Goal: Navigation & Orientation: Find specific page/section

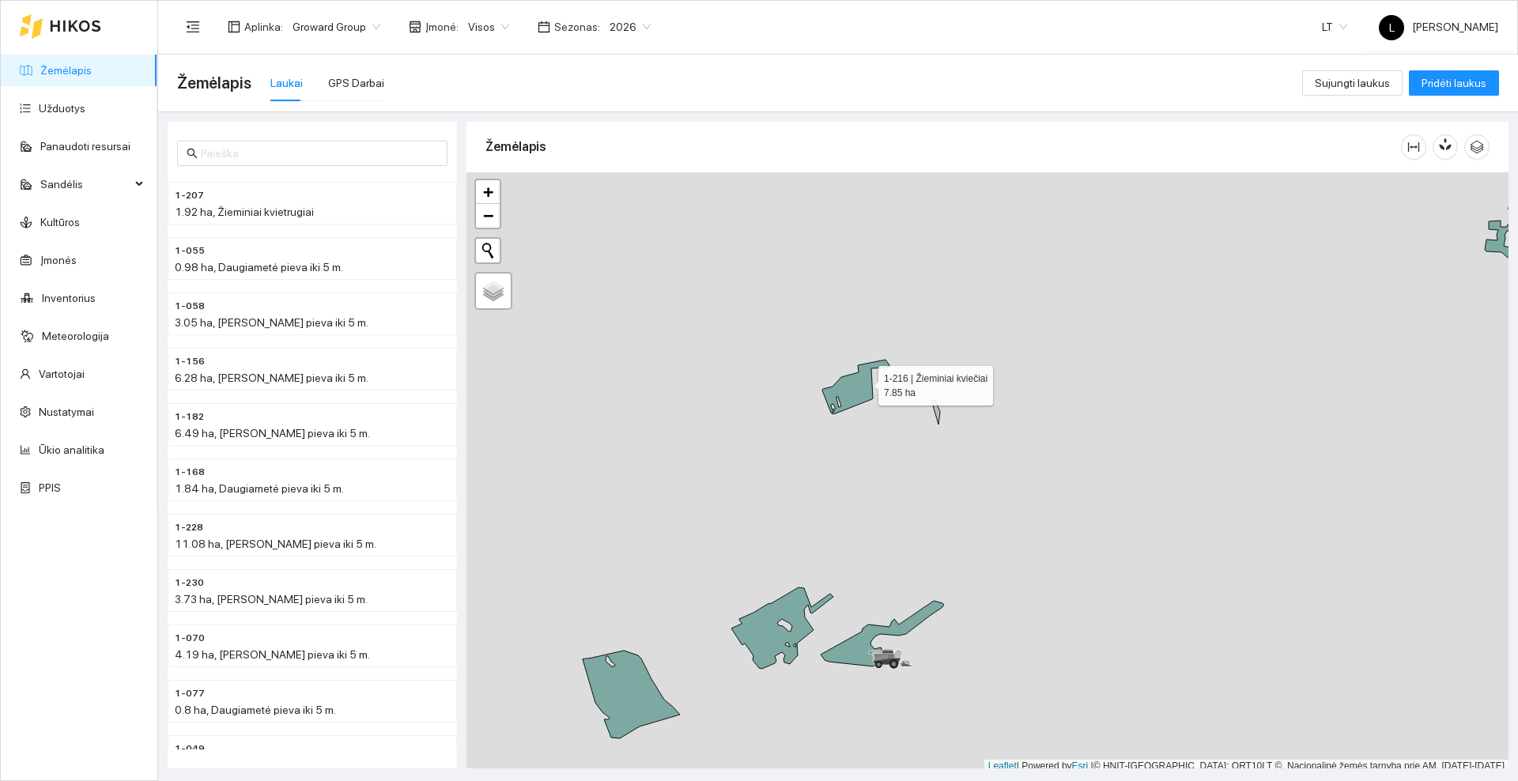
click at [864, 382] on icon at bounding box center [855, 387] width 67 height 55
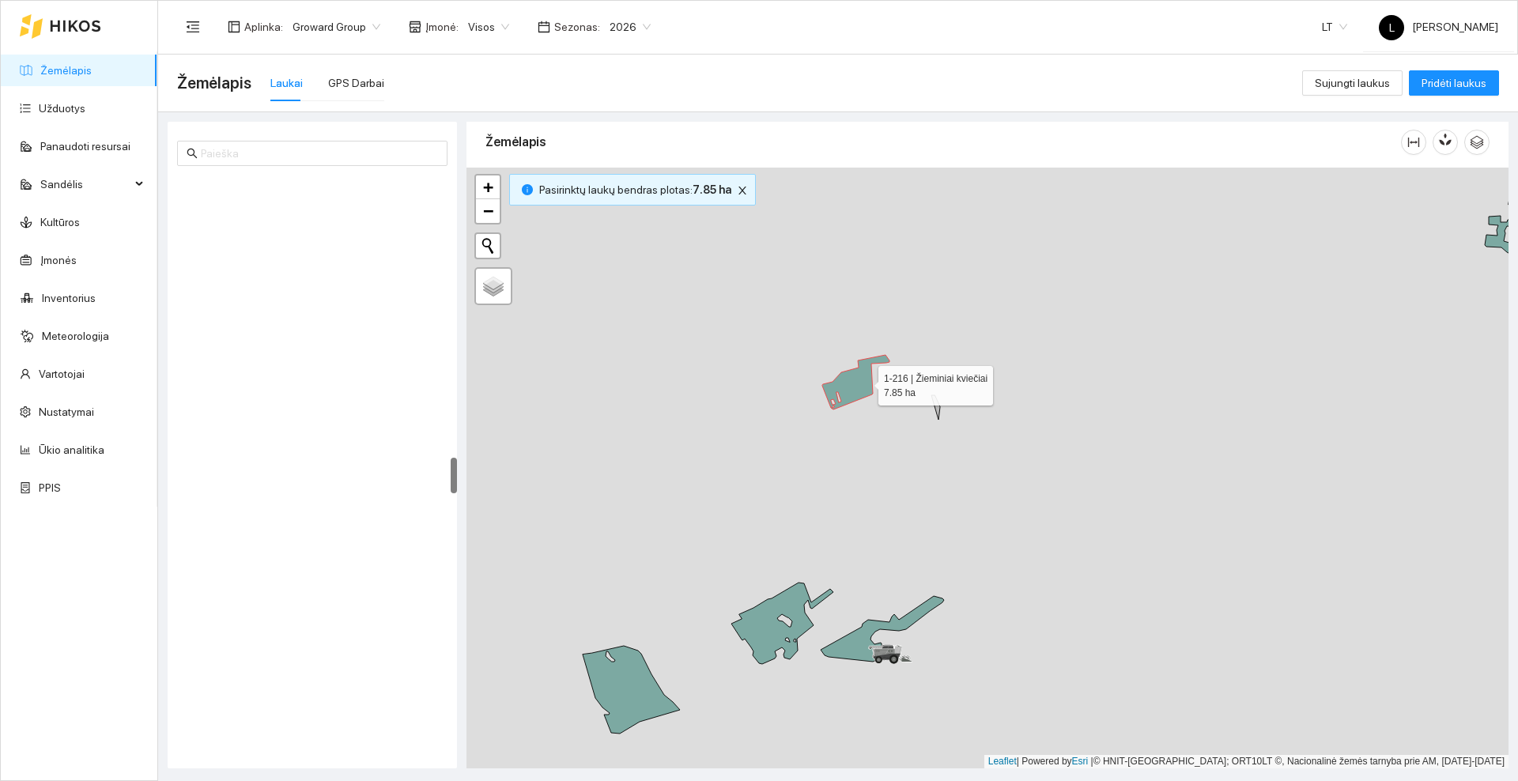
scroll to position [4473, 0]
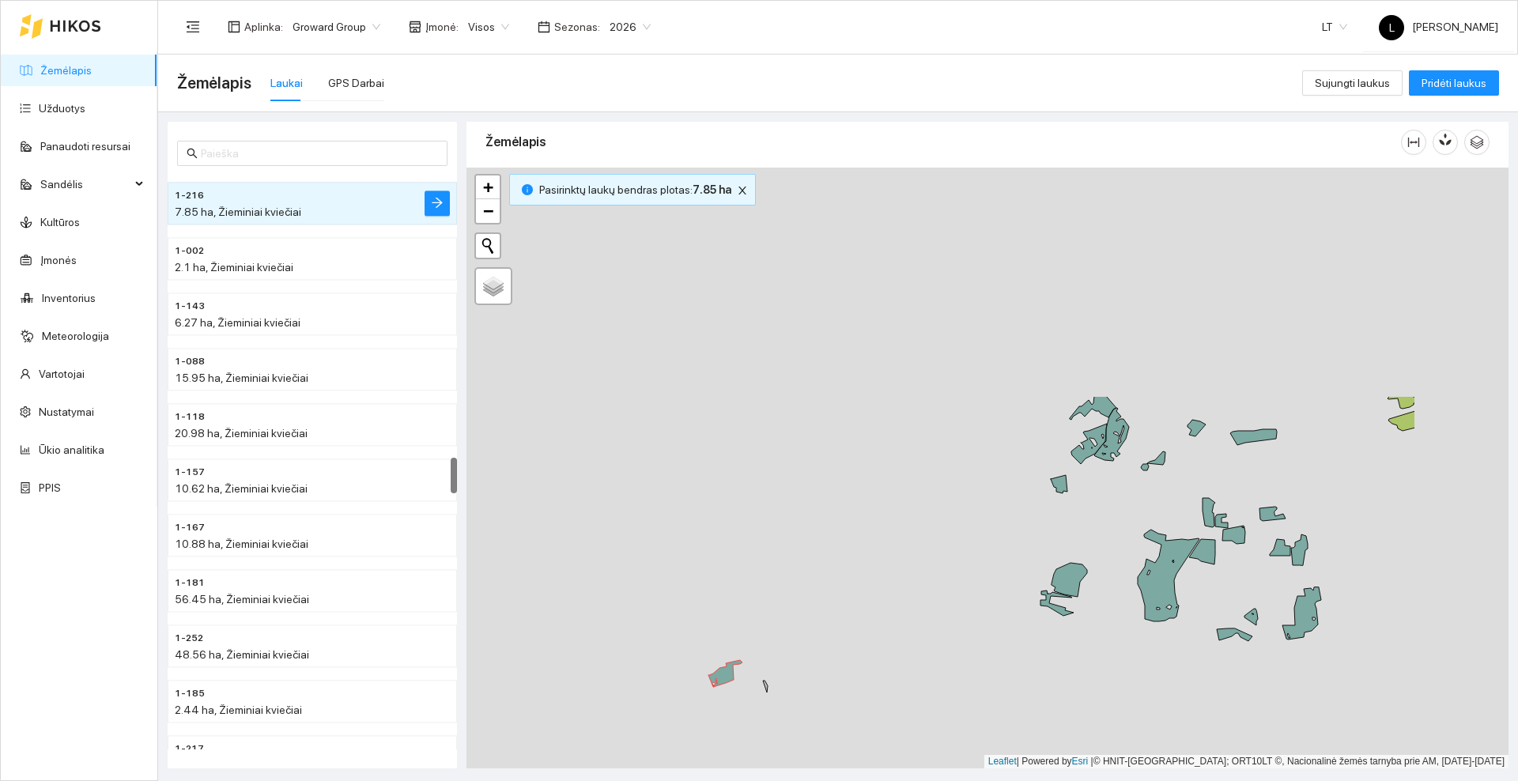
drag, startPoint x: 1020, startPoint y: 328, endPoint x: 883, endPoint y: 465, distance: 193.5
click at [782, 654] on div at bounding box center [988, 468] width 1042 height 601
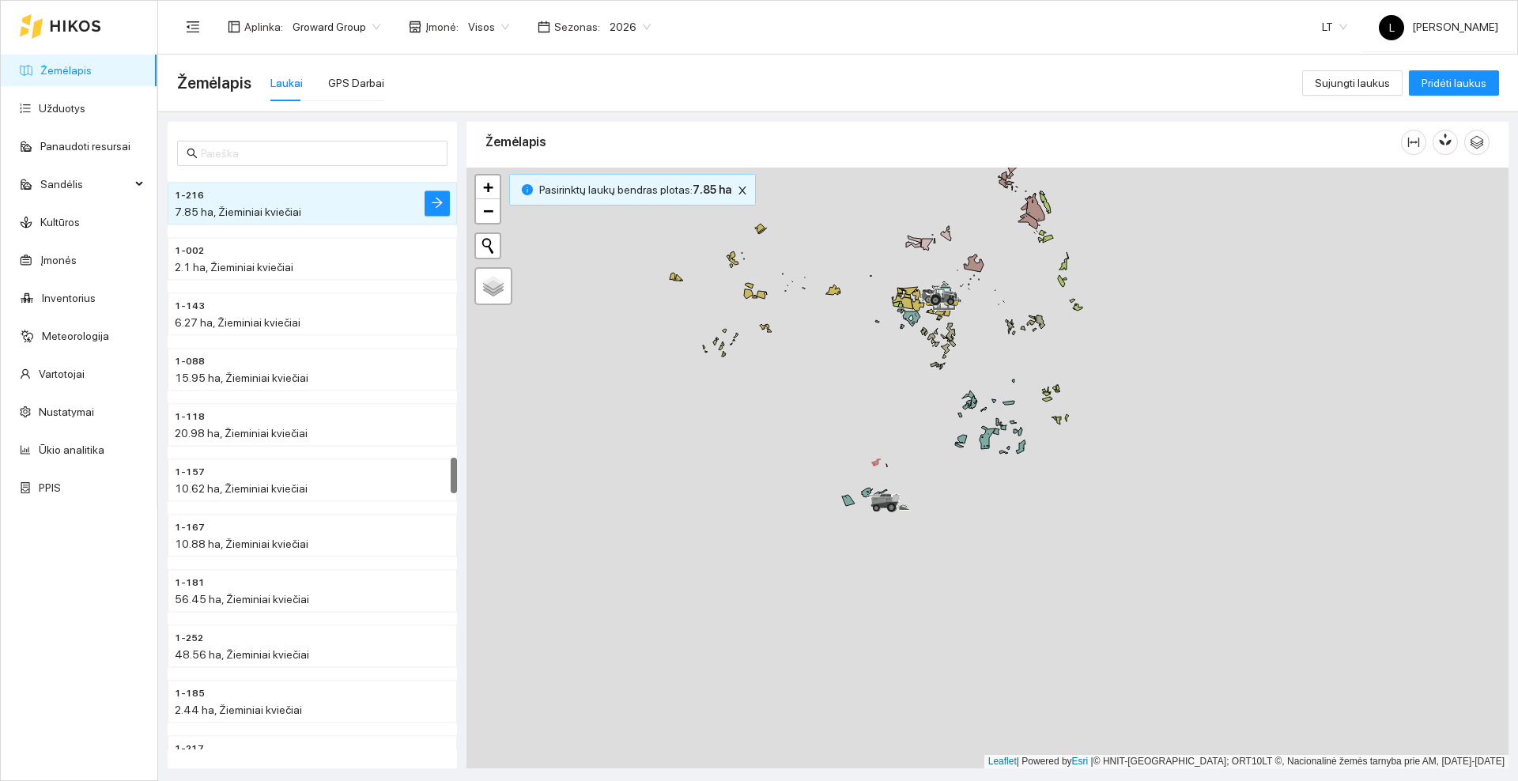
drag, startPoint x: 1019, startPoint y: 348, endPoint x: 911, endPoint y: 440, distance: 142.5
click at [913, 440] on div at bounding box center [988, 468] width 1042 height 601
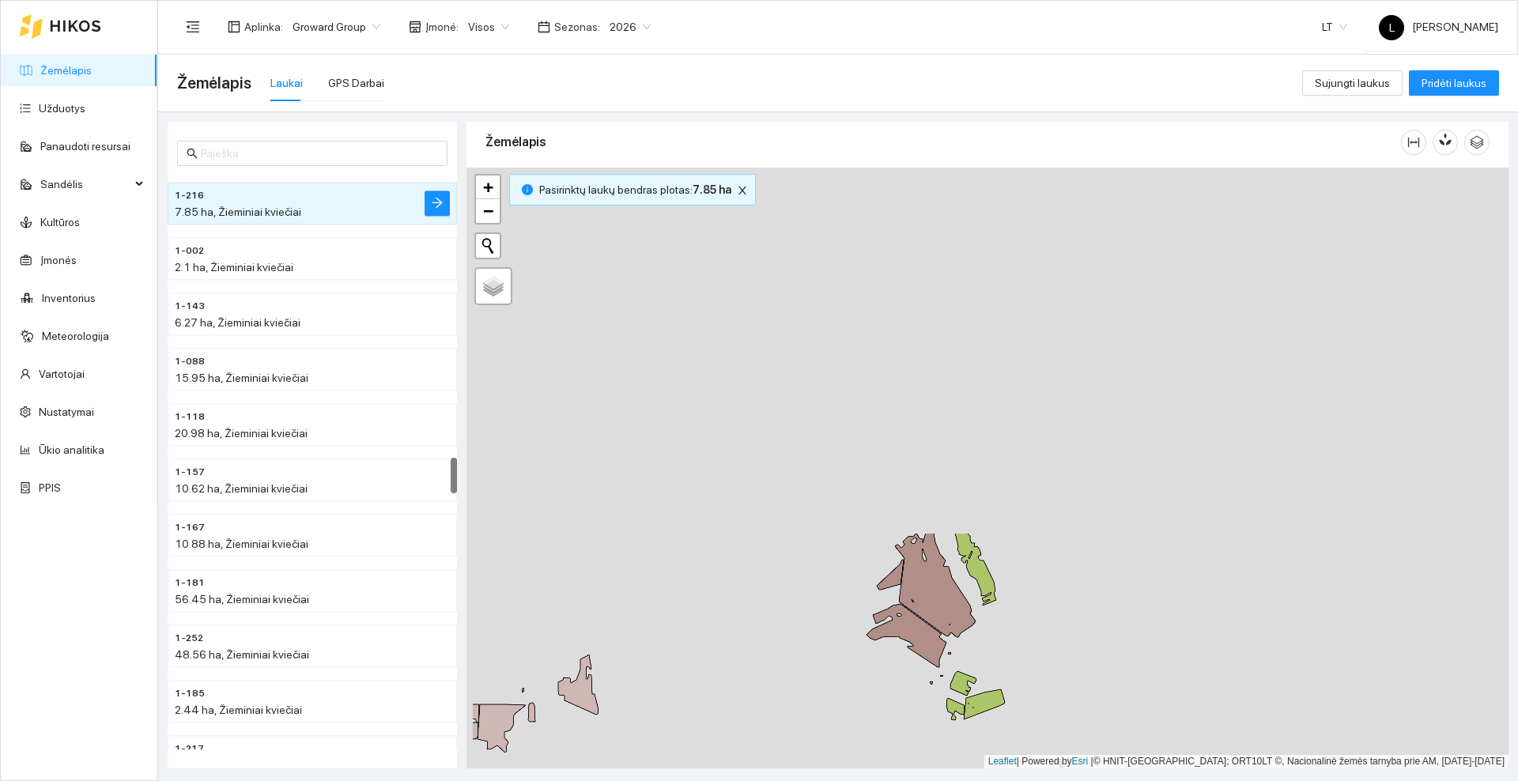
drag, startPoint x: 937, startPoint y: 255, endPoint x: 1048, endPoint y: 682, distance: 440.4
click at [1048, 682] on div at bounding box center [988, 468] width 1042 height 601
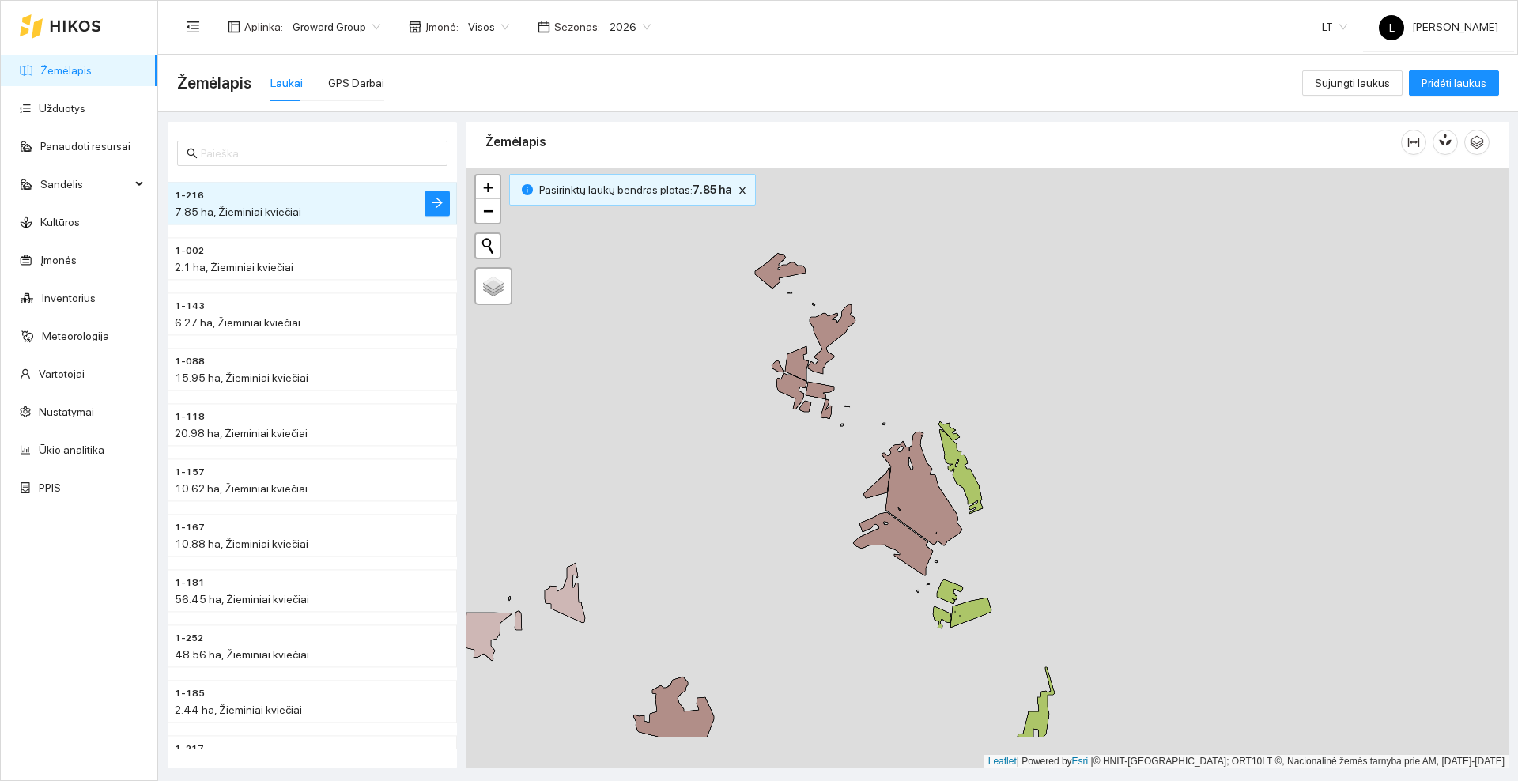
drag, startPoint x: 1040, startPoint y: 633, endPoint x: 1034, endPoint y: 578, distance: 54.9
click at [1034, 578] on div at bounding box center [988, 468] width 1042 height 601
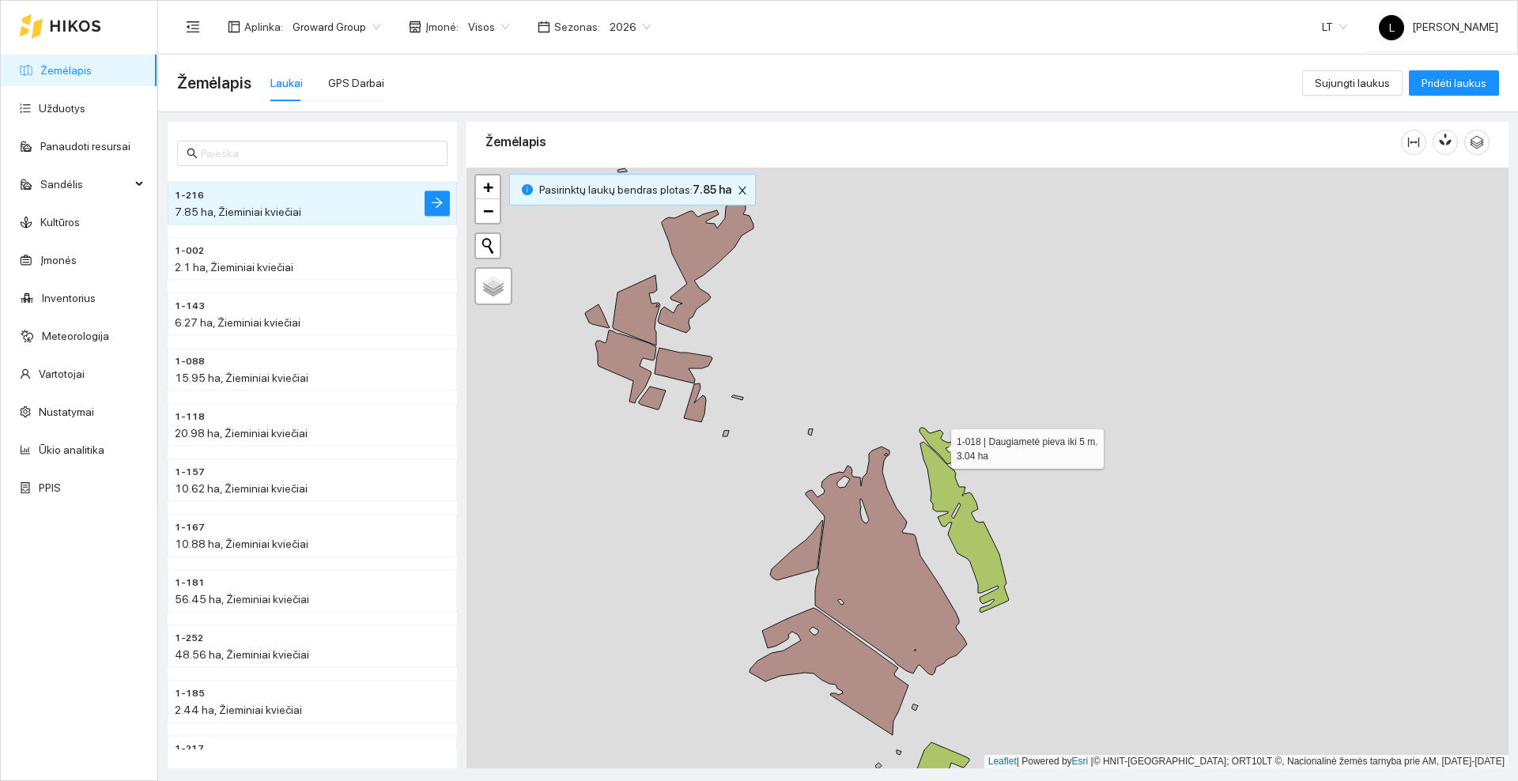
click at [937, 442] on icon at bounding box center [941, 446] width 42 height 36
click at [942, 504] on icon at bounding box center [965, 527] width 89 height 171
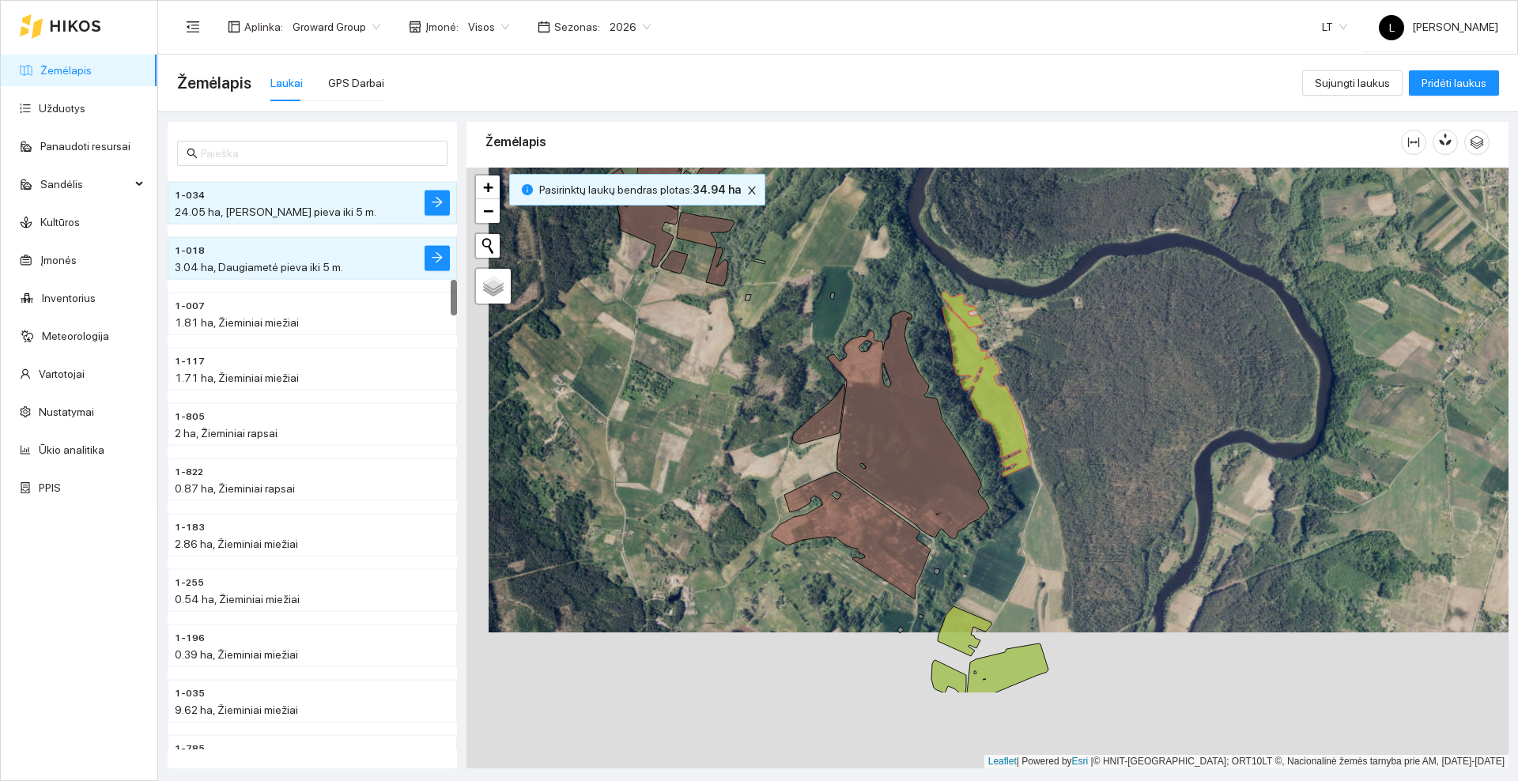
drag, startPoint x: 1098, startPoint y: 635, endPoint x: 1147, endPoint y: 409, distance: 231.6
click at [1147, 409] on div at bounding box center [988, 468] width 1042 height 601
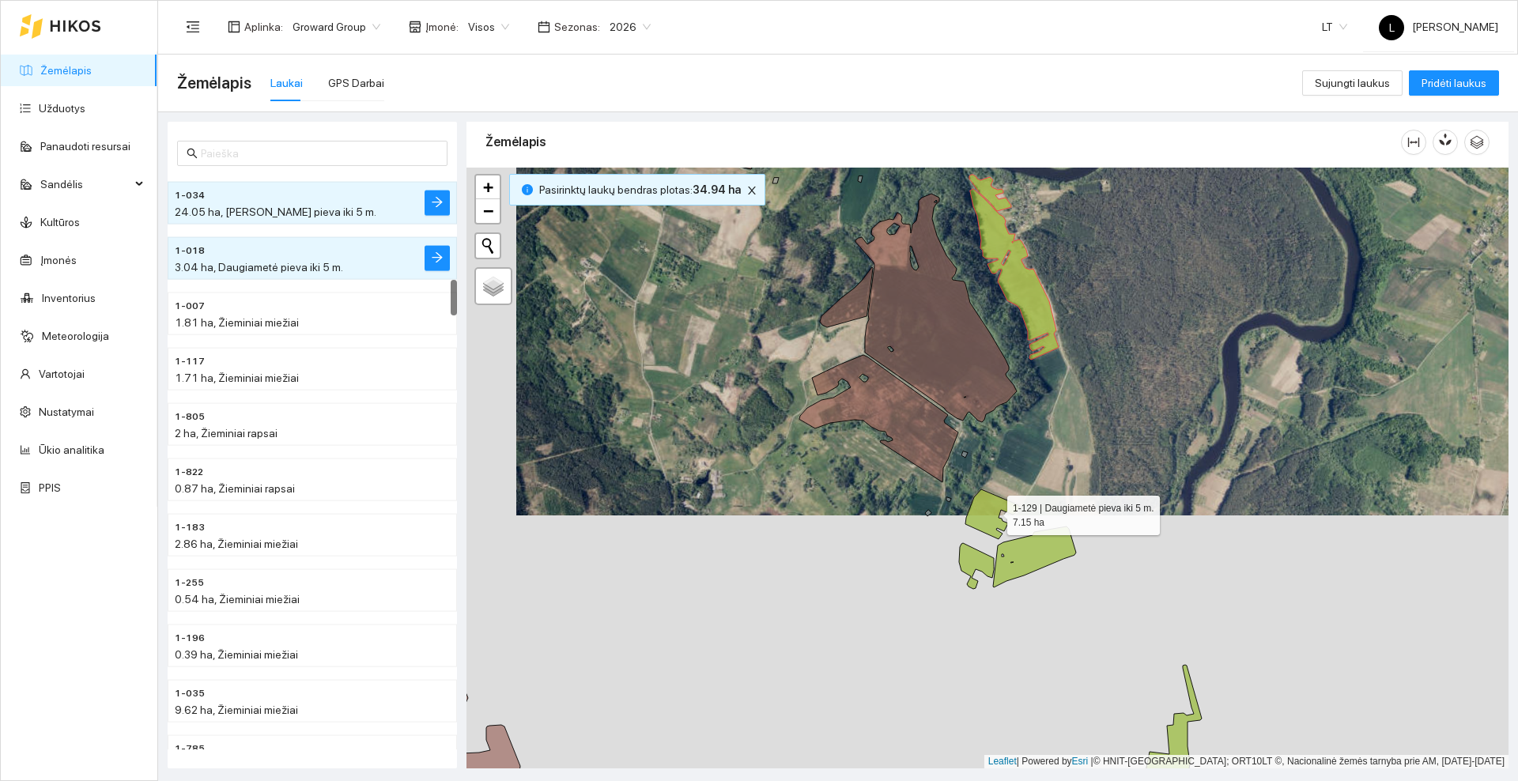
click at [990, 513] on icon at bounding box center [993, 515] width 54 height 50
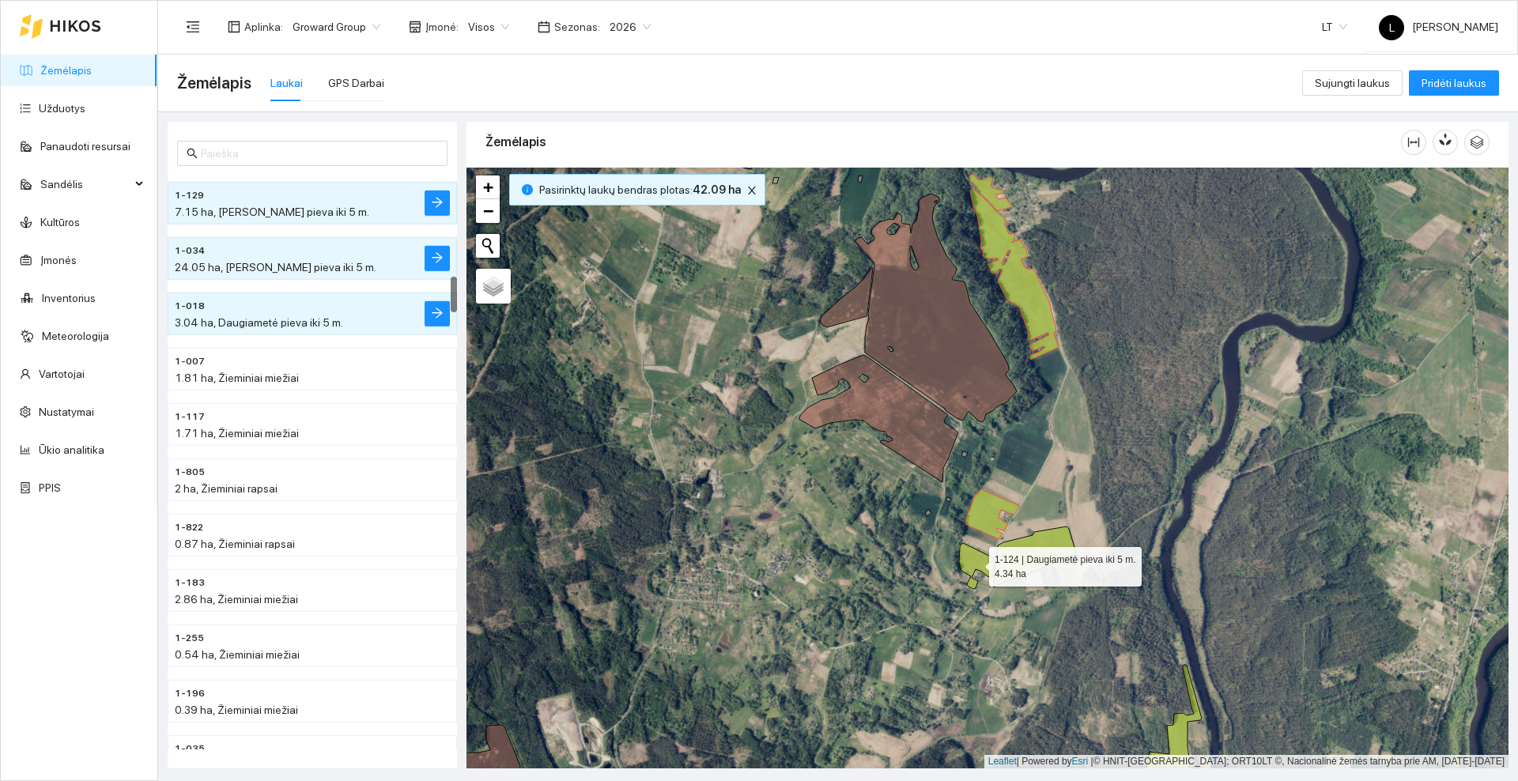
click at [974, 566] on icon at bounding box center [976, 566] width 35 height 46
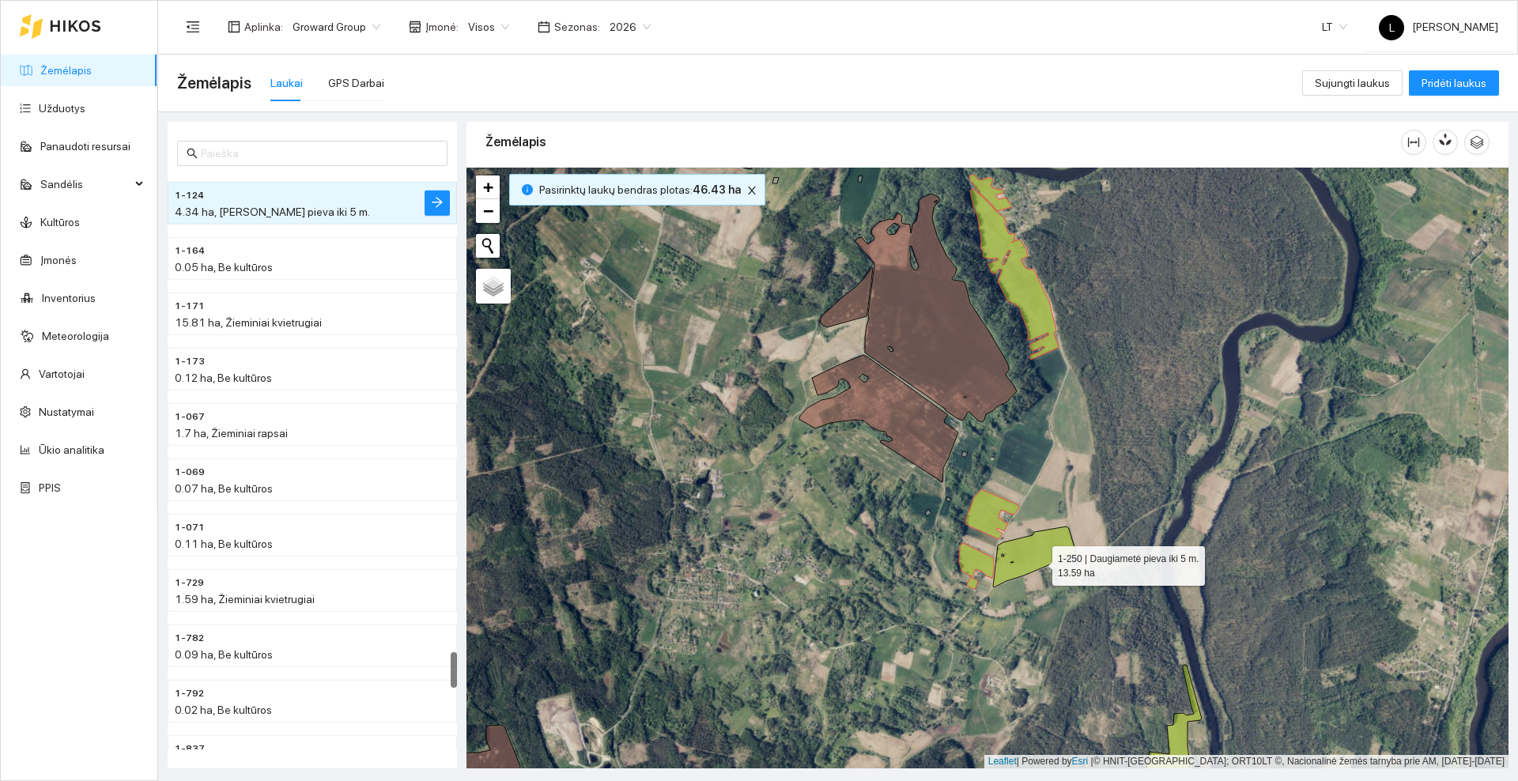
click at [1038, 562] on icon at bounding box center [1034, 557] width 83 height 61
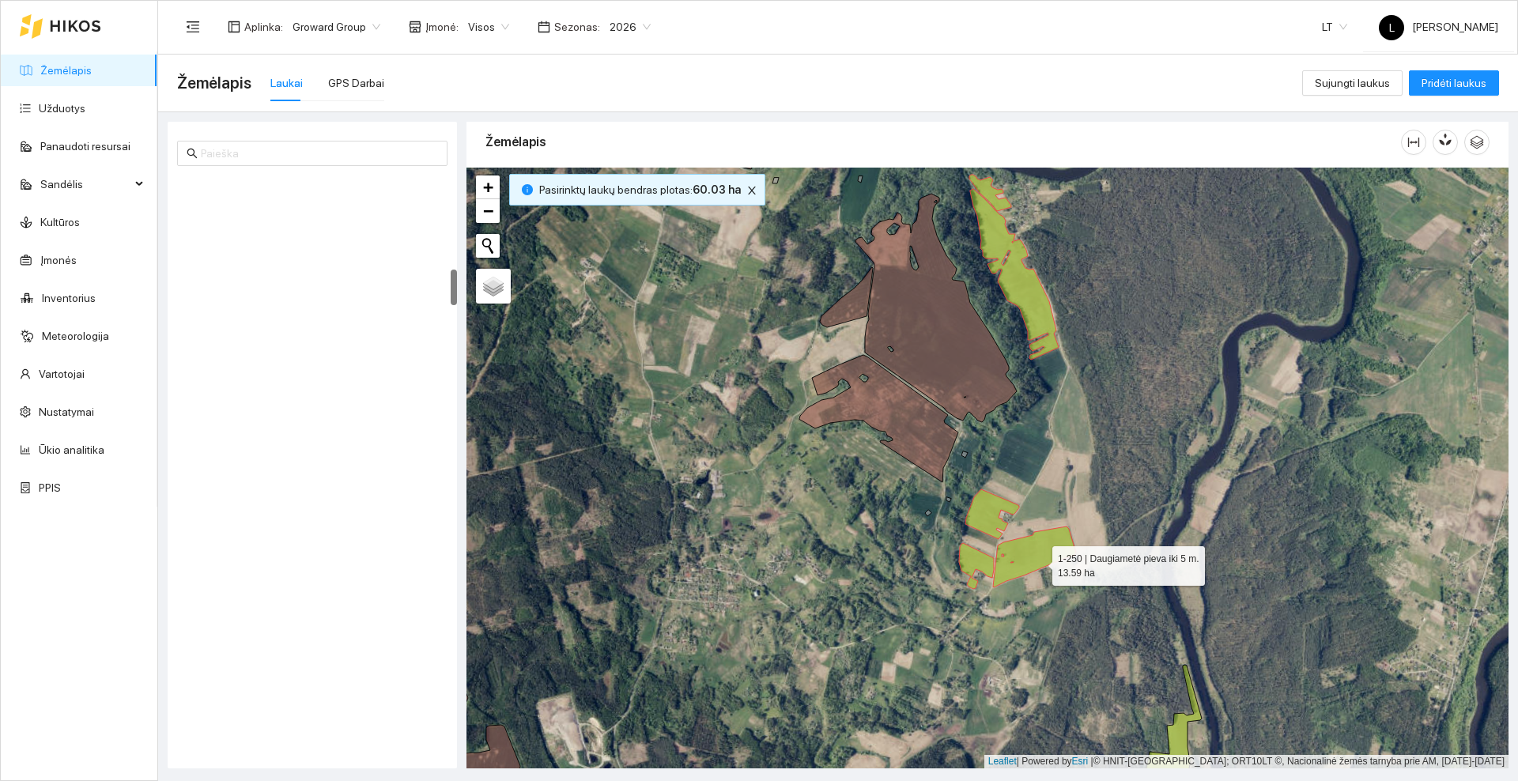
scroll to position [1492, 0]
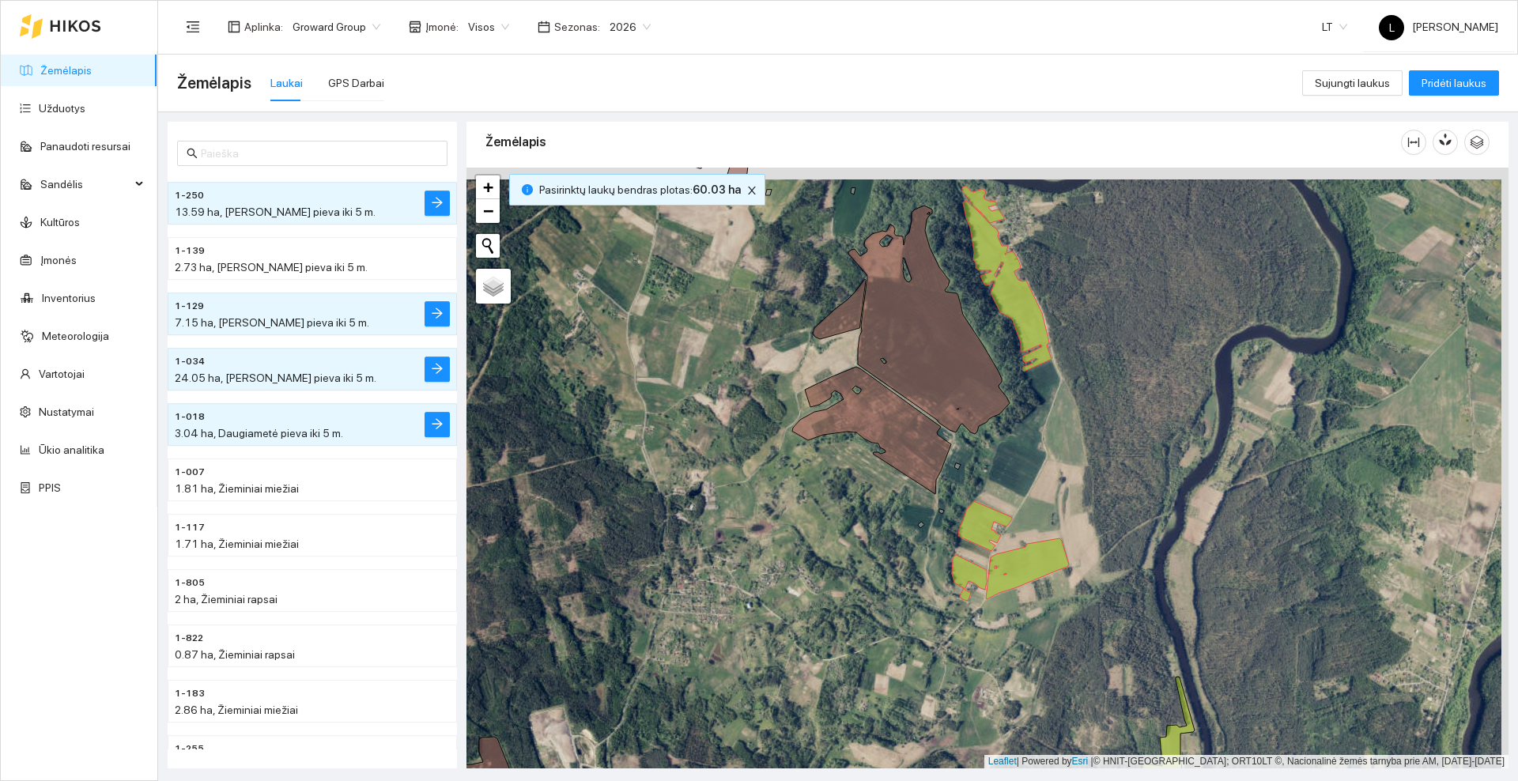
drag, startPoint x: 893, startPoint y: 508, endPoint x: 835, endPoint y: 560, distance: 77.3
click at [835, 560] on div at bounding box center [988, 468] width 1042 height 601
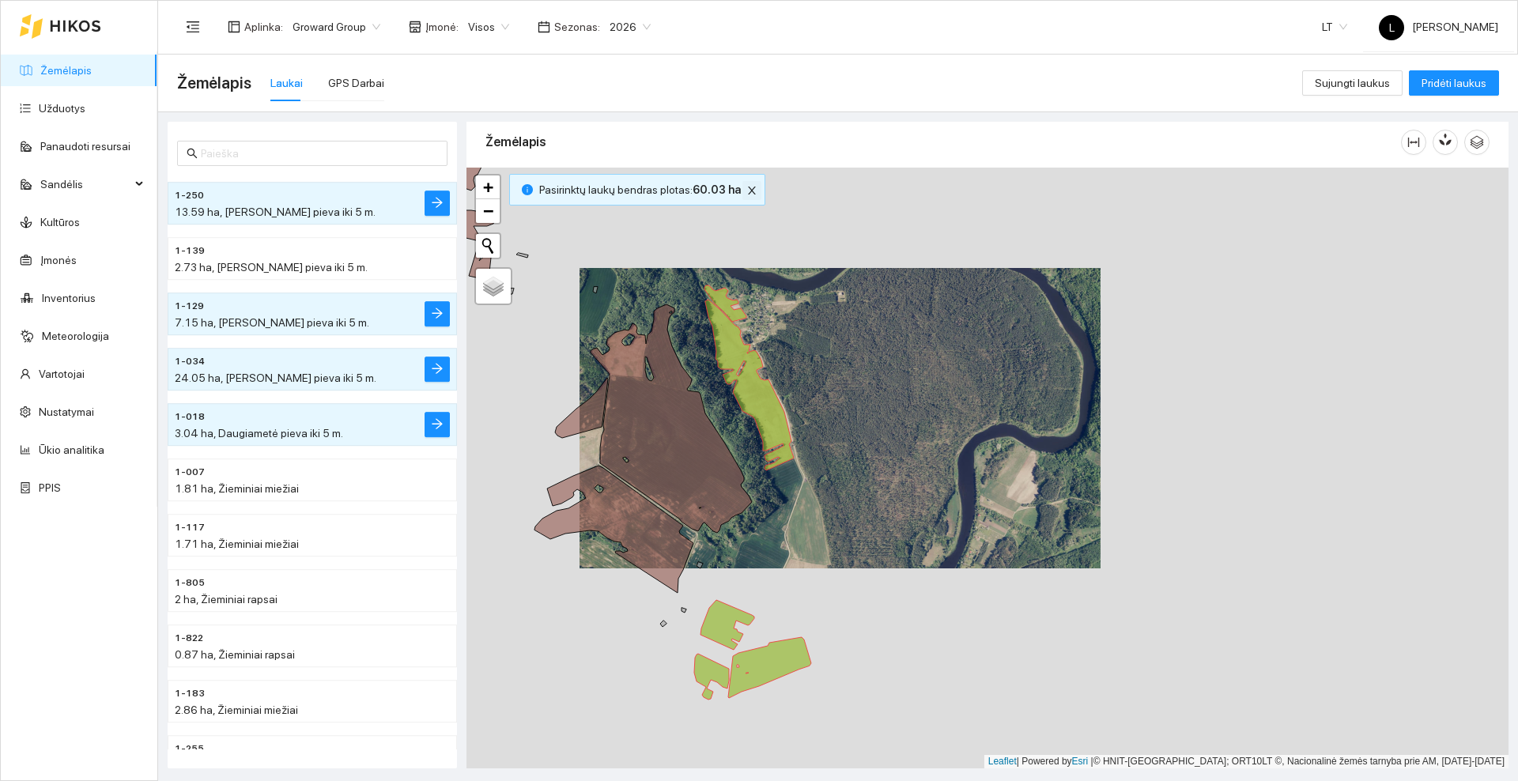
click at [747, 191] on icon "close" at bounding box center [752, 190] width 11 height 11
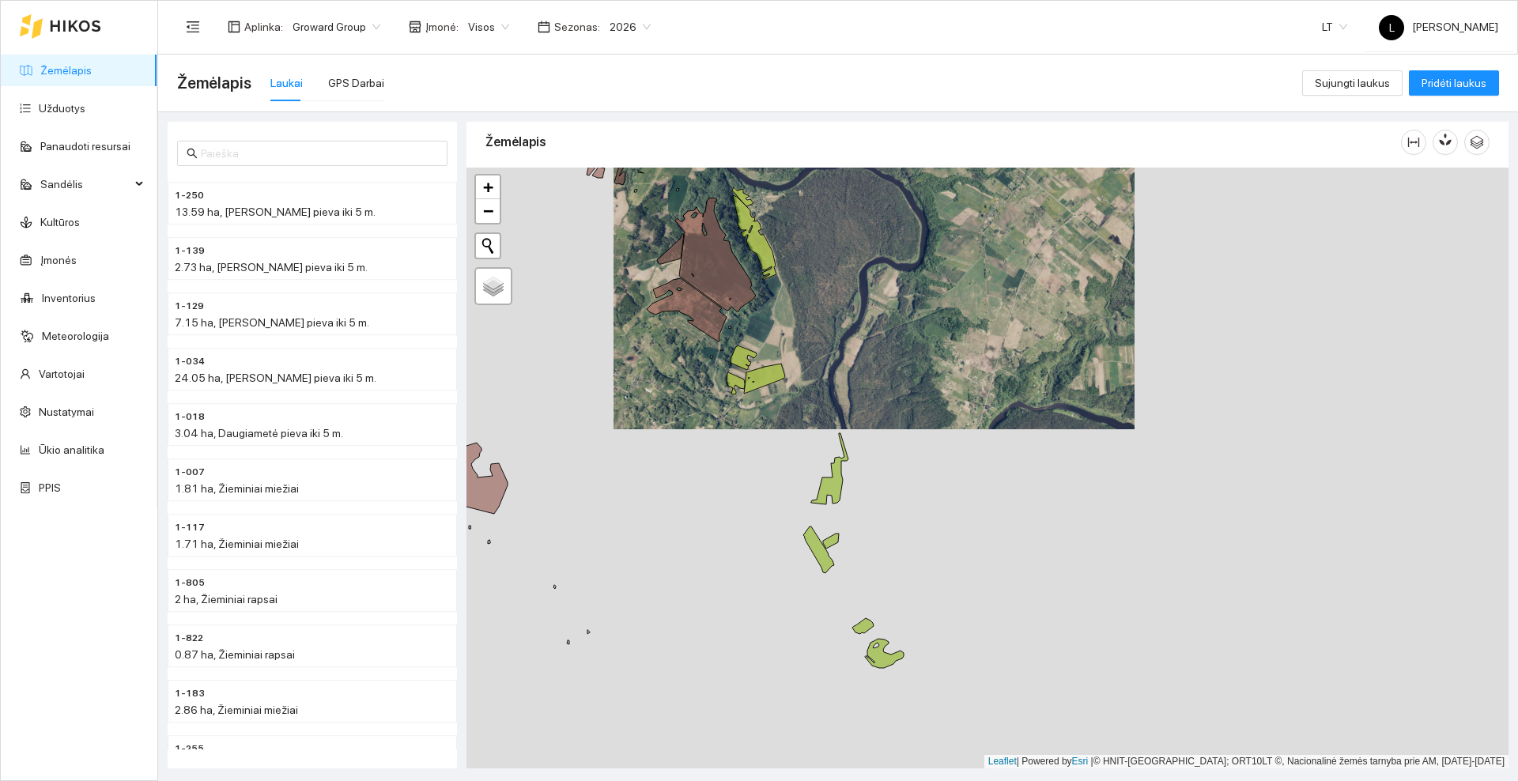
drag, startPoint x: 842, startPoint y: 442, endPoint x: 839, endPoint y: 339, distance: 102.9
click at [839, 433] on icon at bounding box center [829, 468] width 37 height 71
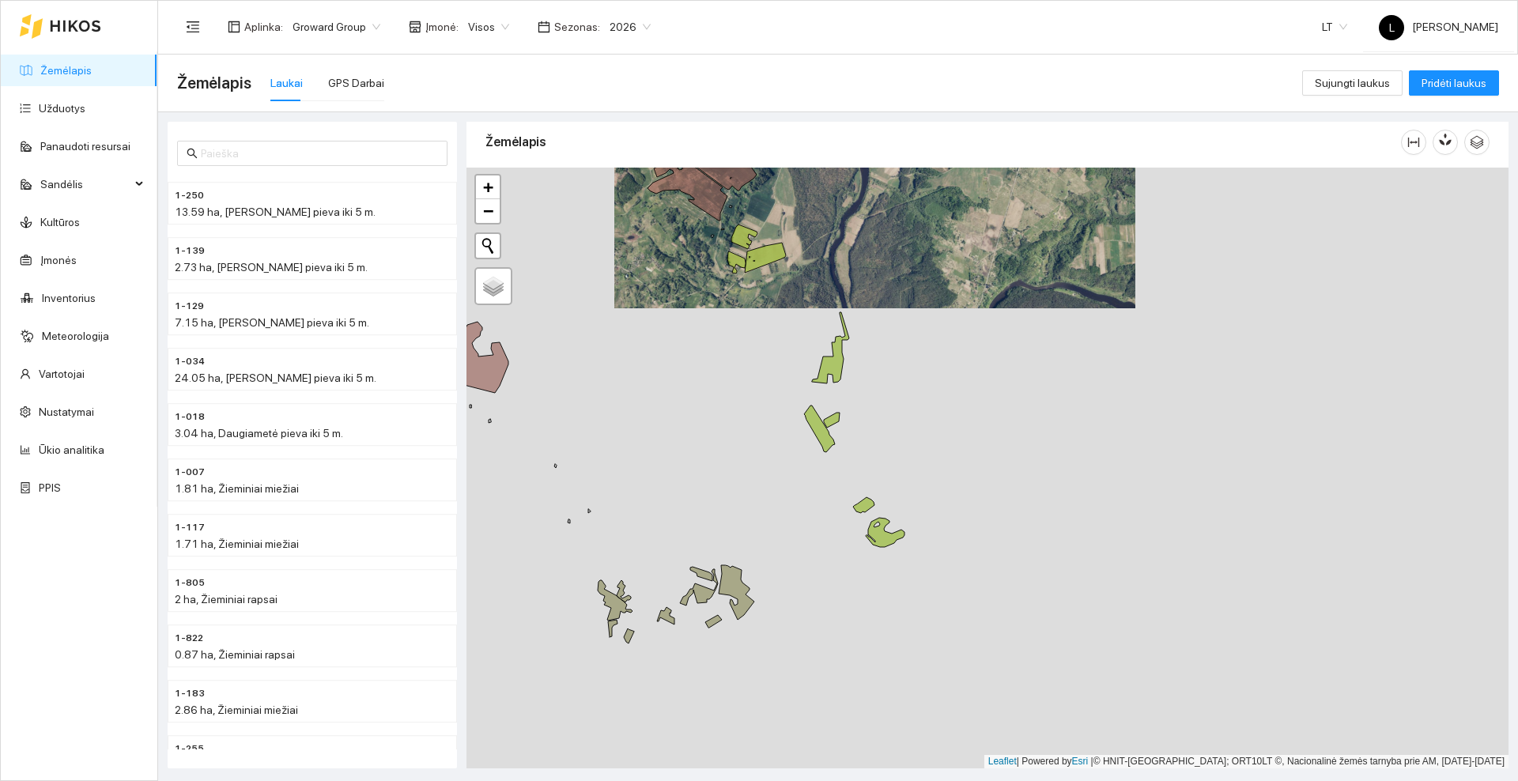
drag, startPoint x: 760, startPoint y: 545, endPoint x: 846, endPoint y: 376, distance: 189.2
click at [845, 378] on div at bounding box center [988, 468] width 1042 height 601
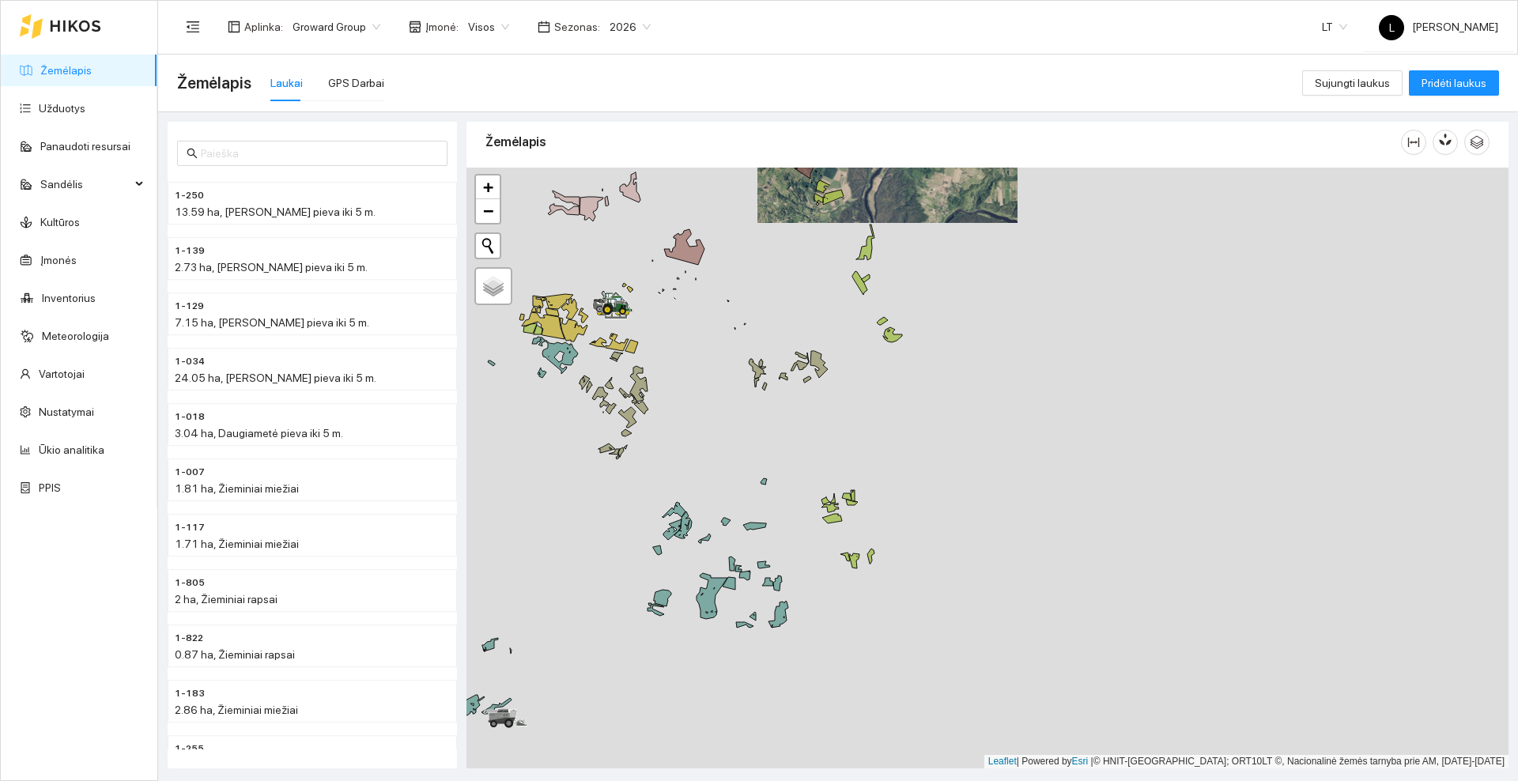
drag, startPoint x: 773, startPoint y: 570, endPoint x: 844, endPoint y: 405, distance: 180.0
click at [844, 405] on div at bounding box center [988, 468] width 1042 height 601
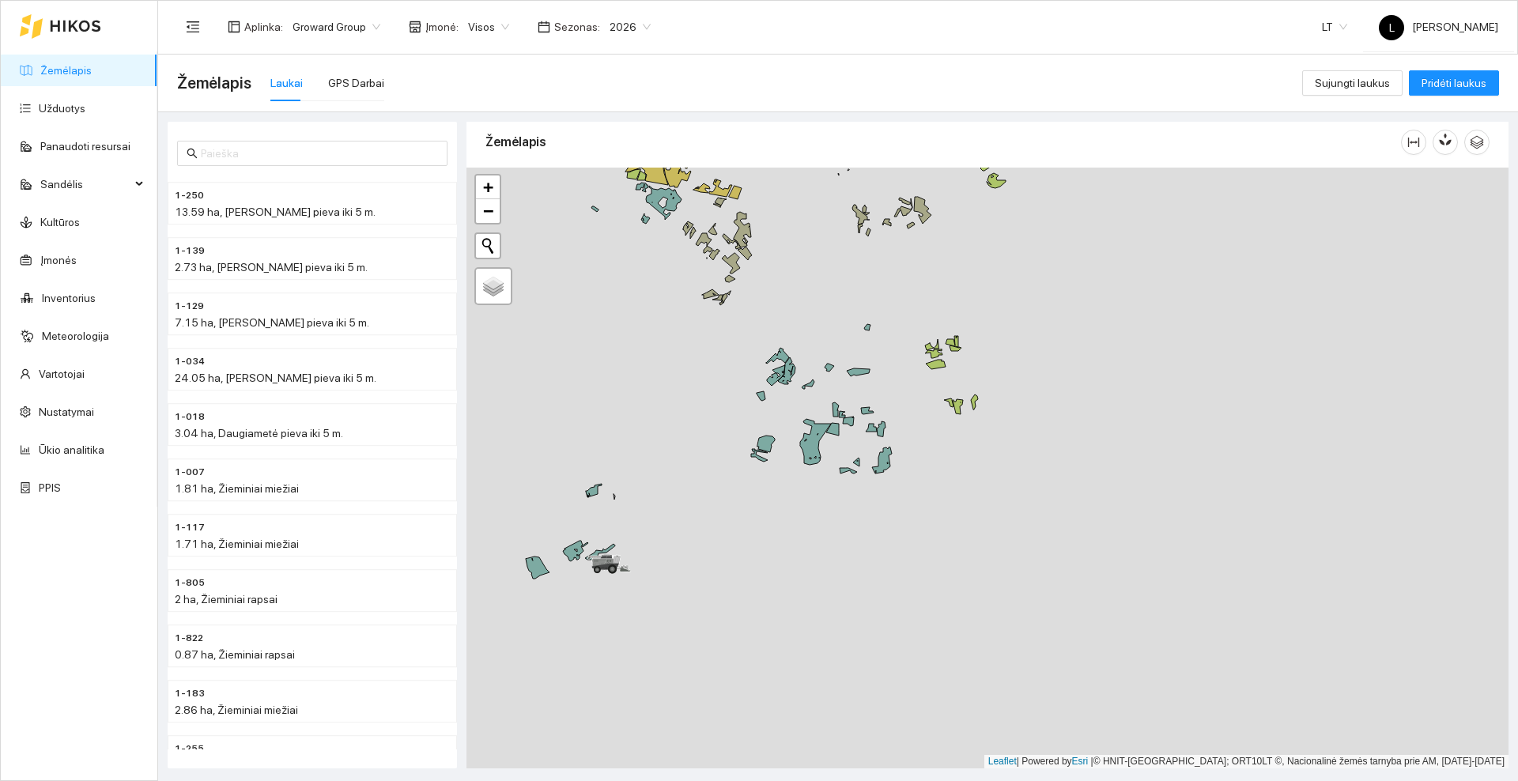
drag, startPoint x: 758, startPoint y: 628, endPoint x: 830, endPoint y: 569, distance: 92.6
click at [830, 569] on div at bounding box center [988, 468] width 1042 height 601
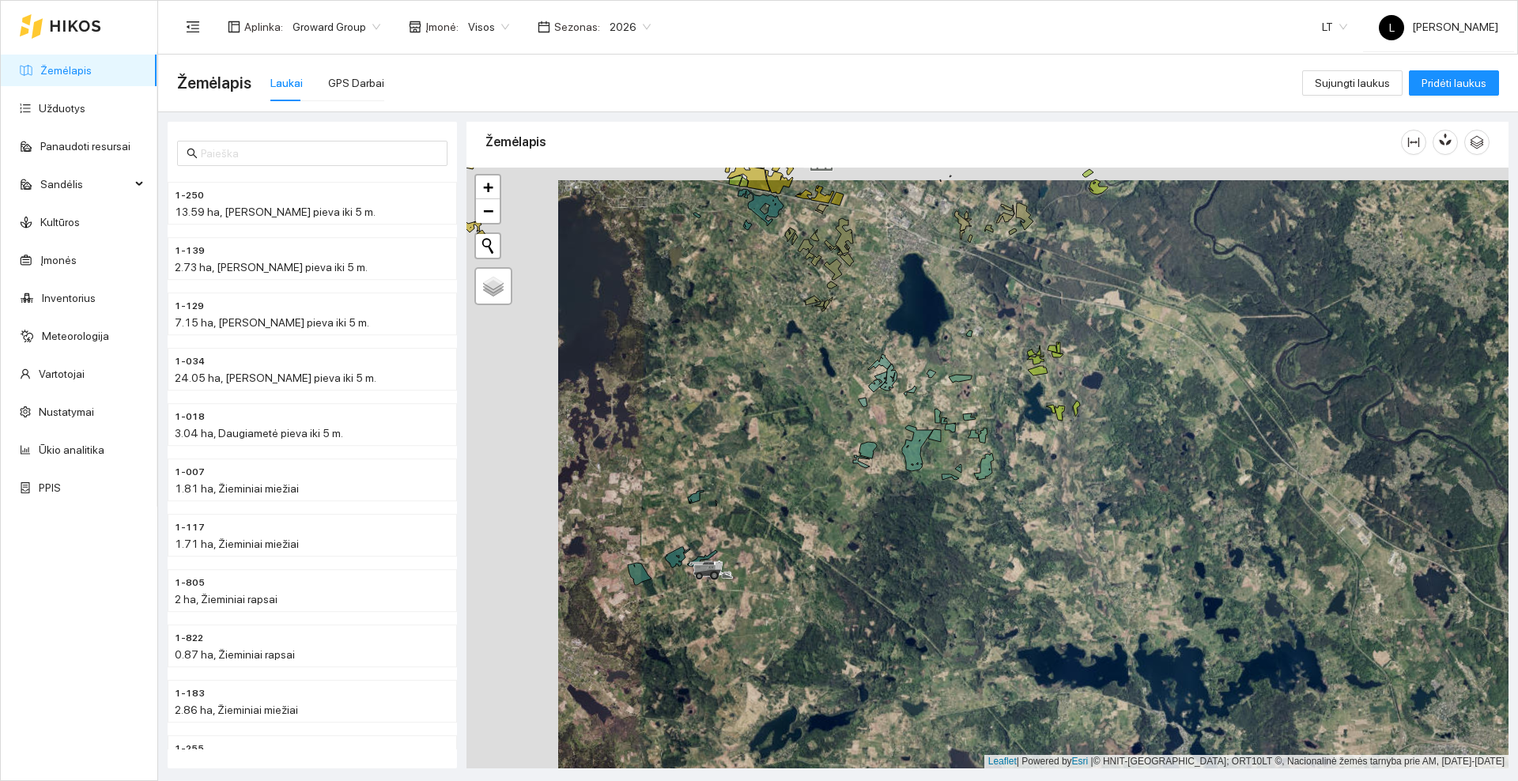
drag, startPoint x: 648, startPoint y: 482, endPoint x: 739, endPoint y: 494, distance: 92.6
click at [739, 494] on div at bounding box center [988, 468] width 1042 height 601
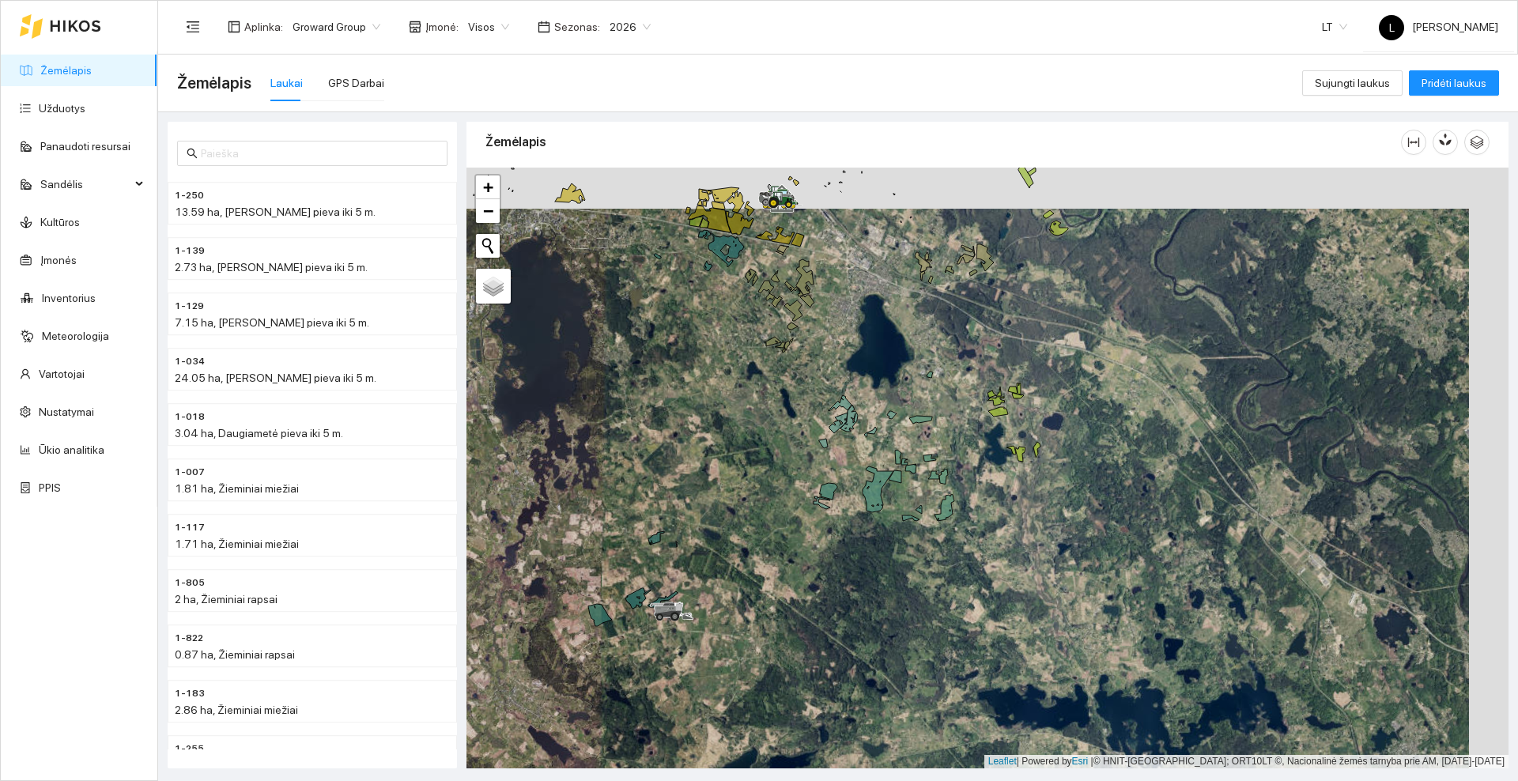
drag, startPoint x: 888, startPoint y: 354, endPoint x: 807, endPoint y: 428, distance: 109.7
click at [807, 428] on div at bounding box center [988, 468] width 1042 height 601
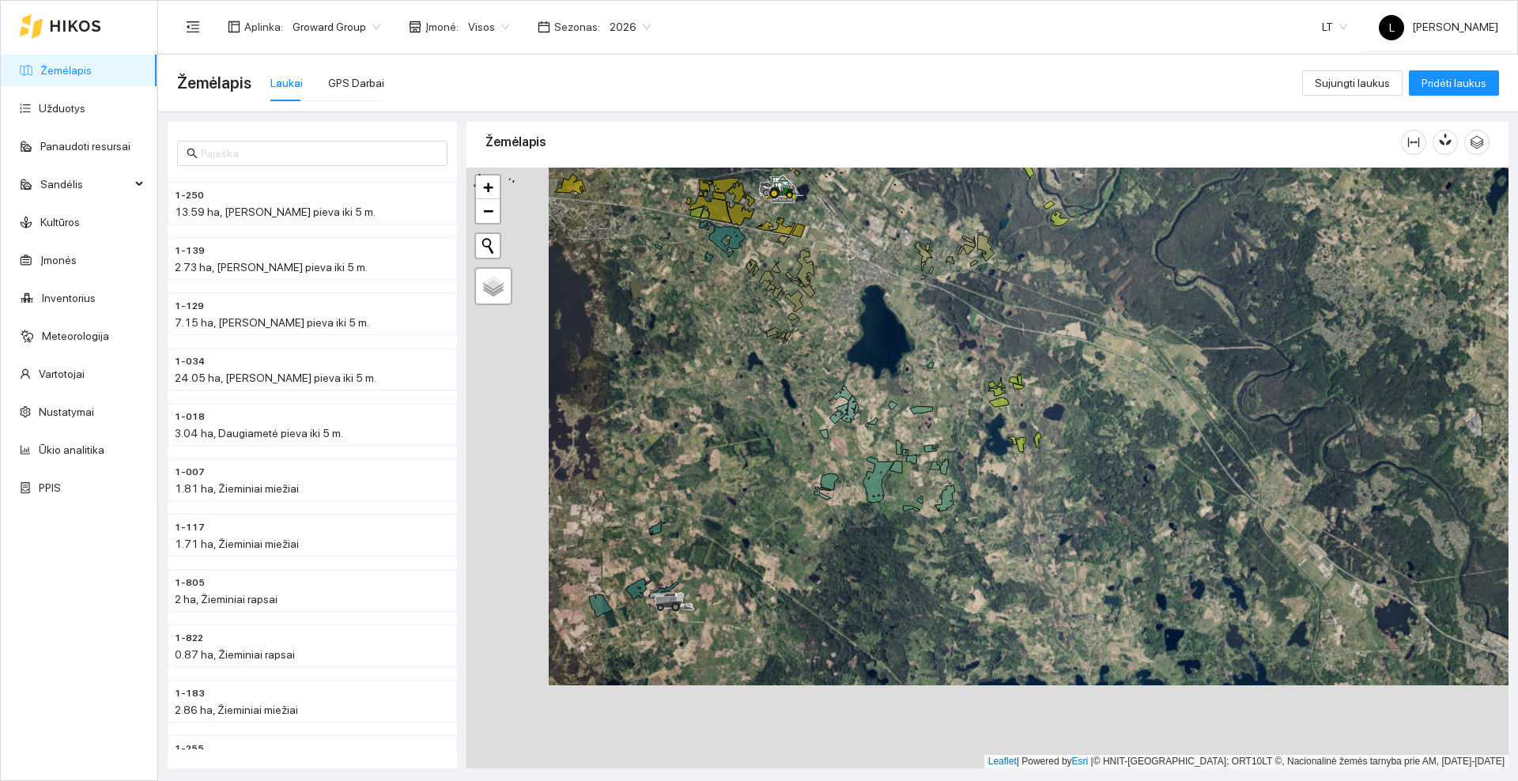
drag, startPoint x: 603, startPoint y: 675, endPoint x: 725, endPoint y: 565, distance: 164.1
click at [695, 592] on icon at bounding box center [673, 601] width 44 height 19
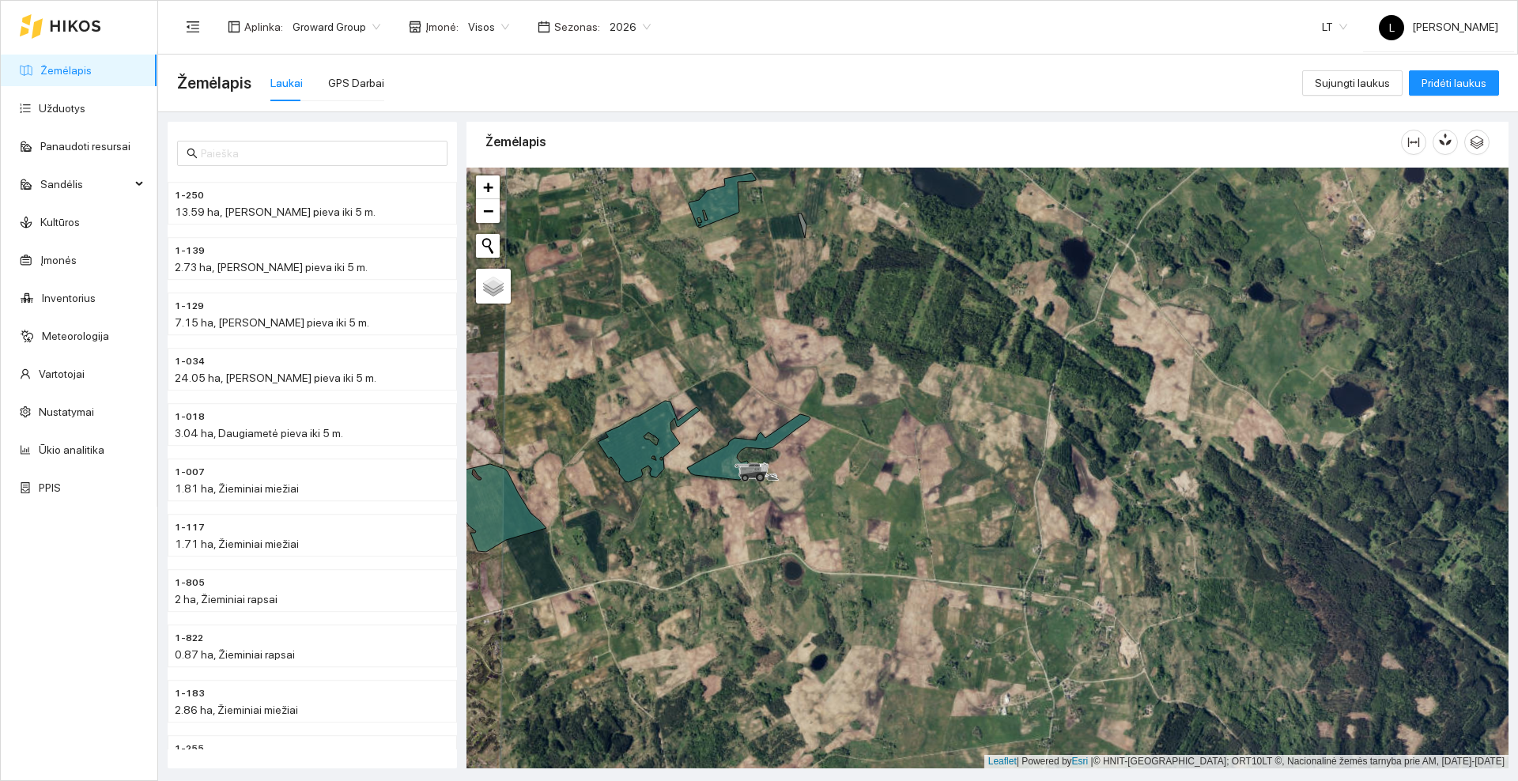
drag, startPoint x: 753, startPoint y: 345, endPoint x: 803, endPoint y: 473, distance: 137.5
click at [803, 473] on div at bounding box center [988, 468] width 1042 height 601
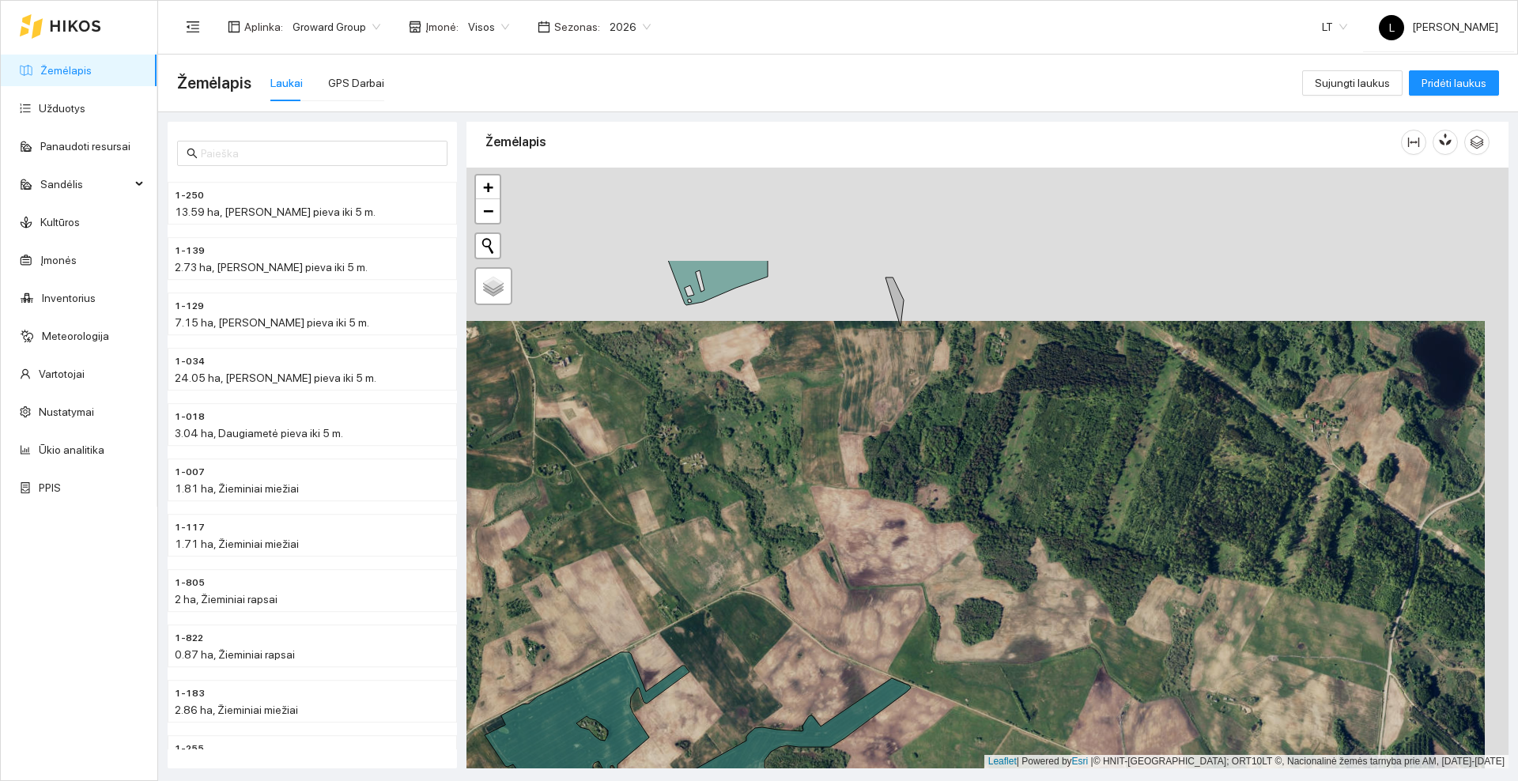
drag, startPoint x: 822, startPoint y: 248, endPoint x: 788, endPoint y: 465, distance: 220.2
click at [788, 465] on div at bounding box center [988, 468] width 1042 height 601
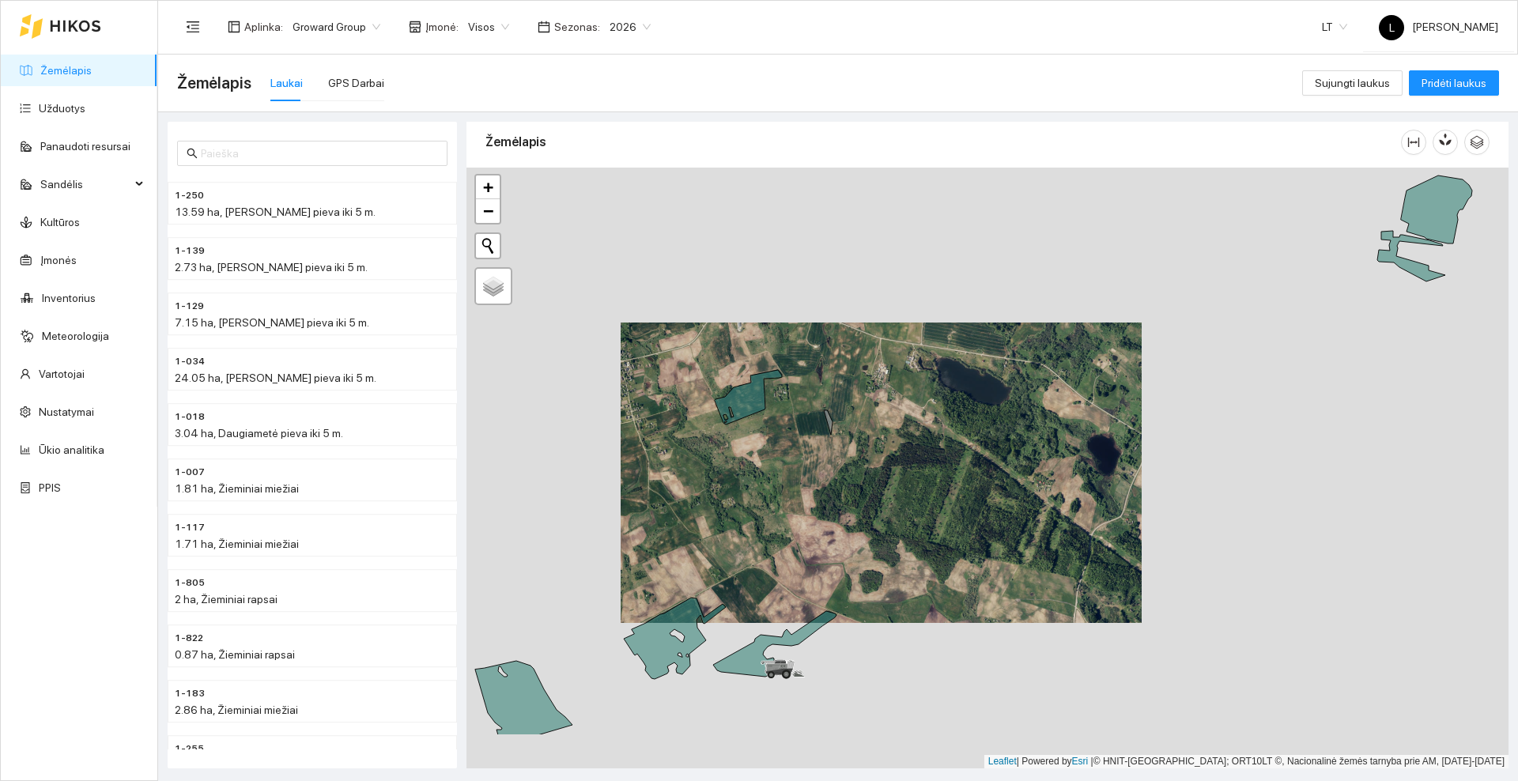
drag, startPoint x: 866, startPoint y: 674, endPoint x: 762, endPoint y: 396, distance: 296.6
click at [762, 396] on div at bounding box center [988, 468] width 1042 height 601
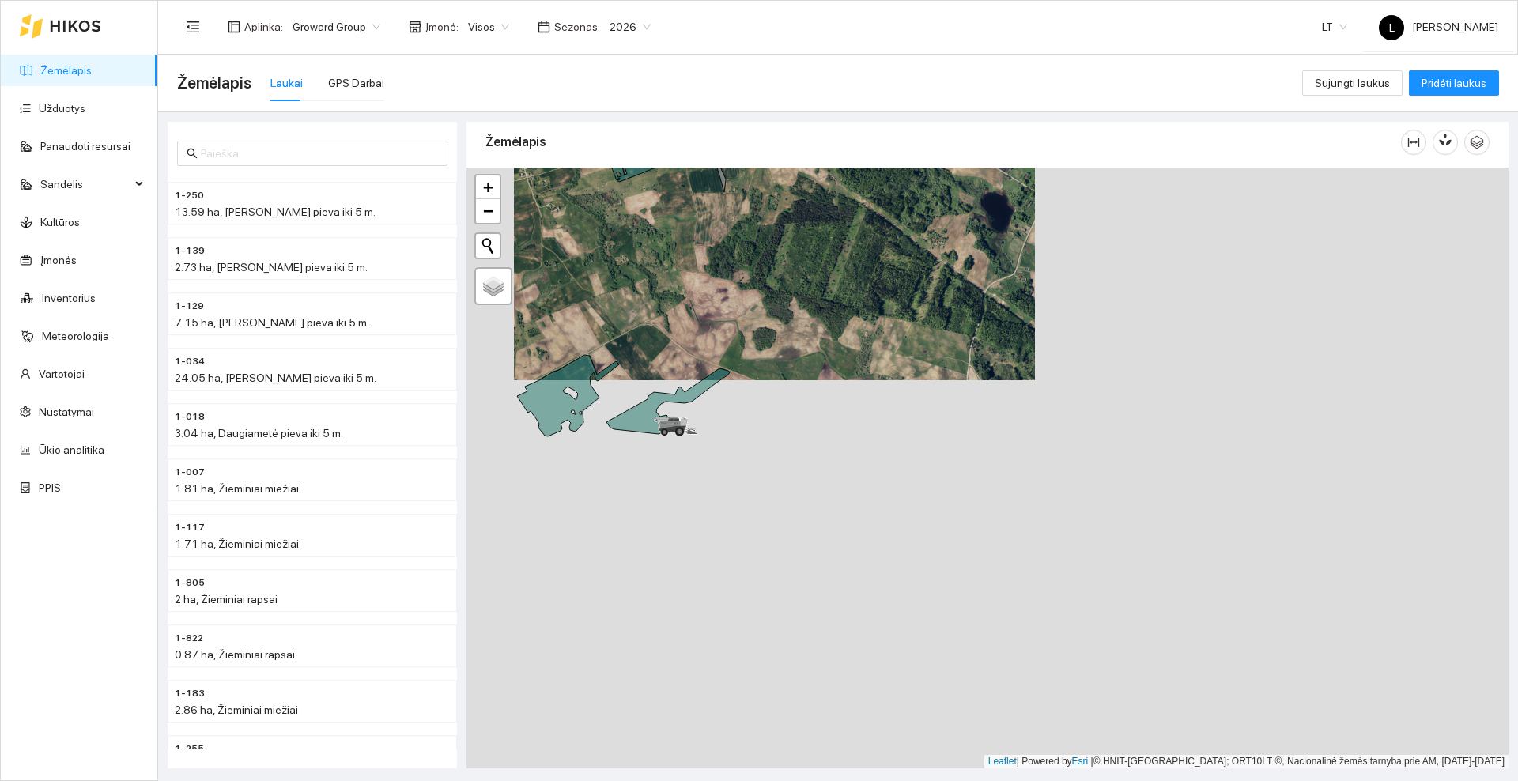
drag, startPoint x: 768, startPoint y: 497, endPoint x: 731, endPoint y: 439, distance: 69.3
click at [731, 439] on div at bounding box center [988, 468] width 1042 height 601
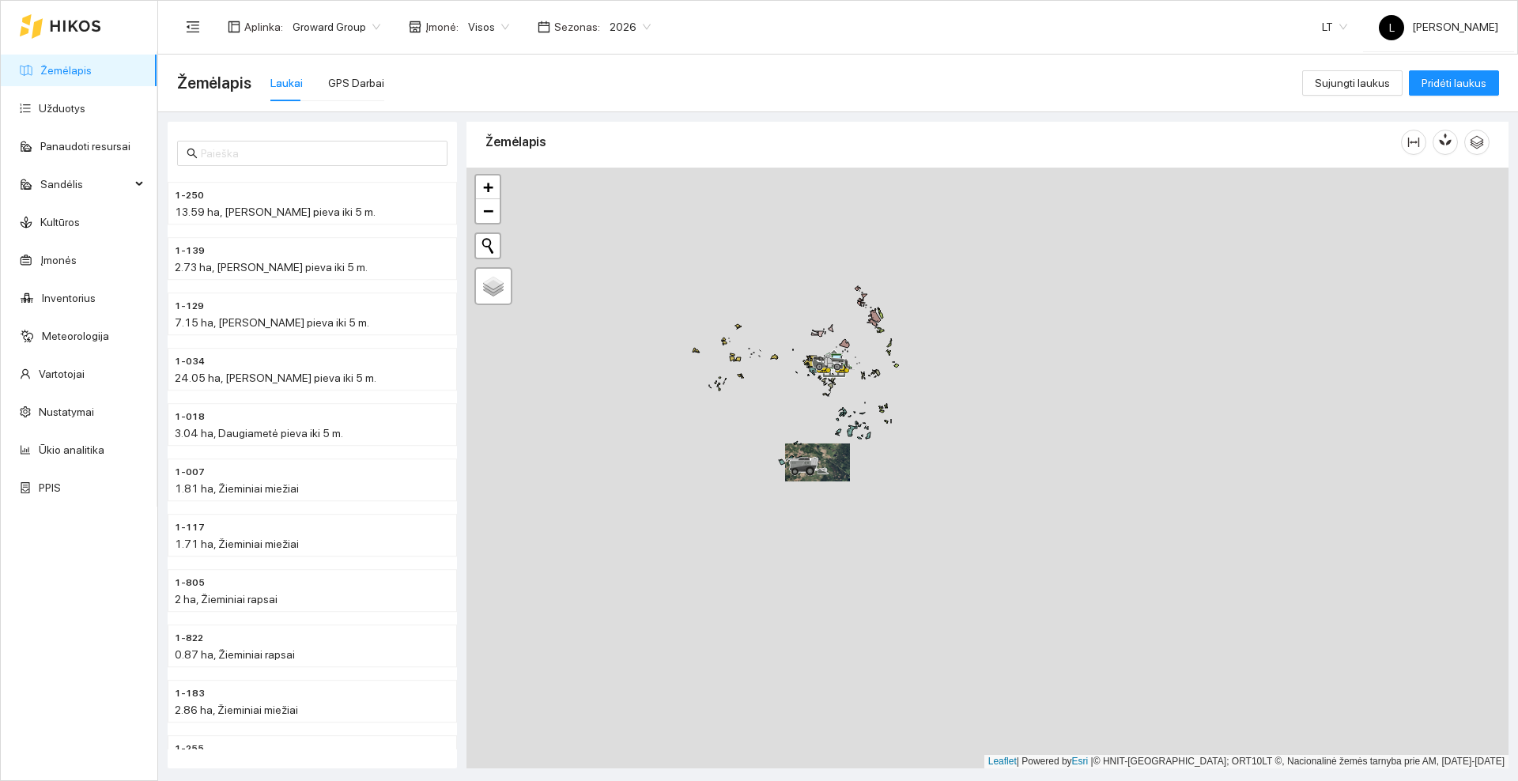
drag, startPoint x: 715, startPoint y: 262, endPoint x: 808, endPoint y: 411, distance: 176.2
click at [780, 446] on div at bounding box center [988, 468] width 1042 height 601
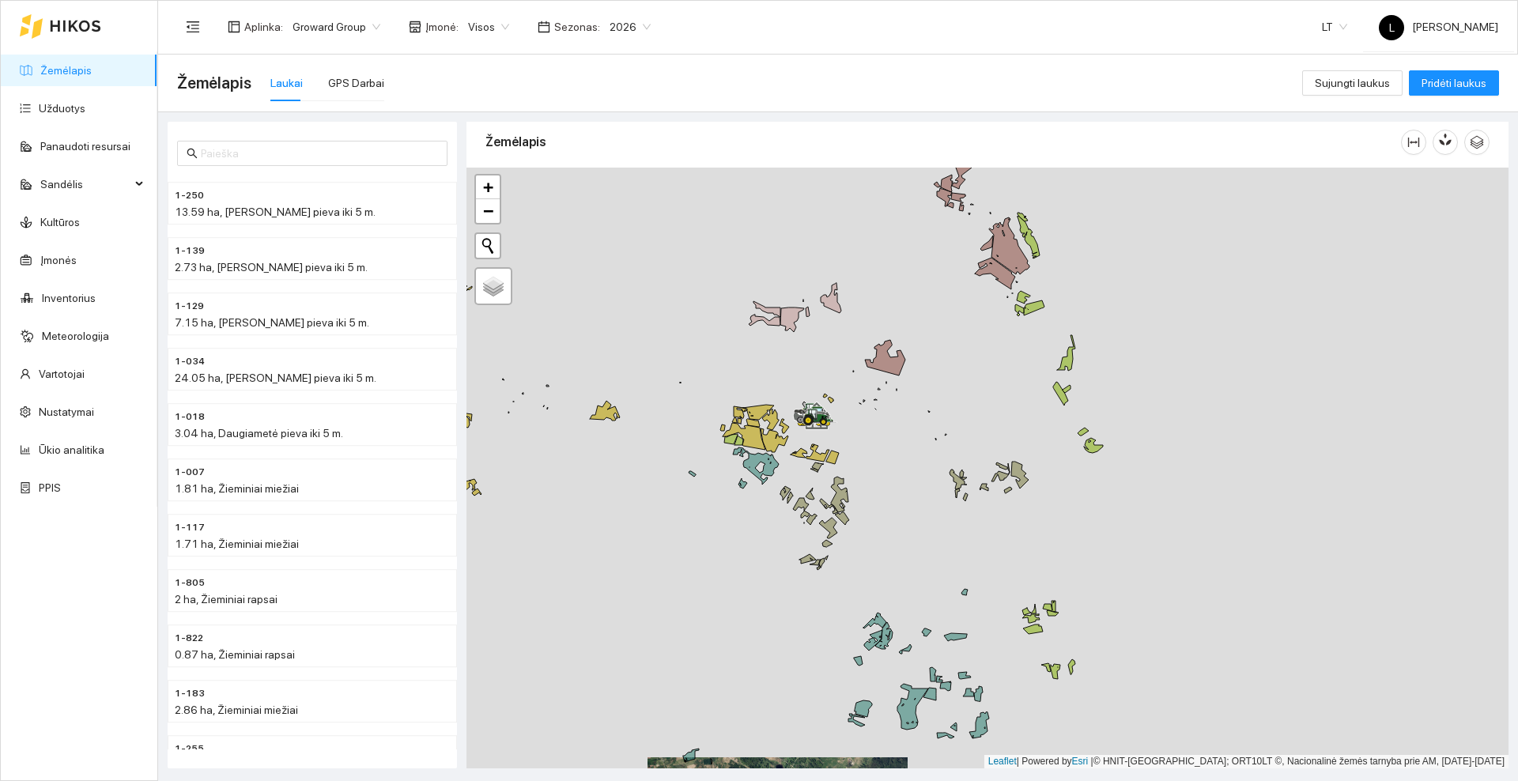
drag, startPoint x: 676, startPoint y: 505, endPoint x: 790, endPoint y: 566, distance: 129.1
click at [790, 566] on div at bounding box center [988, 468] width 1042 height 601
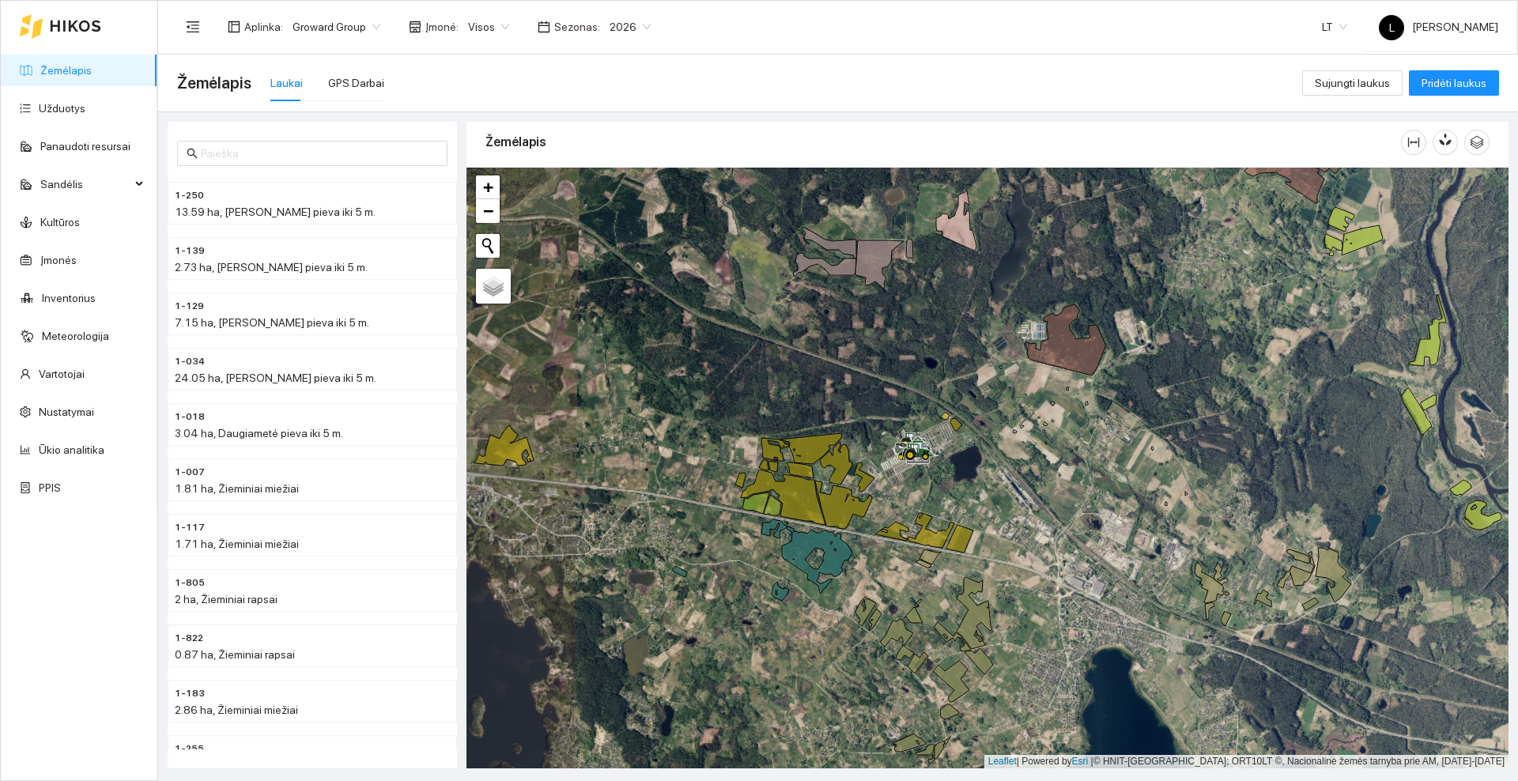
drag, startPoint x: 903, startPoint y: 495, endPoint x: 932, endPoint y: 474, distance: 35.6
click at [932, 474] on div at bounding box center [988, 468] width 1042 height 601
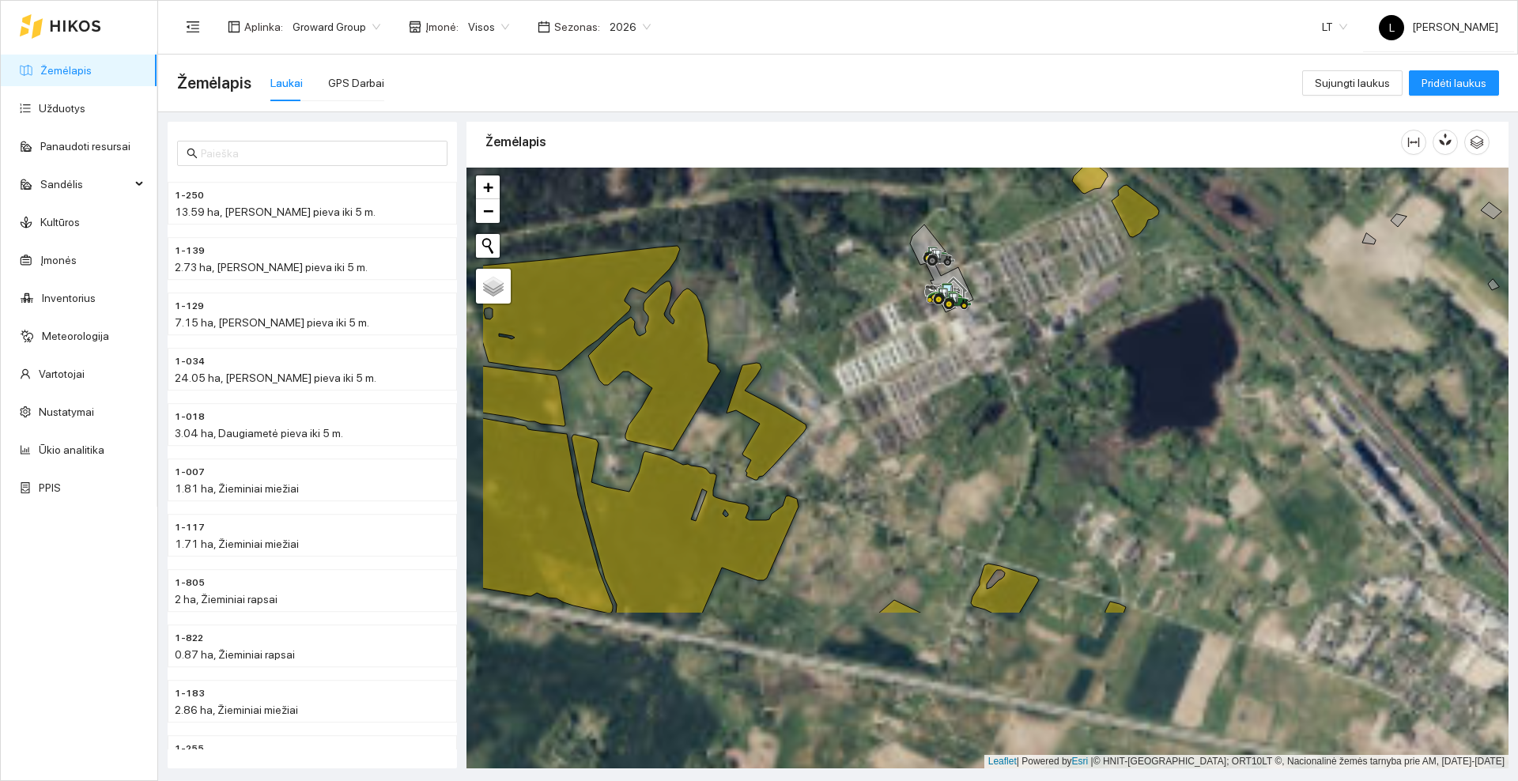
drag, startPoint x: 1088, startPoint y: 393, endPoint x: 1083, endPoint y: 384, distance: 9.9
click at [1094, 381] on div at bounding box center [988, 468] width 1042 height 601
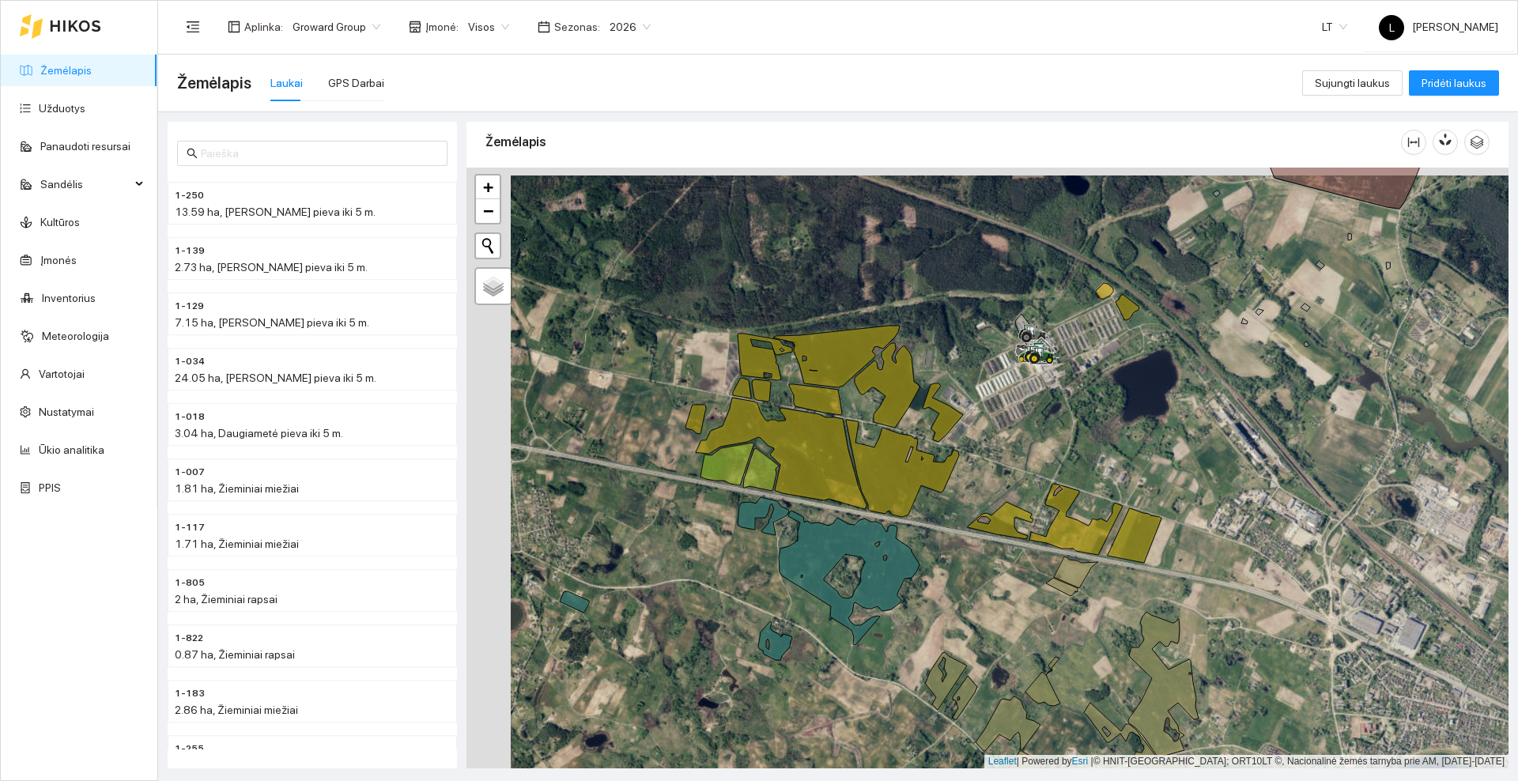
drag, startPoint x: 901, startPoint y: 501, endPoint x: 945, endPoint y: 509, distance: 45.0
click at [945, 509] on div at bounding box center [988, 468] width 1042 height 601
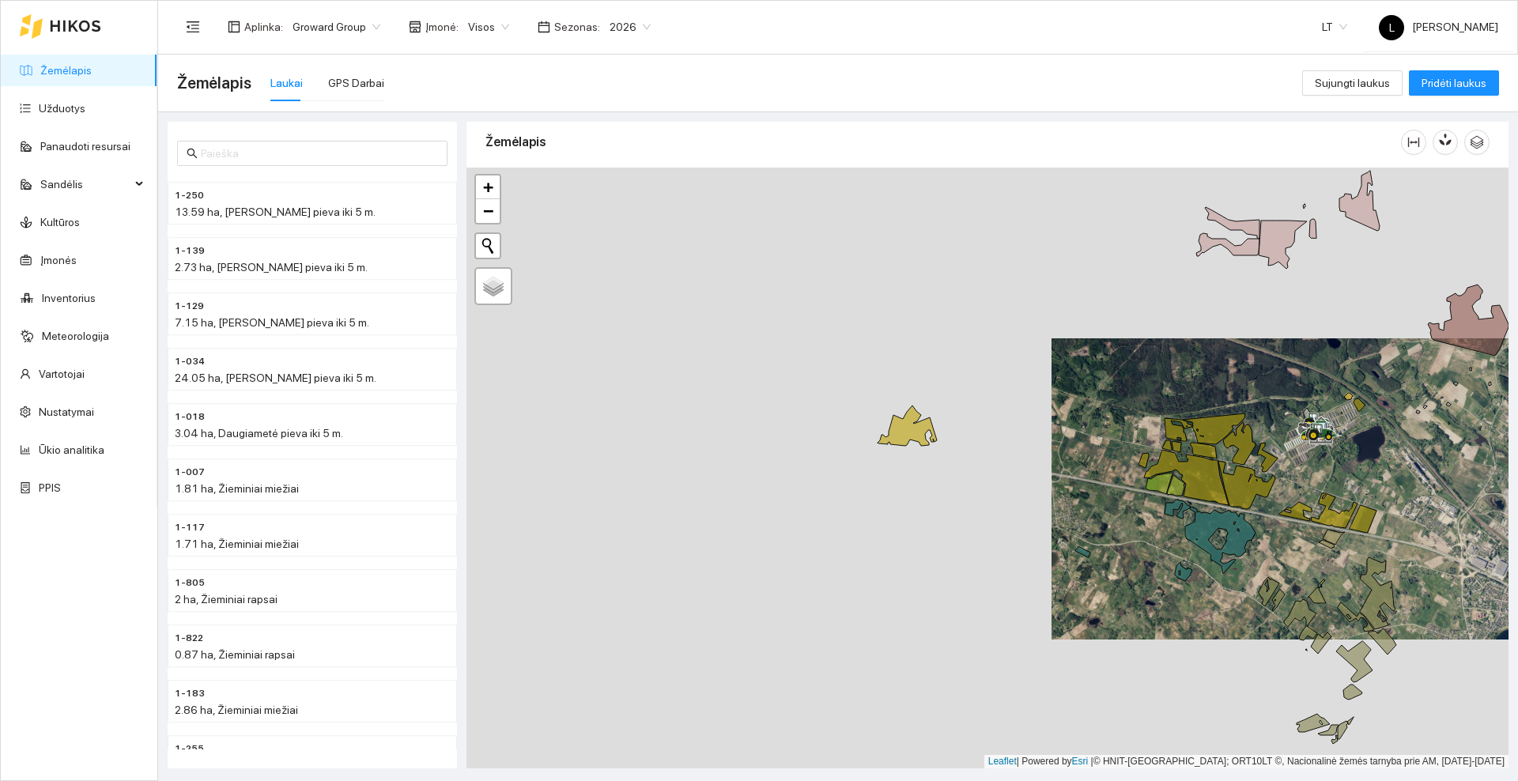
drag, startPoint x: 659, startPoint y: 527, endPoint x: 1084, endPoint y: 506, distance: 426.0
click at [1084, 506] on div at bounding box center [988, 468] width 1042 height 601
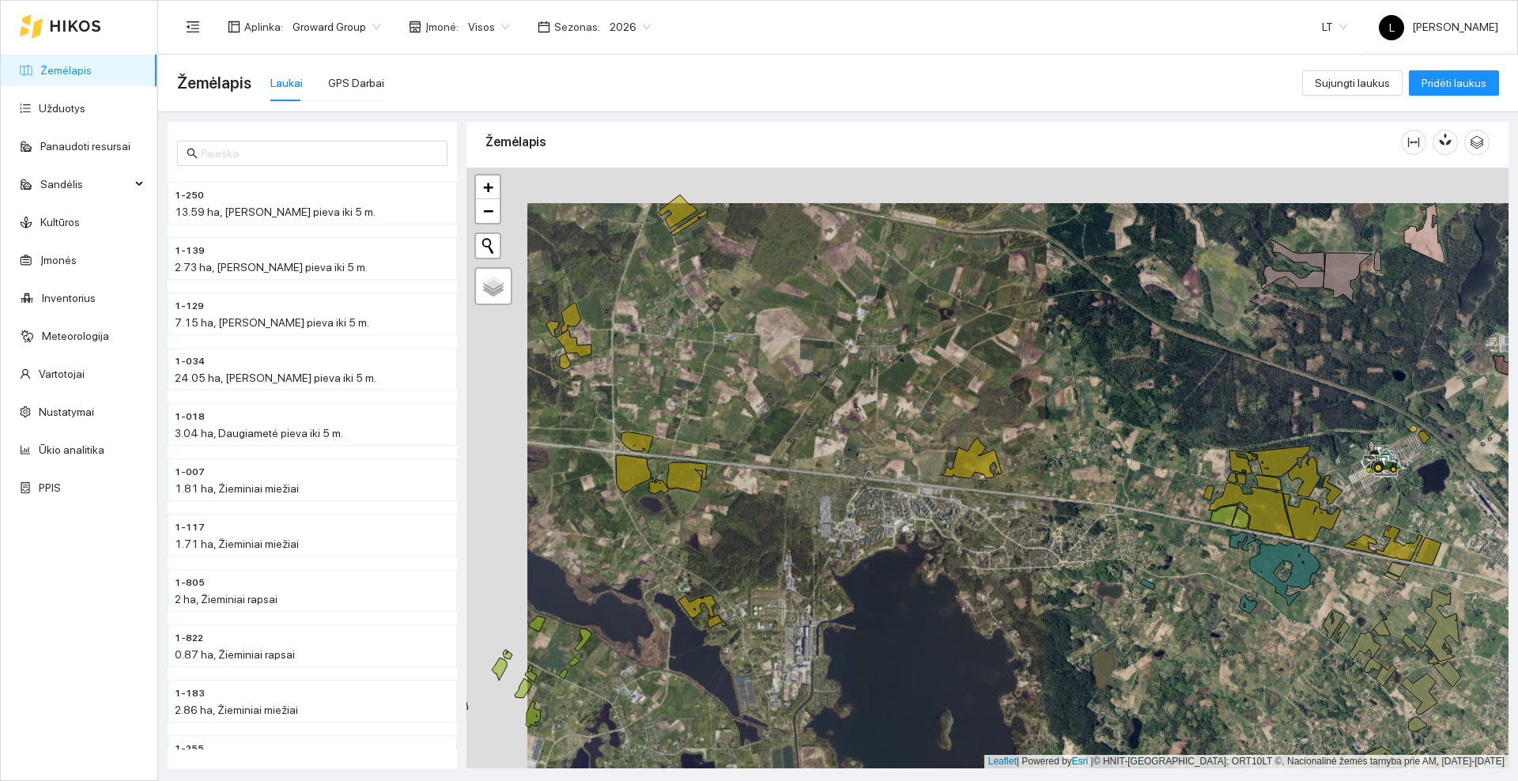
drag, startPoint x: 729, startPoint y: 493, endPoint x: 855, endPoint y: 544, distance: 135.8
click at [855, 544] on div at bounding box center [988, 468] width 1042 height 601
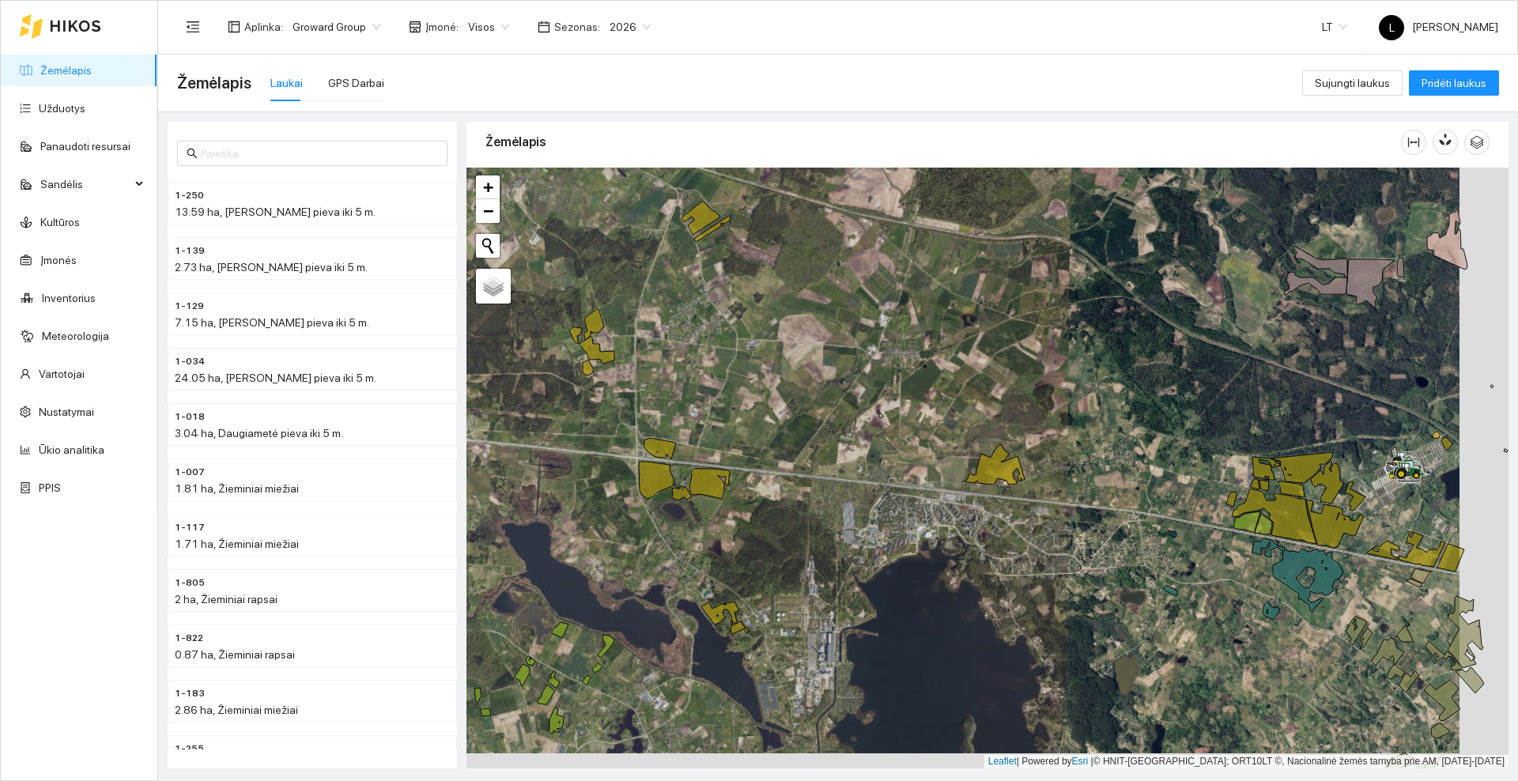
drag, startPoint x: 1181, startPoint y: 560, endPoint x: 860, endPoint y: 466, distance: 333.8
click at [860, 466] on div at bounding box center [988, 468] width 1042 height 601
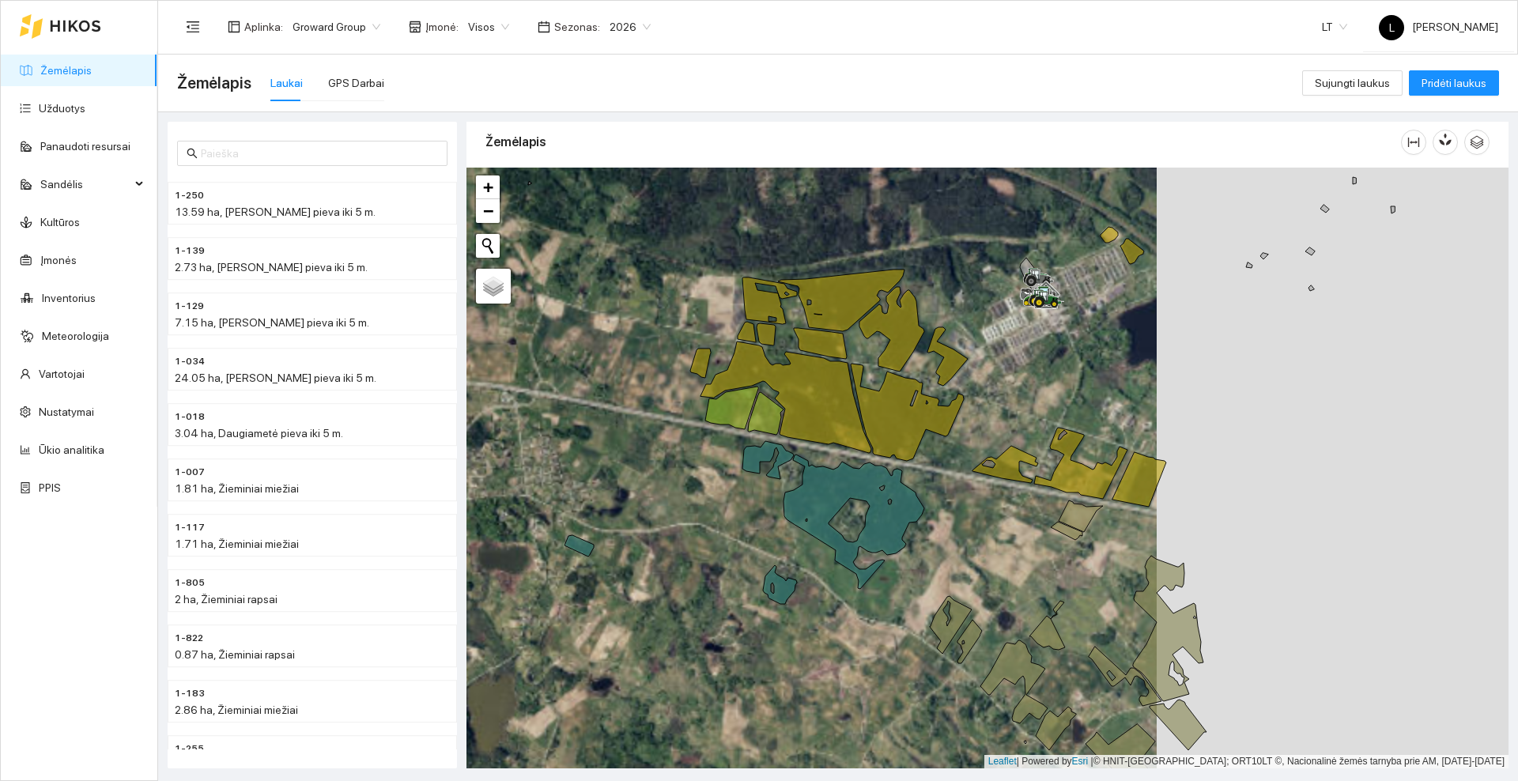
drag, startPoint x: 1120, startPoint y: 444, endPoint x: 1013, endPoint y: 427, distance: 108.0
click at [1013, 427] on div at bounding box center [988, 468] width 1042 height 601
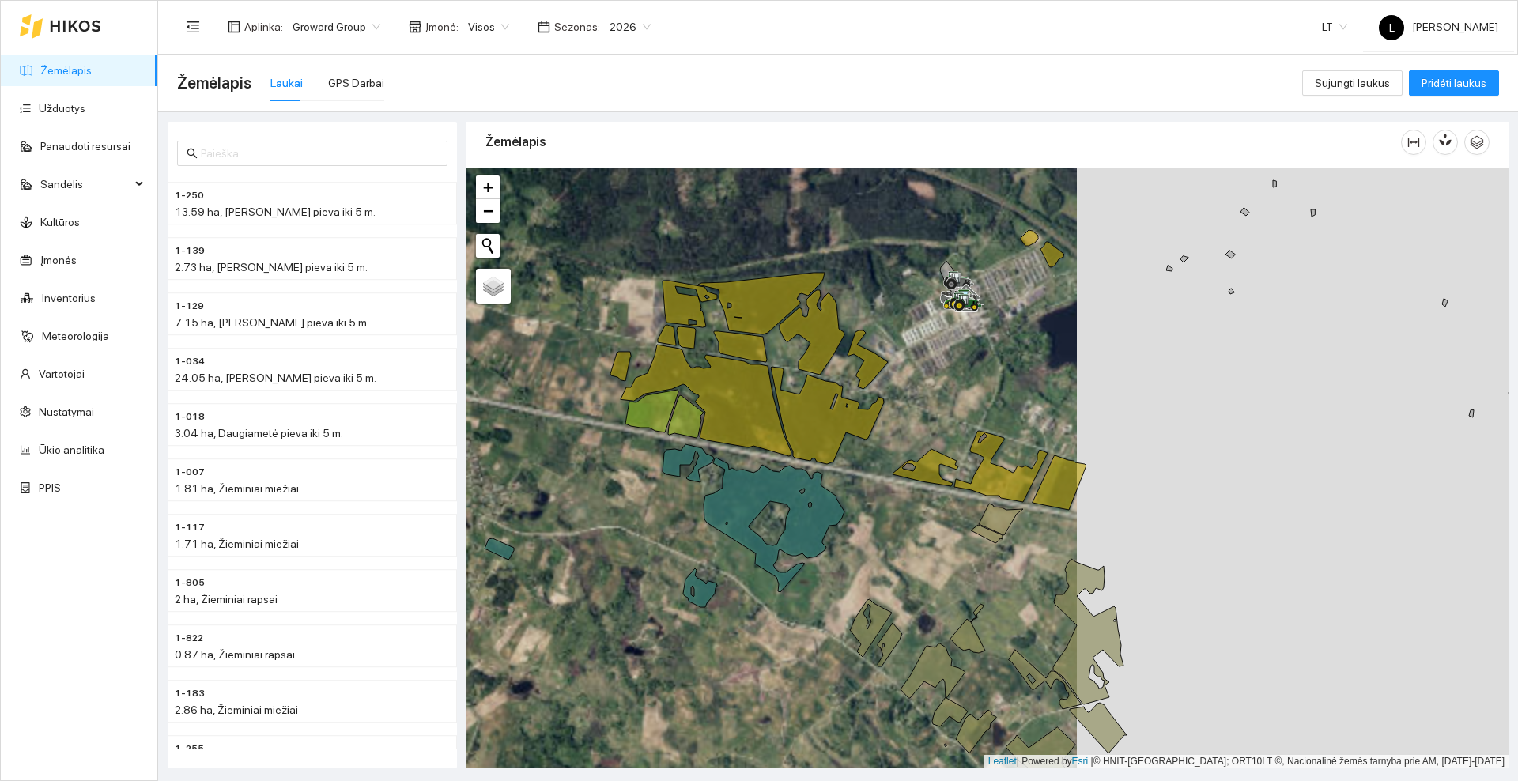
drag, startPoint x: 1008, startPoint y: 425, endPoint x: 934, endPoint y: 428, distance: 74.4
click at [934, 428] on div at bounding box center [988, 468] width 1042 height 601
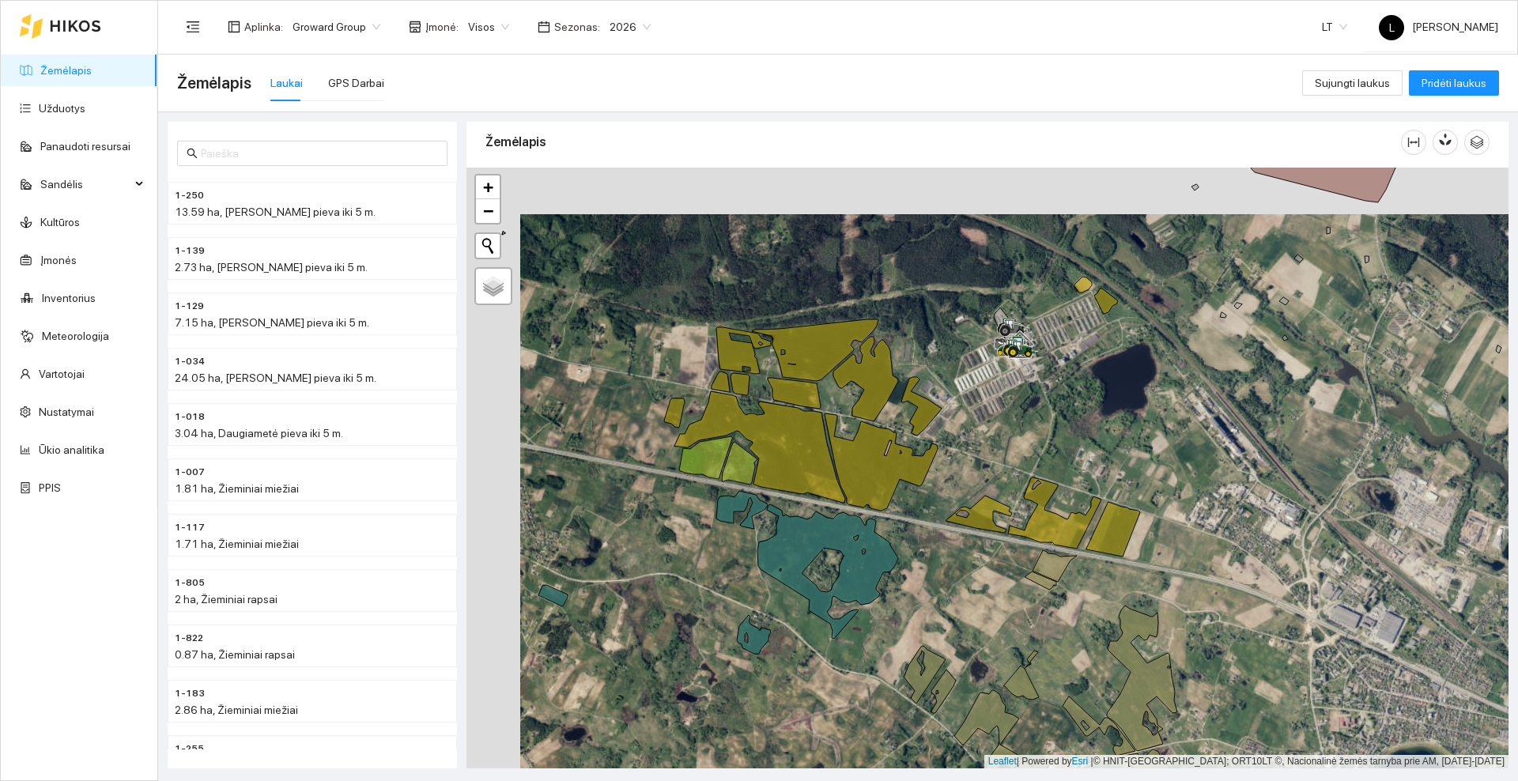
drag, startPoint x: 974, startPoint y: 384, endPoint x: 1027, endPoint y: 430, distance: 71.2
click at [1027, 430] on div at bounding box center [988, 468] width 1042 height 601
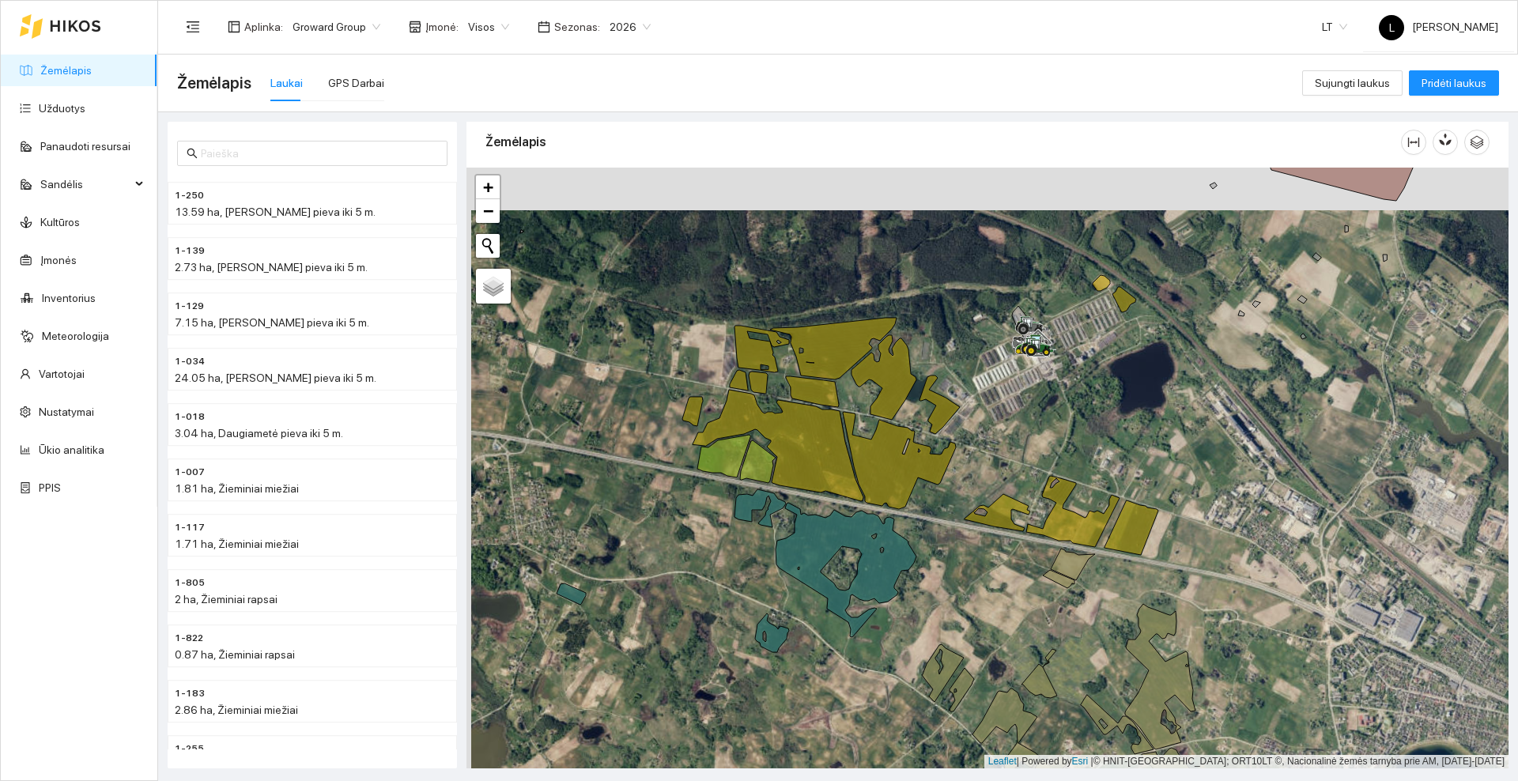
drag, startPoint x: 1008, startPoint y: 378, endPoint x: 1012, endPoint y: 420, distance: 42.2
click at [1012, 420] on div at bounding box center [988, 468] width 1042 height 601
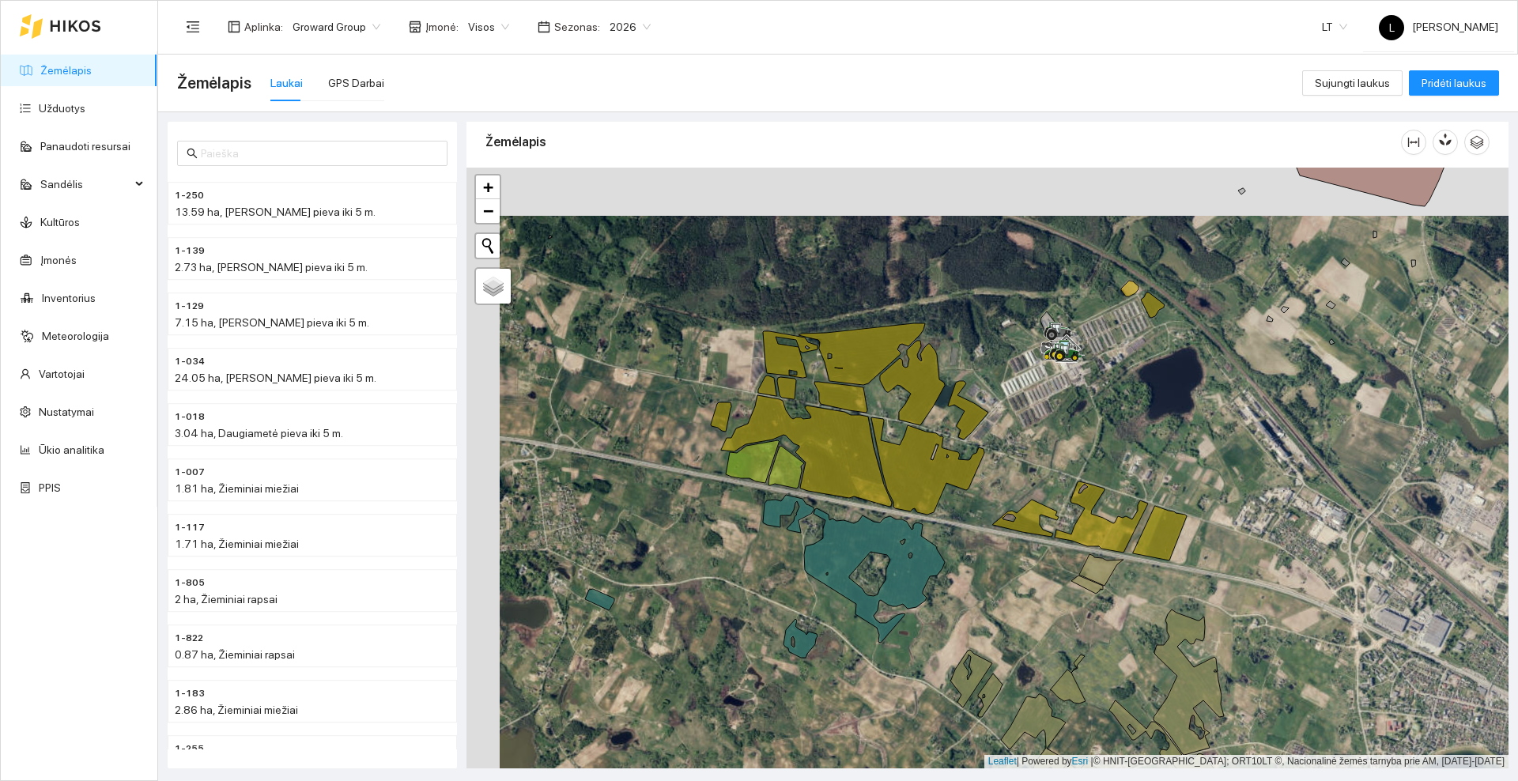
drag, startPoint x: 978, startPoint y: 456, endPoint x: 1300, endPoint y: 494, distance: 324.2
click at [1300, 494] on div at bounding box center [988, 468] width 1042 height 601
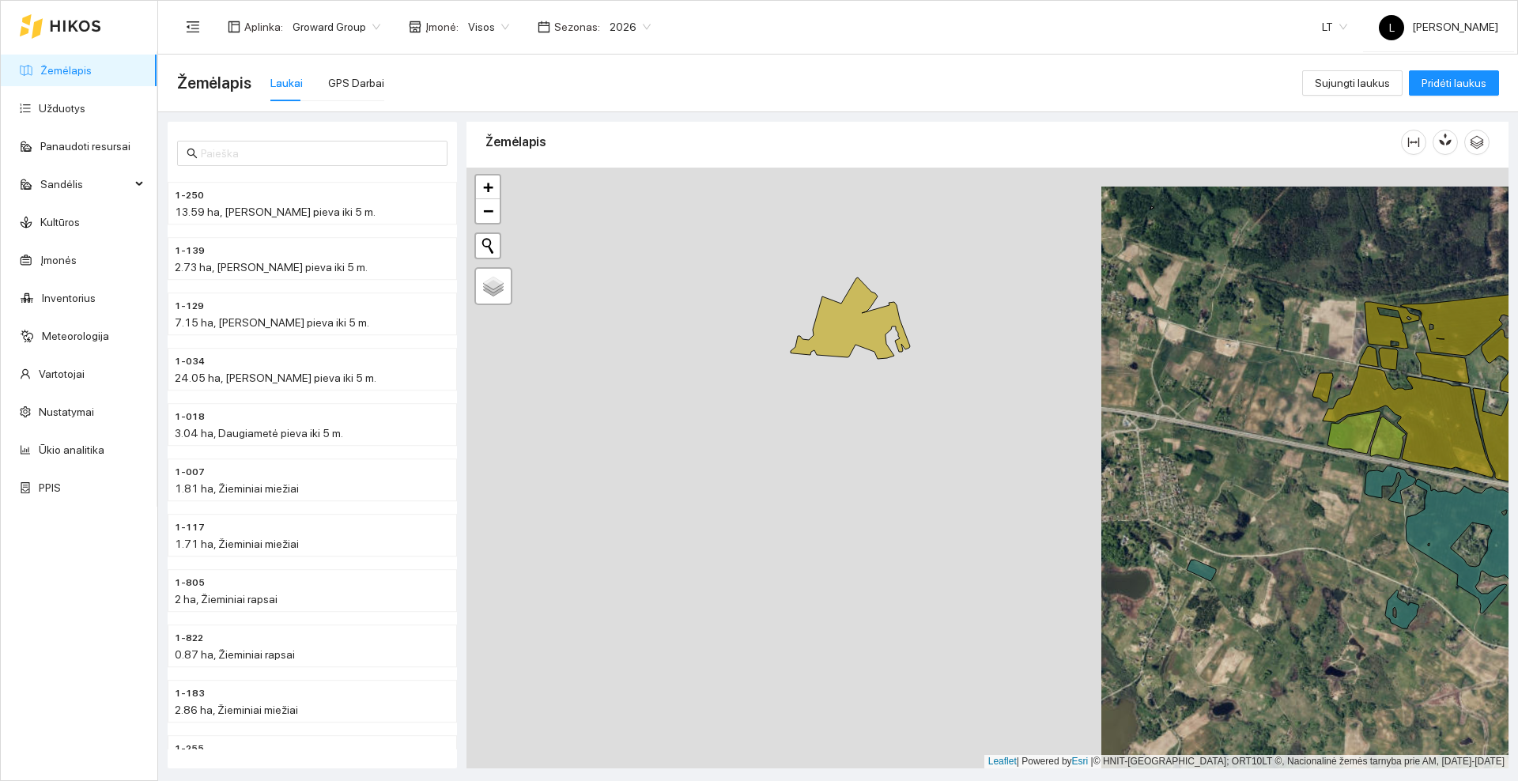
drag, startPoint x: 653, startPoint y: 481, endPoint x: 961, endPoint y: 418, distance: 314.1
click at [961, 418] on div at bounding box center [988, 468] width 1042 height 601
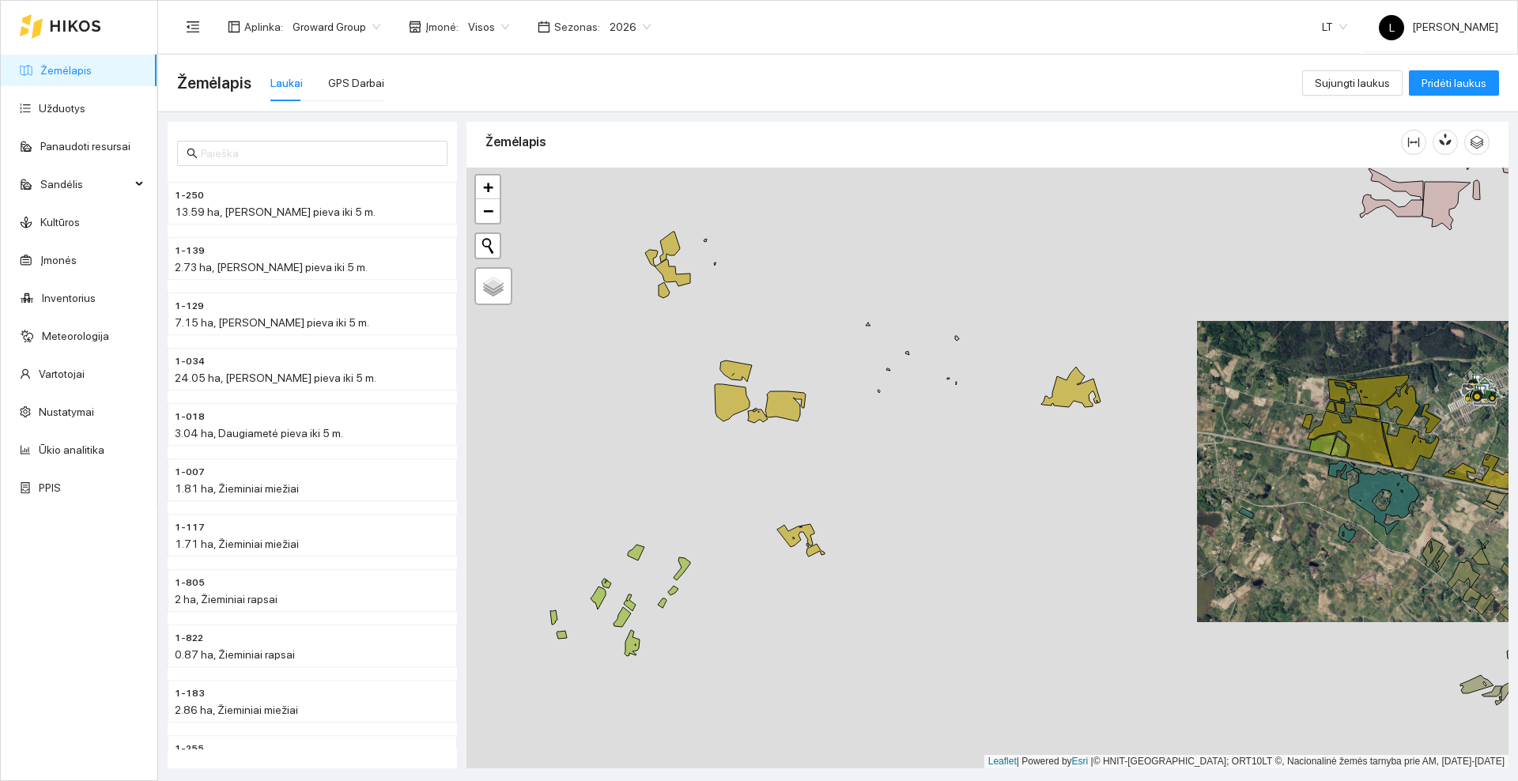
drag, startPoint x: 770, startPoint y: 423, endPoint x: 942, endPoint y: 444, distance: 172.8
click at [942, 444] on div at bounding box center [988, 468] width 1042 height 601
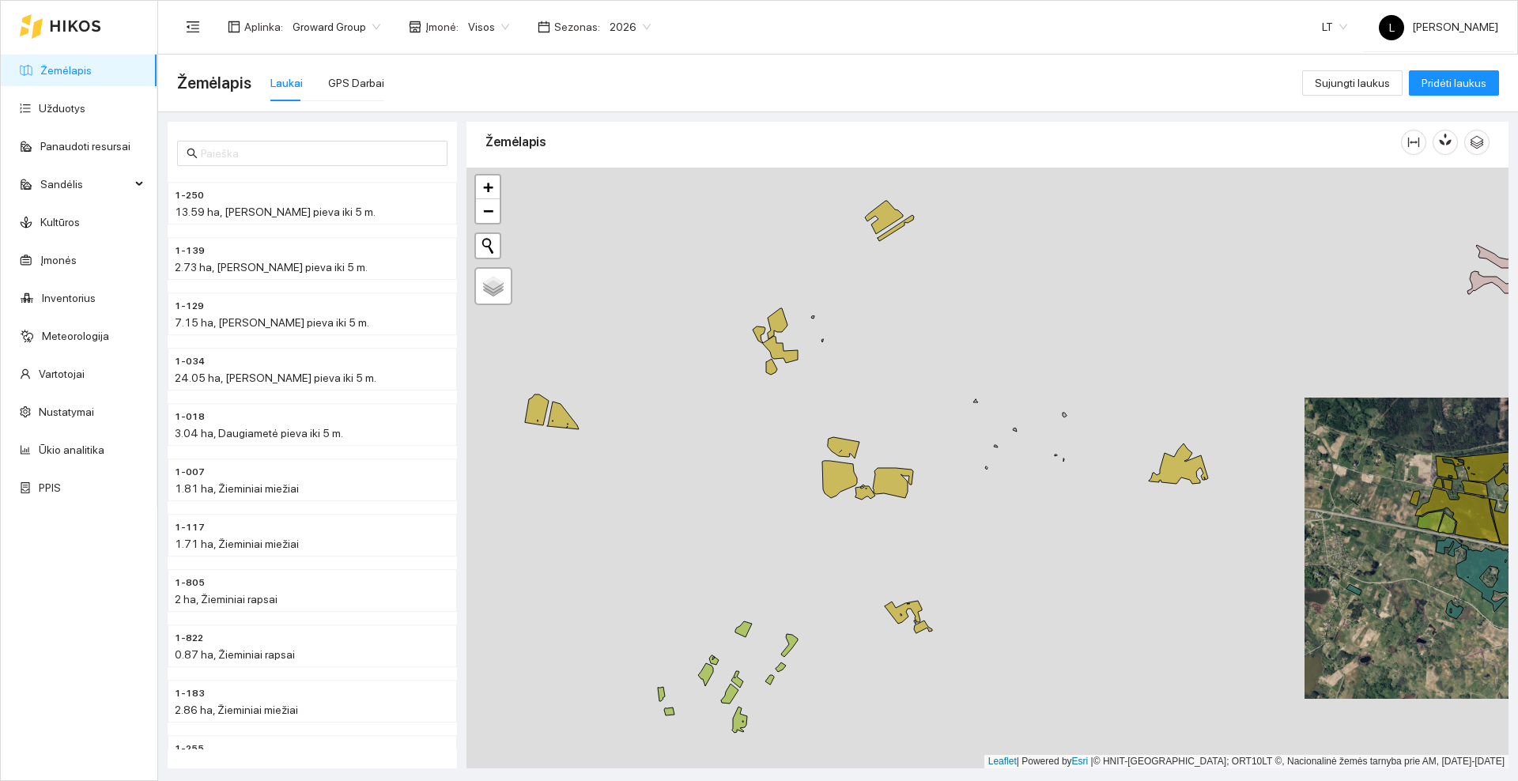
drag, startPoint x: 748, startPoint y: 463, endPoint x: 849, endPoint y: 539, distance: 127.0
click at [849, 539] on div at bounding box center [988, 468] width 1042 height 601
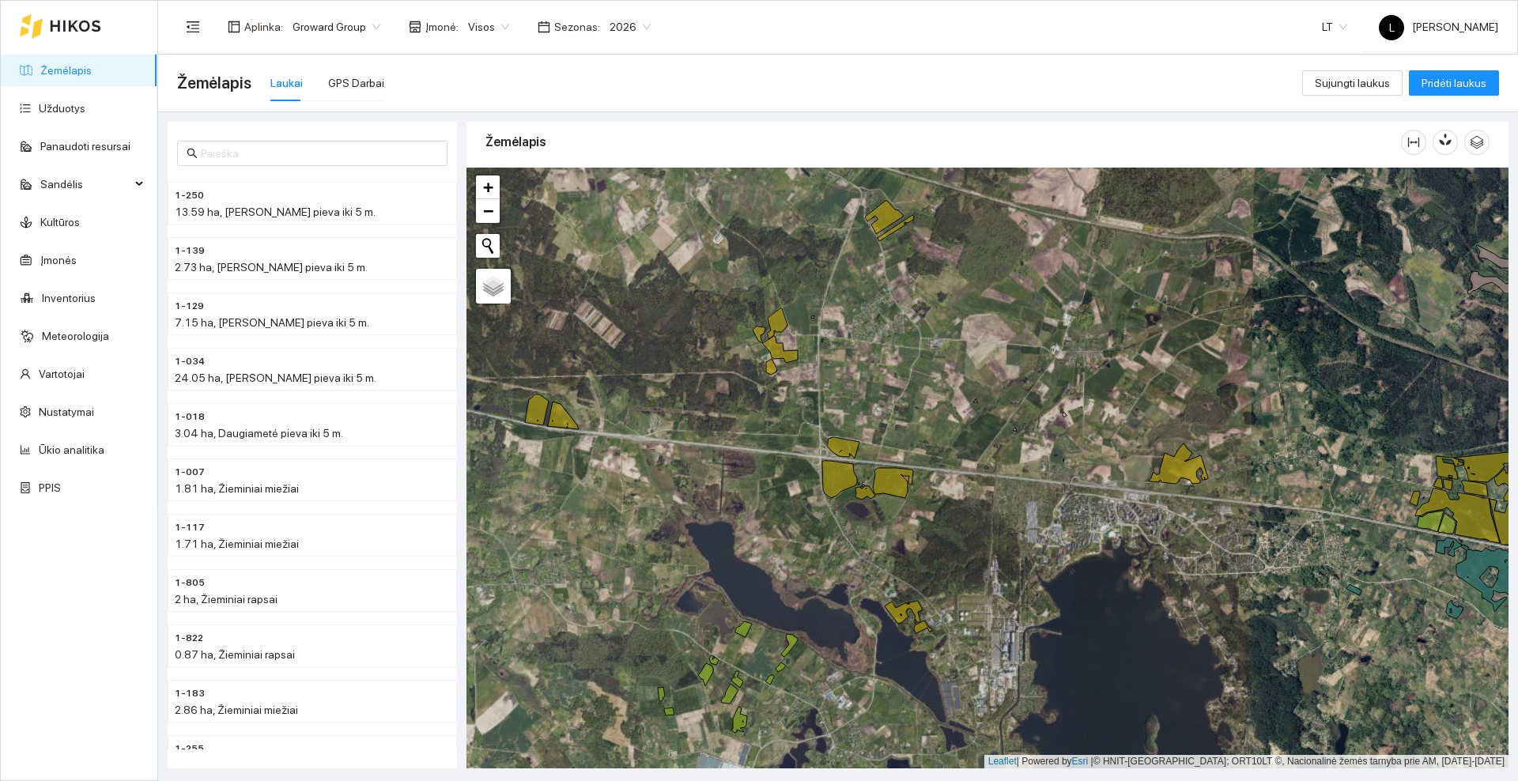
drag, startPoint x: 806, startPoint y: 529, endPoint x: 815, endPoint y: 485, distance: 45.1
click at [815, 485] on div at bounding box center [988, 468] width 1042 height 601
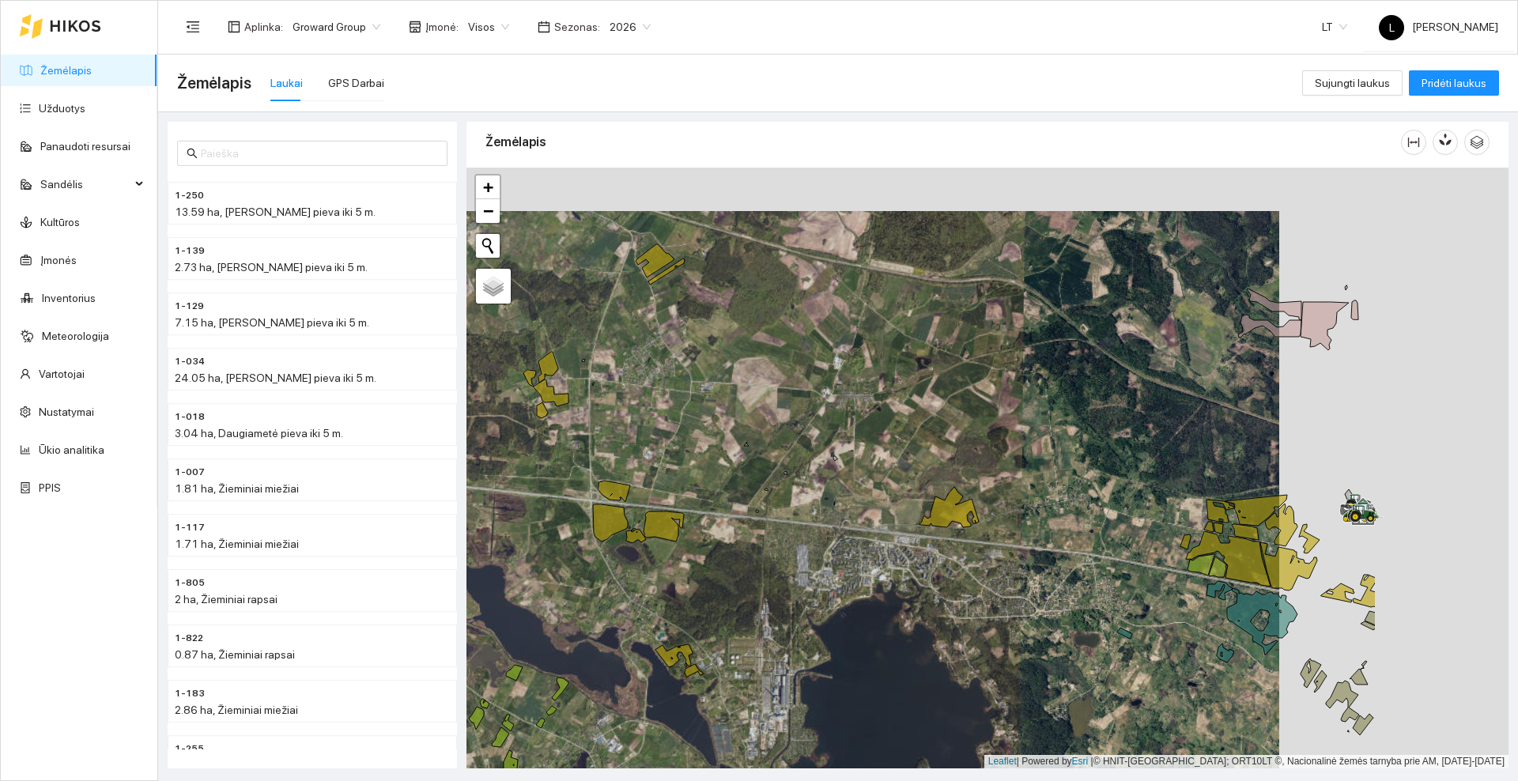
drag, startPoint x: 1075, startPoint y: 359, endPoint x: 796, endPoint y: 456, distance: 295.6
click at [796, 456] on div at bounding box center [988, 468] width 1042 height 601
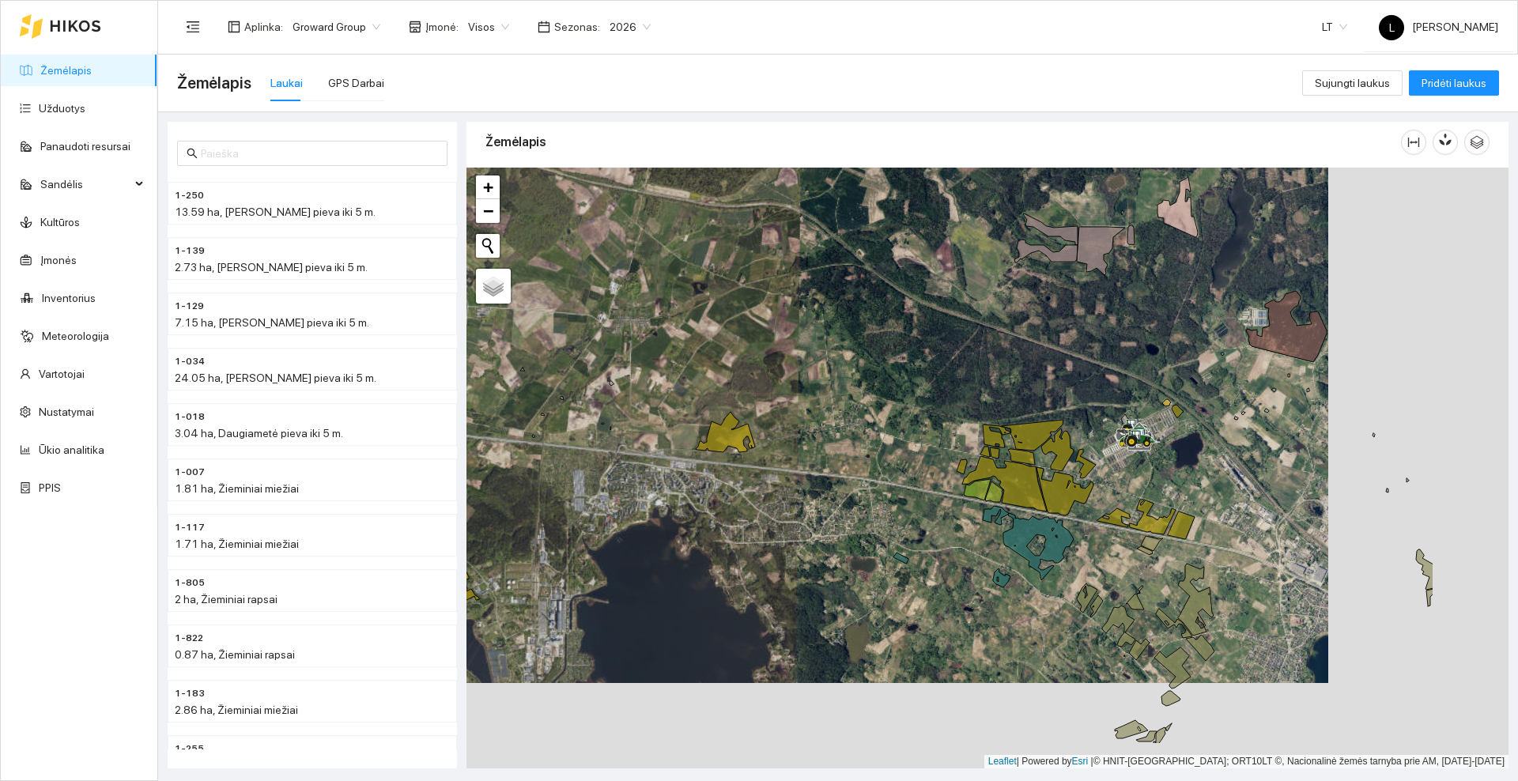
drag, startPoint x: 1091, startPoint y: 577, endPoint x: 912, endPoint y: 492, distance: 198.8
click at [912, 492] on div at bounding box center [988, 468] width 1042 height 601
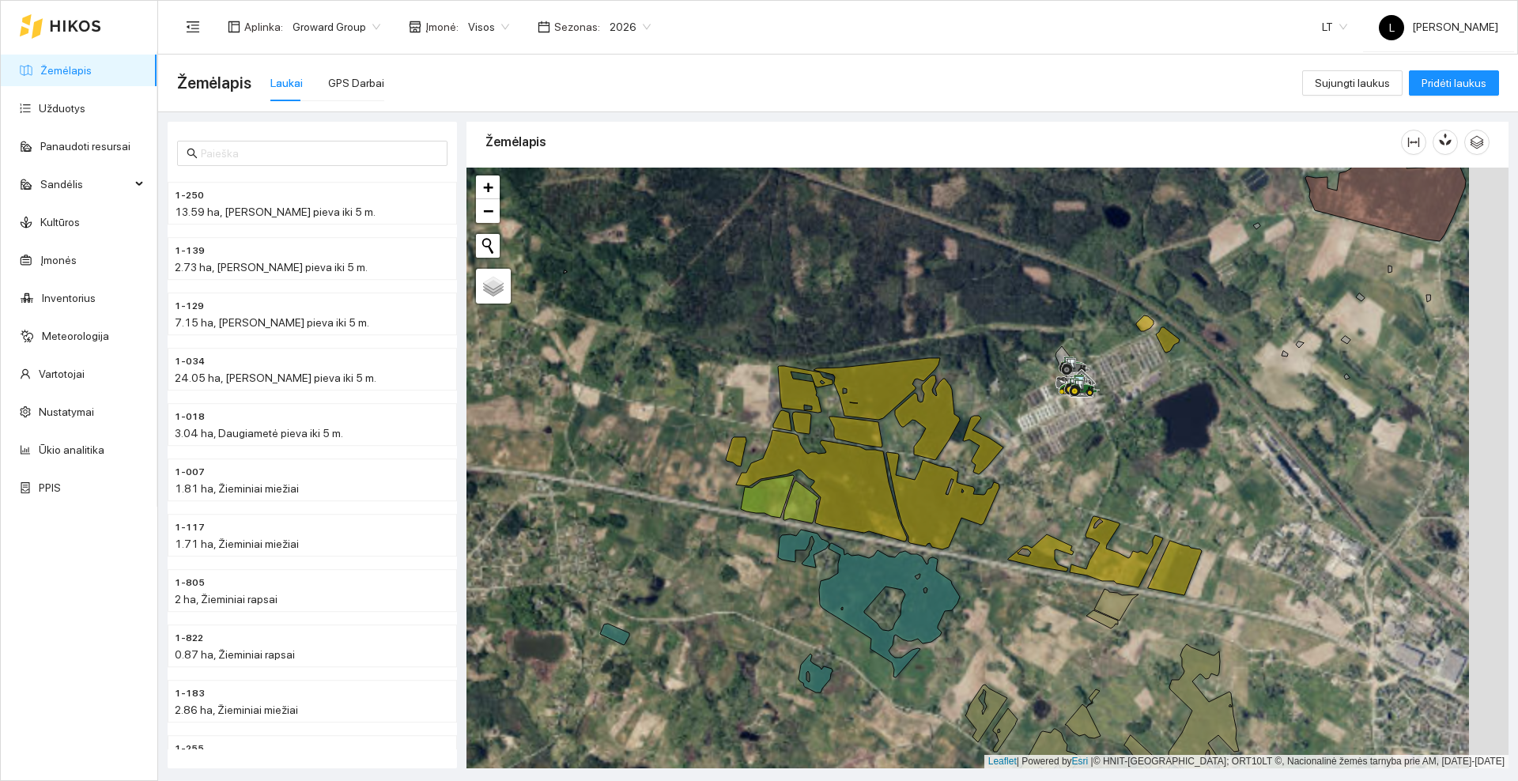
drag, startPoint x: 1234, startPoint y: 469, endPoint x: 1101, endPoint y: 459, distance: 133.2
click at [1101, 459] on div at bounding box center [988, 468] width 1042 height 601
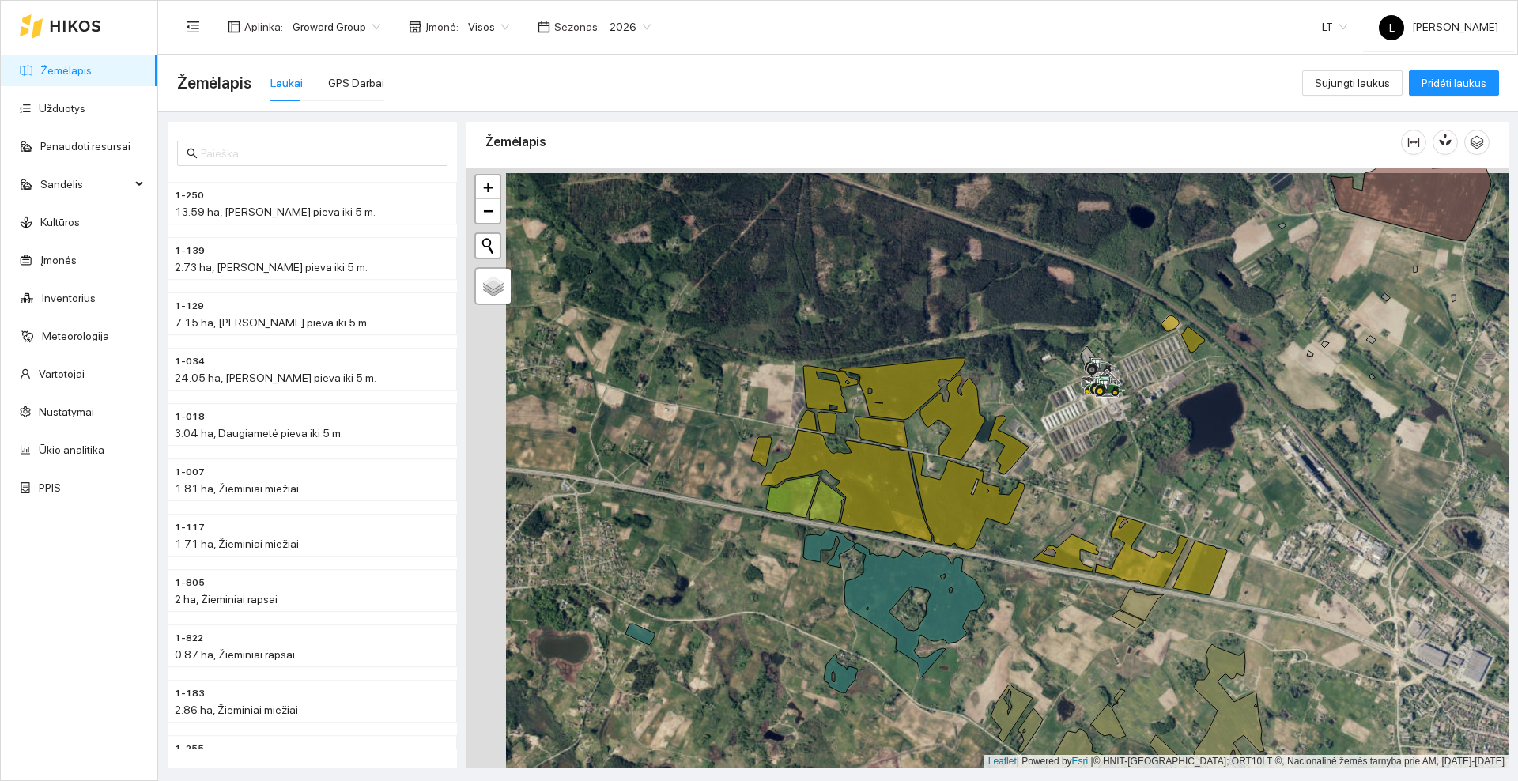
drag, startPoint x: 951, startPoint y: 554, endPoint x: 991, endPoint y: 559, distance: 39.9
click at [991, 559] on div at bounding box center [988, 468] width 1042 height 601
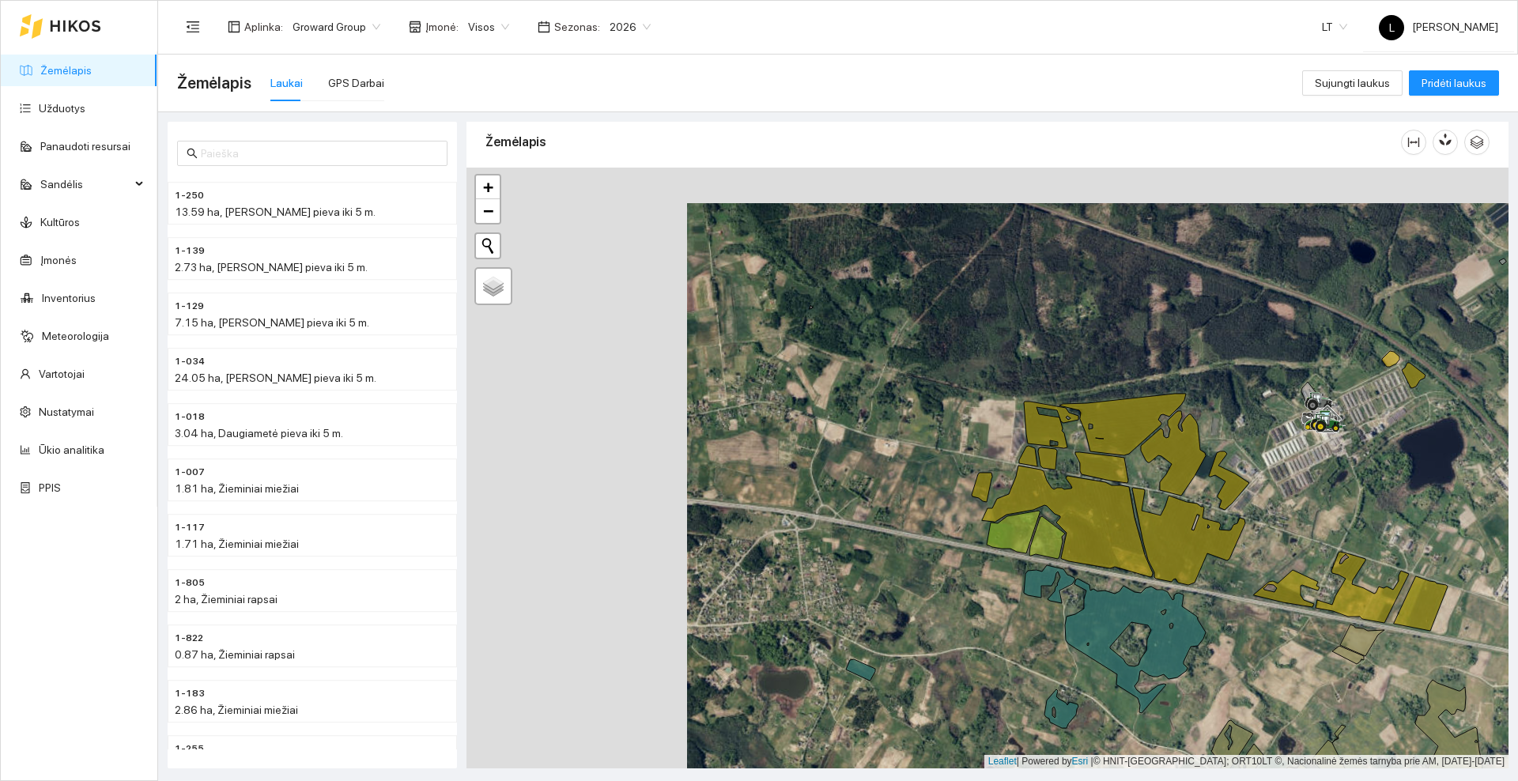
drag, startPoint x: 911, startPoint y: 601, endPoint x: 1130, endPoint y: 593, distance: 219.2
click at [1130, 593] on div at bounding box center [988, 468] width 1042 height 601
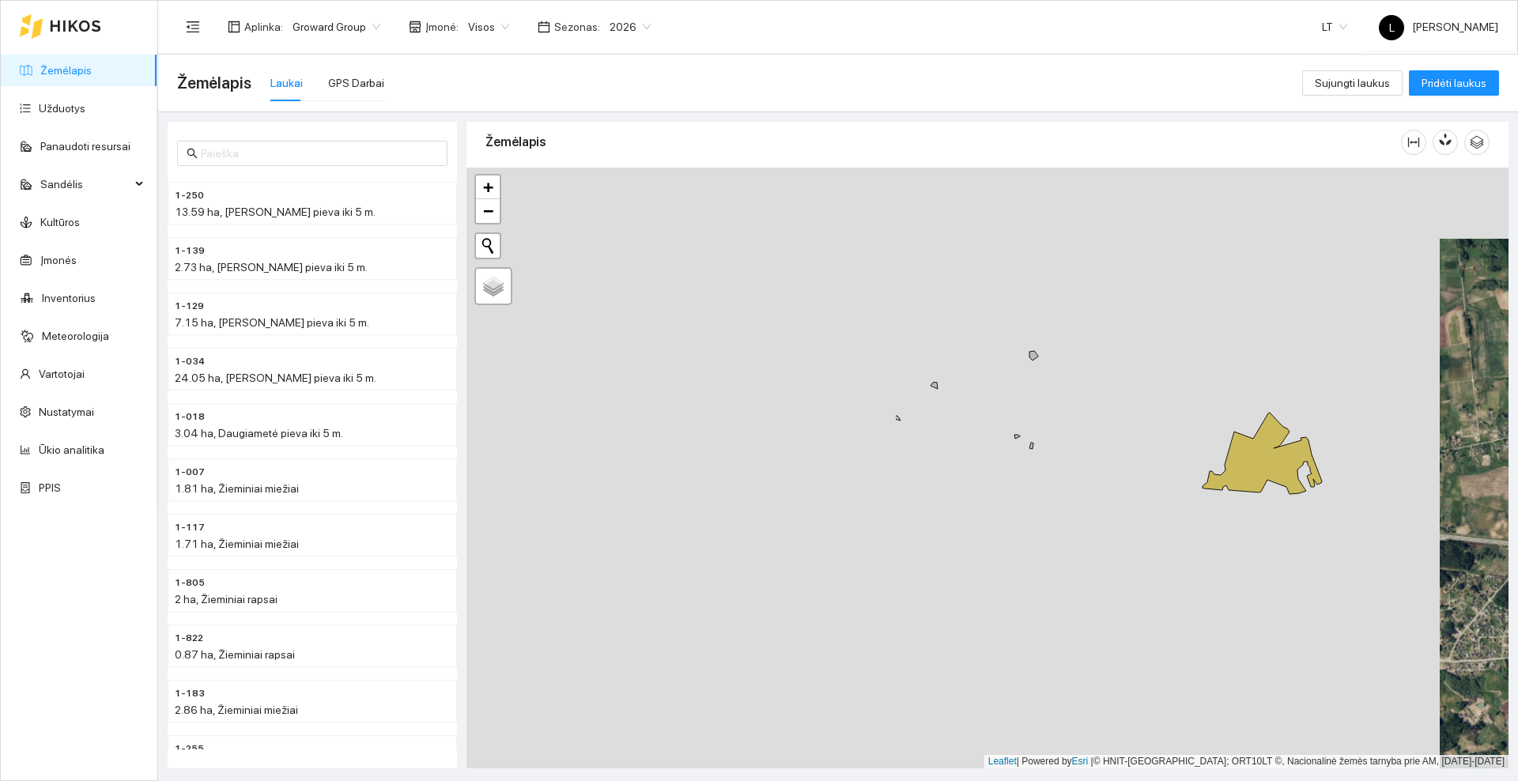
drag, startPoint x: 701, startPoint y: 367, endPoint x: 1197, endPoint y: 390, distance: 495.6
click at [1197, 390] on div at bounding box center [988, 468] width 1042 height 601
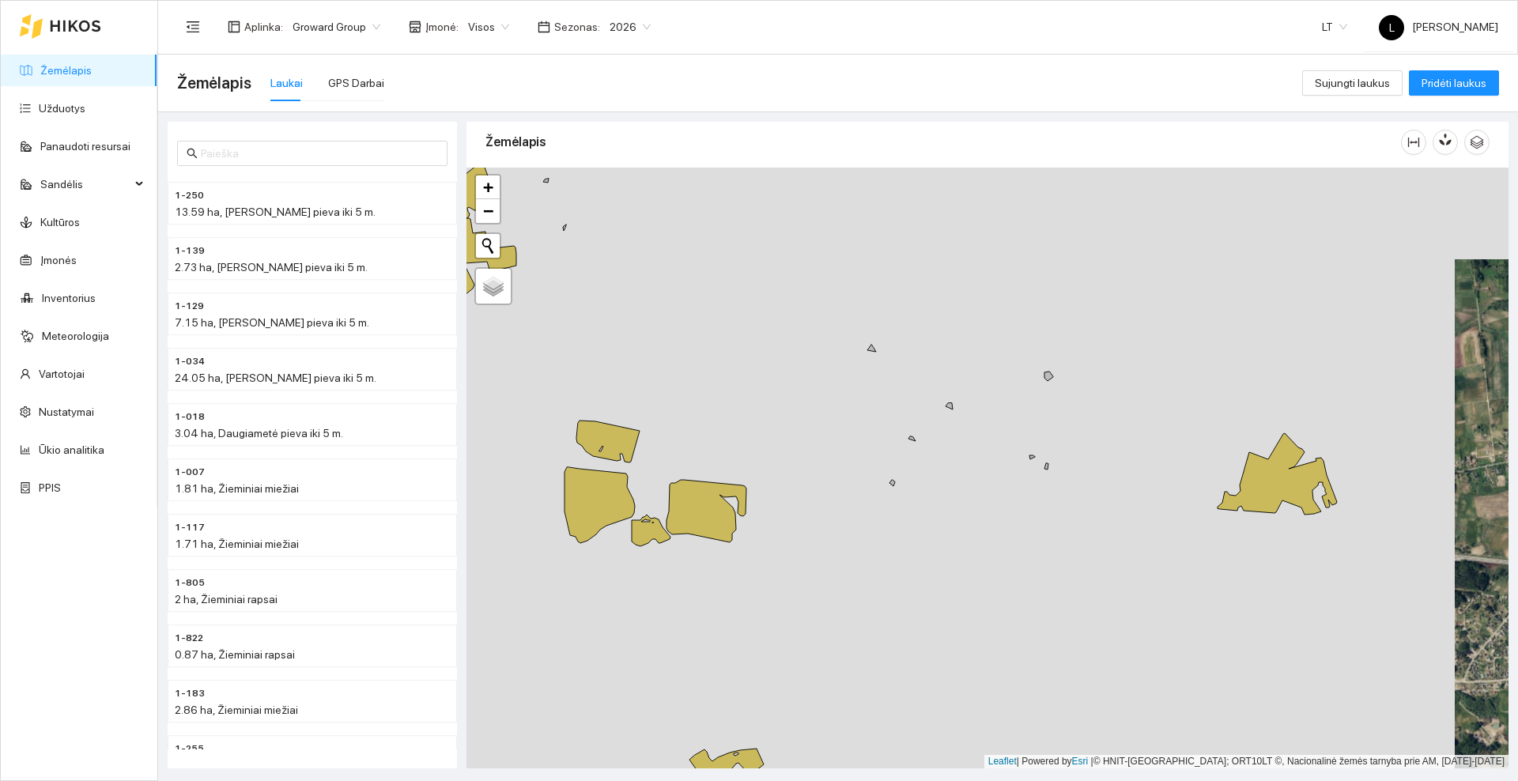
drag, startPoint x: 813, startPoint y: 333, endPoint x: 966, endPoint y: 479, distance: 211.4
click at [966, 479] on div at bounding box center [988, 468] width 1042 height 601
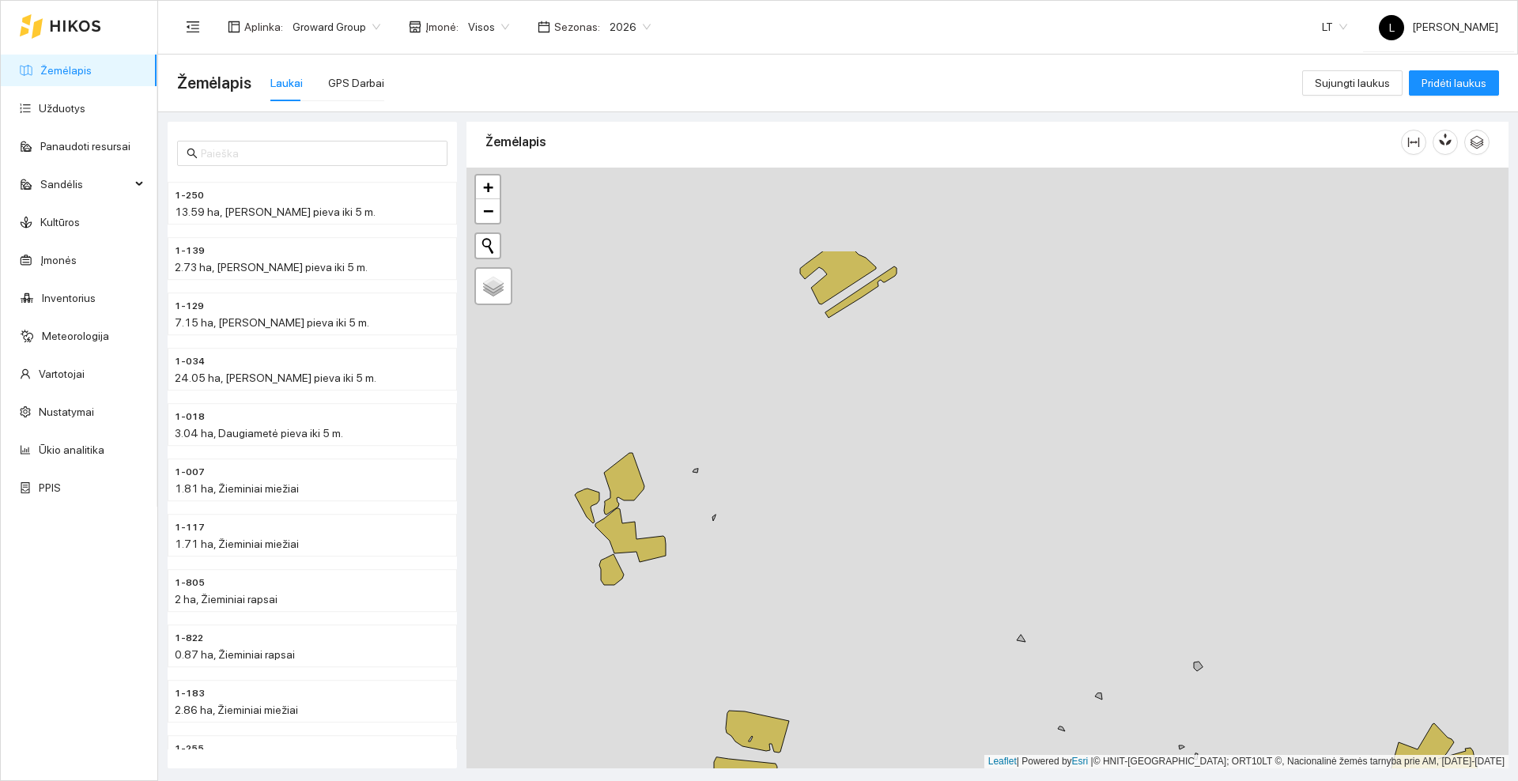
drag, startPoint x: 764, startPoint y: 333, endPoint x: 761, endPoint y: 424, distance: 91.0
click at [761, 424] on div at bounding box center [988, 468] width 1042 height 601
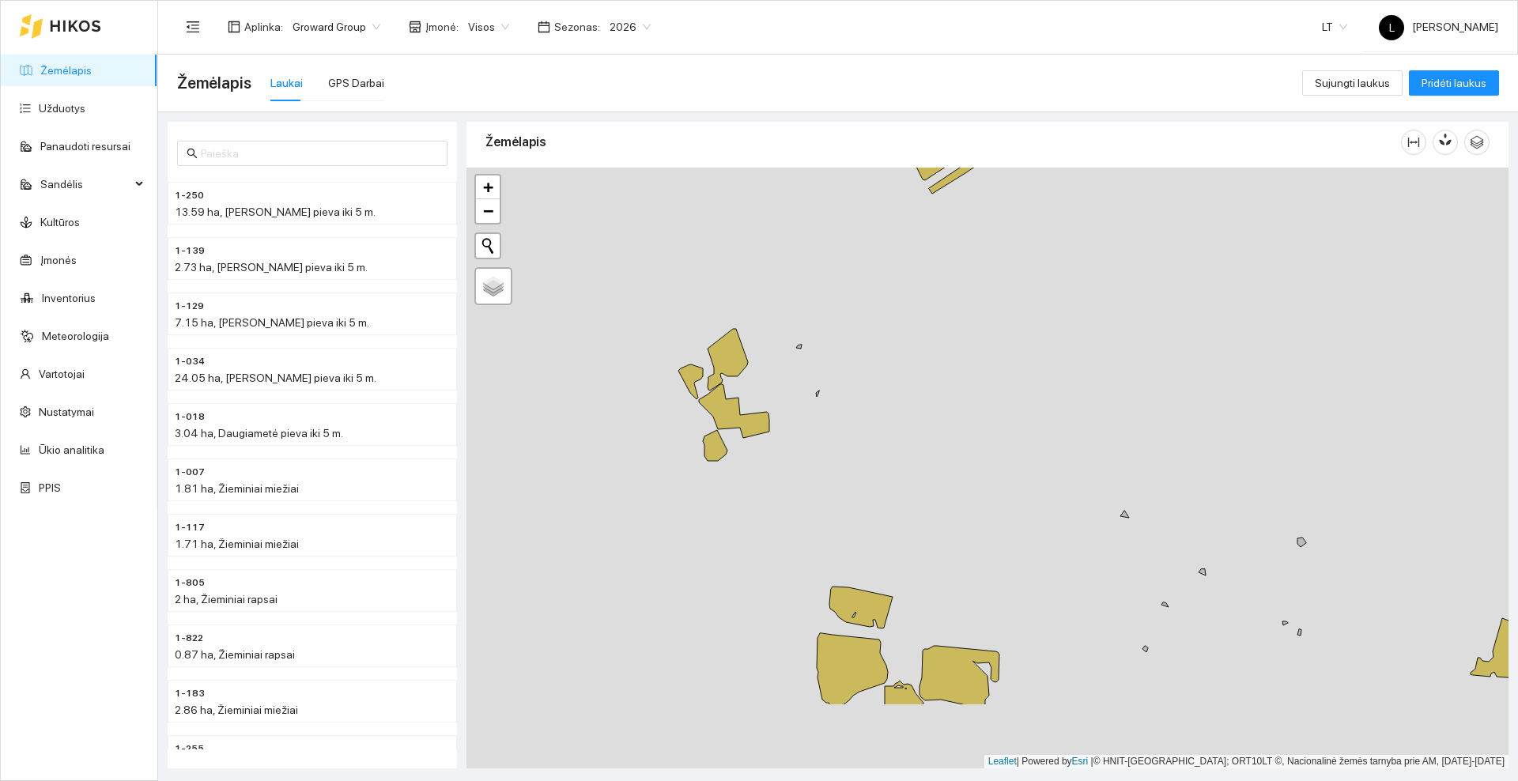
click at [790, 256] on div at bounding box center [988, 468] width 1042 height 601
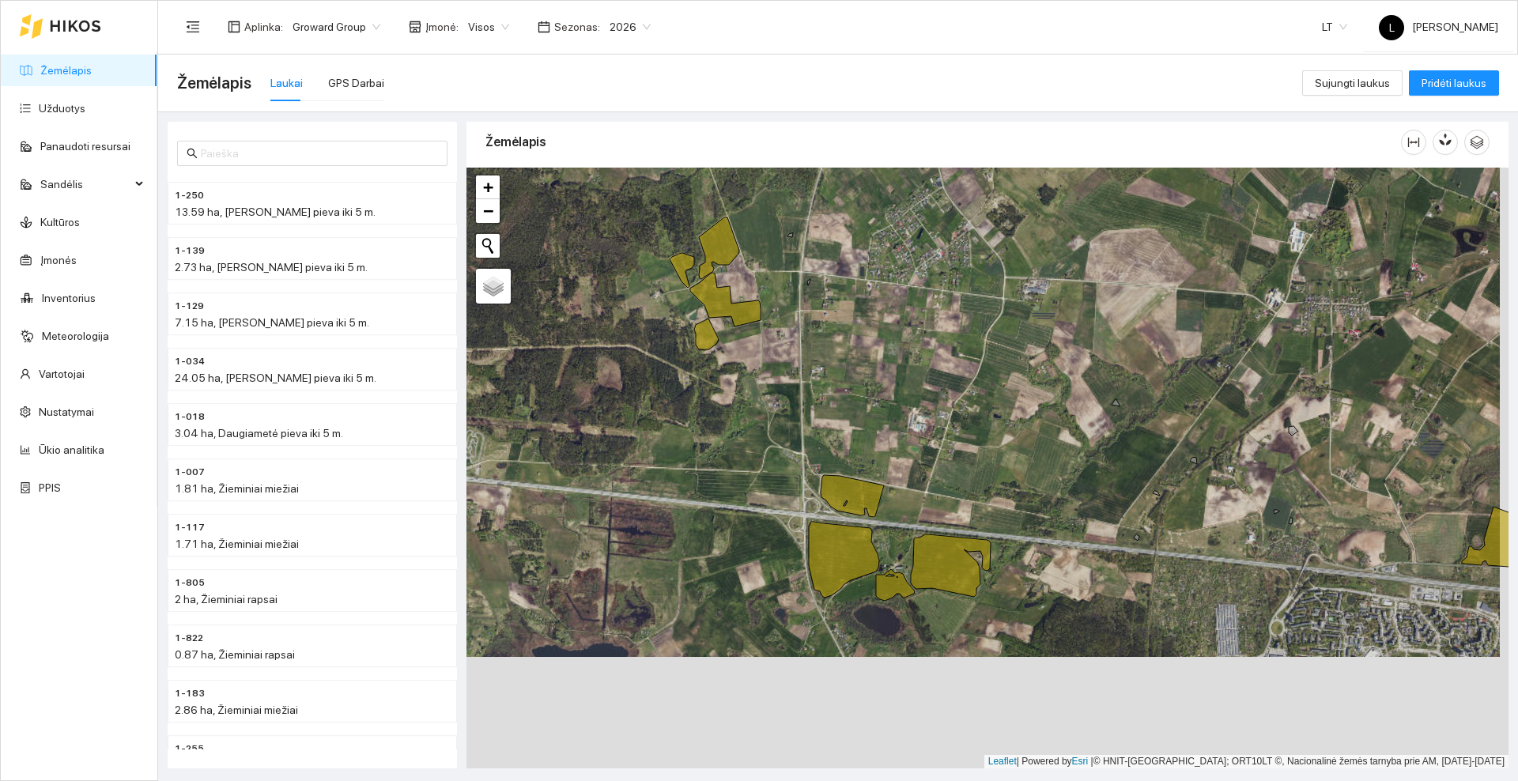
drag, startPoint x: 879, startPoint y: 422, endPoint x: 864, endPoint y: 322, distance: 100.8
click at [864, 322] on div at bounding box center [988, 468] width 1042 height 601
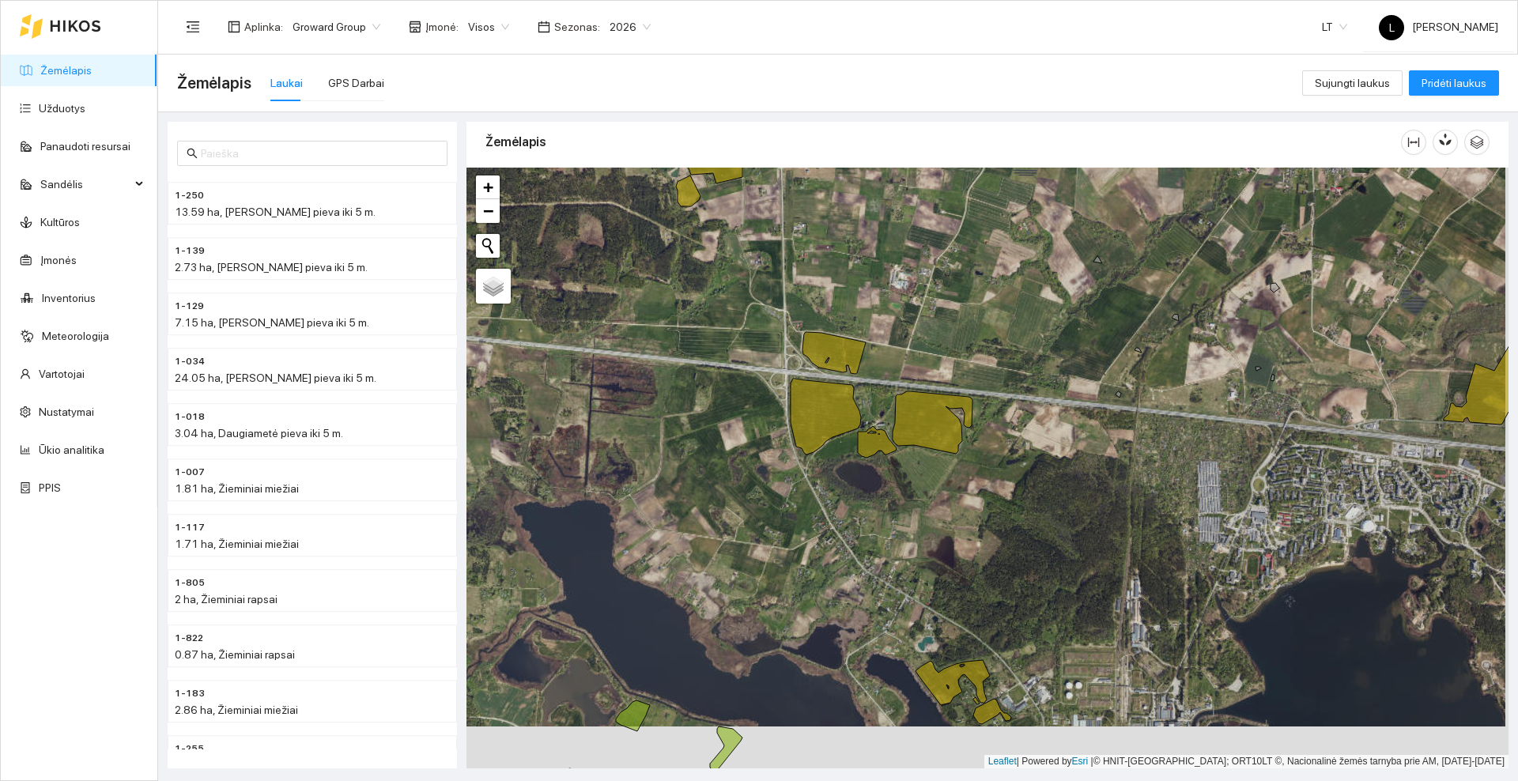
drag, startPoint x: 1039, startPoint y: 603, endPoint x: 989, endPoint y: 400, distance: 209.3
click at [994, 399] on div at bounding box center [988, 468] width 1042 height 601
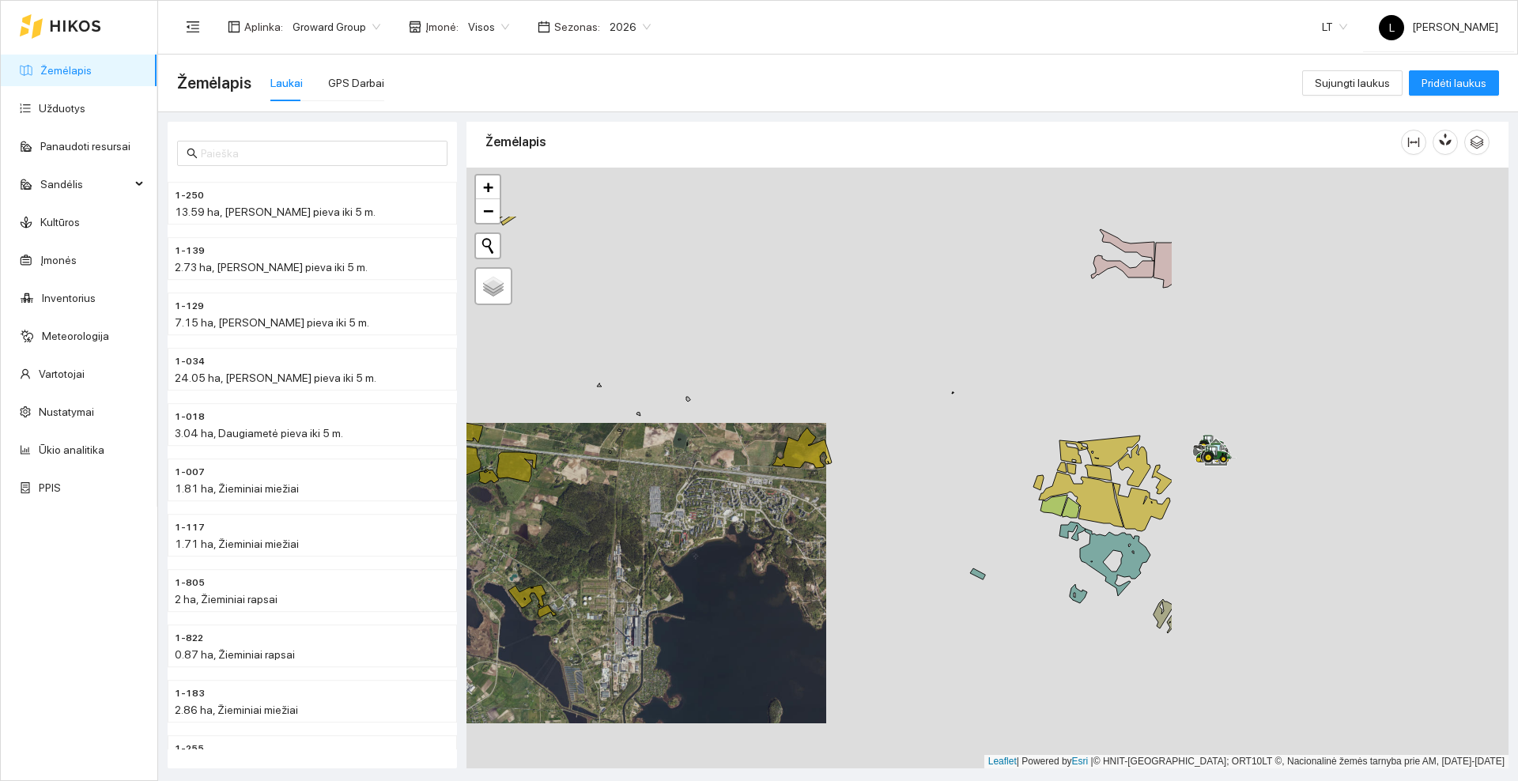
drag, startPoint x: 1186, startPoint y: 438, endPoint x: 733, endPoint y: 545, distance: 465.5
click at [729, 547] on div at bounding box center [988, 468] width 1042 height 601
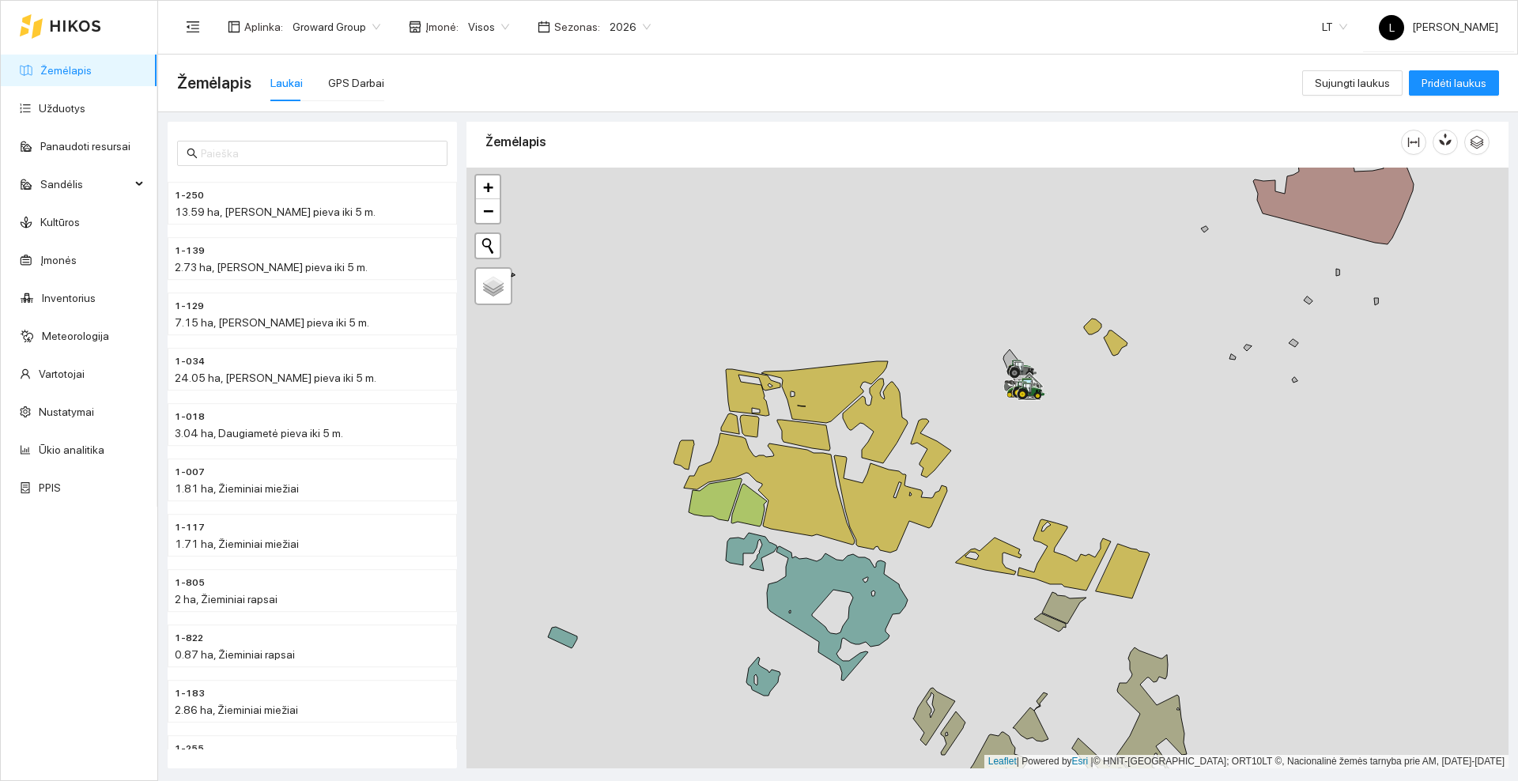
drag, startPoint x: 1227, startPoint y: 498, endPoint x: 1049, endPoint y: 463, distance: 181.3
click at [1049, 463] on div at bounding box center [988, 468] width 1042 height 601
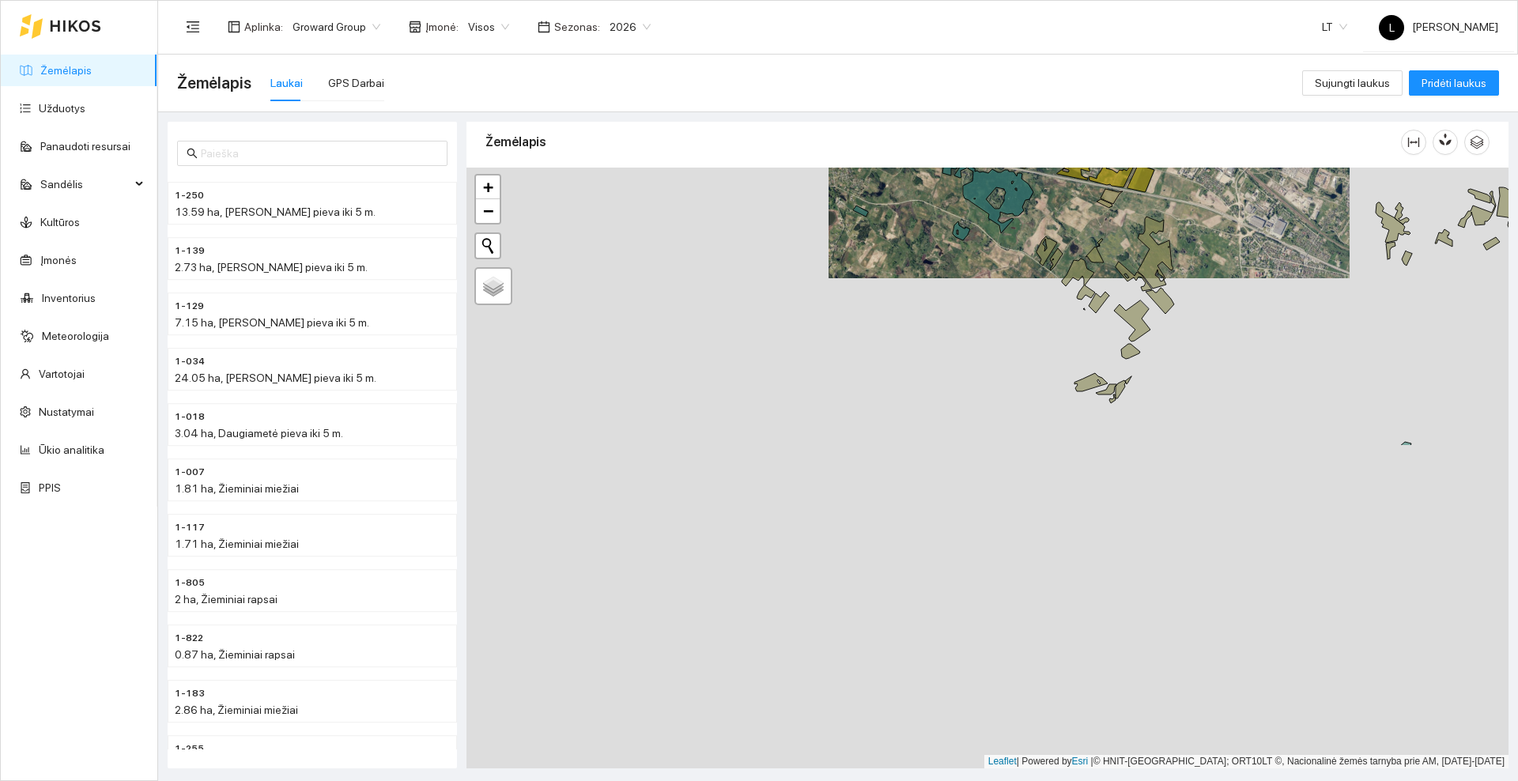
drag, startPoint x: 840, startPoint y: 727, endPoint x: 972, endPoint y: 342, distance: 407.1
click at [972, 342] on div at bounding box center [988, 468] width 1042 height 601
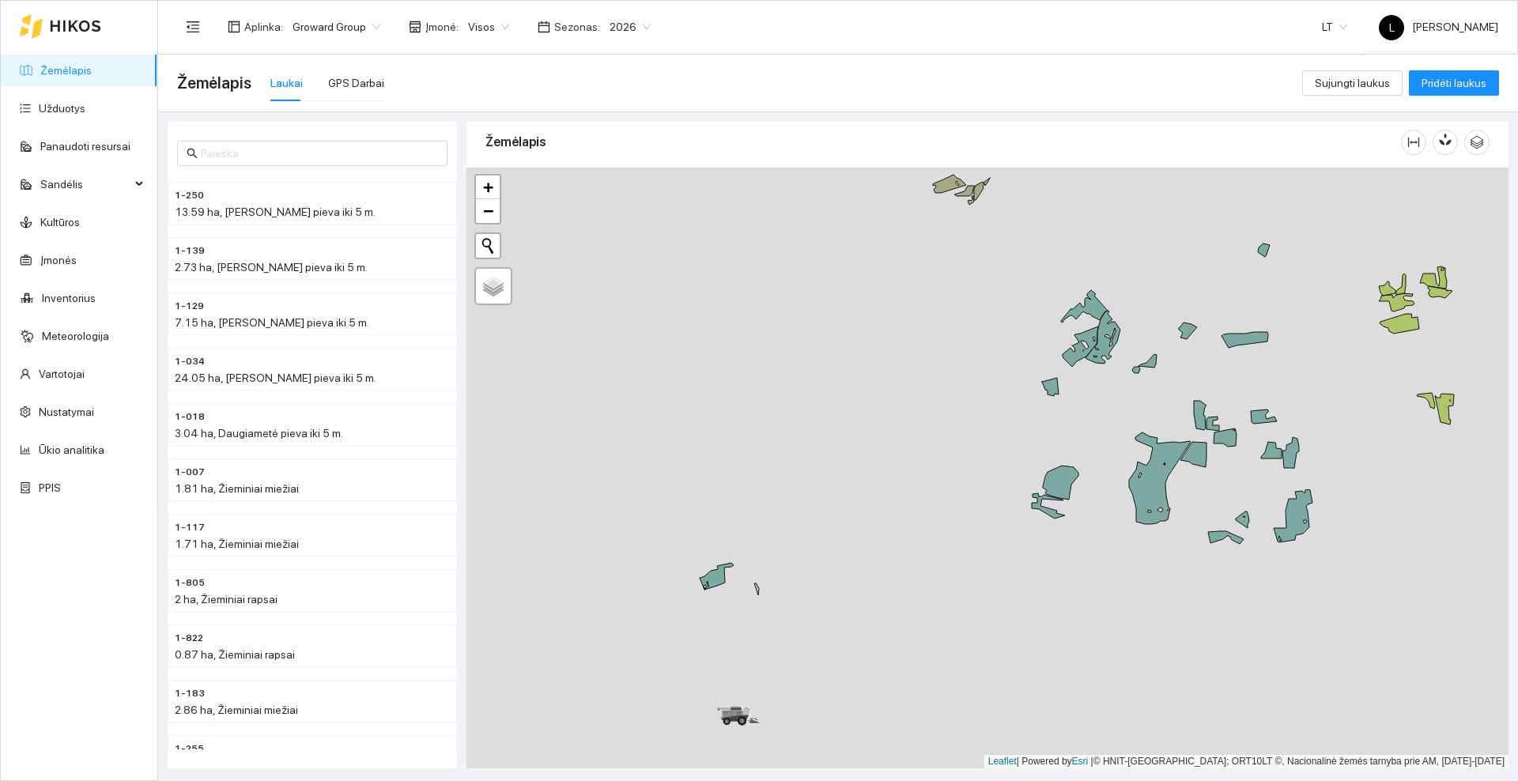
drag, startPoint x: 996, startPoint y: 597, endPoint x: 854, endPoint y: 399, distance: 243.6
click at [854, 399] on div at bounding box center [988, 468] width 1042 height 601
drag, startPoint x: 807, startPoint y: 645, endPoint x: 1032, endPoint y: 512, distance: 260.9
click at [1032, 512] on div at bounding box center [988, 468] width 1042 height 601
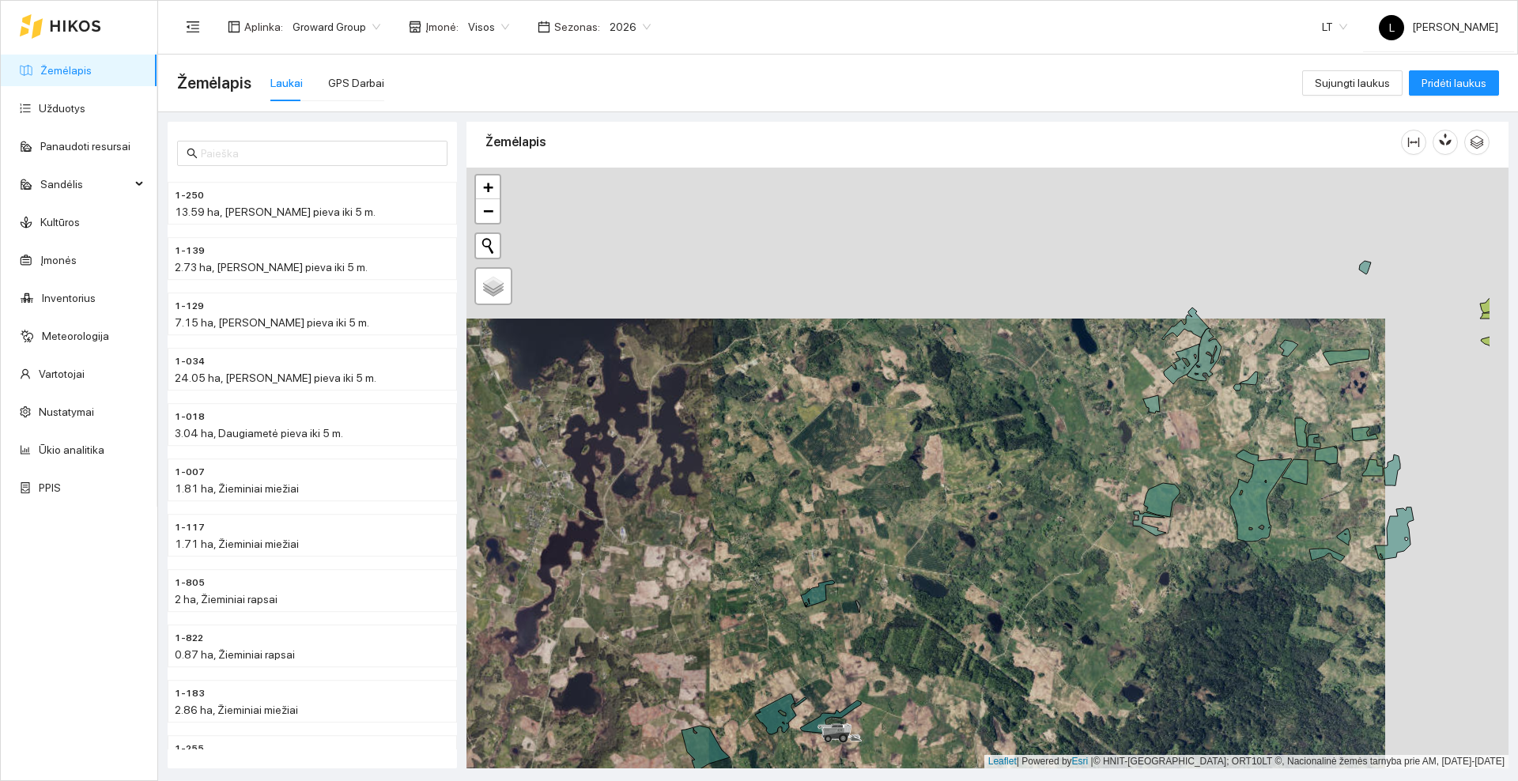
drag, startPoint x: 1110, startPoint y: 333, endPoint x: 924, endPoint y: 482, distance: 238.6
click at [895, 519] on div at bounding box center [988, 468] width 1042 height 601
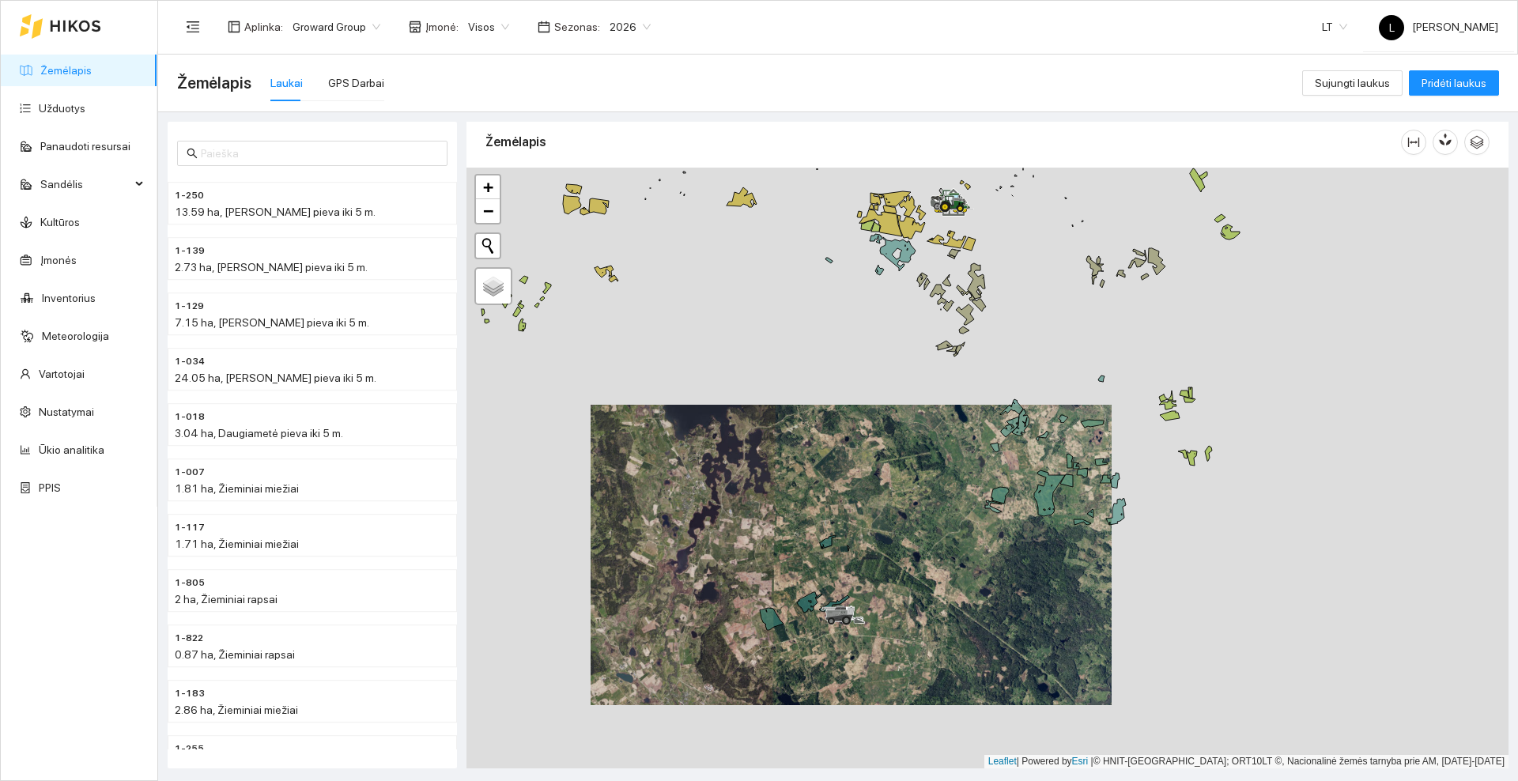
drag, startPoint x: 924, startPoint y: 622, endPoint x: 951, endPoint y: 575, distance: 53.9
click at [951, 575] on div at bounding box center [988, 468] width 1042 height 601
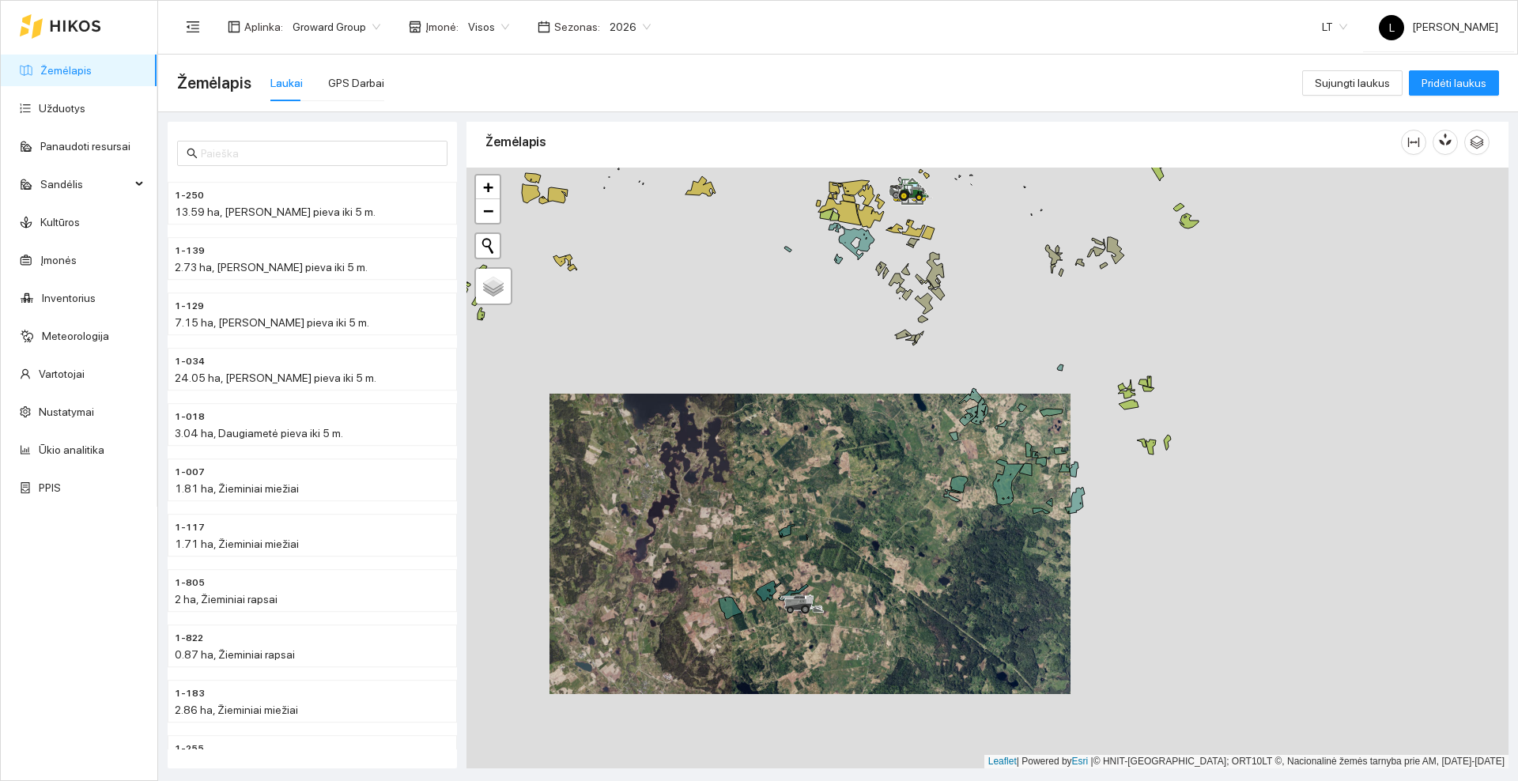
drag, startPoint x: 908, startPoint y: 474, endPoint x: 865, endPoint y: 495, distance: 47.4
click at [865, 495] on div at bounding box center [988, 468] width 1042 height 601
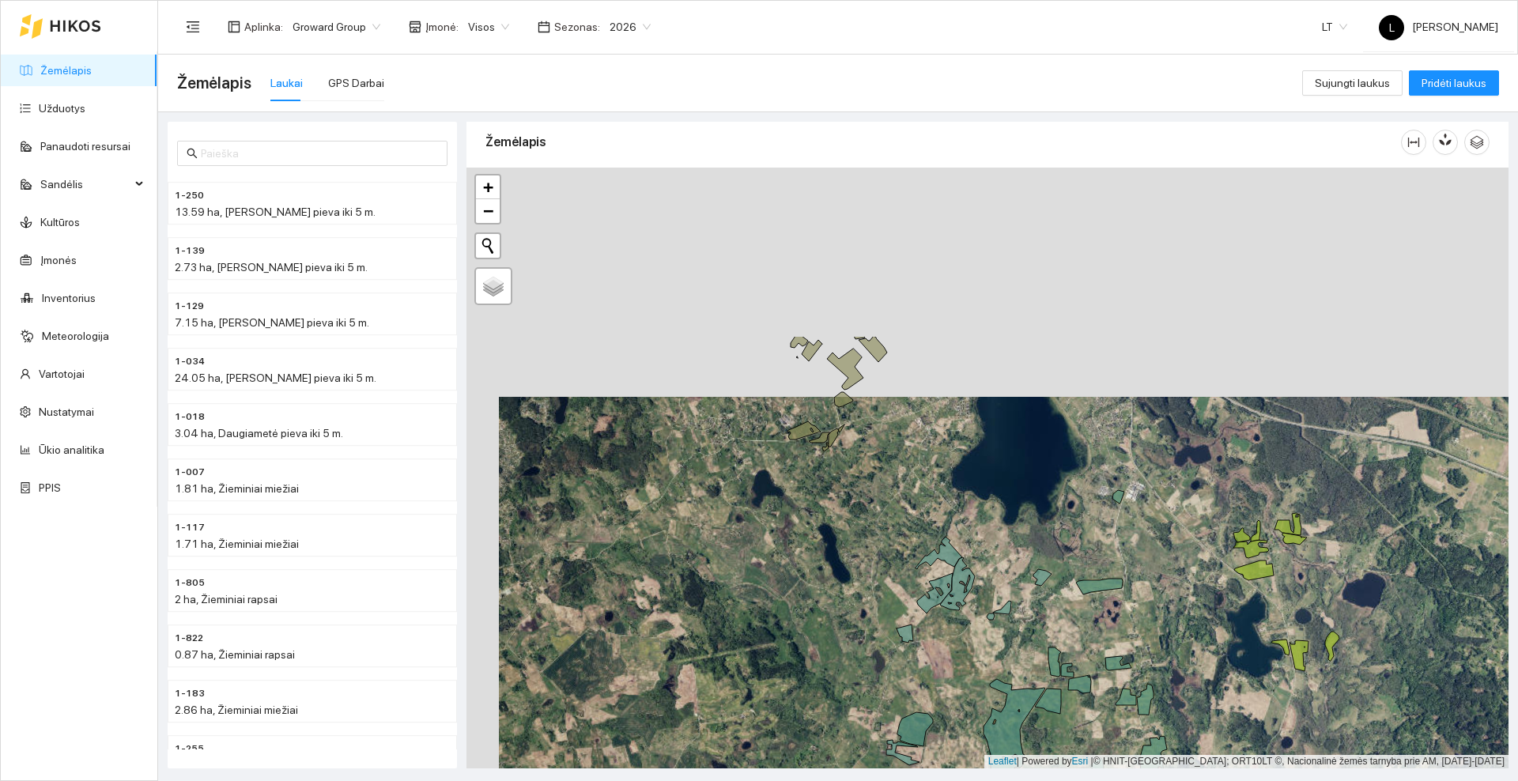
drag, startPoint x: 834, startPoint y: 292, endPoint x: 878, endPoint y: 599, distance: 310.8
click at [878, 606] on div at bounding box center [988, 468] width 1042 height 601
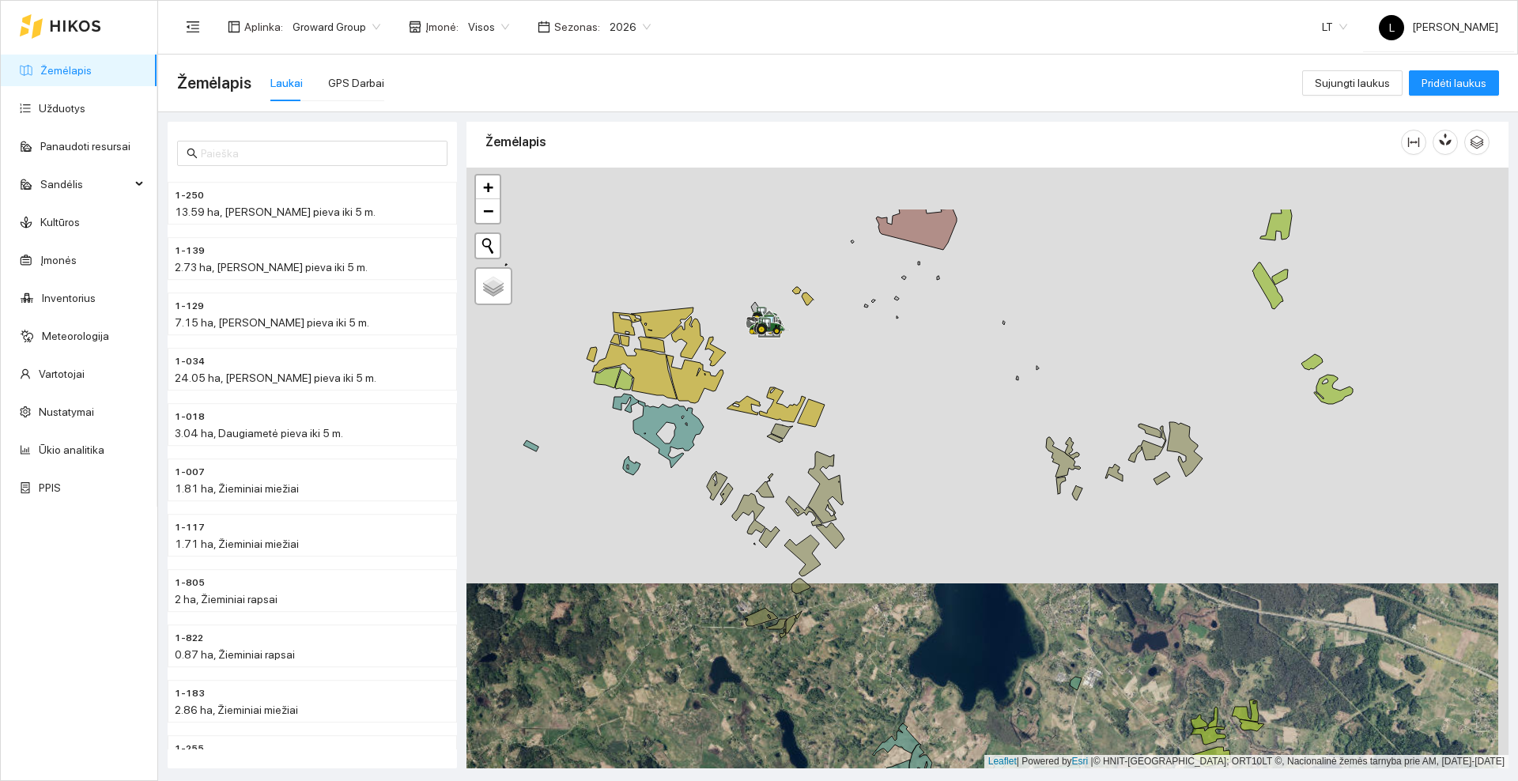
drag, startPoint x: 980, startPoint y: 325, endPoint x: 890, endPoint y: 488, distance: 186.2
click at [890, 488] on div at bounding box center [988, 468] width 1042 height 601
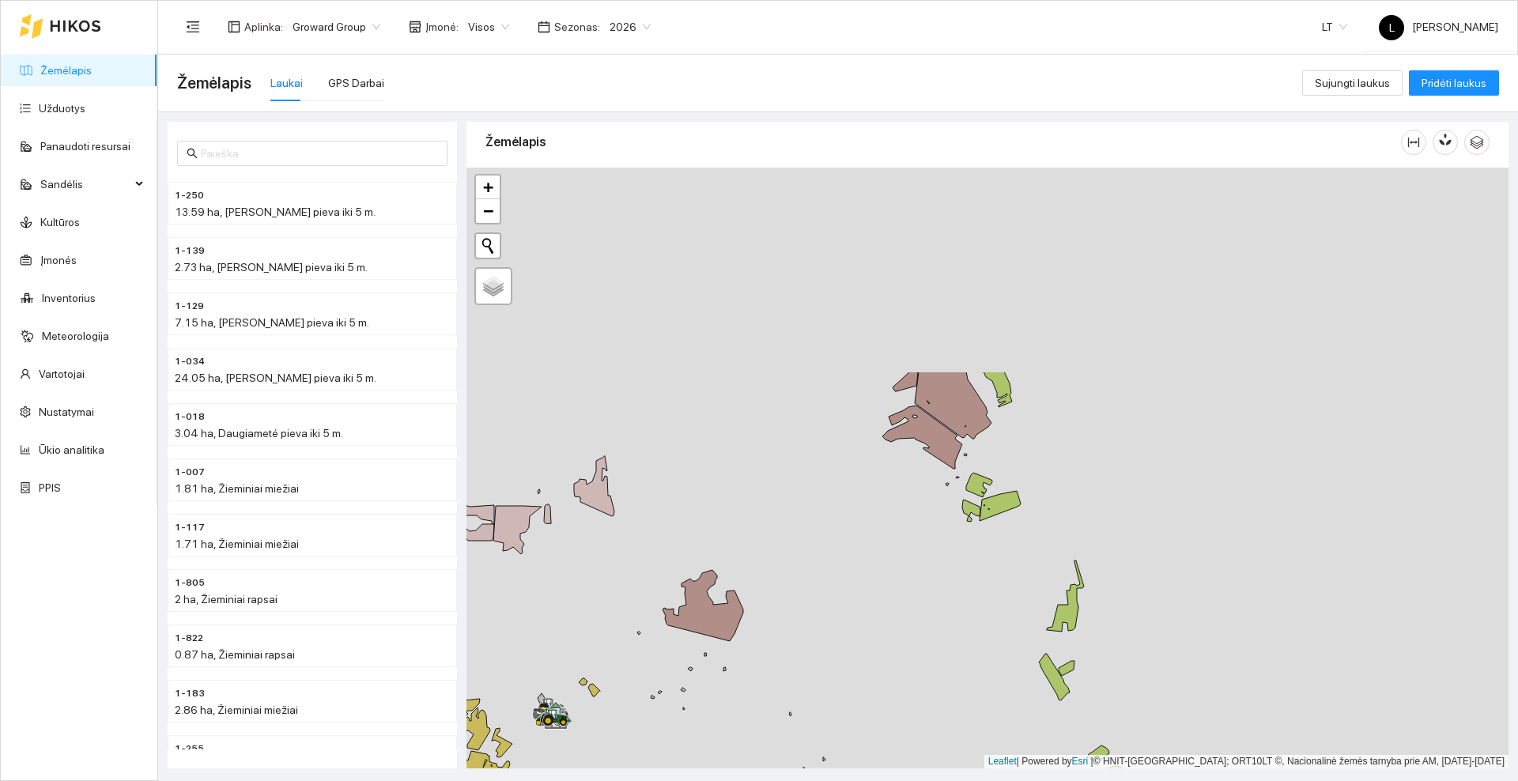
drag, startPoint x: 831, startPoint y: 555, endPoint x: 822, endPoint y: 565, distance: 13.4
click at [821, 575] on div at bounding box center [988, 468] width 1042 height 601
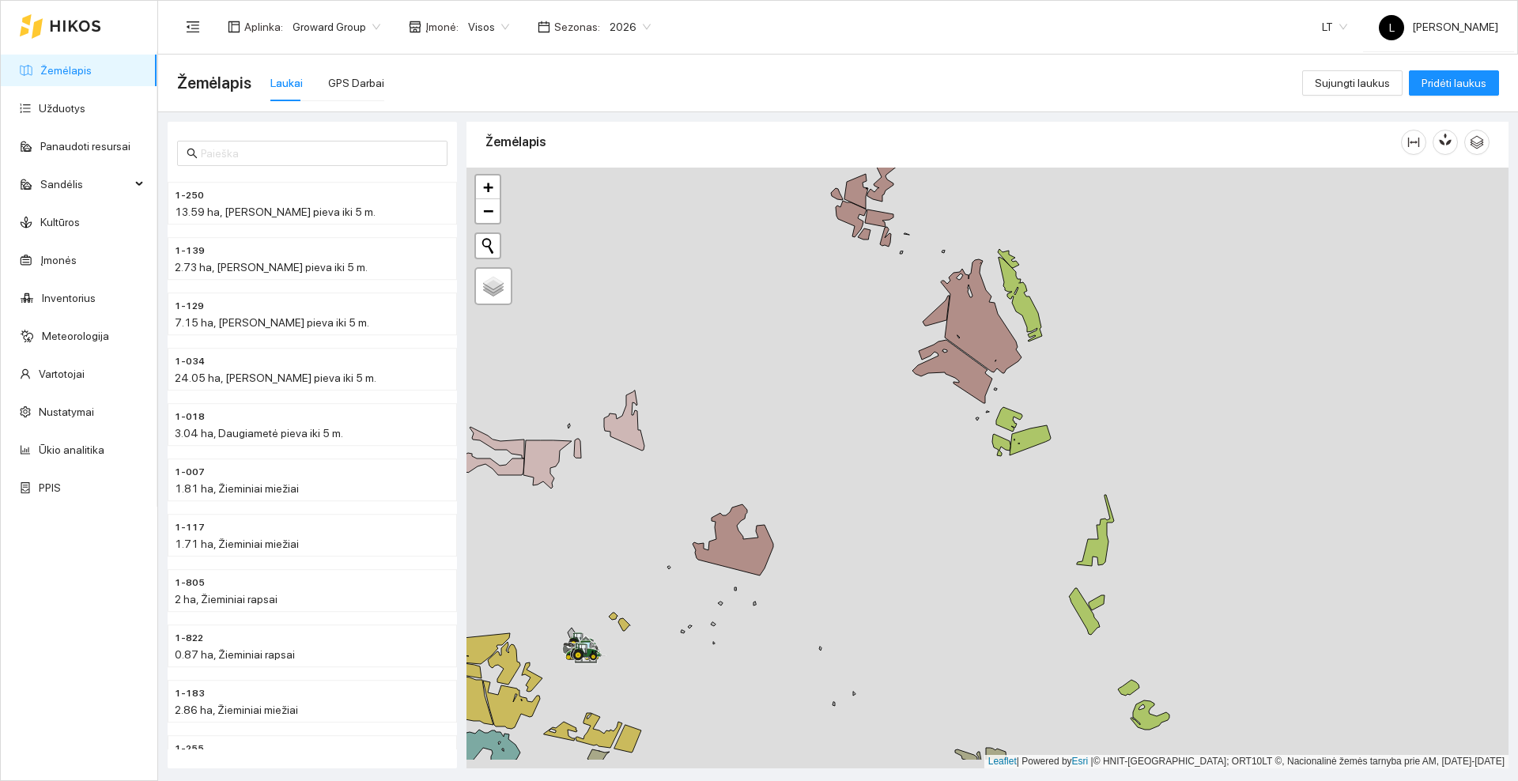
drag, startPoint x: 989, startPoint y: 544, endPoint x: 1039, endPoint y: 377, distance: 174.1
click at [1039, 377] on div at bounding box center [988, 468] width 1042 height 601
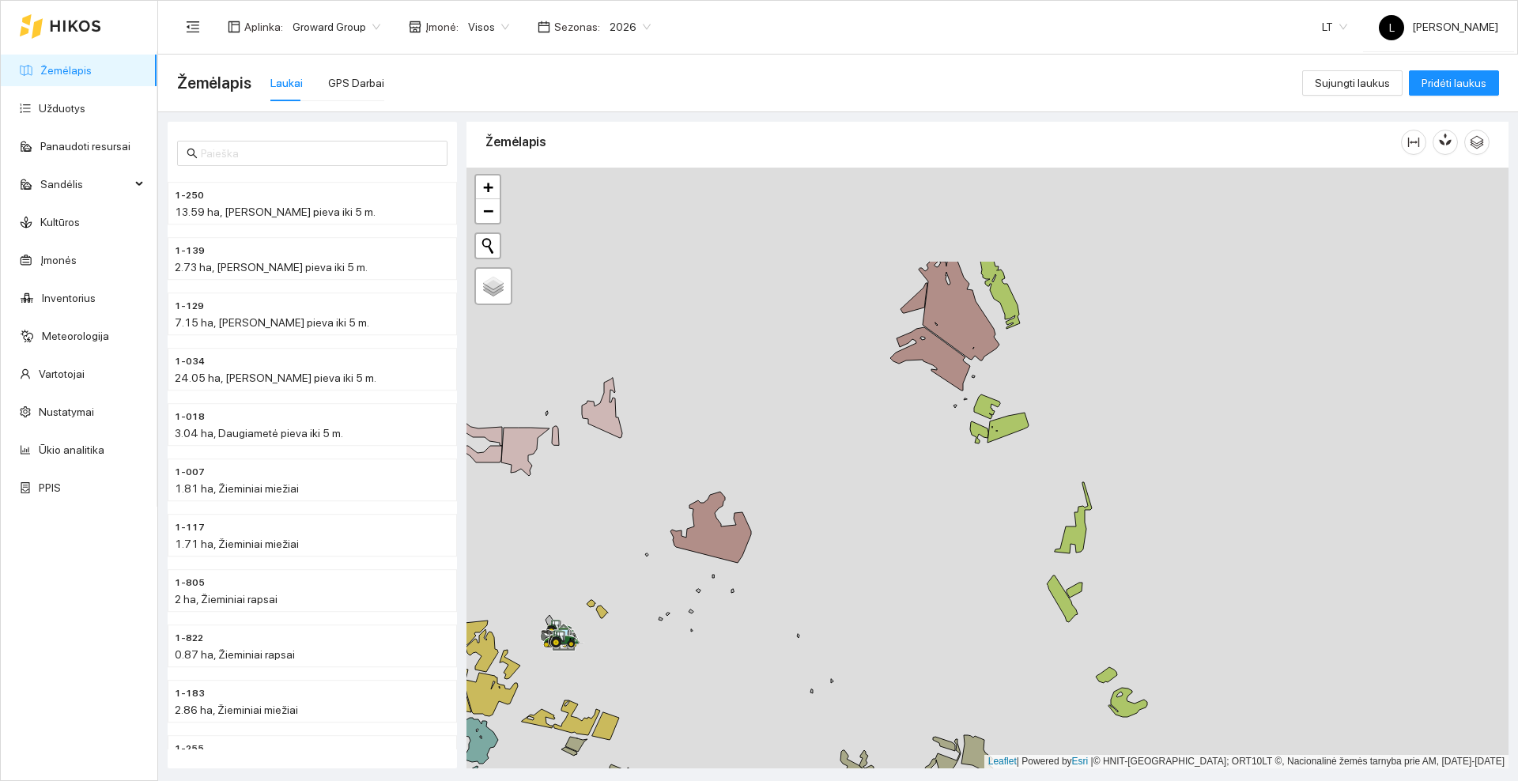
drag, startPoint x: 943, startPoint y: 421, endPoint x: 860, endPoint y: 596, distance: 194.5
click at [860, 596] on div at bounding box center [988, 468] width 1042 height 601
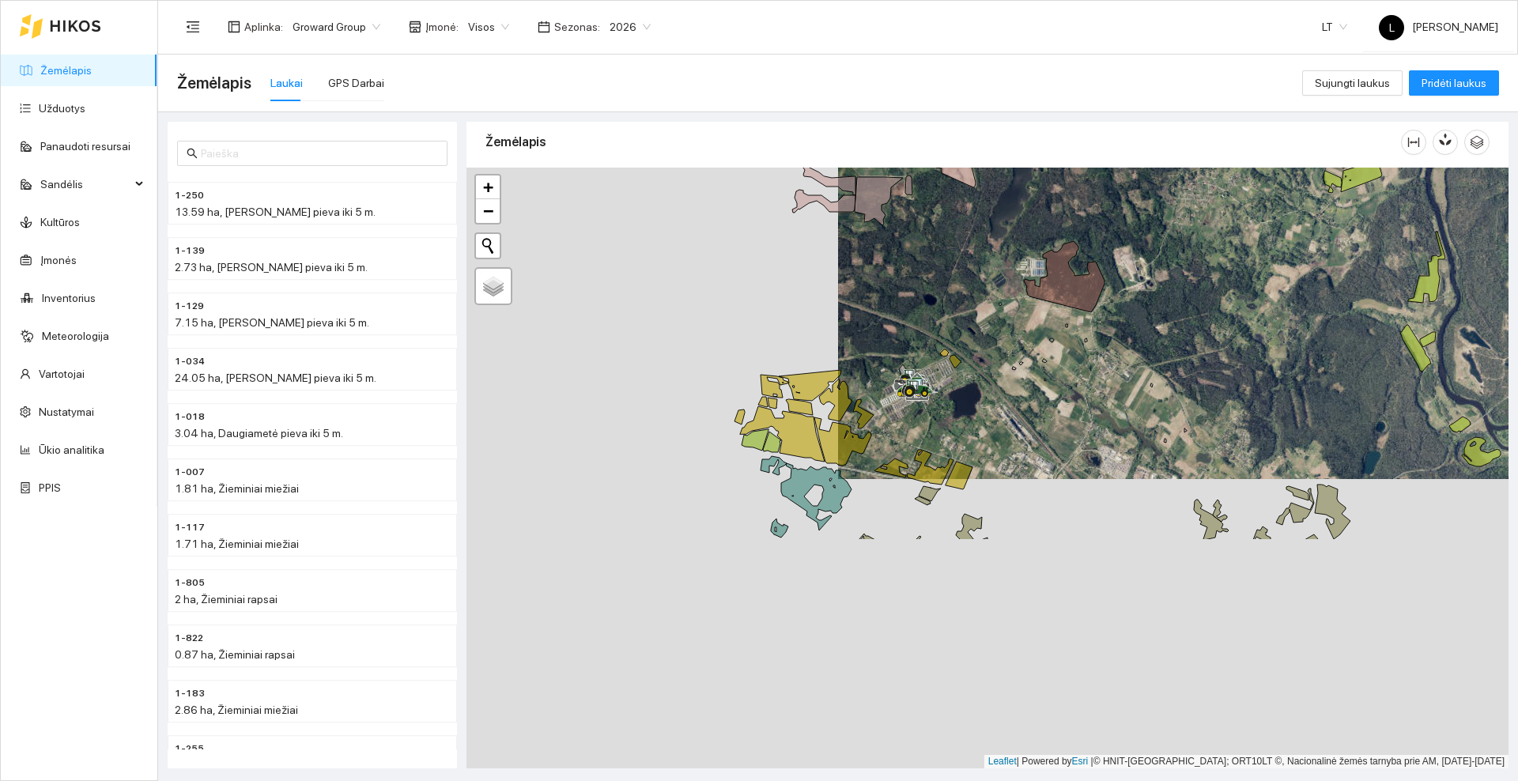
drag, startPoint x: 935, startPoint y: 536, endPoint x: 1076, endPoint y: 388, distance: 205.3
click at [1076, 388] on div at bounding box center [988, 468] width 1042 height 601
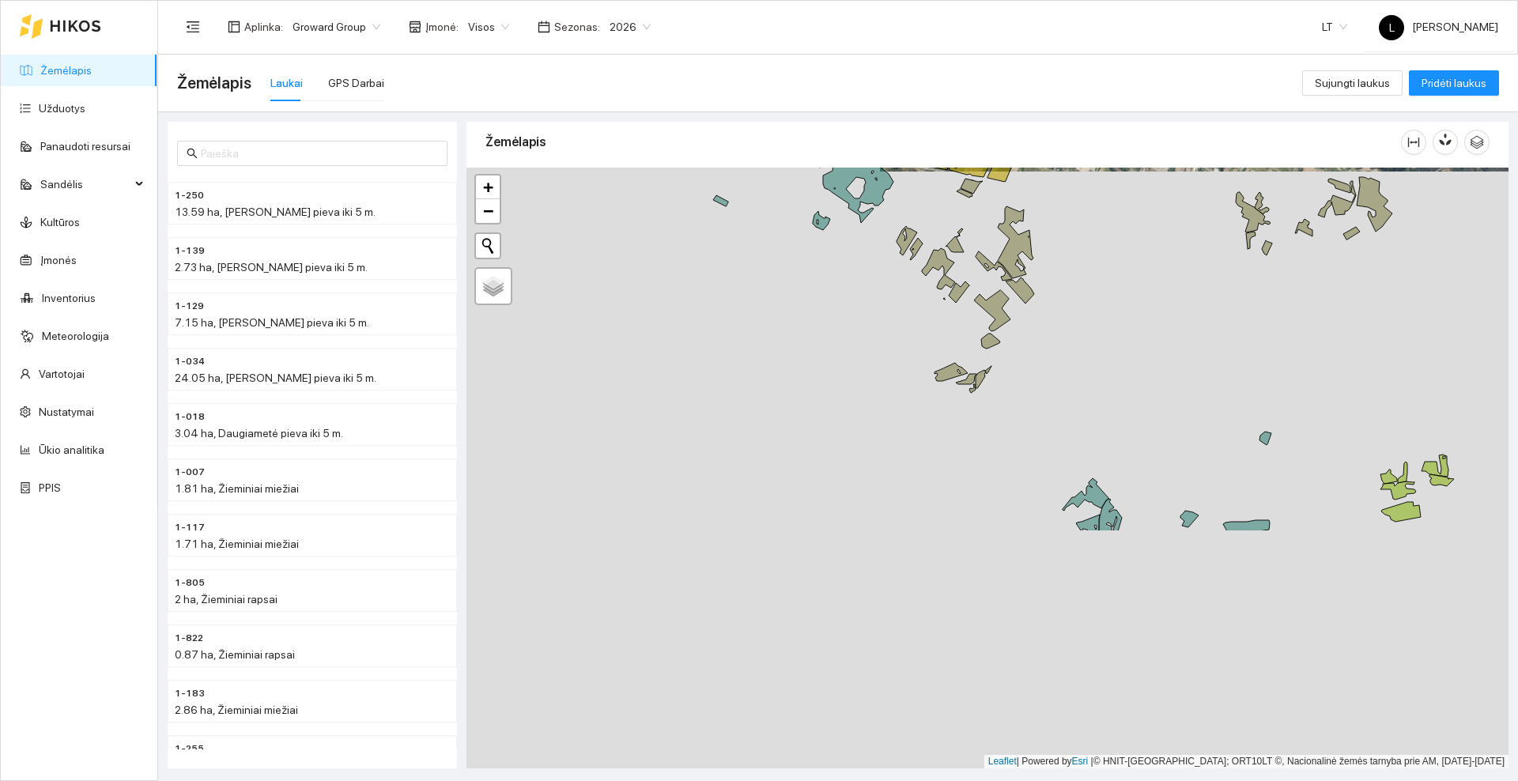
drag, startPoint x: 1044, startPoint y: 659, endPoint x: 1079, endPoint y: 360, distance: 301.0
click at [1079, 360] on div at bounding box center [988, 468] width 1042 height 601
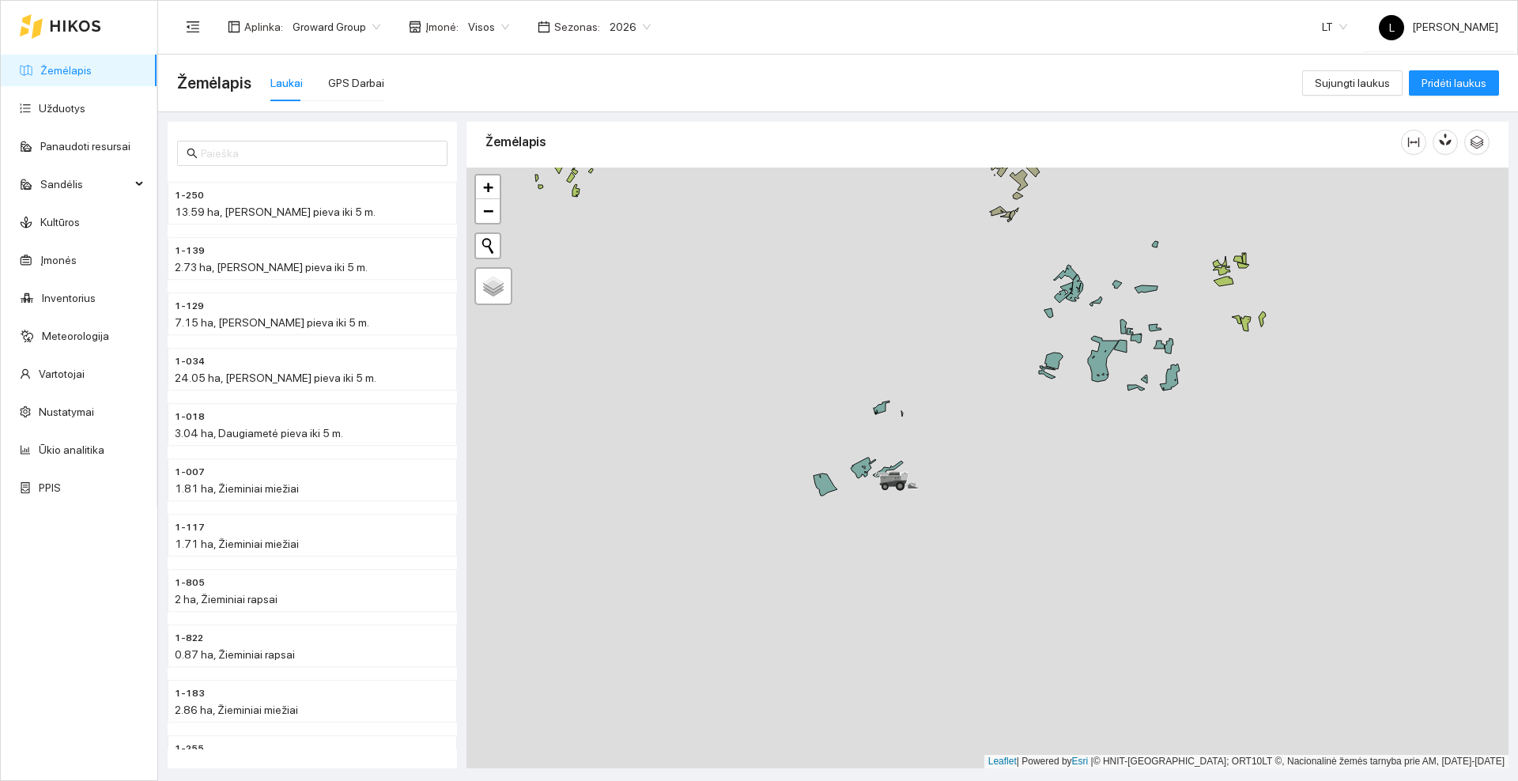
drag, startPoint x: 905, startPoint y: 641, endPoint x: 948, endPoint y: 403, distance: 242.6
click at [948, 403] on div at bounding box center [988, 468] width 1042 height 601
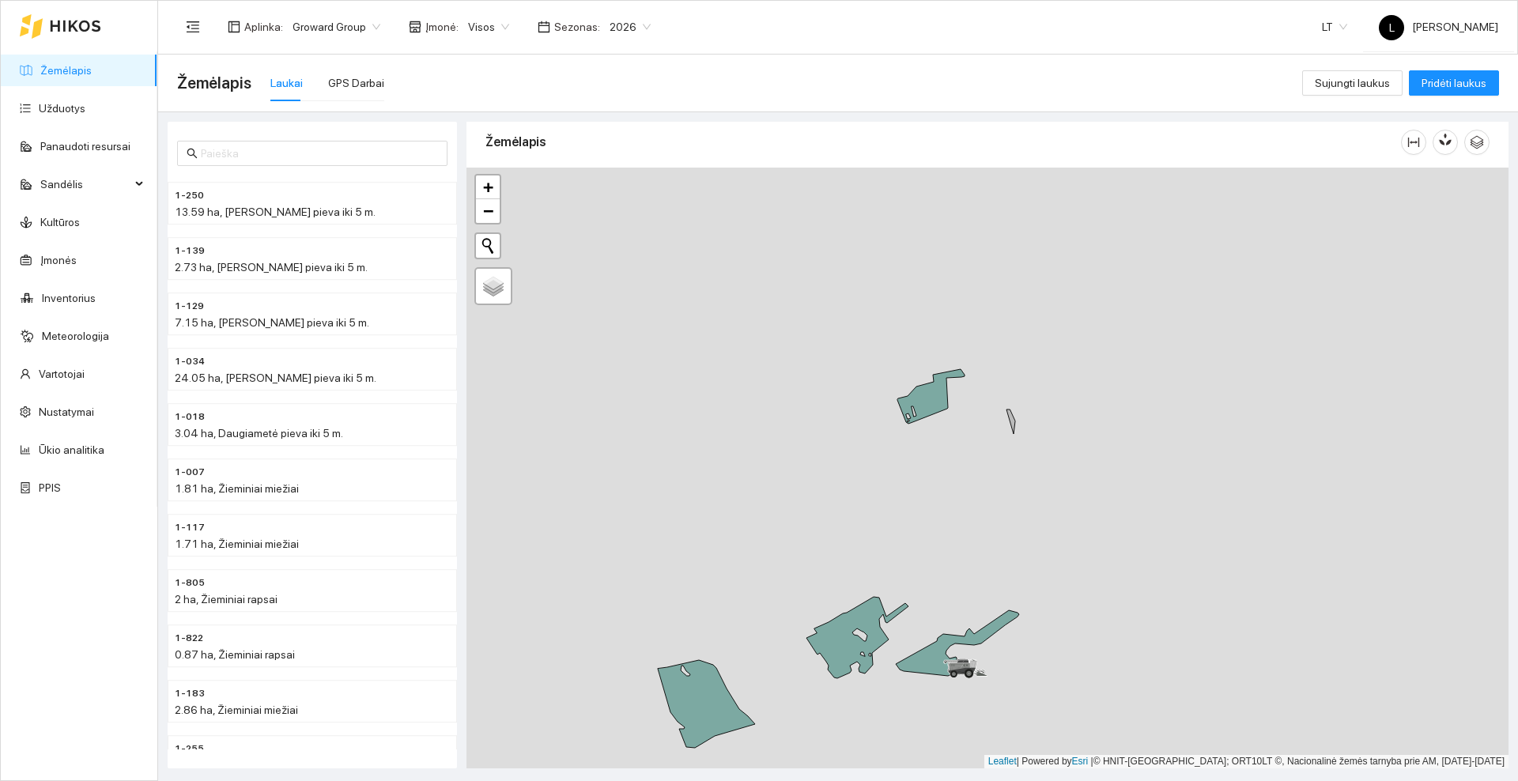
drag, startPoint x: 821, startPoint y: 554, endPoint x: 879, endPoint y: 449, distance: 120.0
click at [894, 434] on div at bounding box center [988, 468] width 1042 height 601
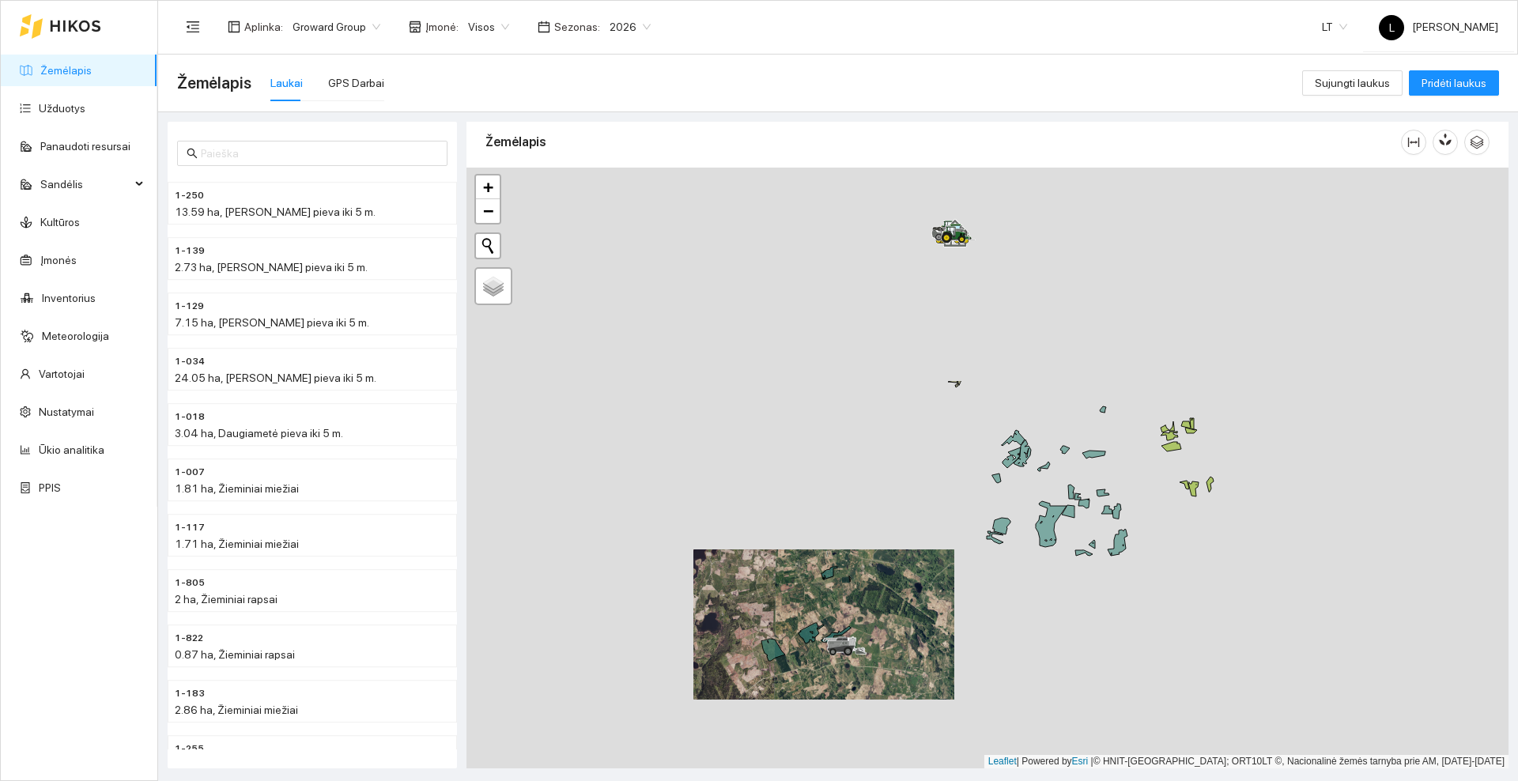
drag, startPoint x: 1122, startPoint y: 217, endPoint x: 916, endPoint y: 490, distance: 342.7
click at [916, 490] on div at bounding box center [988, 468] width 1042 height 601
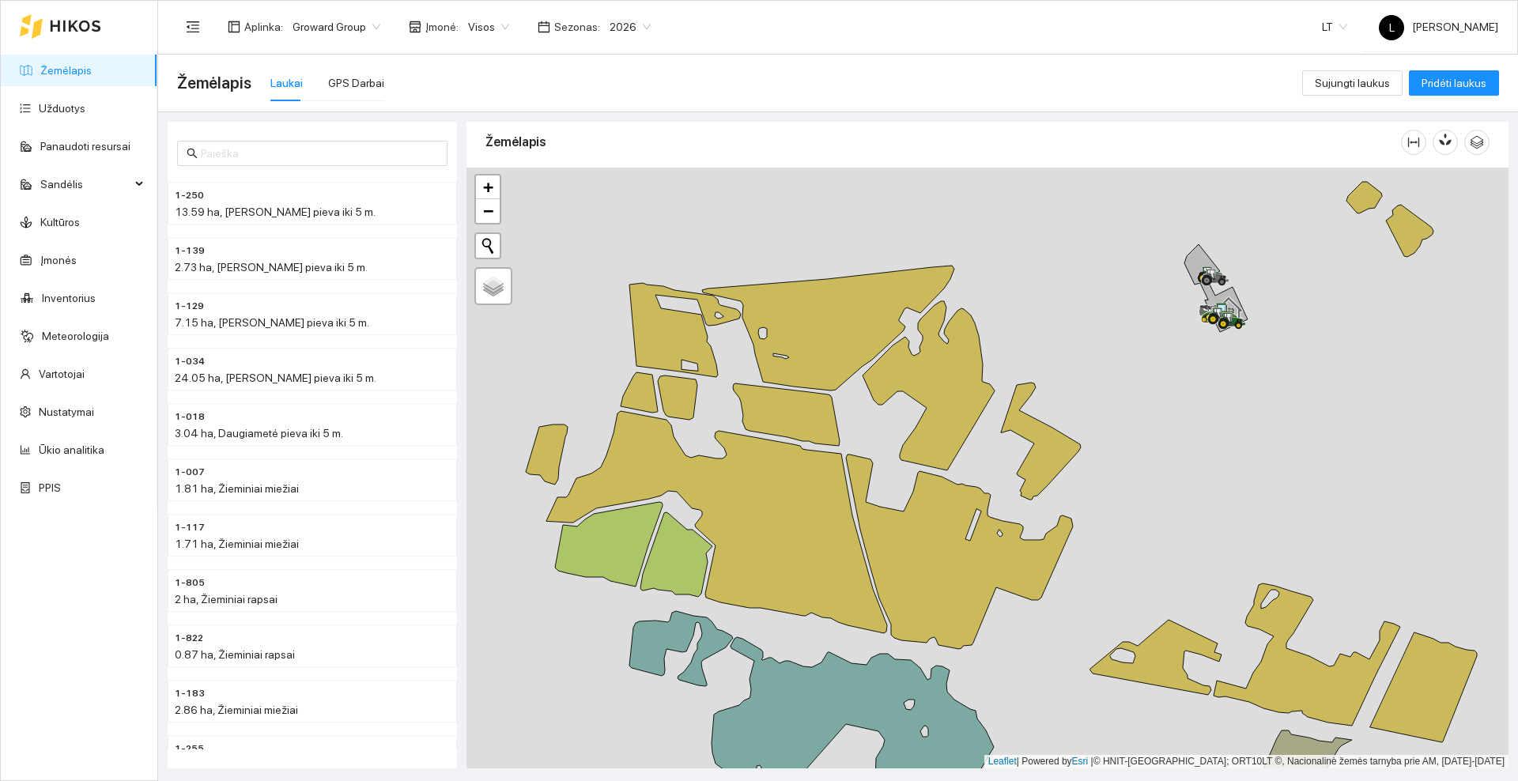
drag, startPoint x: 996, startPoint y: 304, endPoint x: 1093, endPoint y: 266, distance: 104.4
click at [1093, 266] on div at bounding box center [988, 468] width 1042 height 601
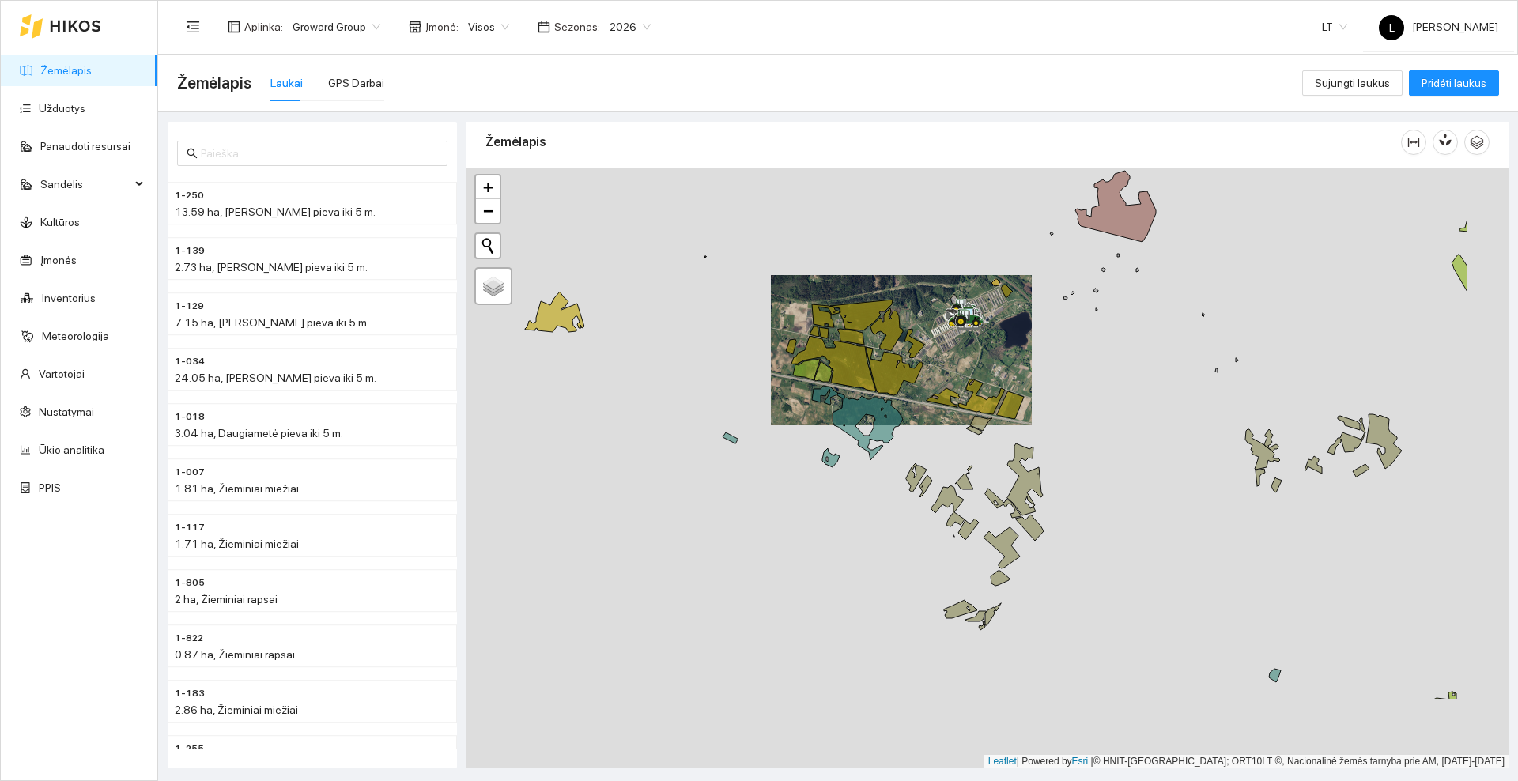
drag, startPoint x: 1163, startPoint y: 506, endPoint x: 1130, endPoint y: 469, distance: 49.3
click at [1130, 471] on div at bounding box center [988, 468] width 1042 height 601
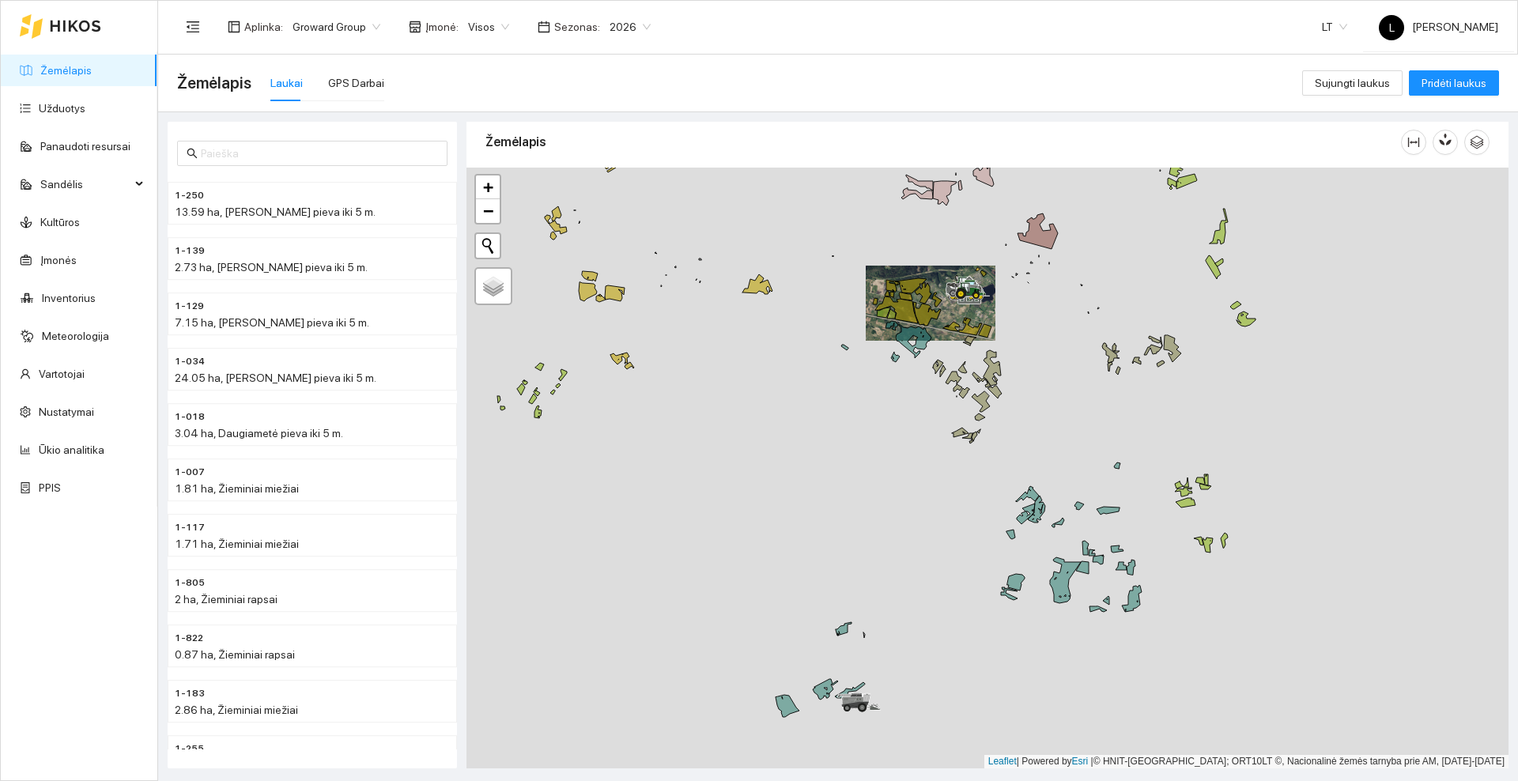
drag, startPoint x: 1163, startPoint y: 550, endPoint x: 1035, endPoint y: 390, distance: 204.3
click at [1035, 390] on div at bounding box center [988, 468] width 1042 height 601
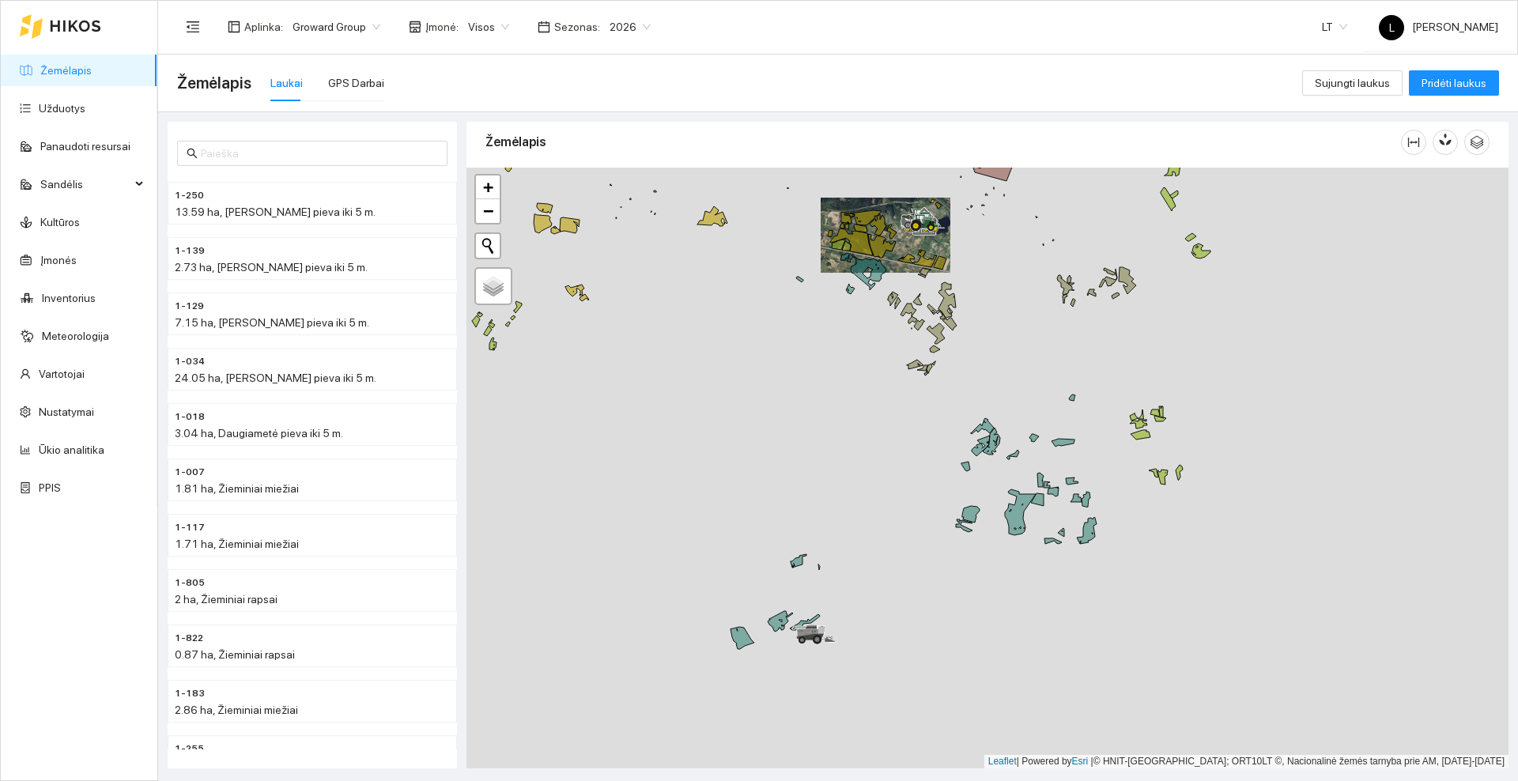
drag, startPoint x: 860, startPoint y: 631, endPoint x: 1053, endPoint y: 489, distance: 239.1
click at [1053, 489] on div at bounding box center [988, 468] width 1042 height 601
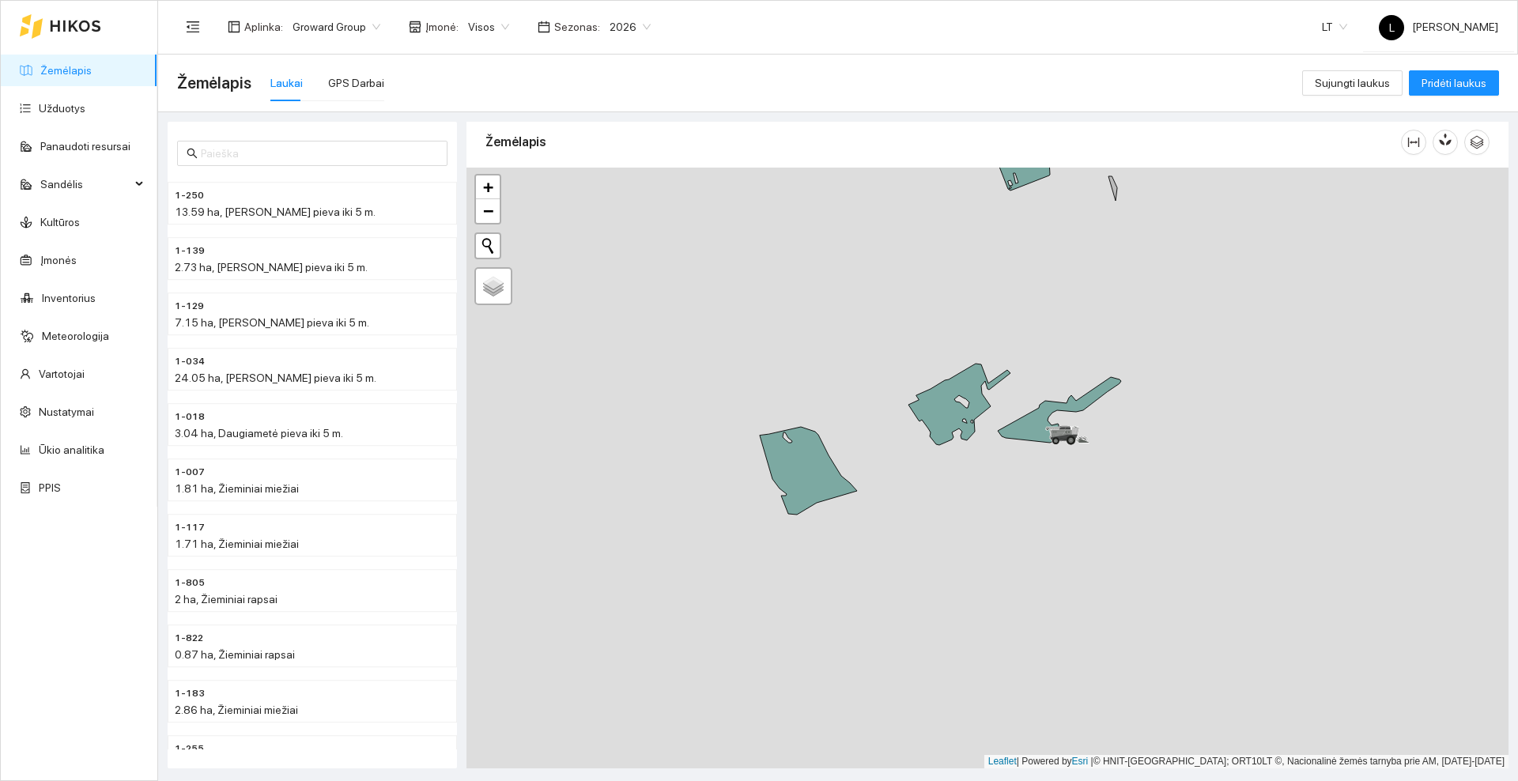
drag, startPoint x: 1165, startPoint y: 384, endPoint x: 1052, endPoint y: 311, distance: 134.9
click at [1052, 311] on div at bounding box center [988, 468] width 1042 height 601
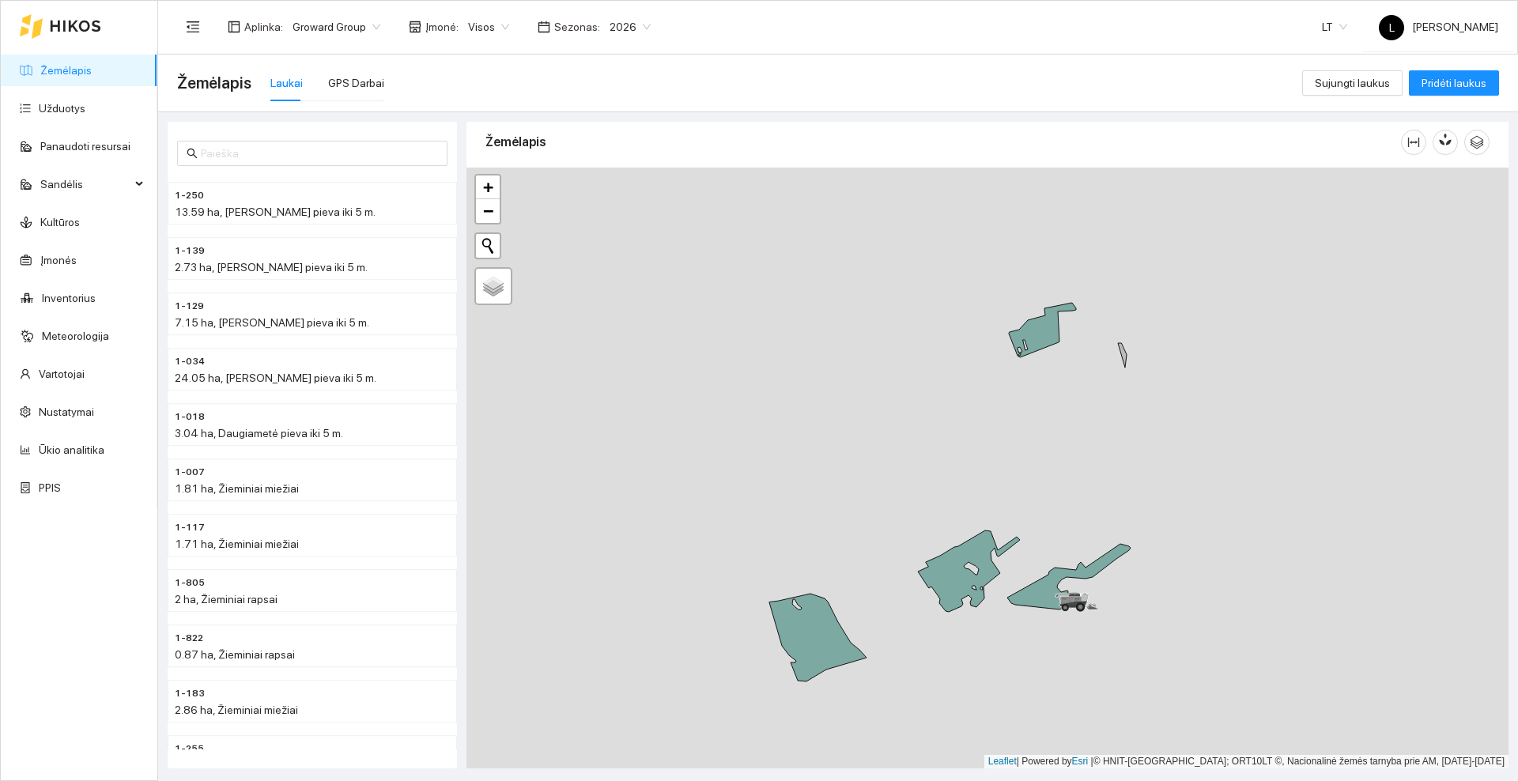
drag, startPoint x: 1072, startPoint y: 288, endPoint x: 1082, endPoint y: 455, distance: 167.1
click at [1082, 455] on div at bounding box center [988, 468] width 1042 height 601
drag, startPoint x: 1163, startPoint y: 268, endPoint x: 1163, endPoint y: 393, distance: 124.9
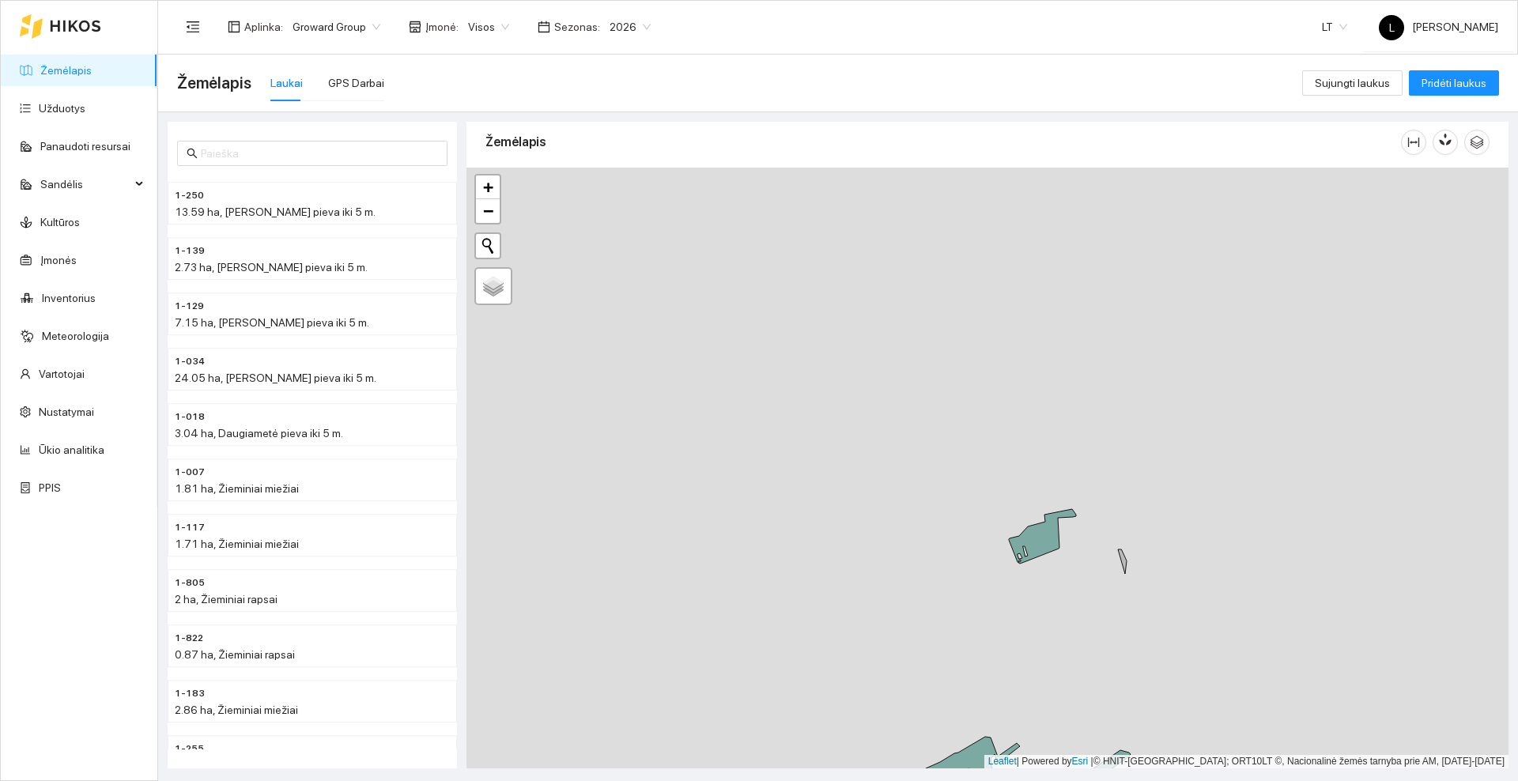
drag, startPoint x: 1163, startPoint y: 393, endPoint x: 966, endPoint y: 255, distance: 240.9
click at [966, 261] on div at bounding box center [988, 468] width 1042 height 601
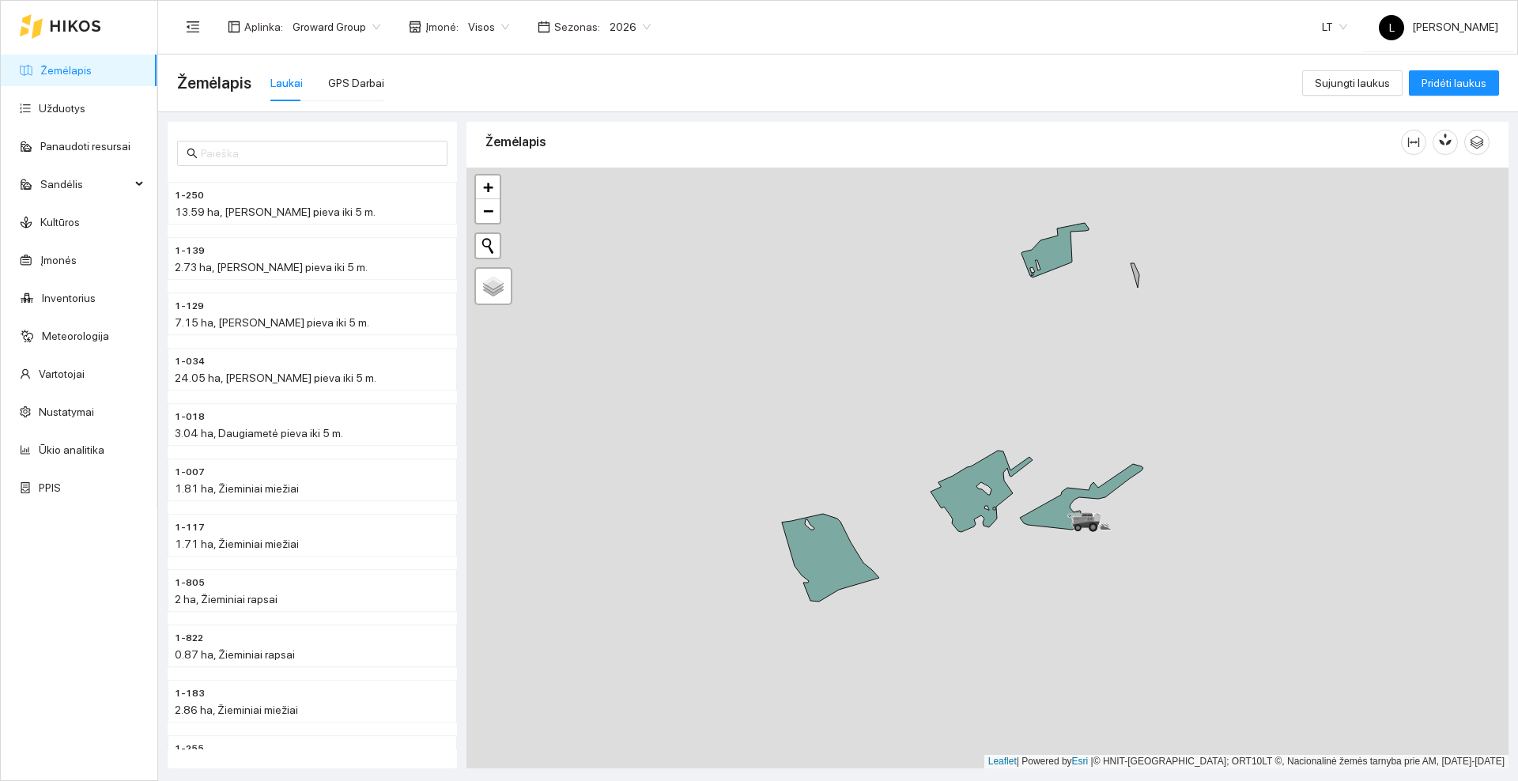
drag, startPoint x: 919, startPoint y: 422, endPoint x: 958, endPoint y: 368, distance: 66.7
click at [957, 369] on div at bounding box center [988, 468] width 1042 height 601
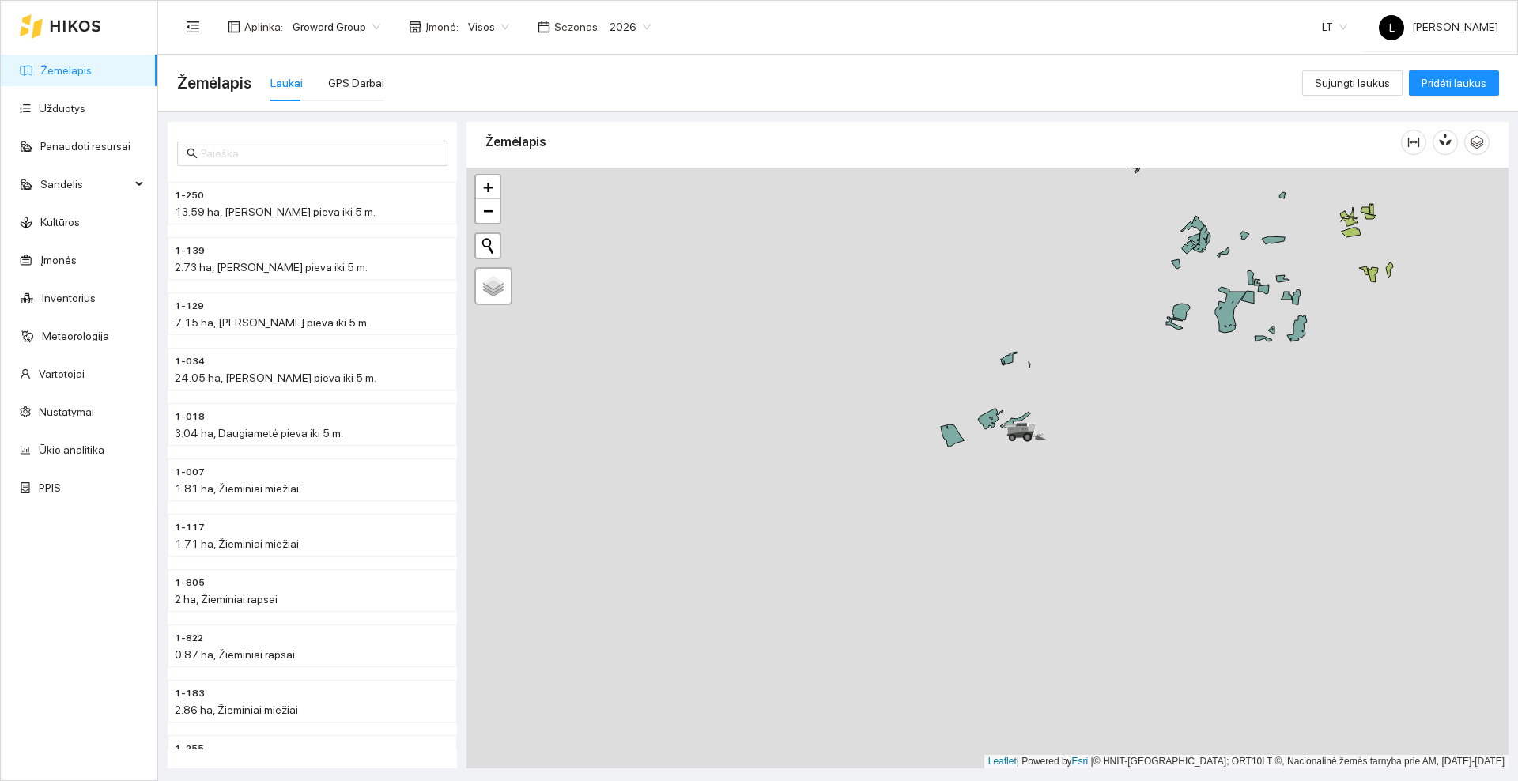
drag, startPoint x: 1083, startPoint y: 304, endPoint x: 831, endPoint y: 529, distance: 338.3
click at [831, 529] on div at bounding box center [988, 468] width 1042 height 601
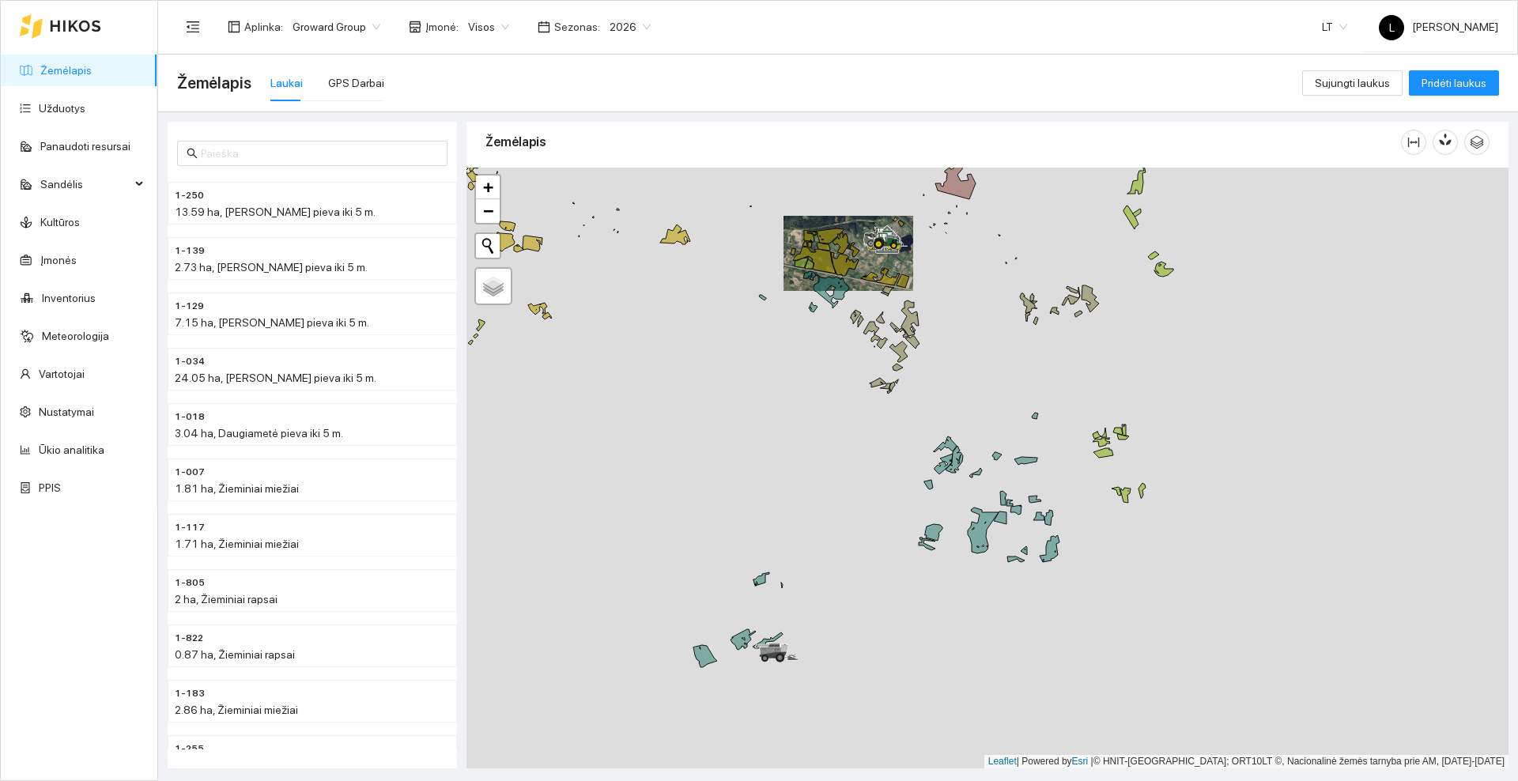
drag, startPoint x: 950, startPoint y: 327, endPoint x: 1098, endPoint y: 425, distance: 177.0
click at [1099, 425] on div at bounding box center [988, 468] width 1042 height 601
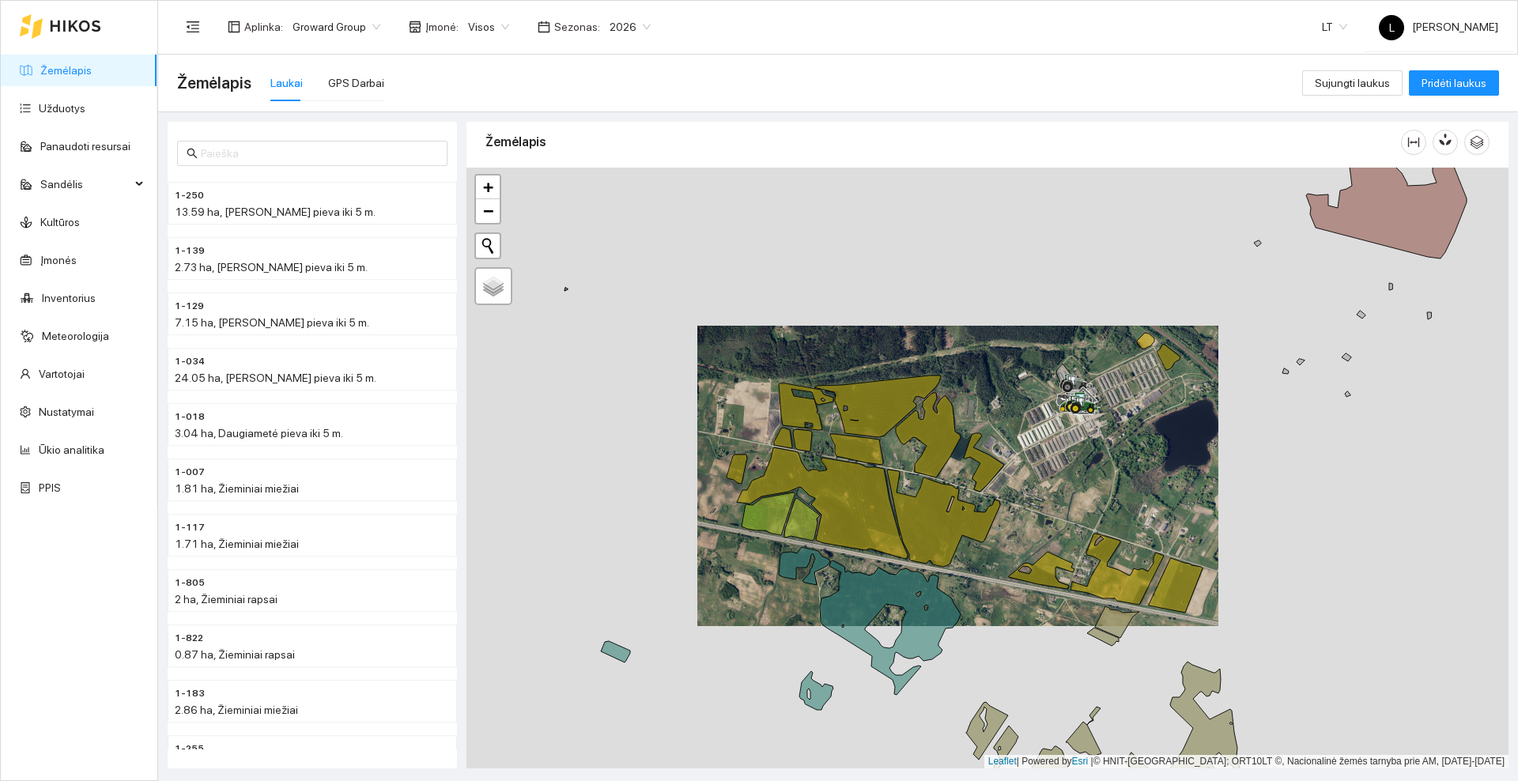
drag, startPoint x: 986, startPoint y: 345, endPoint x: 1040, endPoint y: 405, distance: 80.6
click at [1040, 405] on div at bounding box center [988, 468] width 1042 height 601
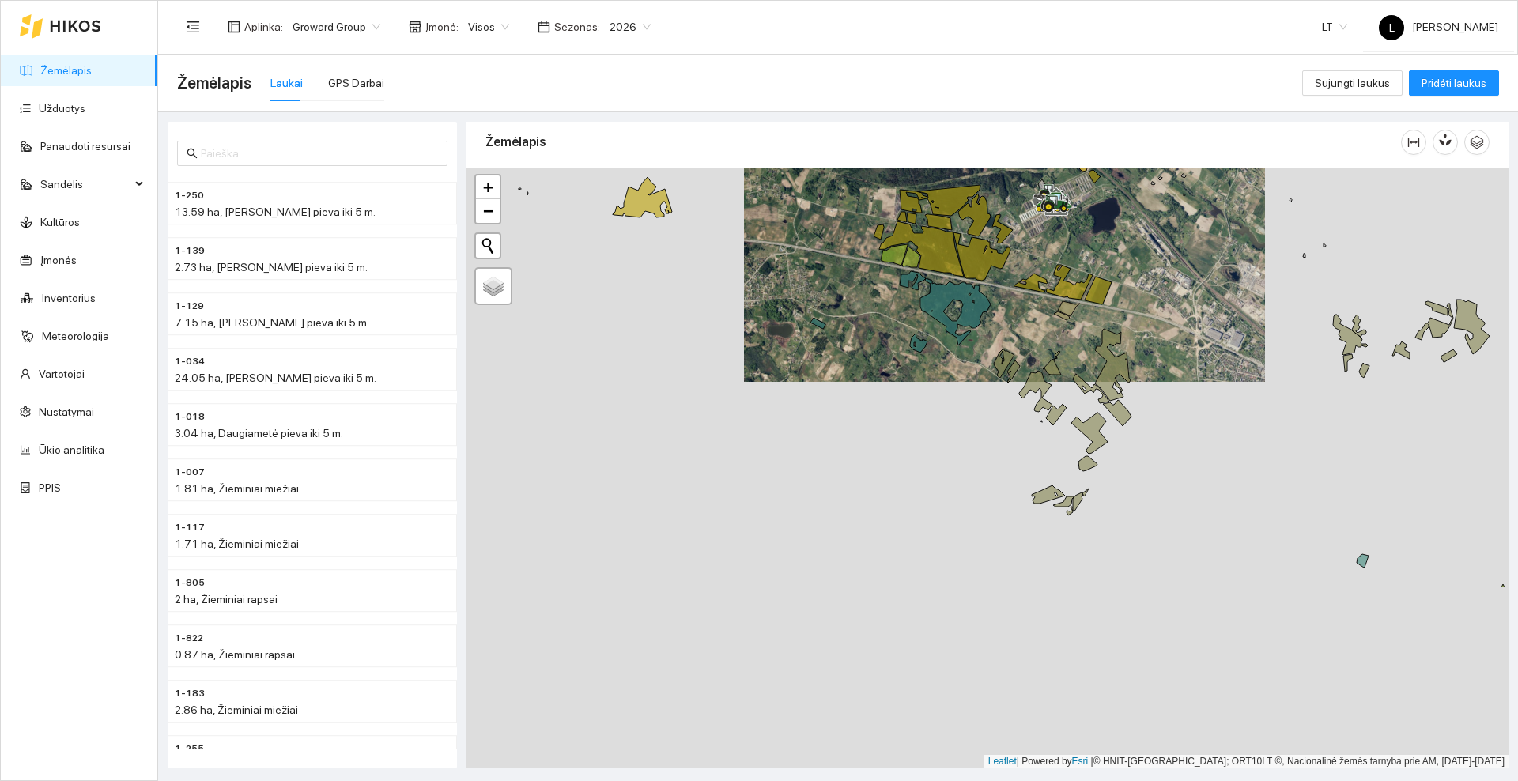
drag, startPoint x: 1023, startPoint y: 587, endPoint x: 1026, endPoint y: 347, distance: 239.6
click at [1026, 347] on div at bounding box center [988, 468] width 1042 height 601
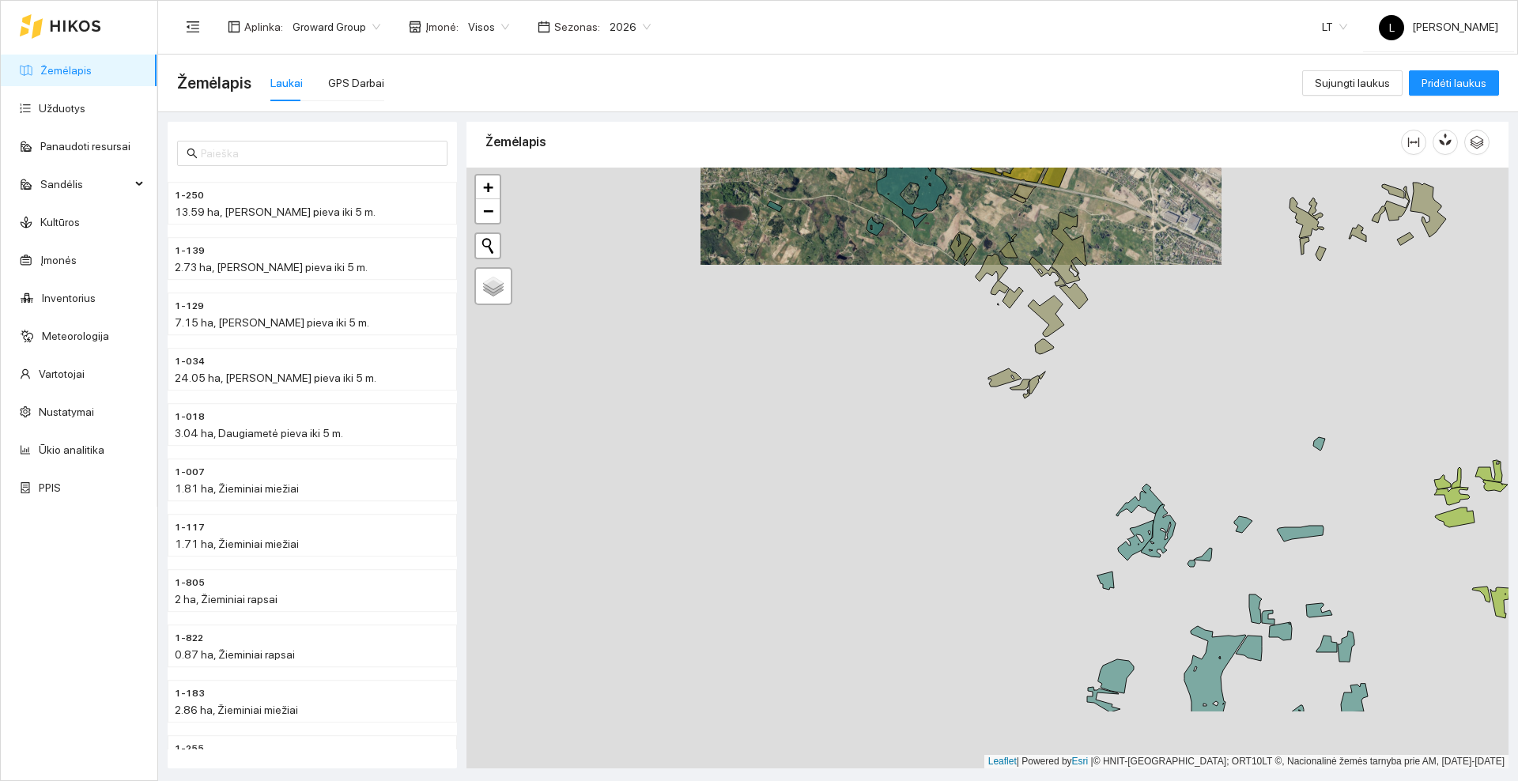
drag, startPoint x: 1076, startPoint y: 660, endPoint x: 1000, endPoint y: 481, distance: 194.9
click at [1000, 481] on div at bounding box center [988, 468] width 1042 height 601
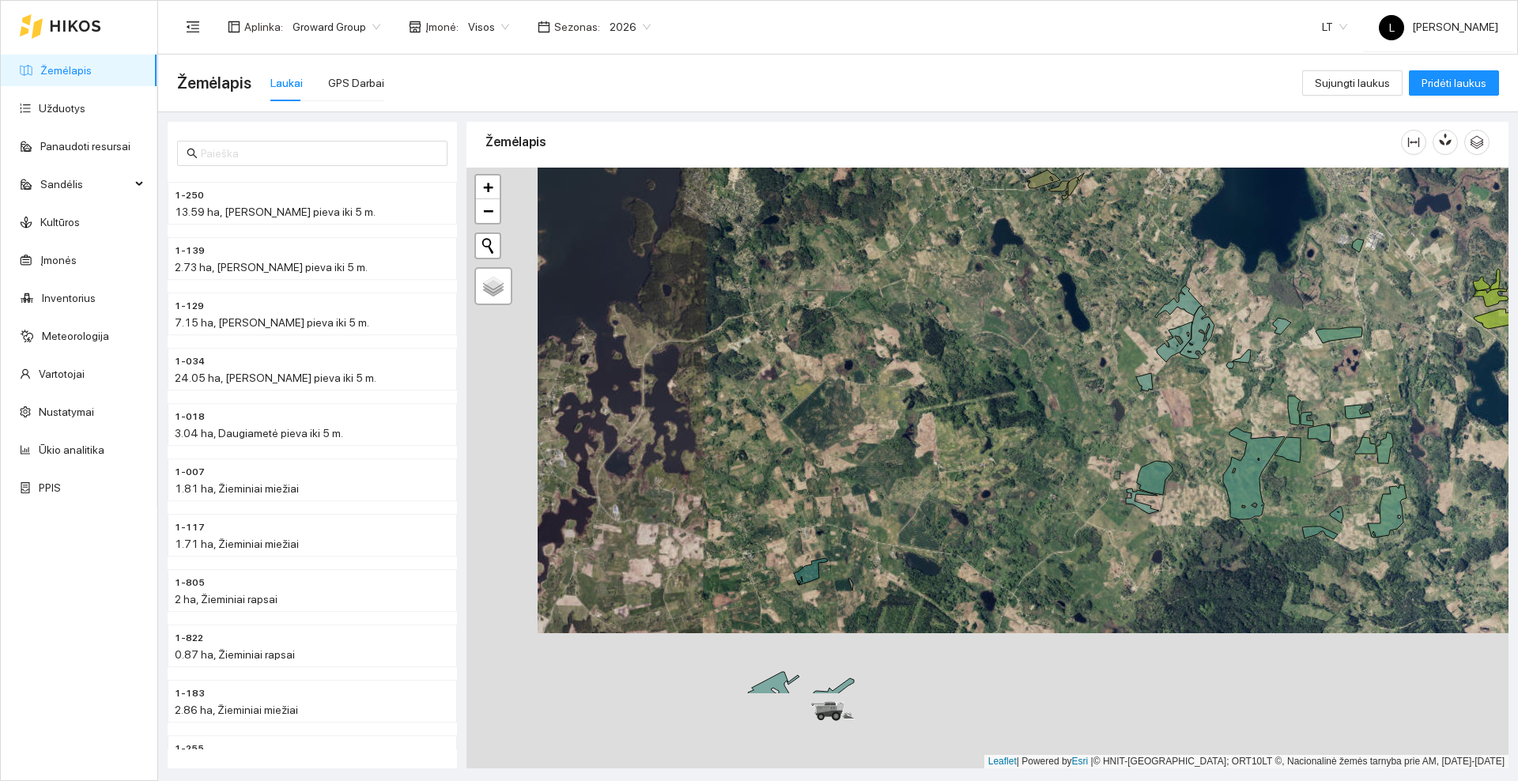
drag, startPoint x: 991, startPoint y: 546, endPoint x: 1114, endPoint y: 369, distance: 215.9
click at [1114, 369] on div at bounding box center [988, 468] width 1042 height 601
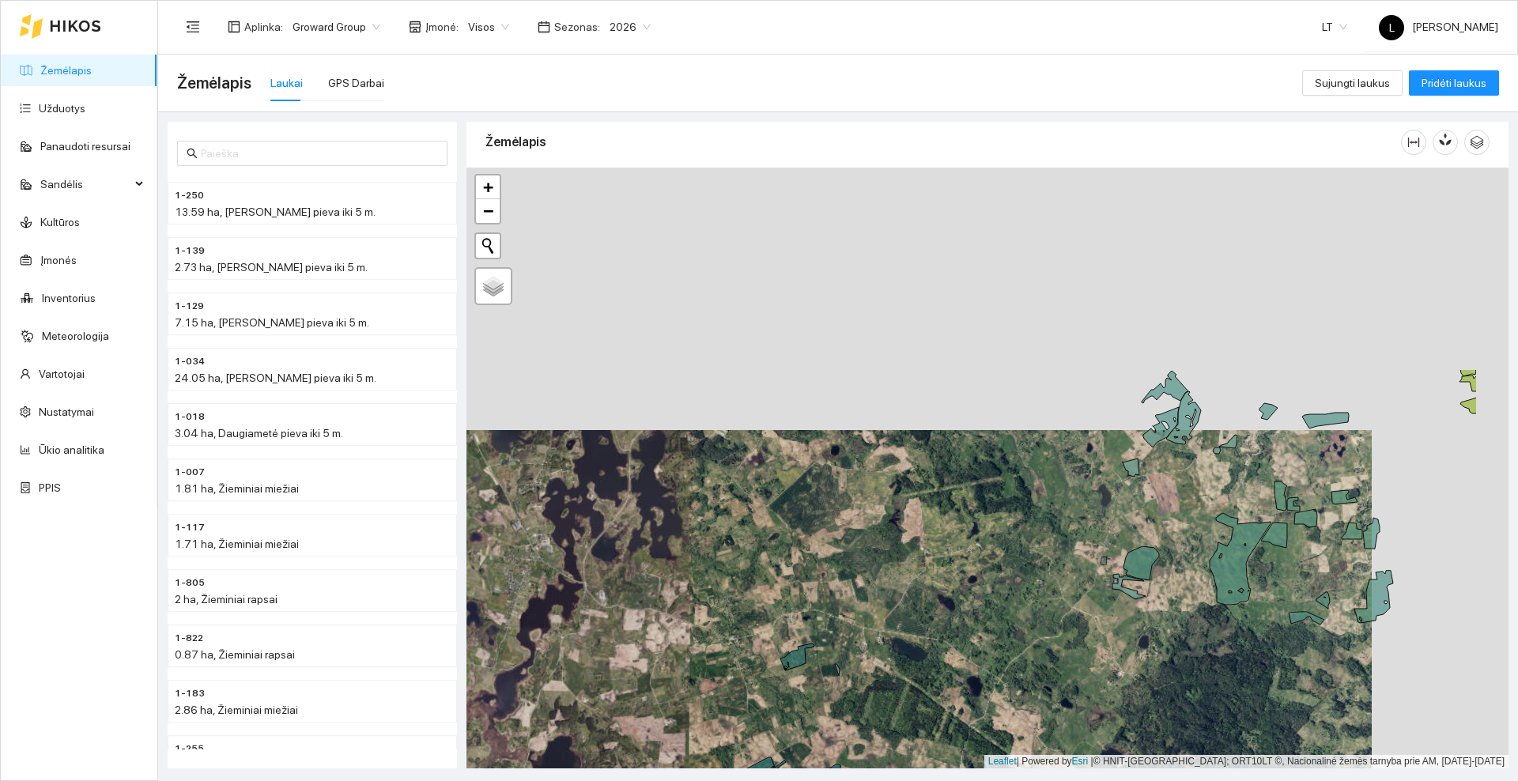
drag, startPoint x: 1134, startPoint y: 289, endPoint x: 997, endPoint y: 553, distance: 296.8
click at [997, 553] on div at bounding box center [988, 468] width 1042 height 601
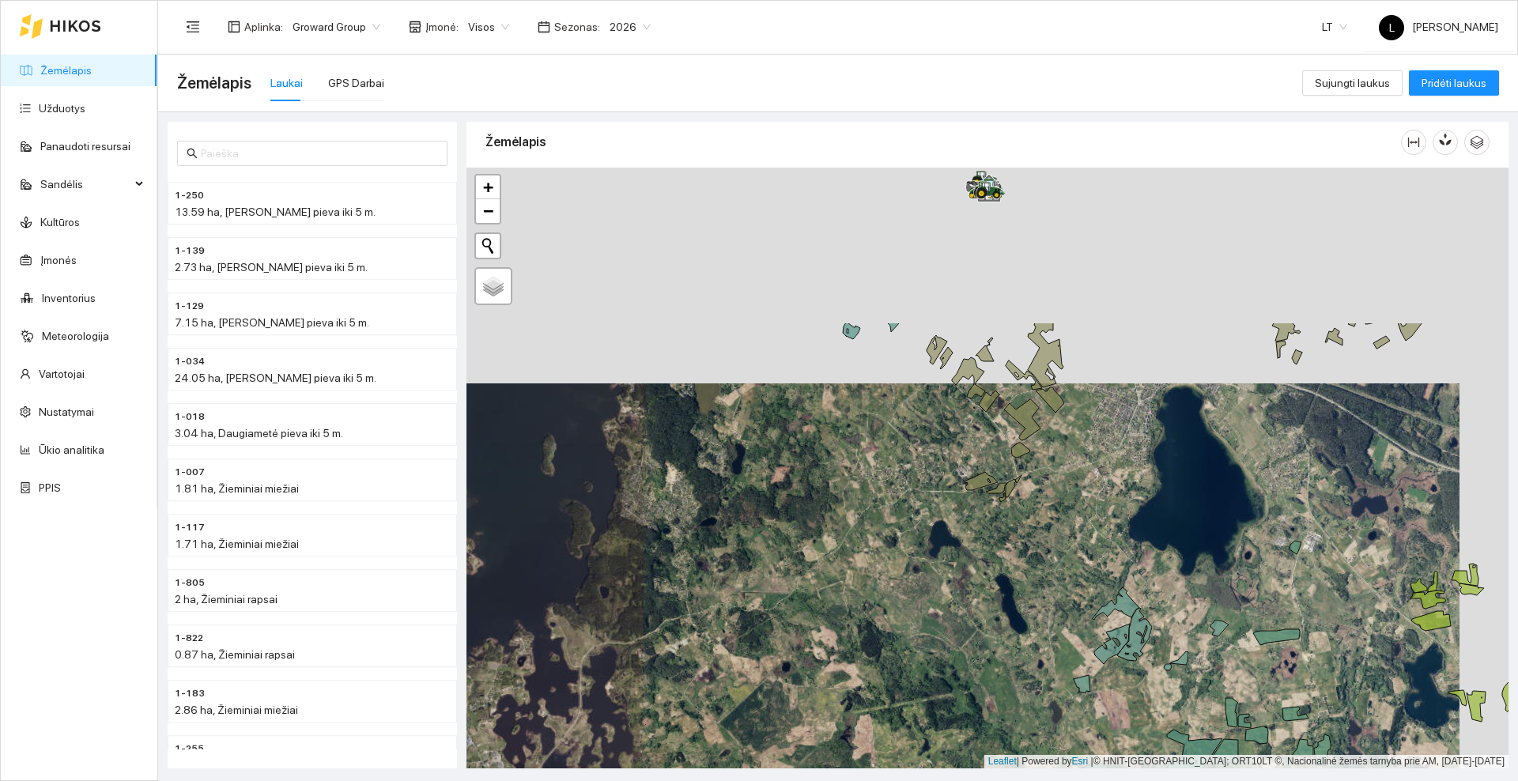
drag, startPoint x: 1167, startPoint y: 275, endPoint x: 1118, endPoint y: 490, distance: 220.6
click at [1118, 490] on div at bounding box center [988, 468] width 1042 height 601
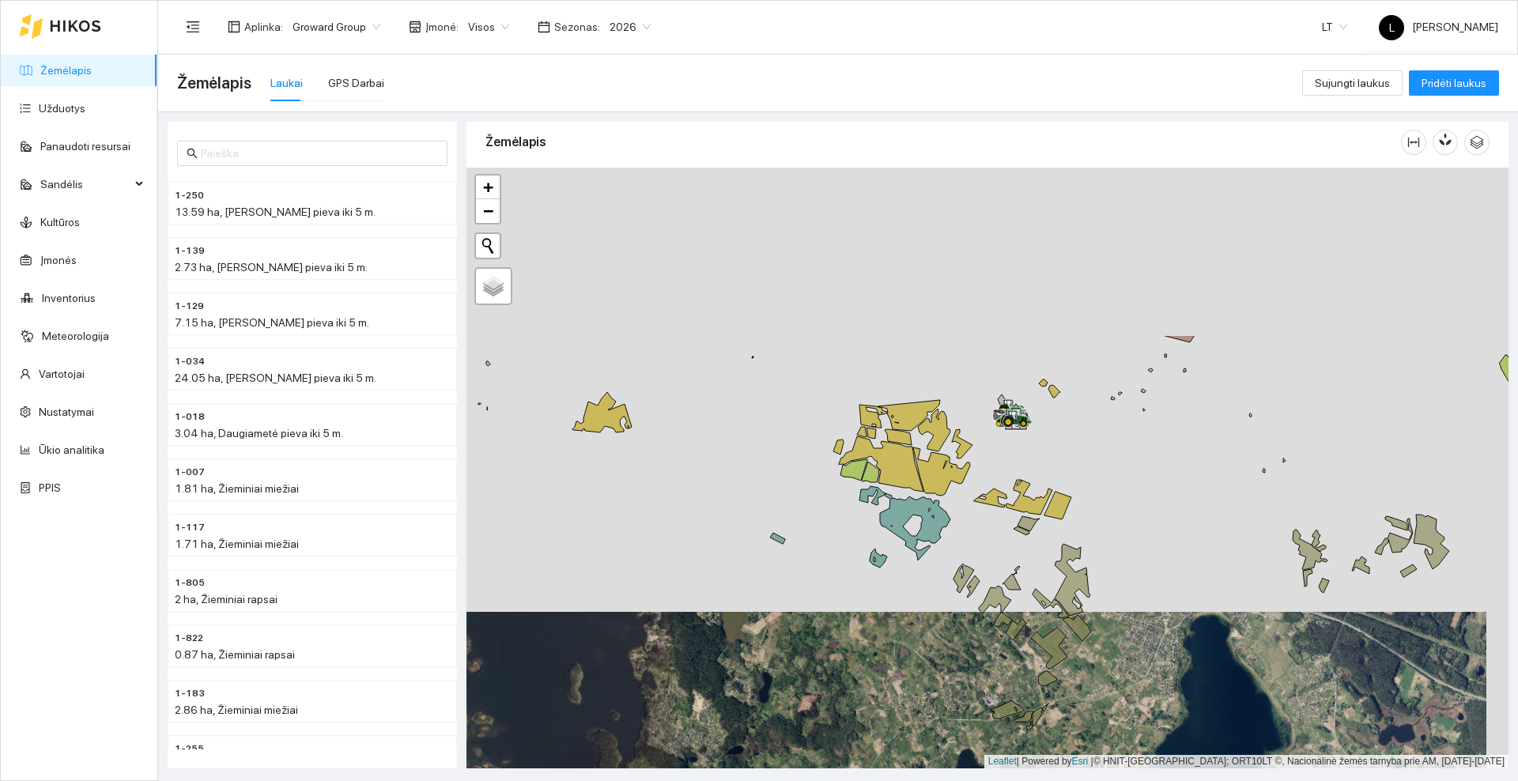
drag, startPoint x: 1127, startPoint y: 267, endPoint x: 1154, endPoint y: 495, distance: 229.3
click at [1154, 495] on div at bounding box center [988, 468] width 1042 height 601
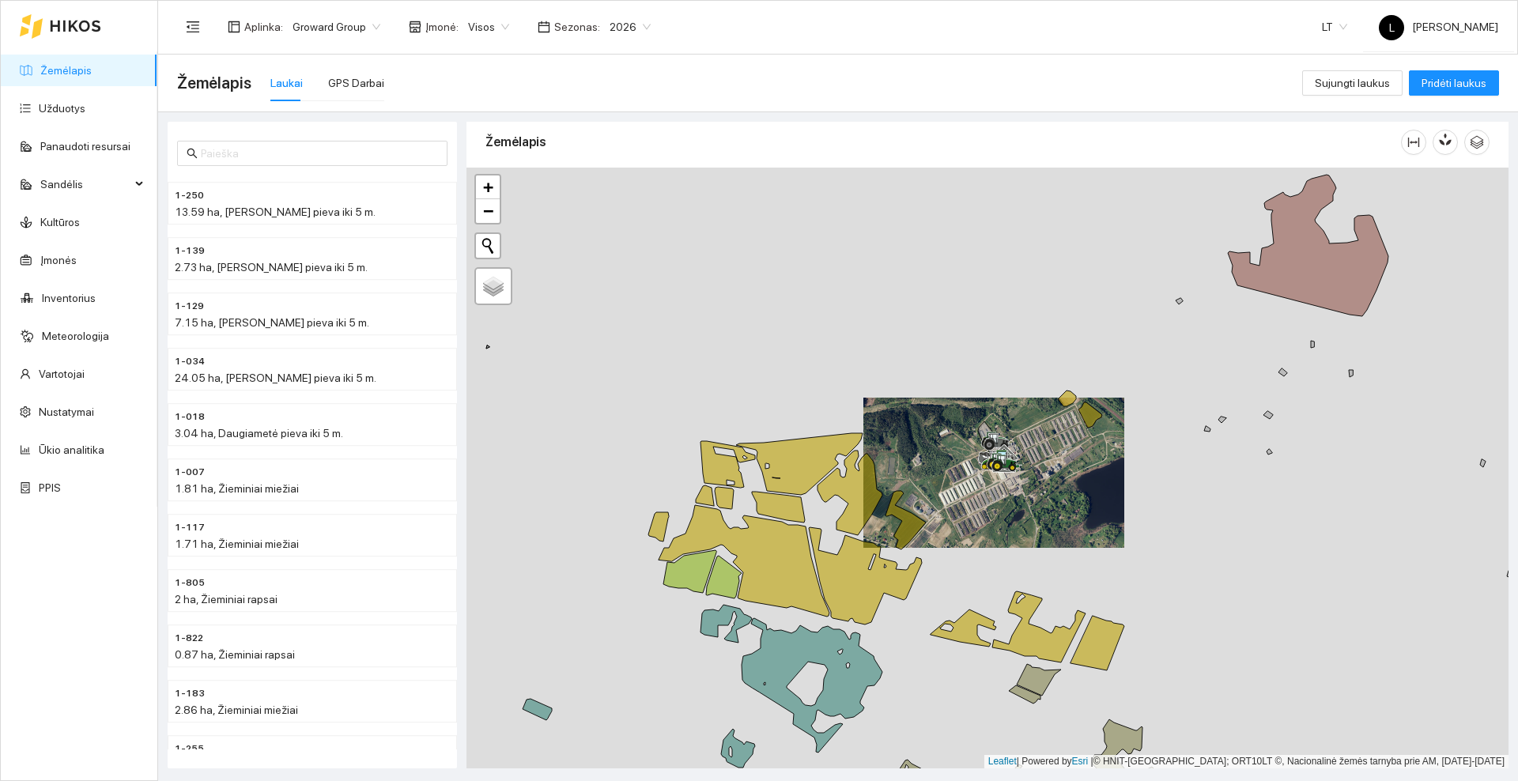
drag, startPoint x: 1002, startPoint y: 425, endPoint x: 1072, endPoint y: 322, distance: 125.2
click at [1072, 322] on div at bounding box center [988, 468] width 1042 height 601
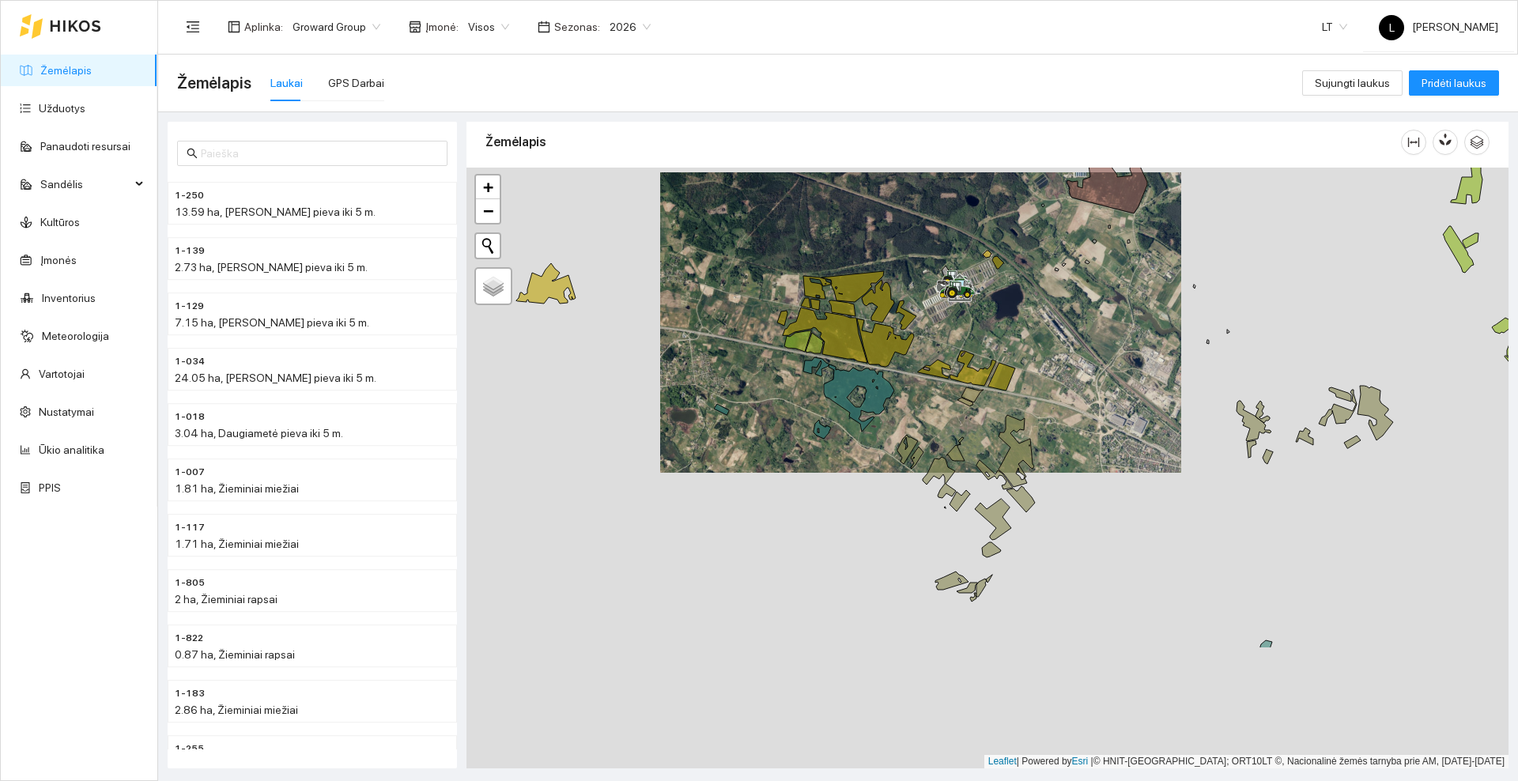
drag, startPoint x: 1028, startPoint y: 560, endPoint x: 978, endPoint y: 347, distance: 218.5
click at [989, 363] on icon at bounding box center [1002, 377] width 27 height 28
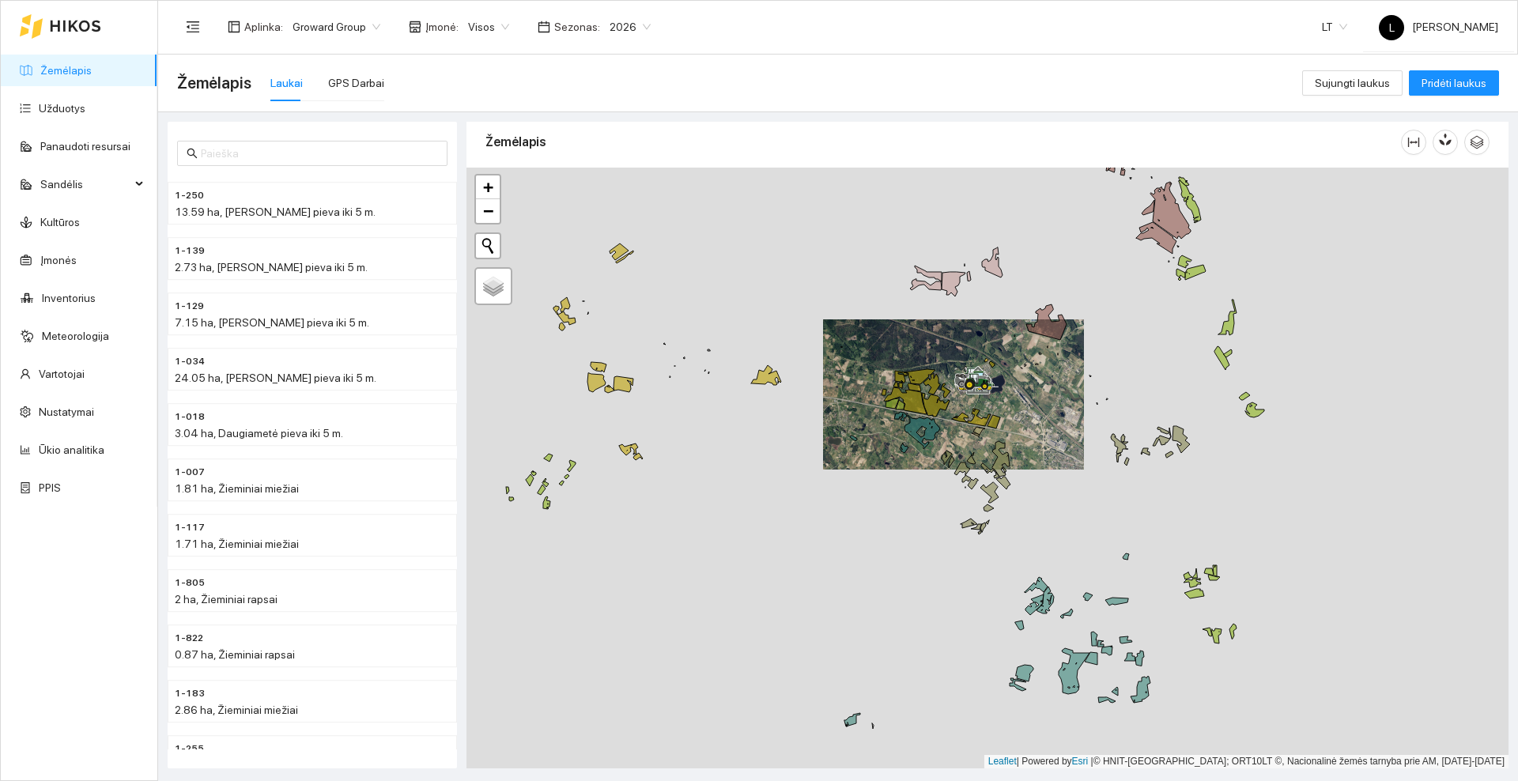
drag, startPoint x: 1072, startPoint y: 591, endPoint x: 1005, endPoint y: 393, distance: 208.6
click at [1005, 393] on div at bounding box center [988, 468] width 1042 height 601
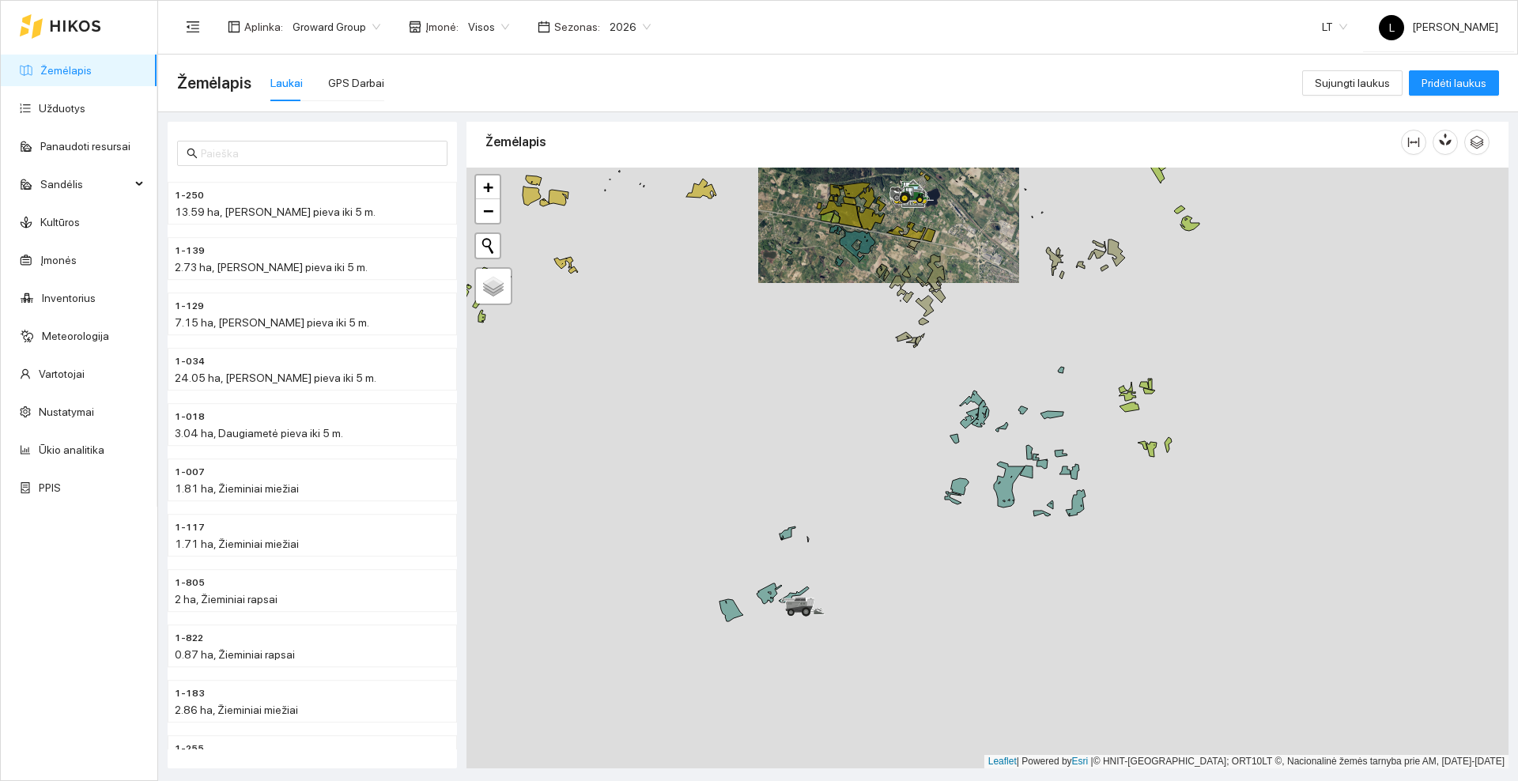
drag, startPoint x: 894, startPoint y: 562, endPoint x: 965, endPoint y: 460, distance: 124.4
click at [965, 460] on div at bounding box center [988, 468] width 1042 height 601
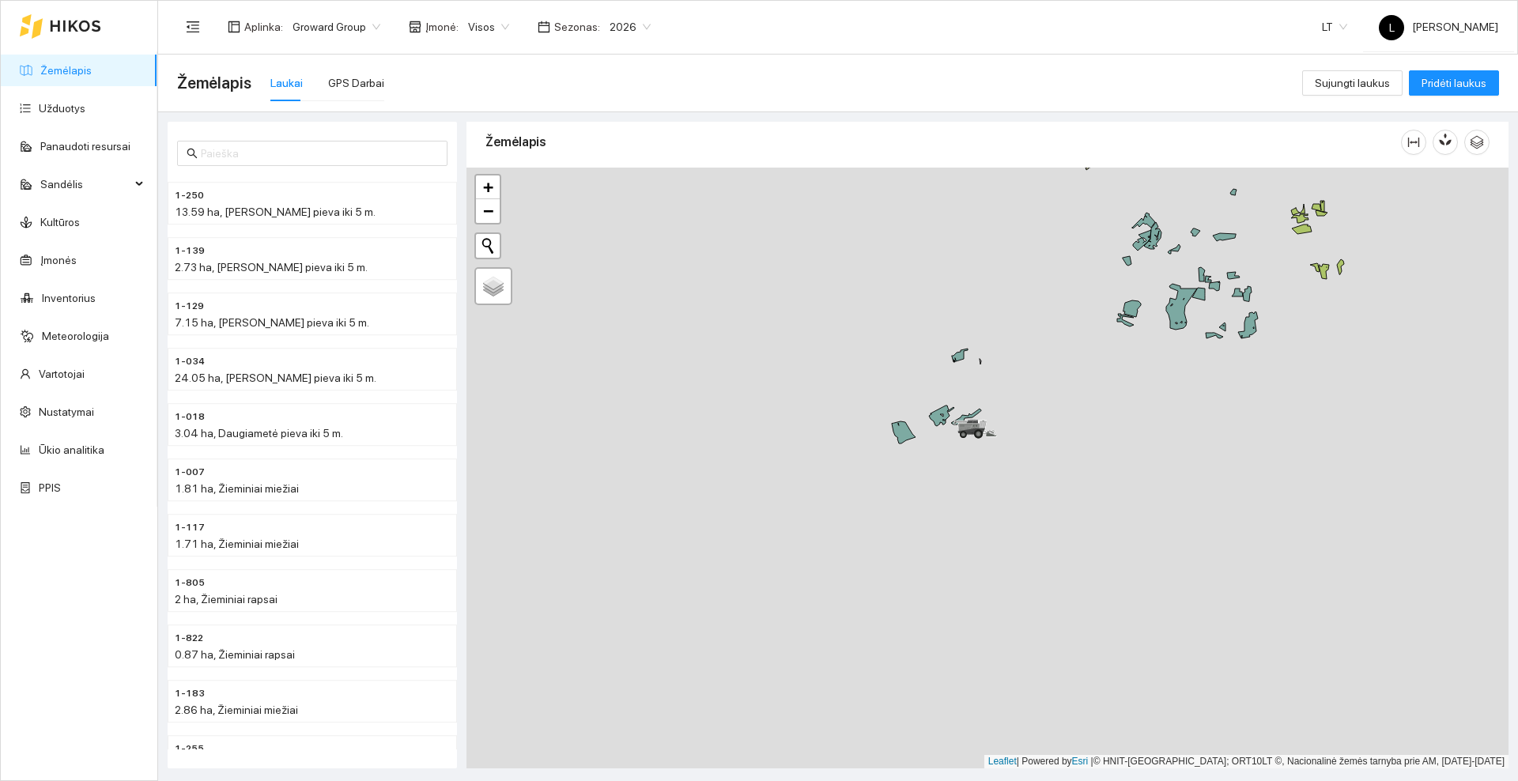
drag, startPoint x: 916, startPoint y: 508, endPoint x: 938, endPoint y: 491, distance: 28.2
click at [938, 491] on div at bounding box center [988, 468] width 1042 height 601
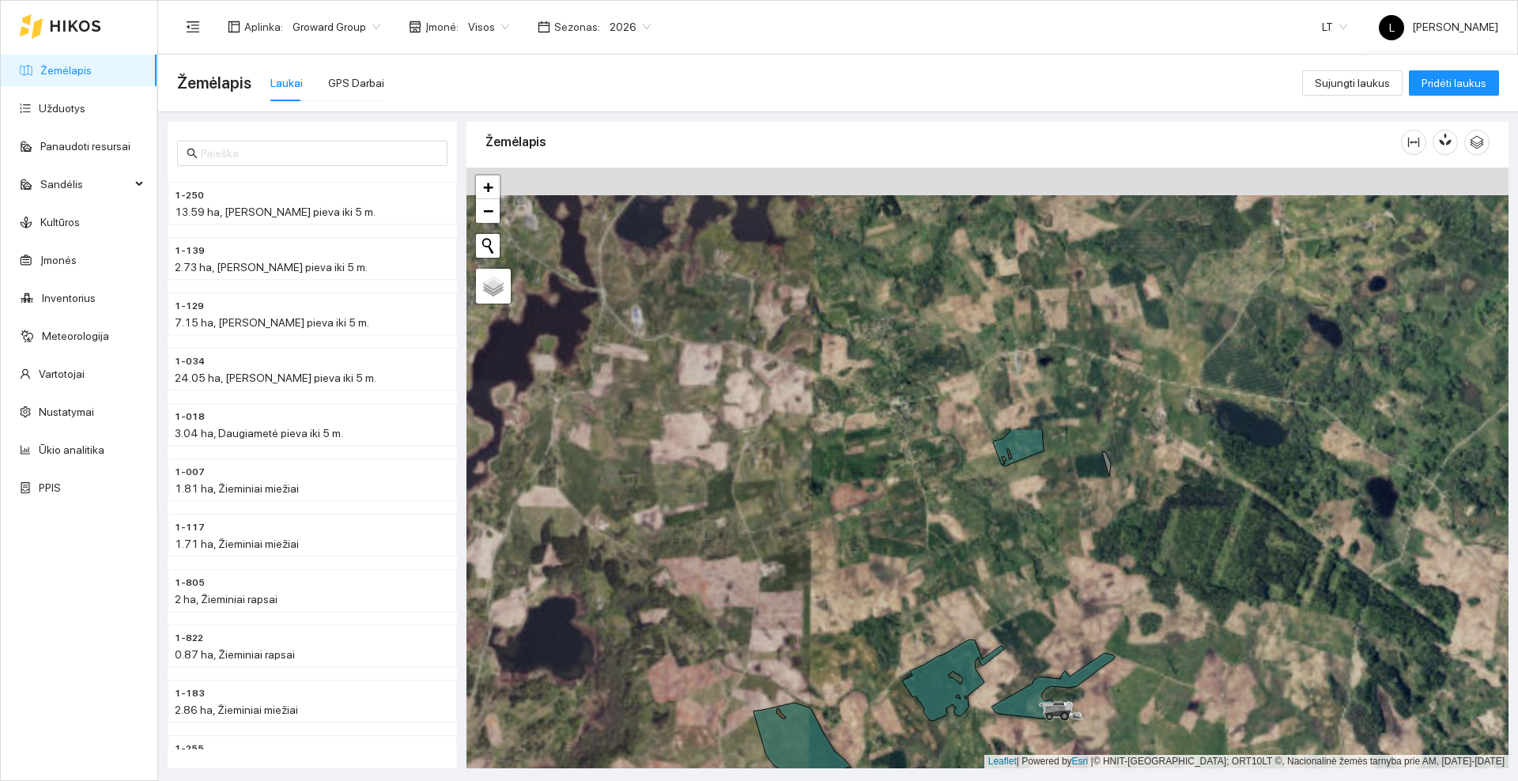
drag, startPoint x: 869, startPoint y: 275, endPoint x: 910, endPoint y: 554, distance: 281.4
click at [891, 612] on div at bounding box center [988, 468] width 1042 height 601
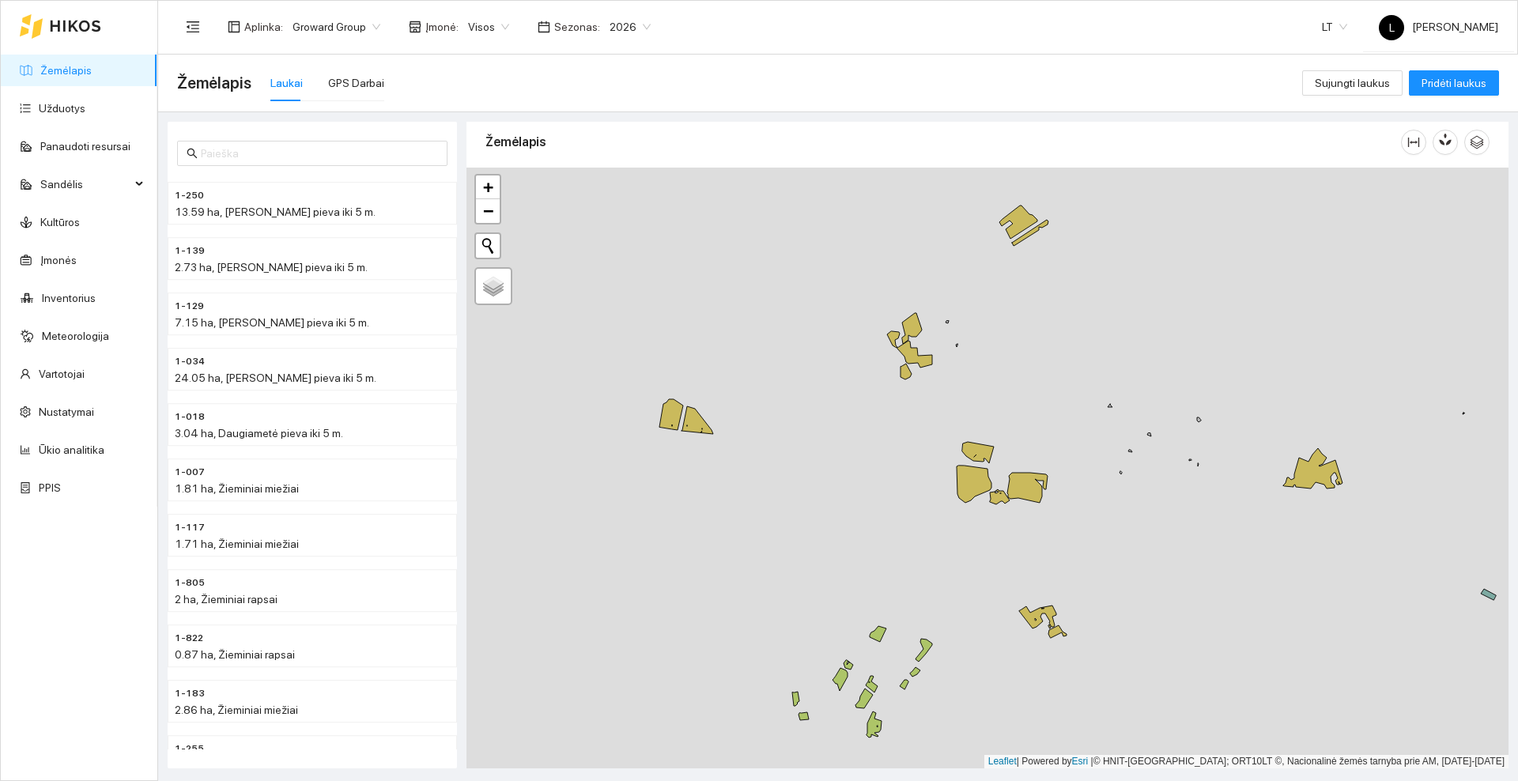
drag, startPoint x: 883, startPoint y: 436, endPoint x: 892, endPoint y: 425, distance: 13.5
click at [882, 428] on div at bounding box center [988, 468] width 1042 height 601
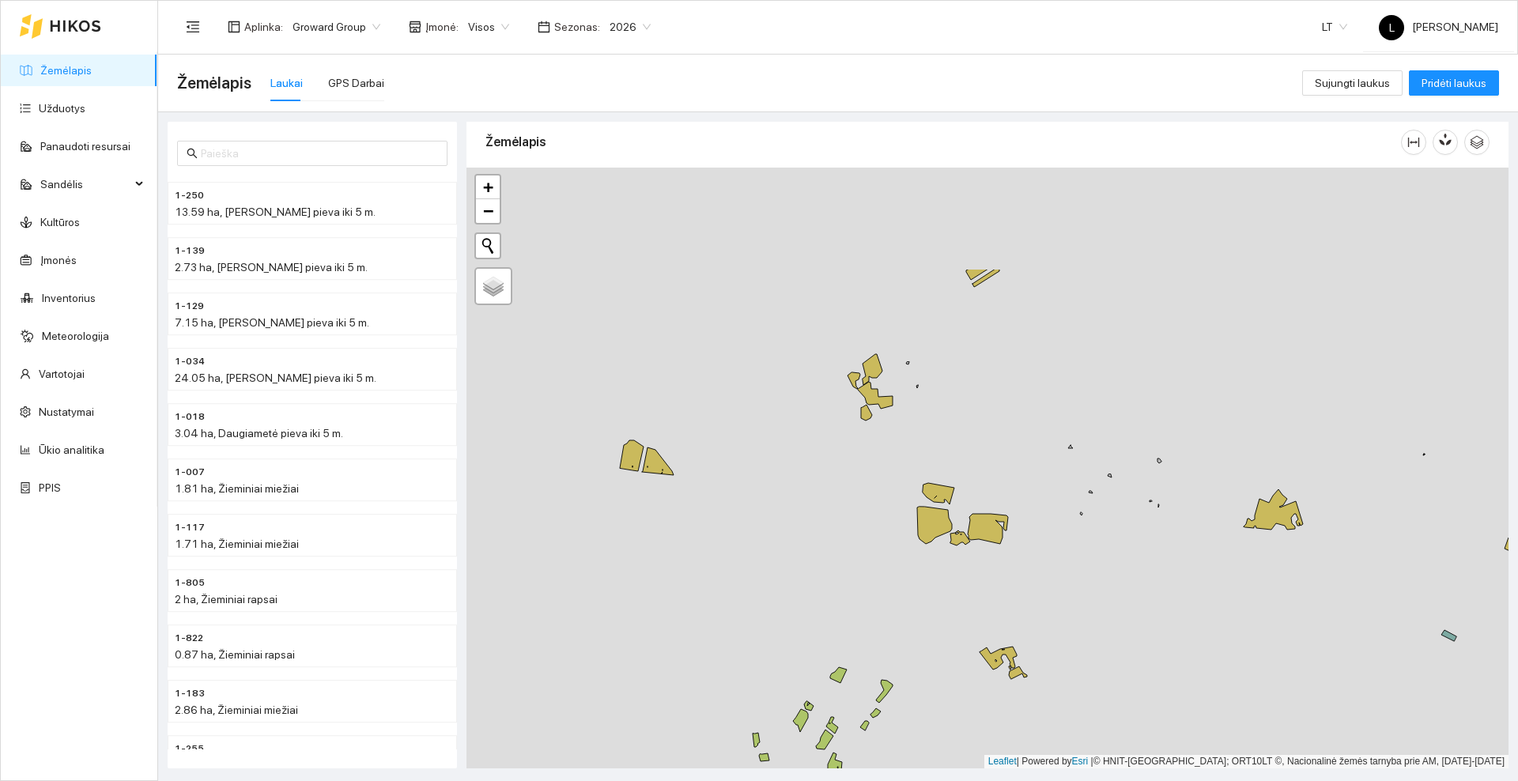
drag, startPoint x: 1112, startPoint y: 270, endPoint x: 1109, endPoint y: 469, distance: 199.3
click at [1109, 469] on div at bounding box center [988, 468] width 1042 height 601
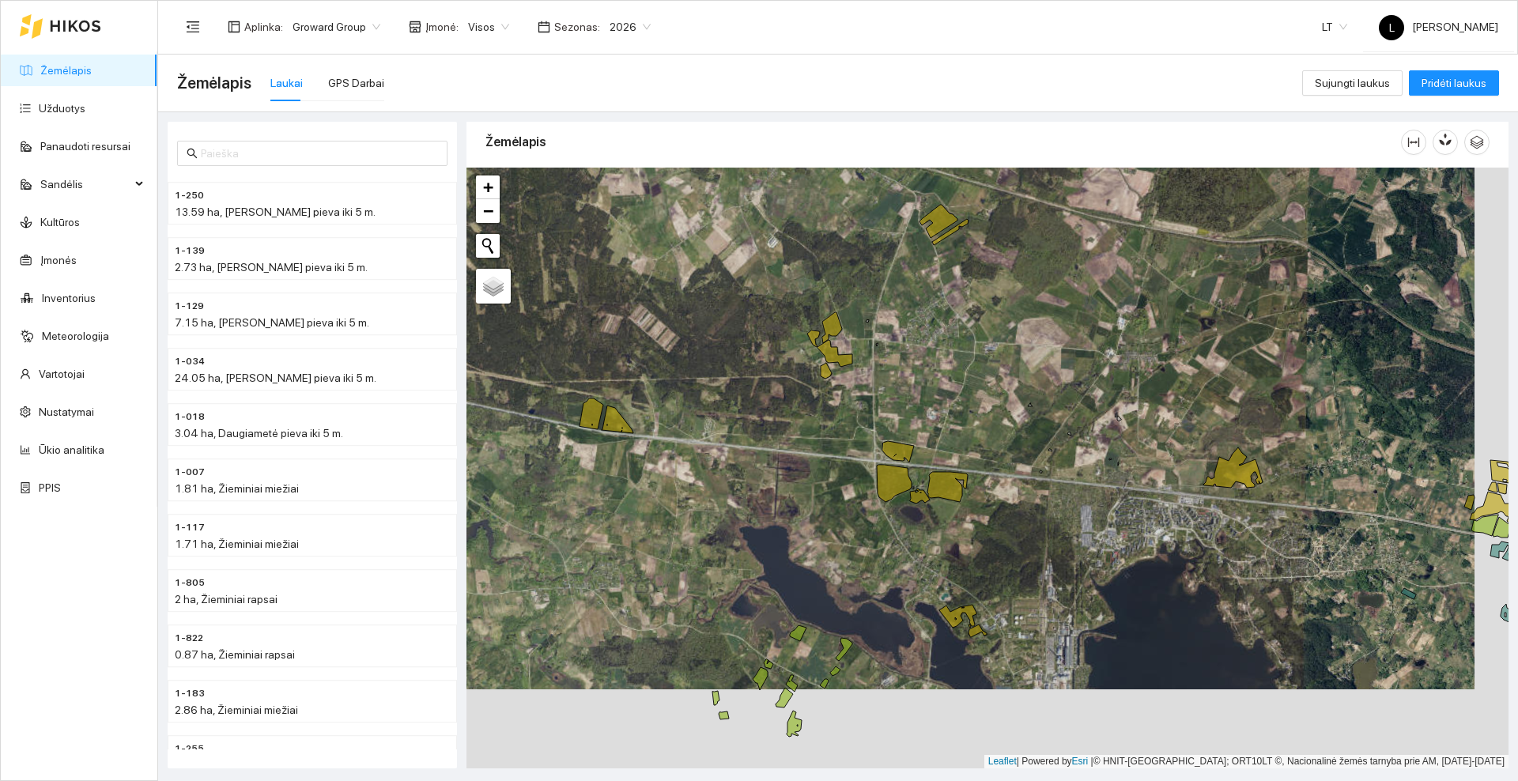
drag, startPoint x: 1087, startPoint y: 488, endPoint x: 1045, endPoint y: 403, distance: 94.8
click at [1045, 404] on div at bounding box center [988, 468] width 1042 height 601
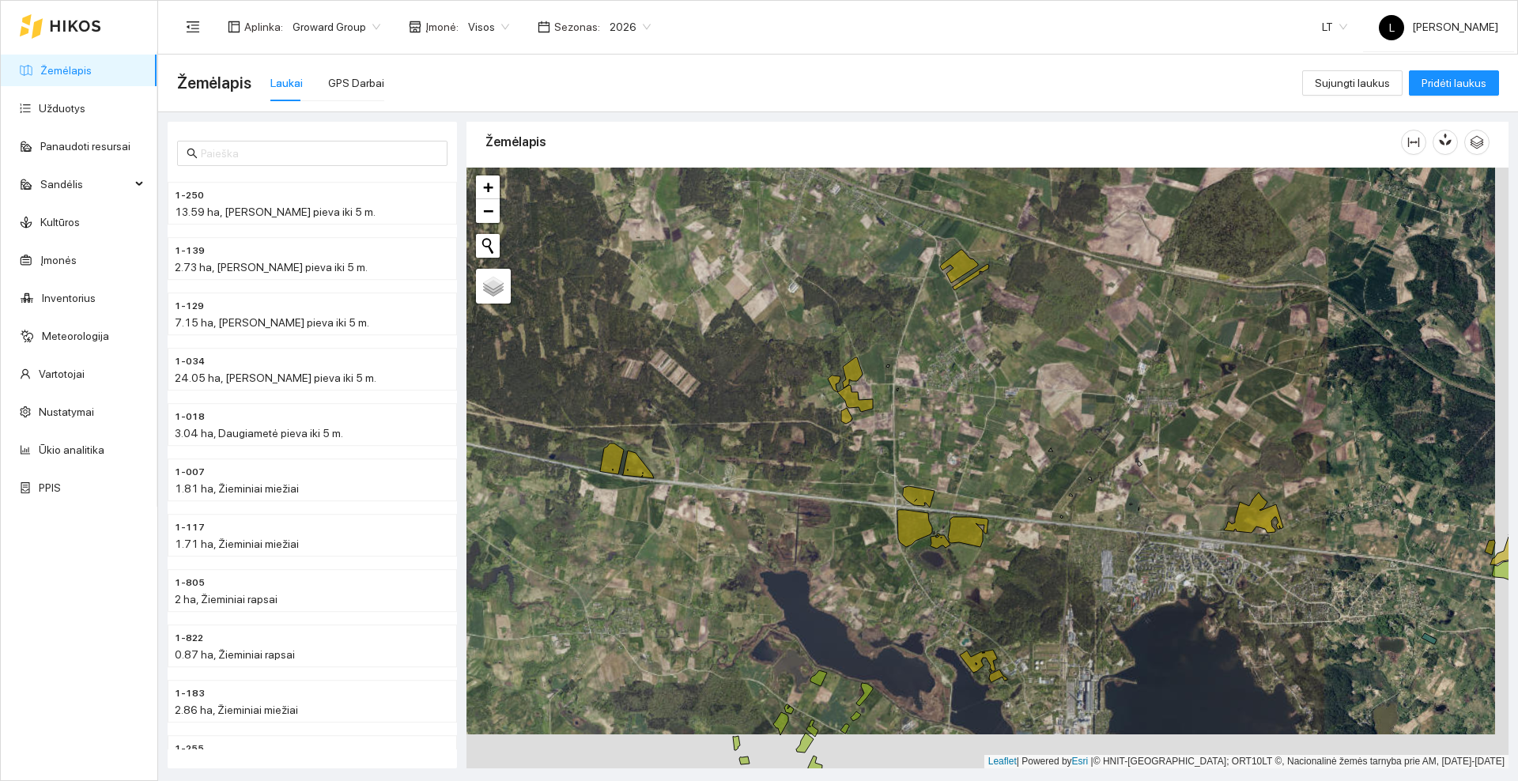
drag, startPoint x: 988, startPoint y: 316, endPoint x: 1036, endPoint y: 379, distance: 79.6
click at [1024, 386] on div at bounding box center [988, 468] width 1042 height 601
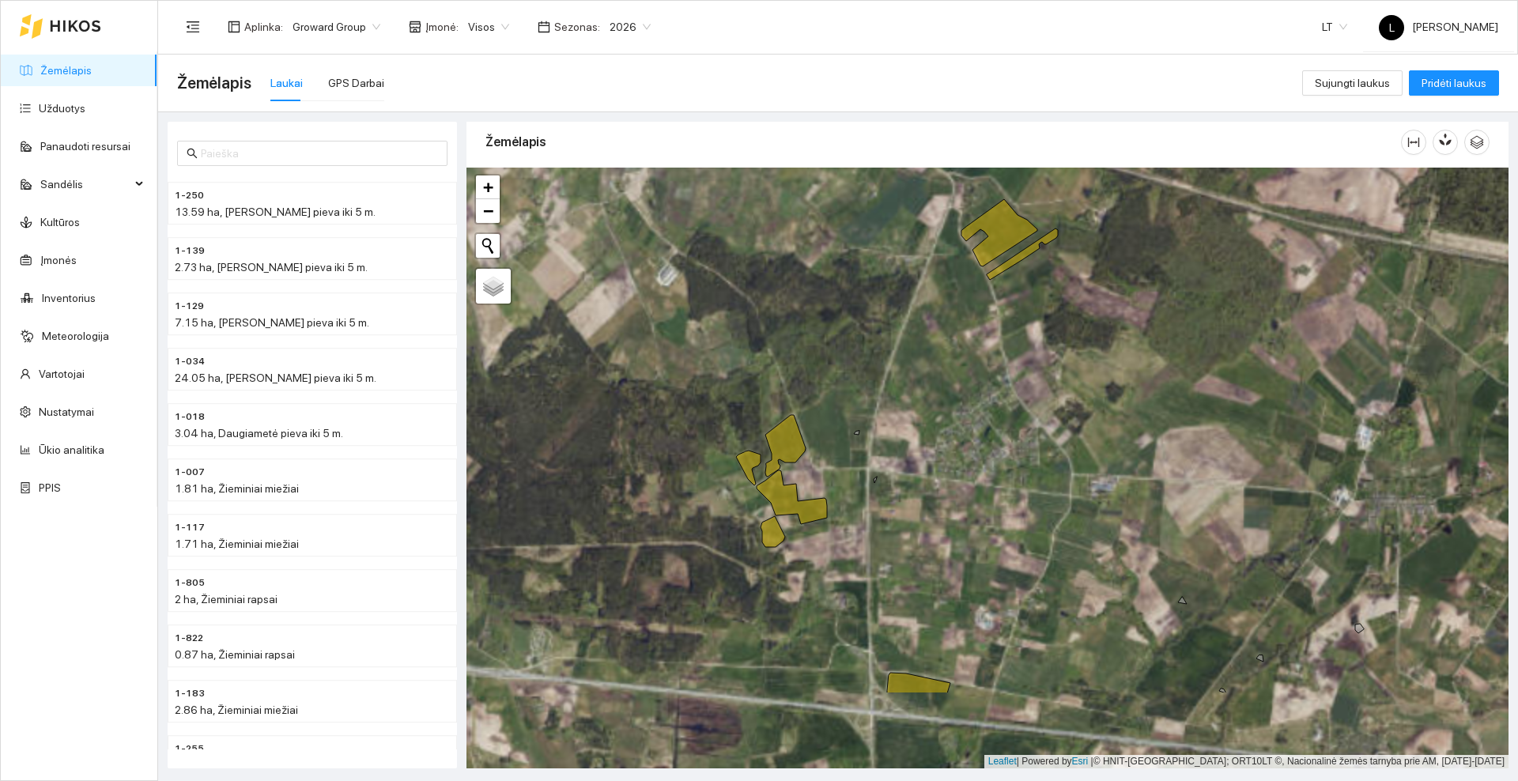
drag, startPoint x: 1096, startPoint y: 437, endPoint x: 1069, endPoint y: 380, distance: 63.7
click at [1069, 380] on div at bounding box center [988, 468] width 1042 height 601
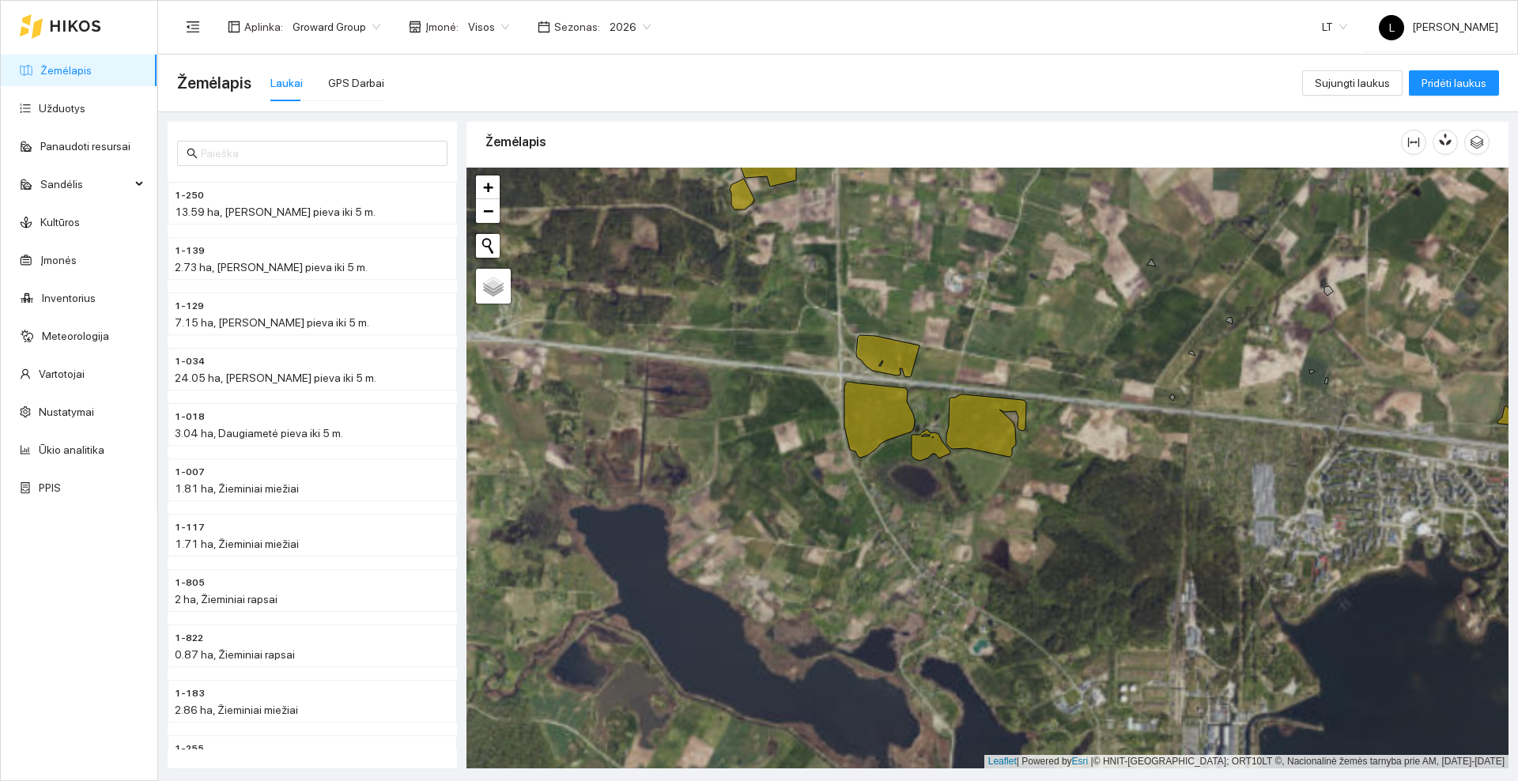
drag, startPoint x: 1077, startPoint y: 672, endPoint x: 1072, endPoint y: 392, distance: 280.0
click at [1072, 392] on div at bounding box center [988, 468] width 1042 height 601
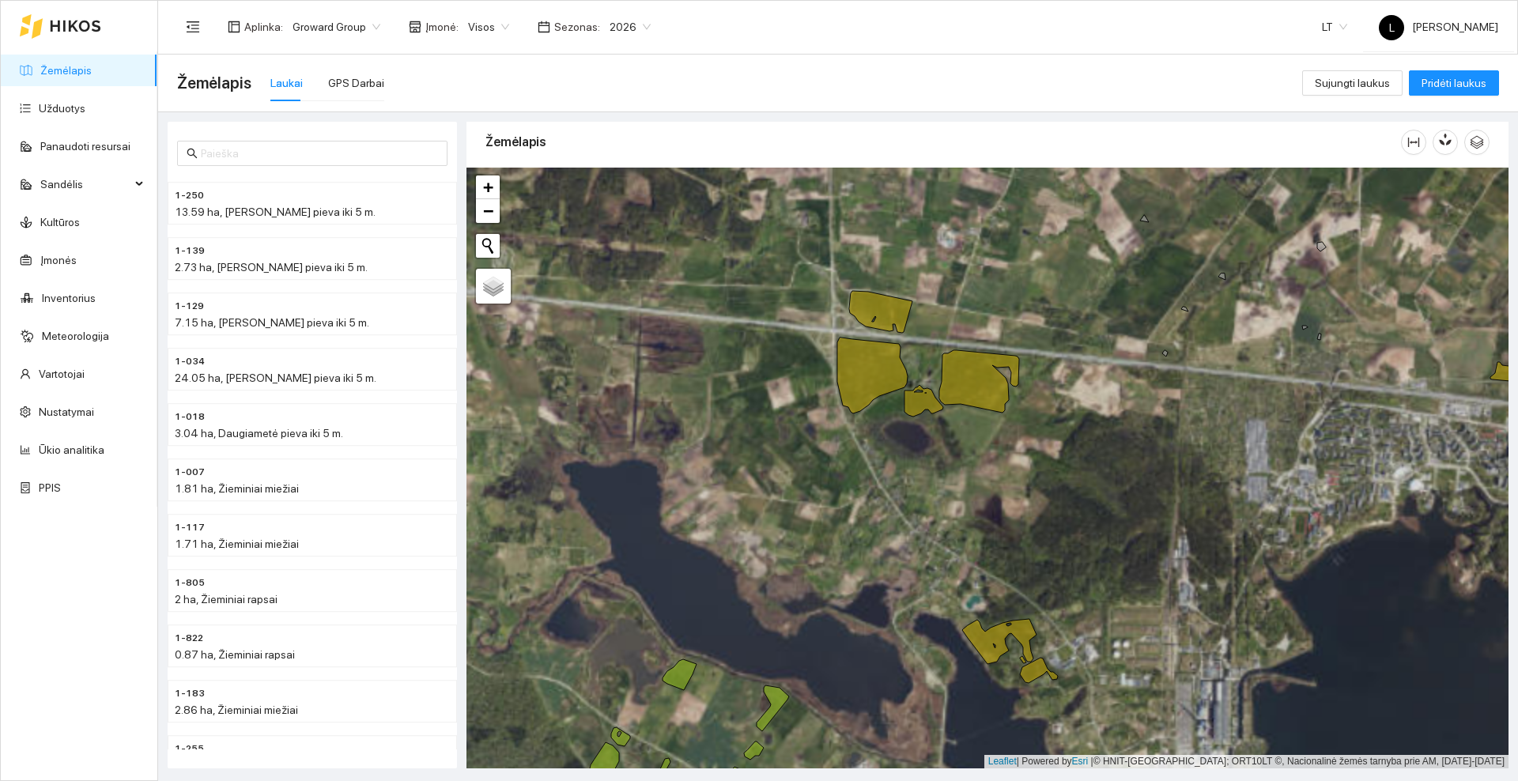
drag, startPoint x: 1082, startPoint y: 671, endPoint x: 1069, endPoint y: 600, distance: 71.5
click at [1069, 600] on div at bounding box center [988, 468] width 1042 height 601
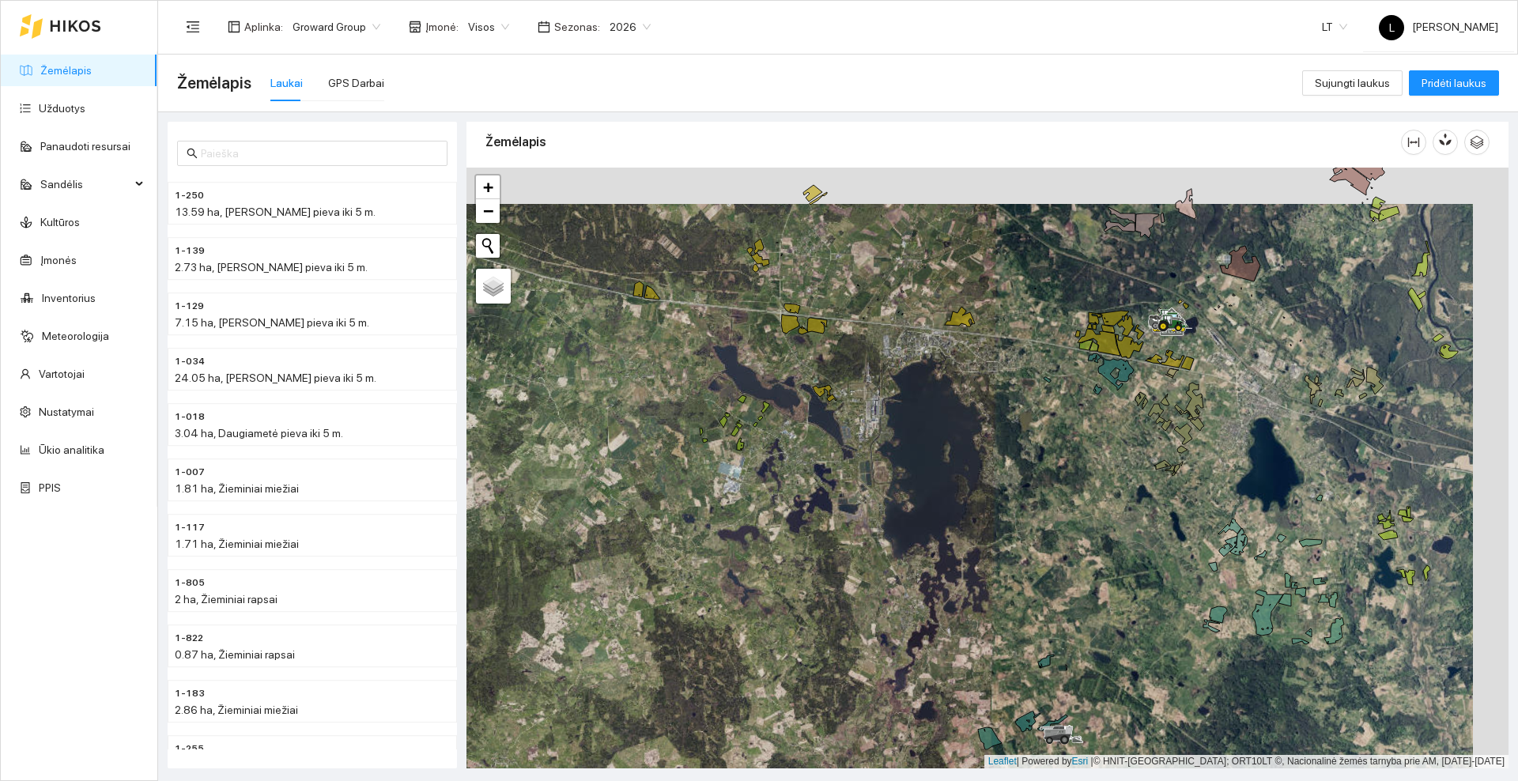
drag, startPoint x: 1077, startPoint y: 455, endPoint x: 1010, endPoint y: 548, distance: 115.0
click at [1010, 548] on div at bounding box center [988, 468] width 1042 height 601
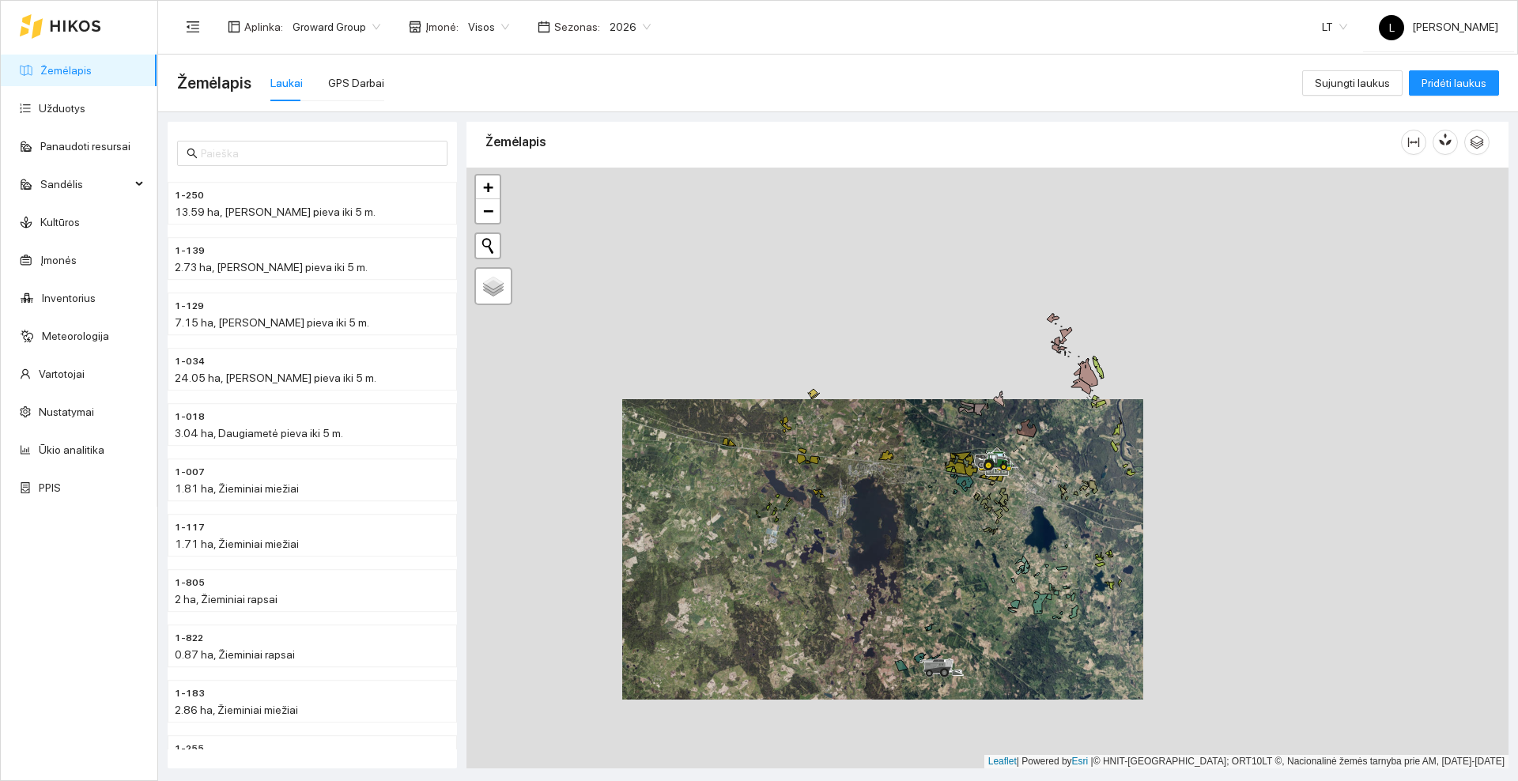
drag, startPoint x: 1096, startPoint y: 285, endPoint x: 1030, endPoint y: 325, distance: 77.0
click at [1019, 342] on div at bounding box center [988, 468] width 1042 height 601
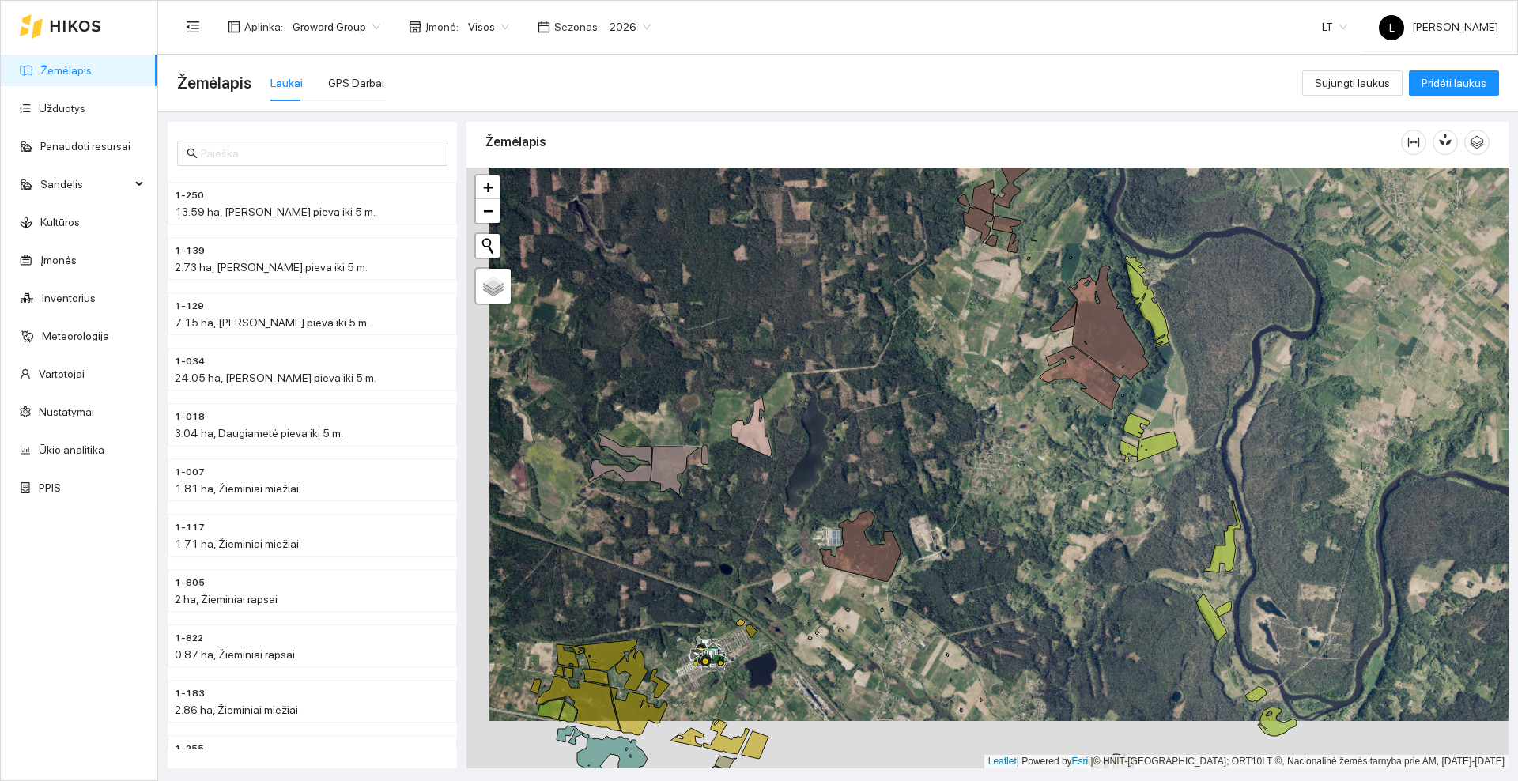
drag, startPoint x: 945, startPoint y: 648, endPoint x: 1062, endPoint y: 335, distance: 334.3
click at [1062, 335] on div at bounding box center [988, 468] width 1042 height 601
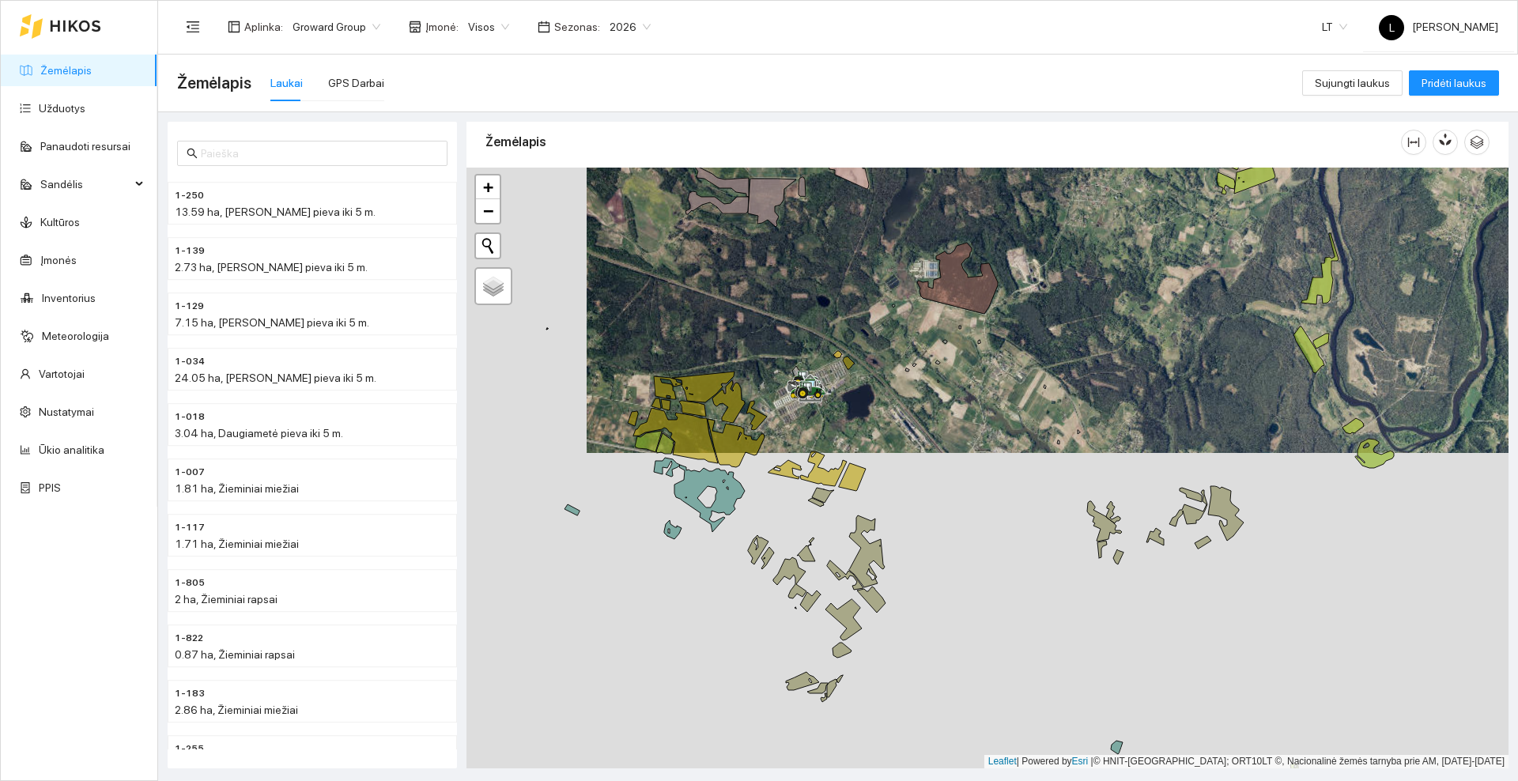
drag, startPoint x: 1054, startPoint y: 250, endPoint x: 1054, endPoint y: 345, distance: 94.9
click at [1054, 345] on div at bounding box center [988, 468] width 1042 height 601
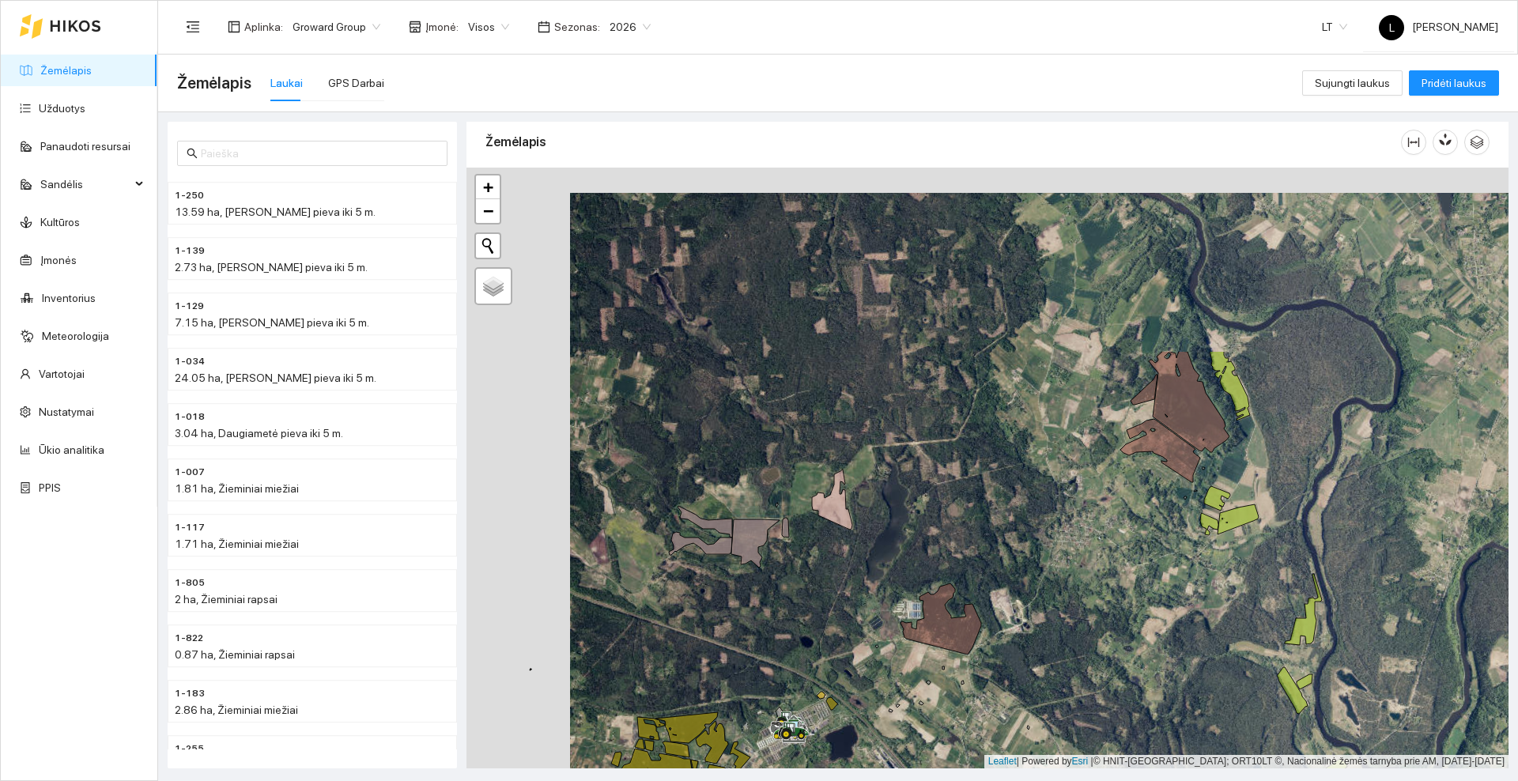
drag, startPoint x: 1030, startPoint y: 270, endPoint x: 1013, endPoint y: 514, distance: 244.9
click at [1013, 514] on div at bounding box center [988, 468] width 1042 height 601
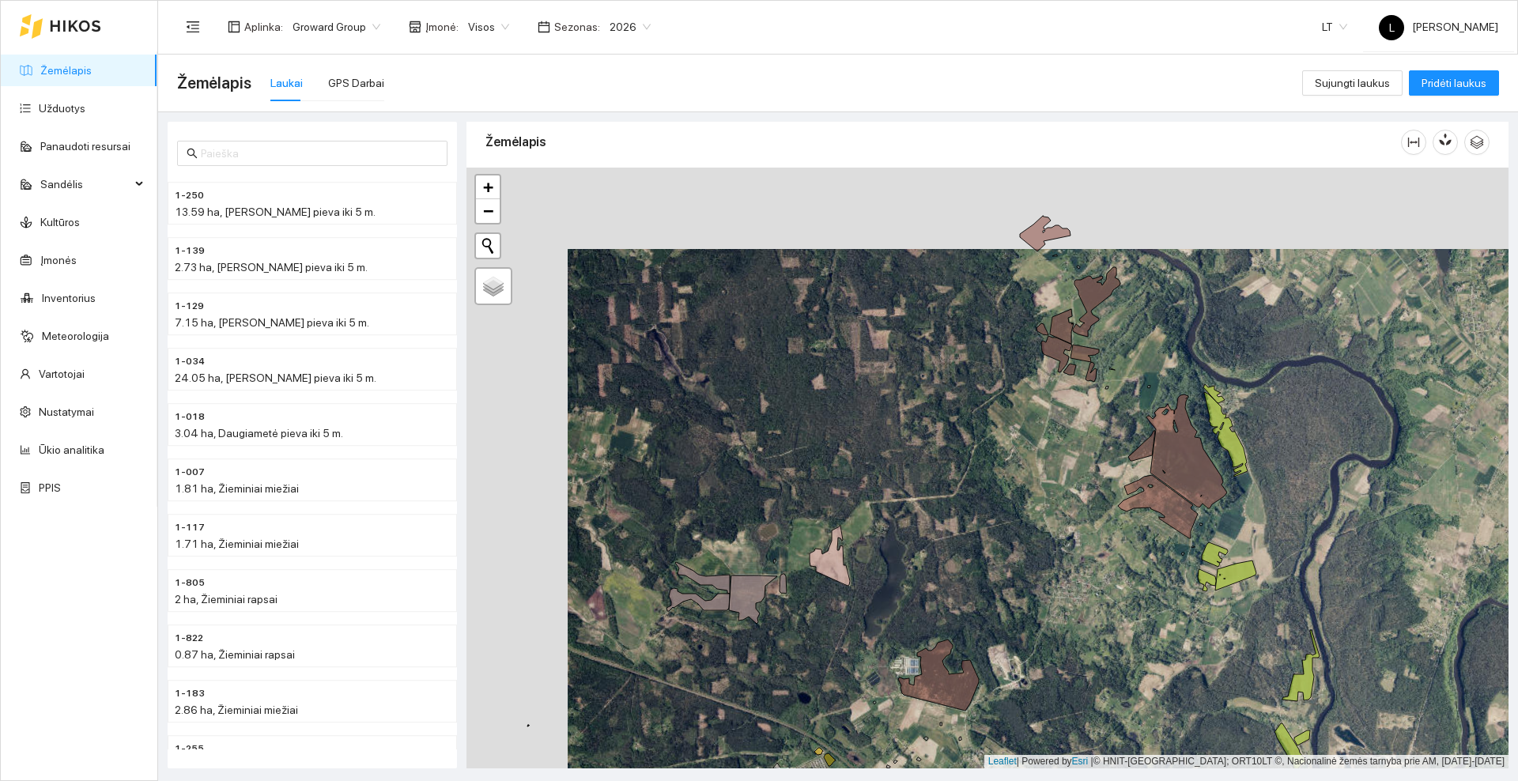
drag, startPoint x: 991, startPoint y: 312, endPoint x: 988, endPoint y: 366, distance: 54.7
click at [988, 369] on div at bounding box center [988, 468] width 1042 height 601
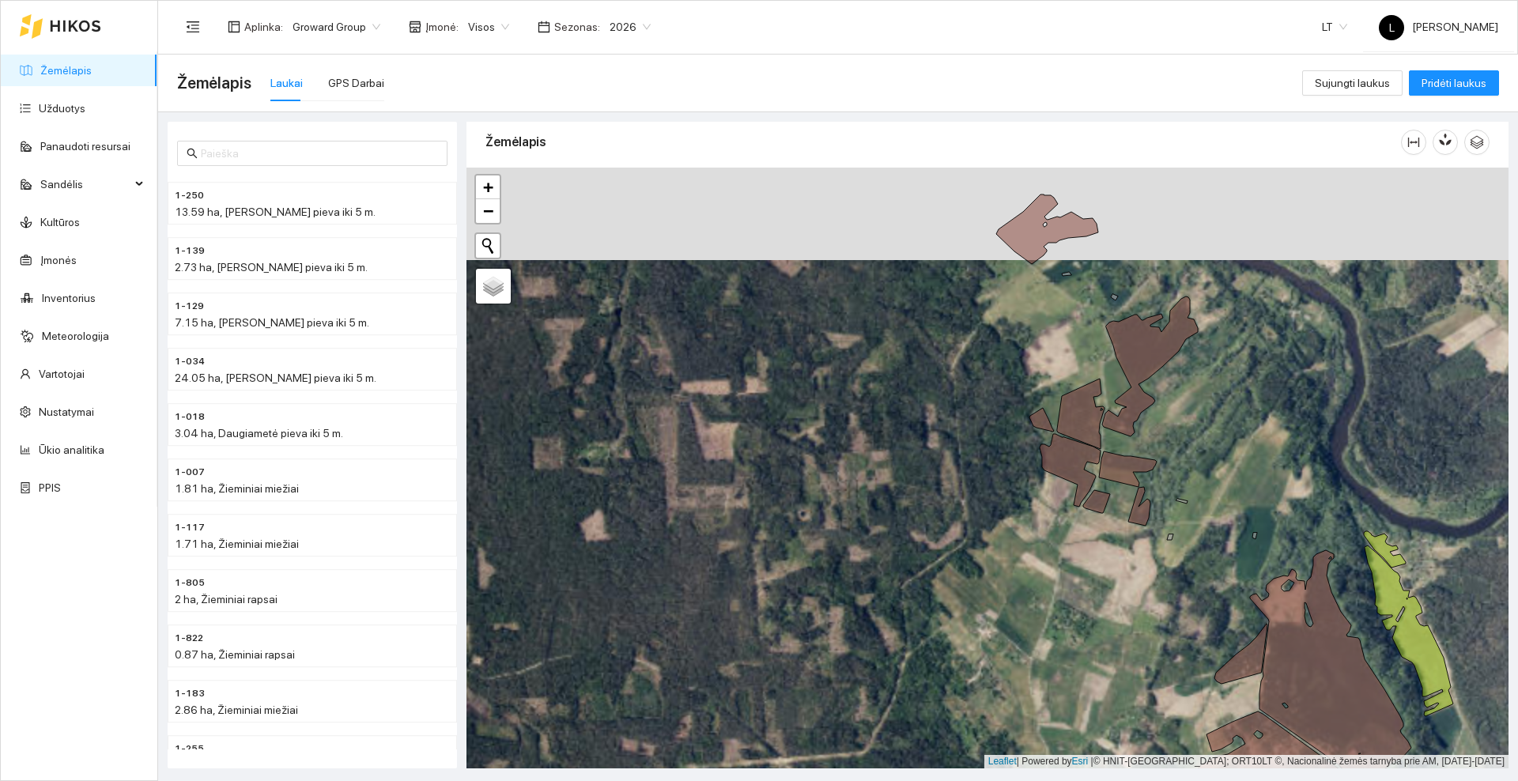
drag, startPoint x: 1038, startPoint y: 637, endPoint x: 1049, endPoint y: 316, distance: 321.3
click at [1049, 317] on div at bounding box center [988, 468] width 1042 height 601
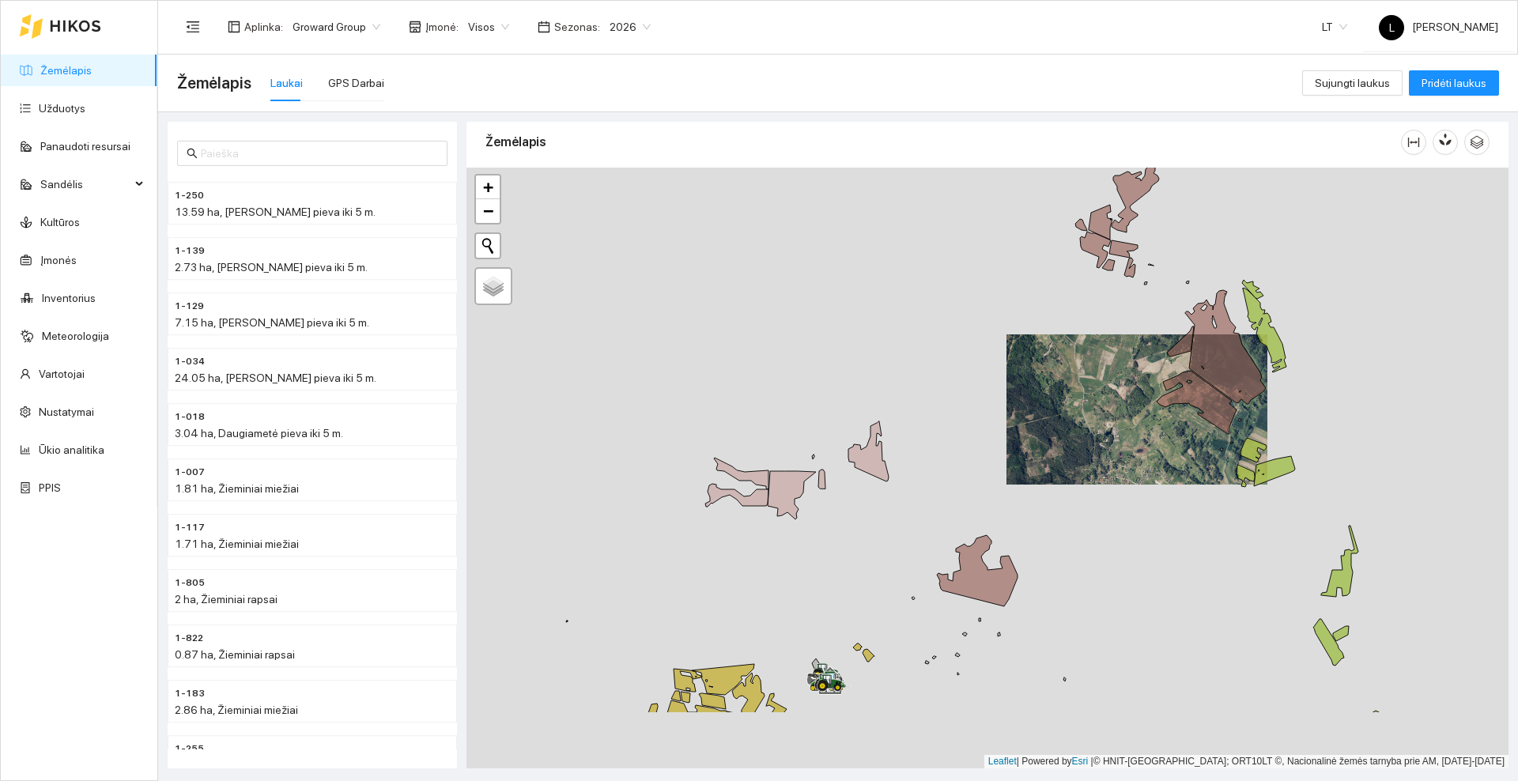
drag, startPoint x: 938, startPoint y: 547, endPoint x: 883, endPoint y: 227, distance: 325.0
click at [902, 59] on main "Žemėlapis Laukai GPS Darbai Sujungti laukus Pridėti laukus 1-103 3.33 ha, Daugi…" at bounding box center [838, 418] width 1360 height 727
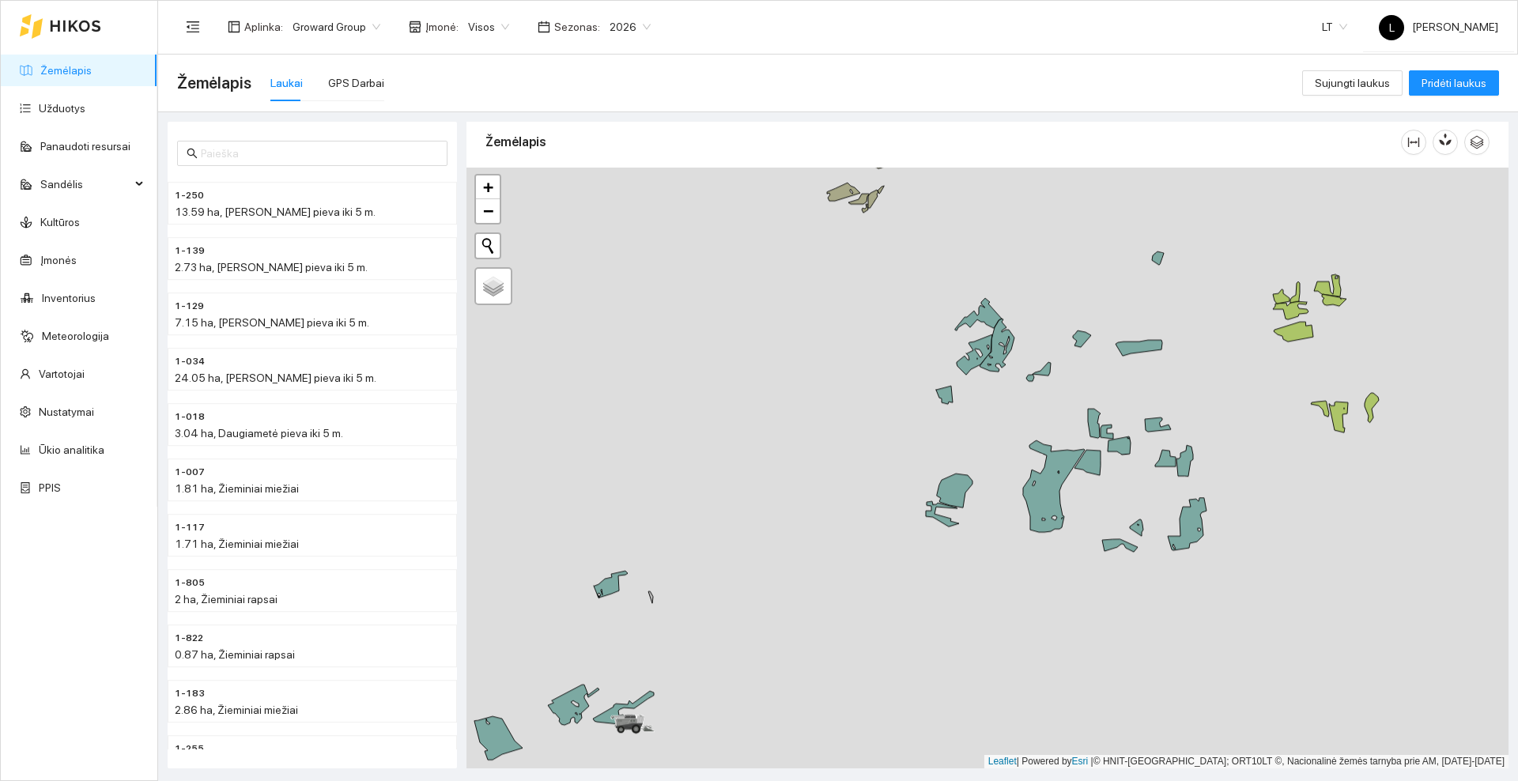
drag, startPoint x: 875, startPoint y: 468, endPoint x: 954, endPoint y: 418, distance: 93.5
click at [954, 418] on div at bounding box center [988, 468] width 1042 height 601
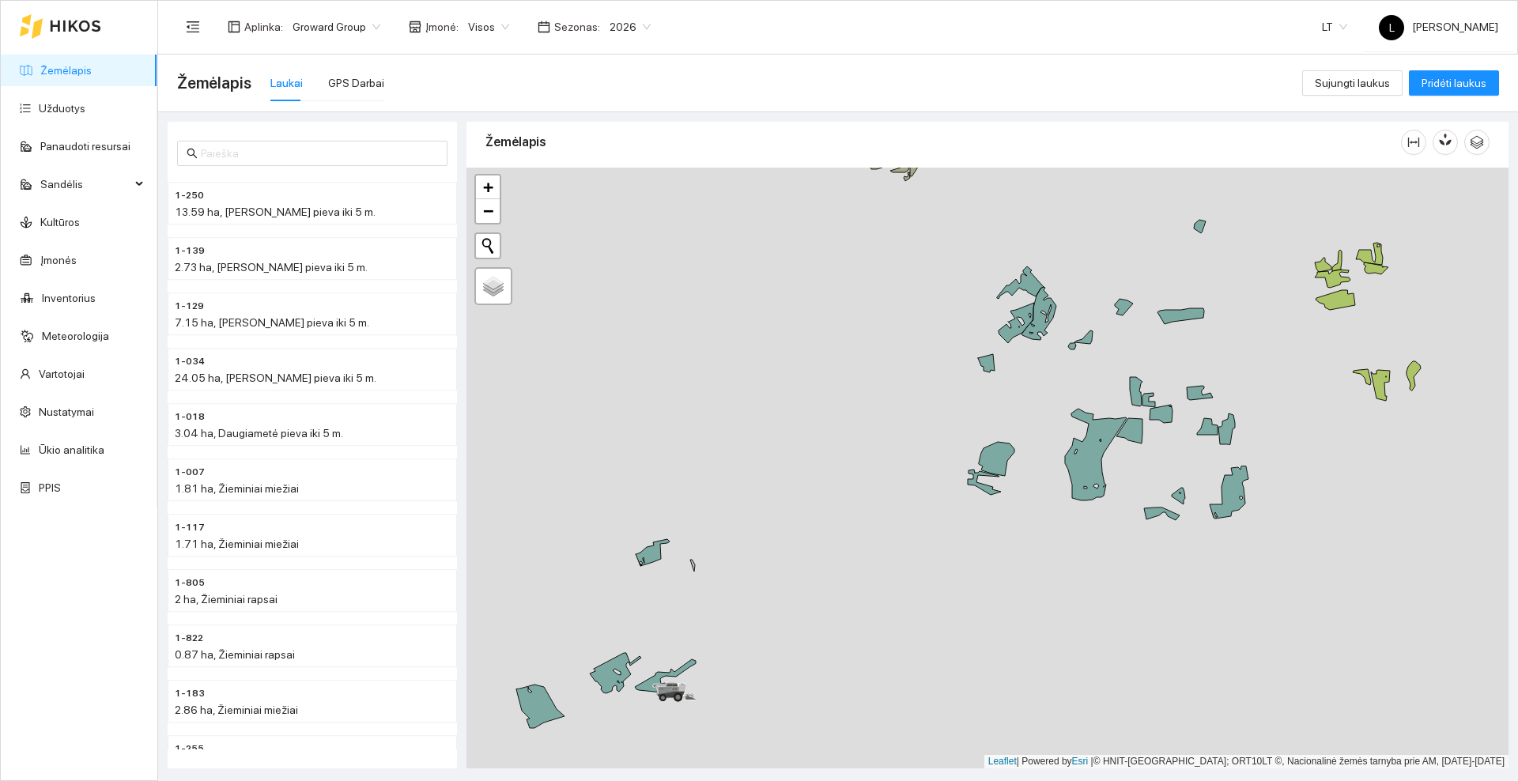
drag, startPoint x: 828, startPoint y: 573, endPoint x: 977, endPoint y: 353, distance: 266.1
click at [982, 349] on div at bounding box center [988, 468] width 1042 height 601
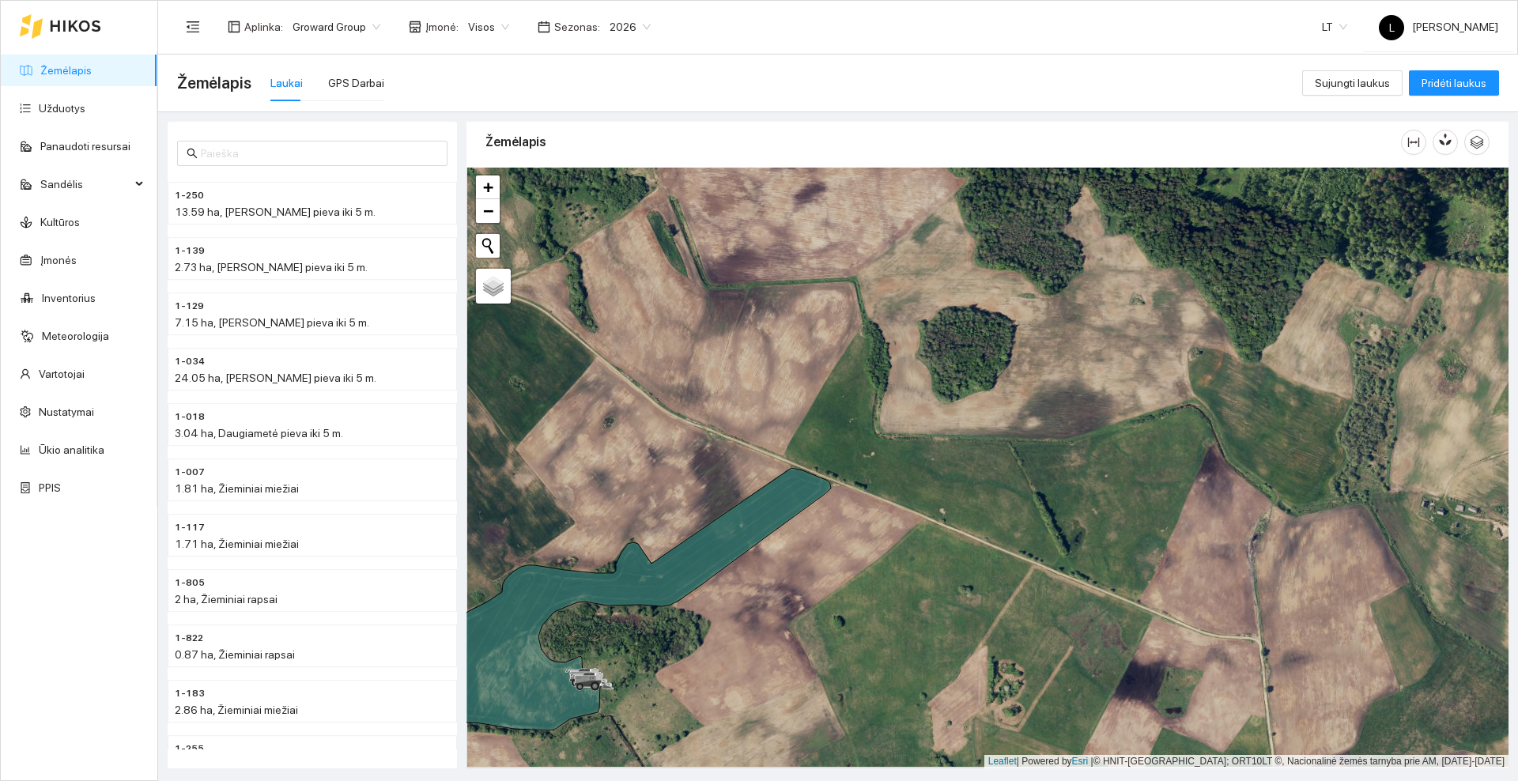
drag, startPoint x: 818, startPoint y: 546, endPoint x: 913, endPoint y: 418, distance: 160.1
click at [913, 418] on div at bounding box center [988, 468] width 1042 height 601
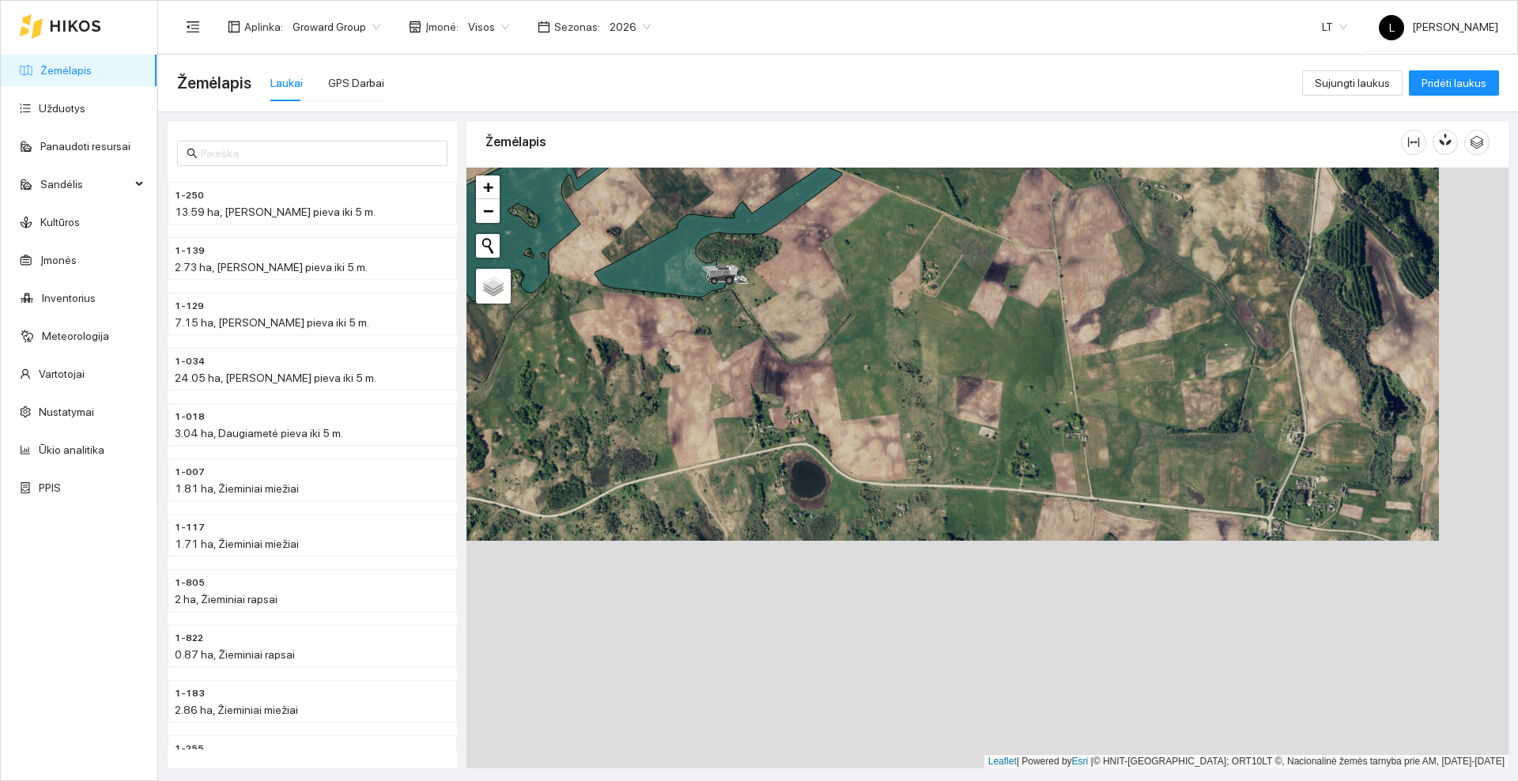
drag, startPoint x: 1153, startPoint y: 699, endPoint x: 1083, endPoint y: 472, distance: 237.4
click at [1083, 472] on div at bounding box center [988, 468] width 1042 height 601
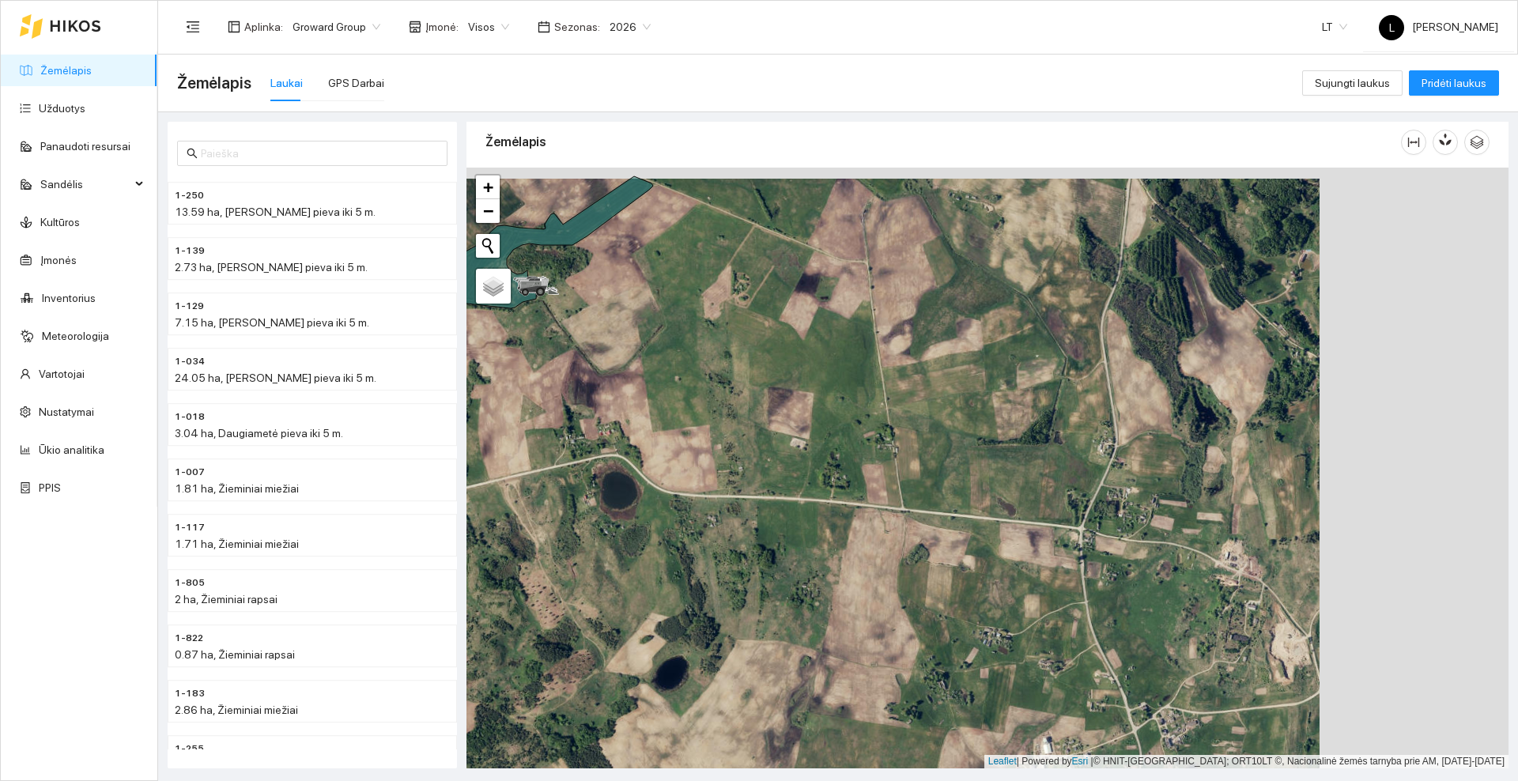
drag, startPoint x: 1276, startPoint y: 523, endPoint x: 1087, endPoint y: 534, distance: 189.3
click at [1087, 534] on div at bounding box center [988, 468] width 1042 height 601
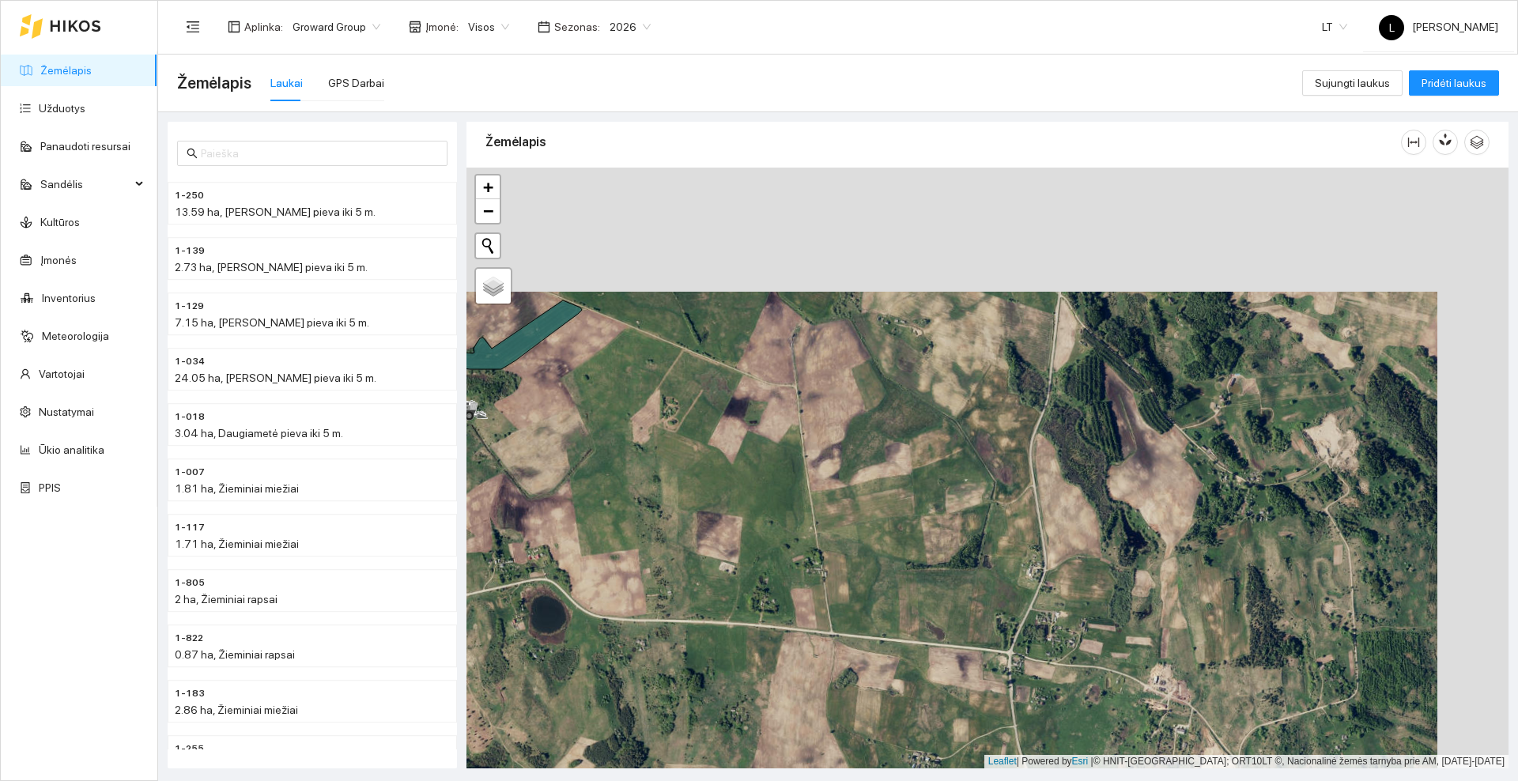
drag, startPoint x: 1090, startPoint y: 491, endPoint x: 1019, endPoint y: 607, distance: 135.9
click at [1019, 607] on div at bounding box center [988, 468] width 1042 height 601
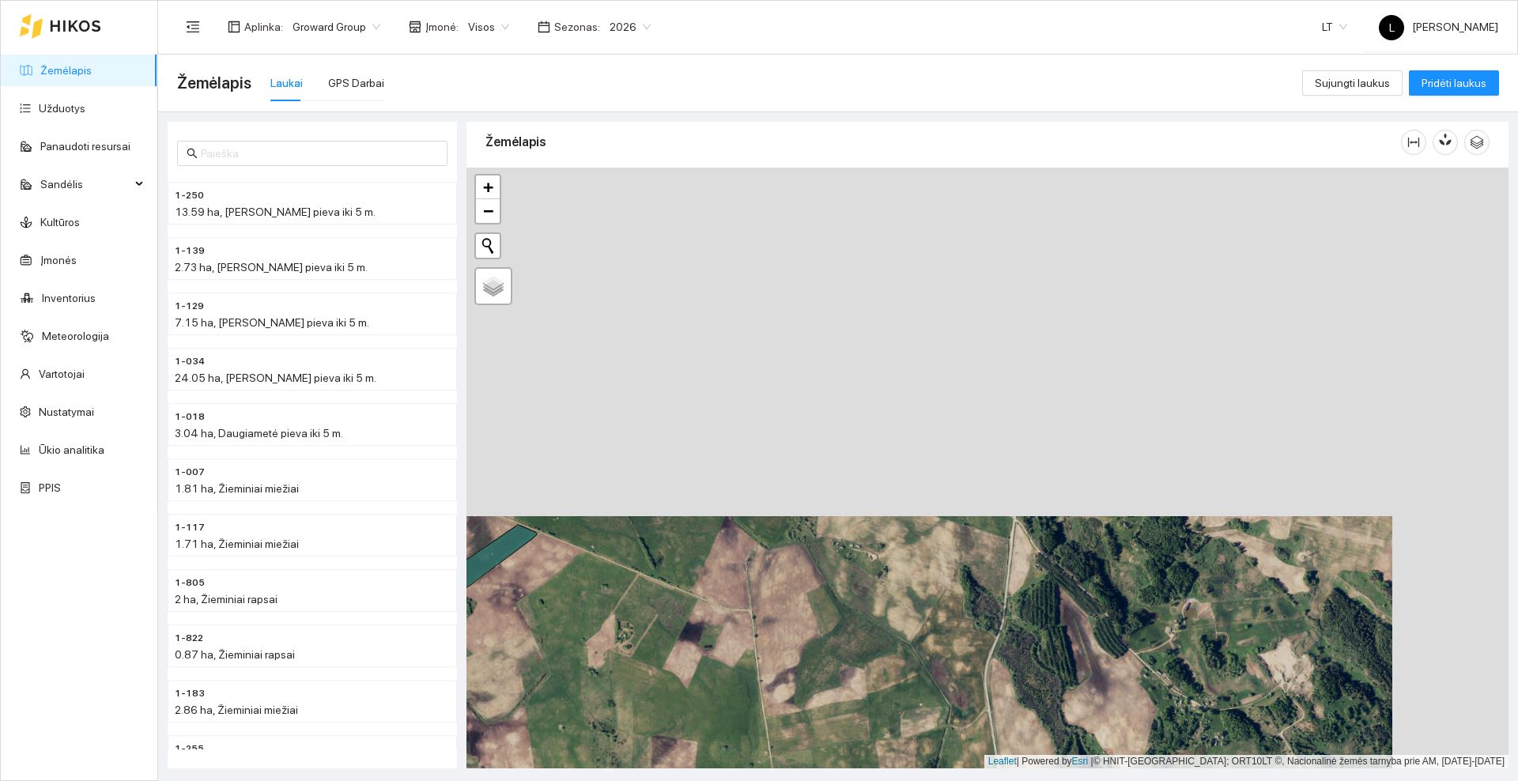
drag, startPoint x: 1026, startPoint y: 437, endPoint x: 993, endPoint y: 617, distance: 183.3
click at [993, 617] on div at bounding box center [988, 468] width 1042 height 601
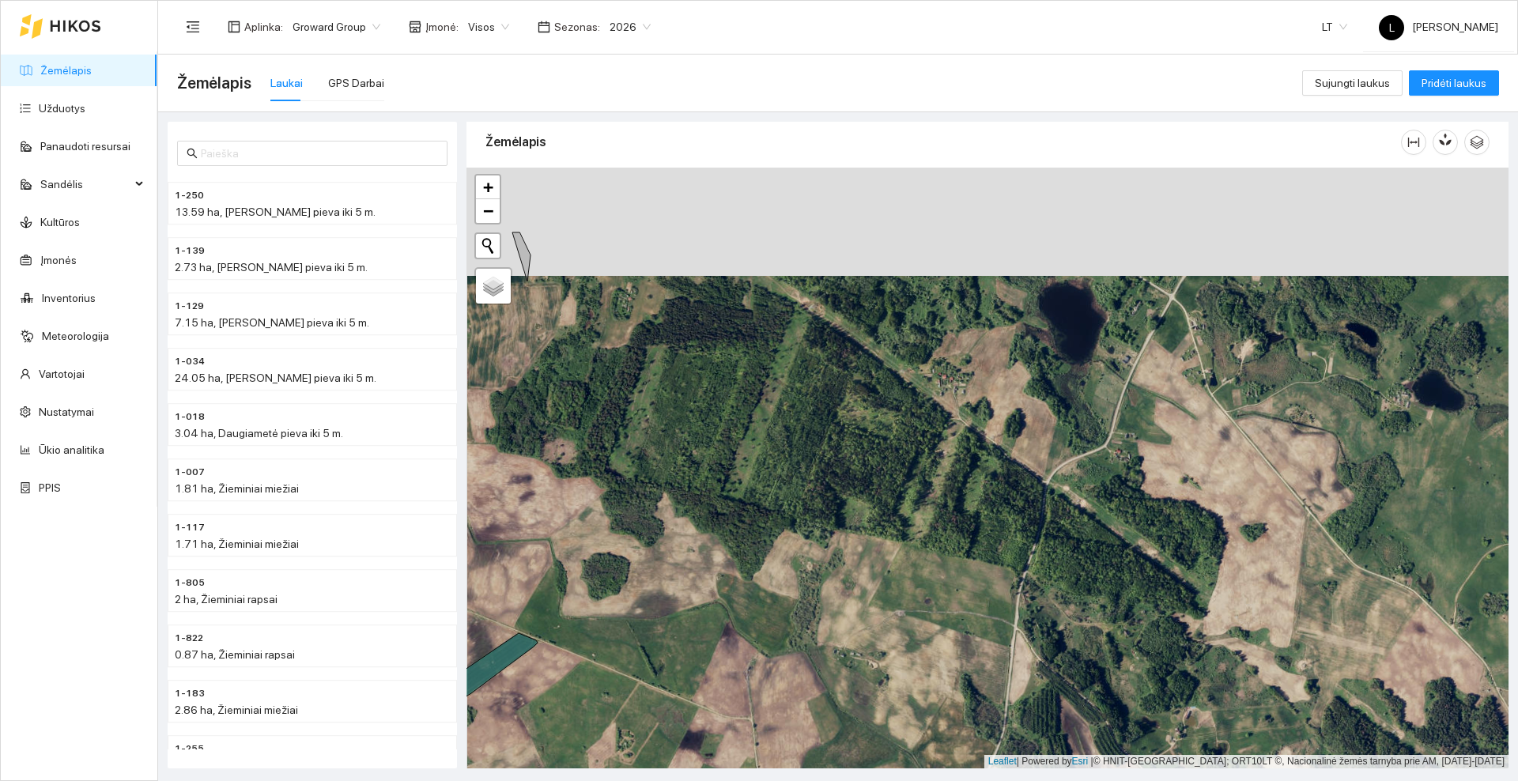
drag, startPoint x: 1015, startPoint y: 481, endPoint x: 995, endPoint y: 651, distance: 171.3
click at [995, 652] on div at bounding box center [988, 468] width 1042 height 601
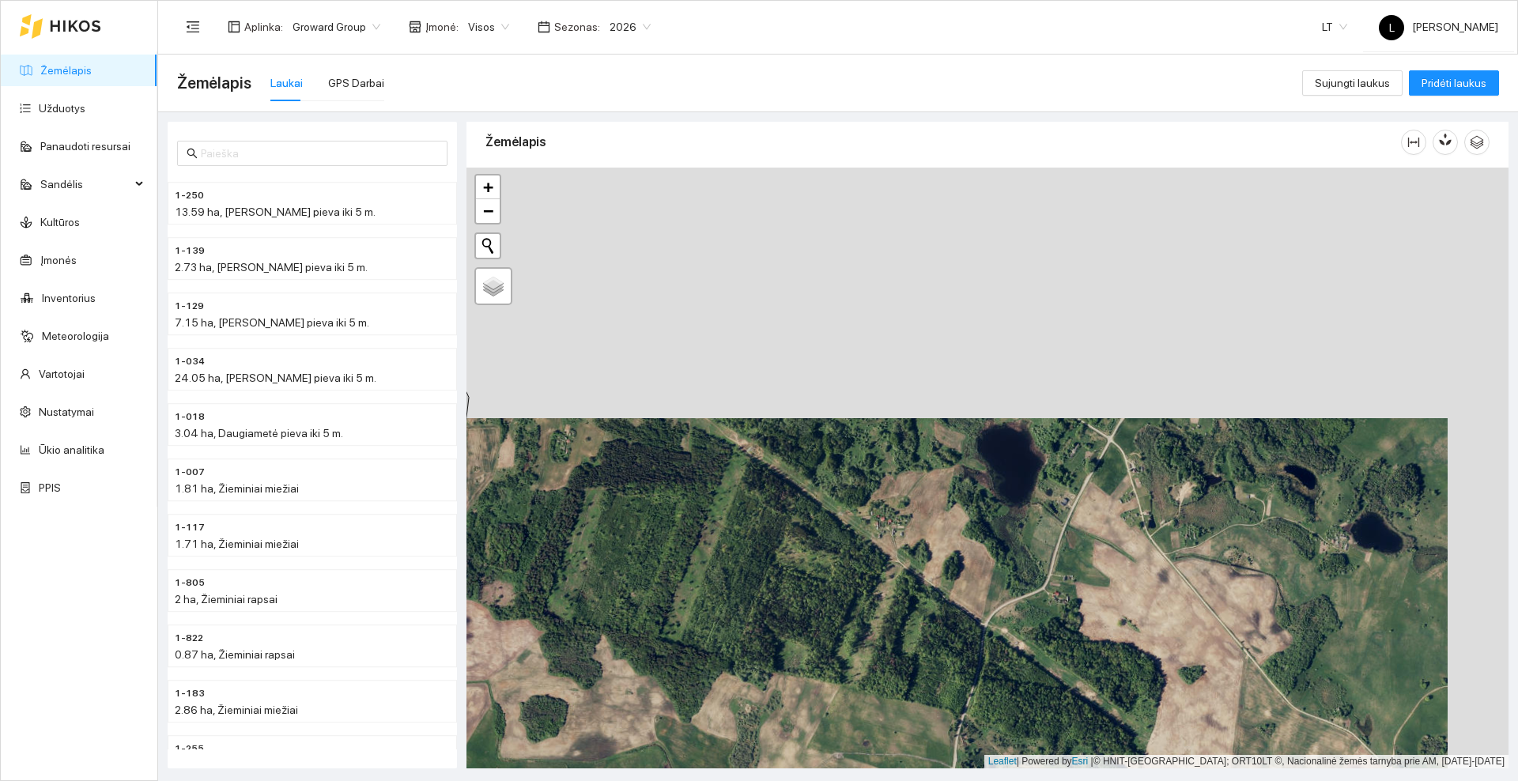
drag, startPoint x: 1103, startPoint y: 434, endPoint x: 1039, endPoint y: 567, distance: 147.5
click at [1039, 567] on div at bounding box center [988, 468] width 1042 height 601
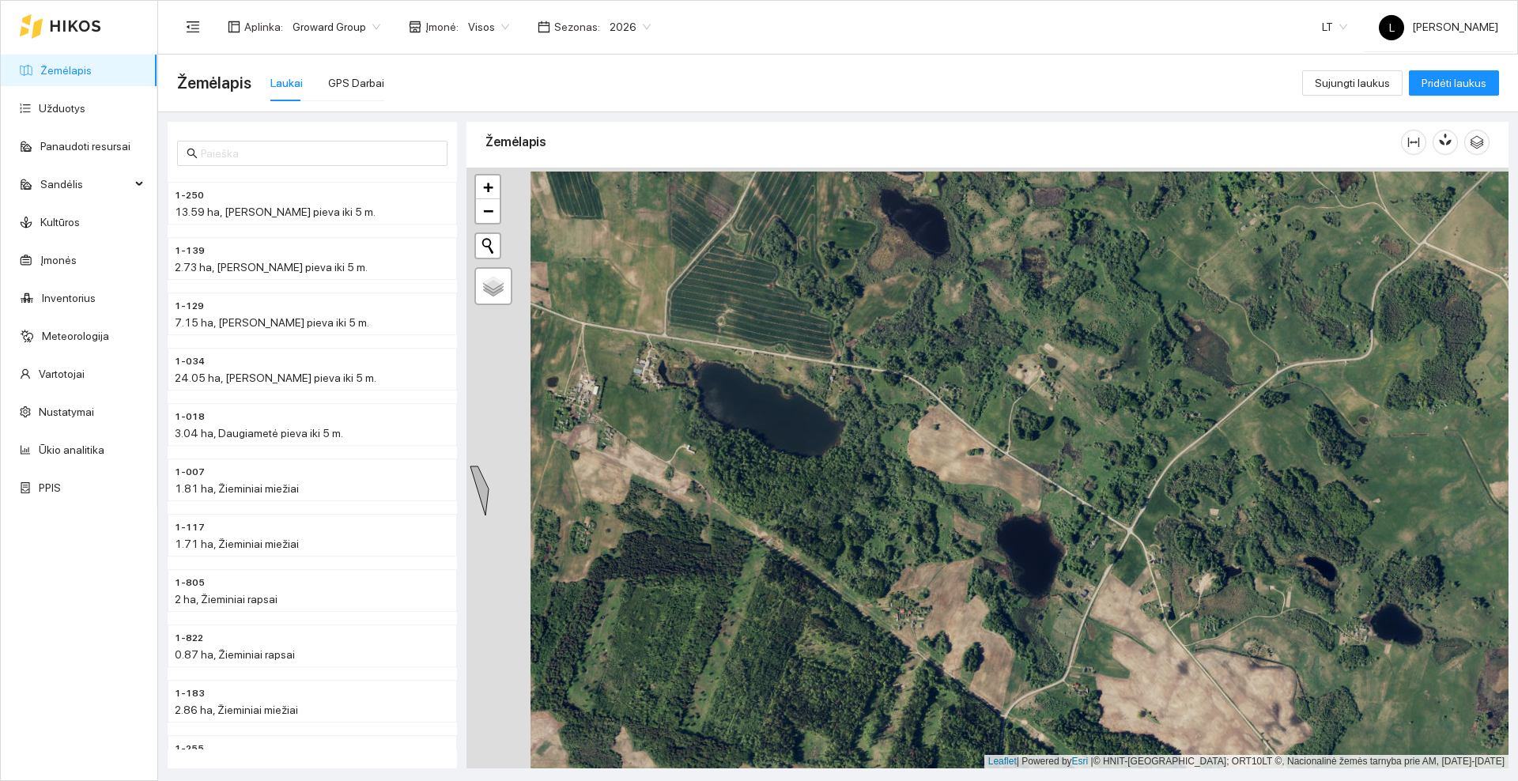
drag, startPoint x: 1060, startPoint y: 524, endPoint x: 1125, endPoint y: 527, distance: 64.1
click at [1125, 527] on div at bounding box center [988, 468] width 1042 height 601
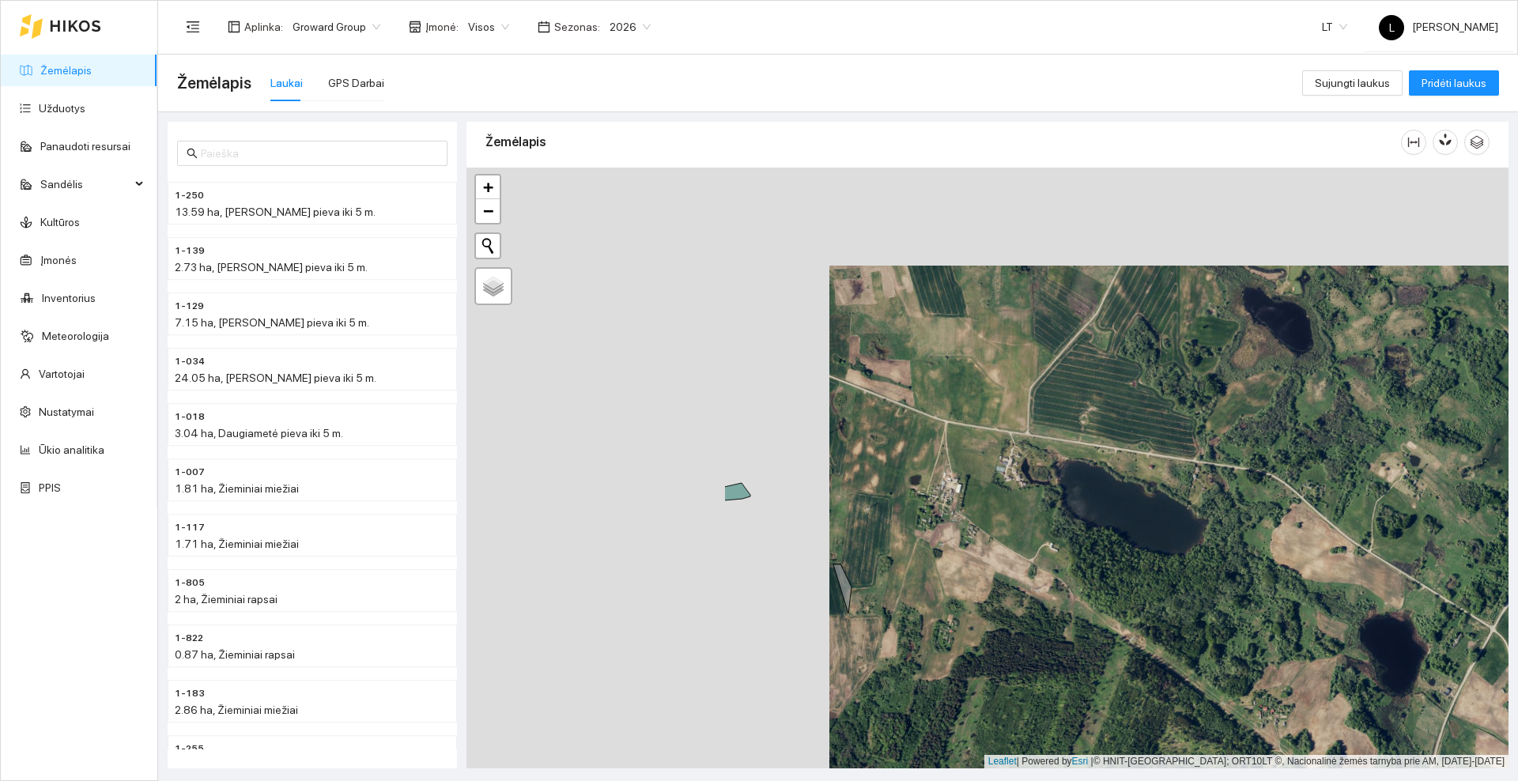
drag, startPoint x: 666, startPoint y: 340, endPoint x: 1064, endPoint y: 449, distance: 413.2
click at [1064, 449] on div at bounding box center [988, 468] width 1042 height 601
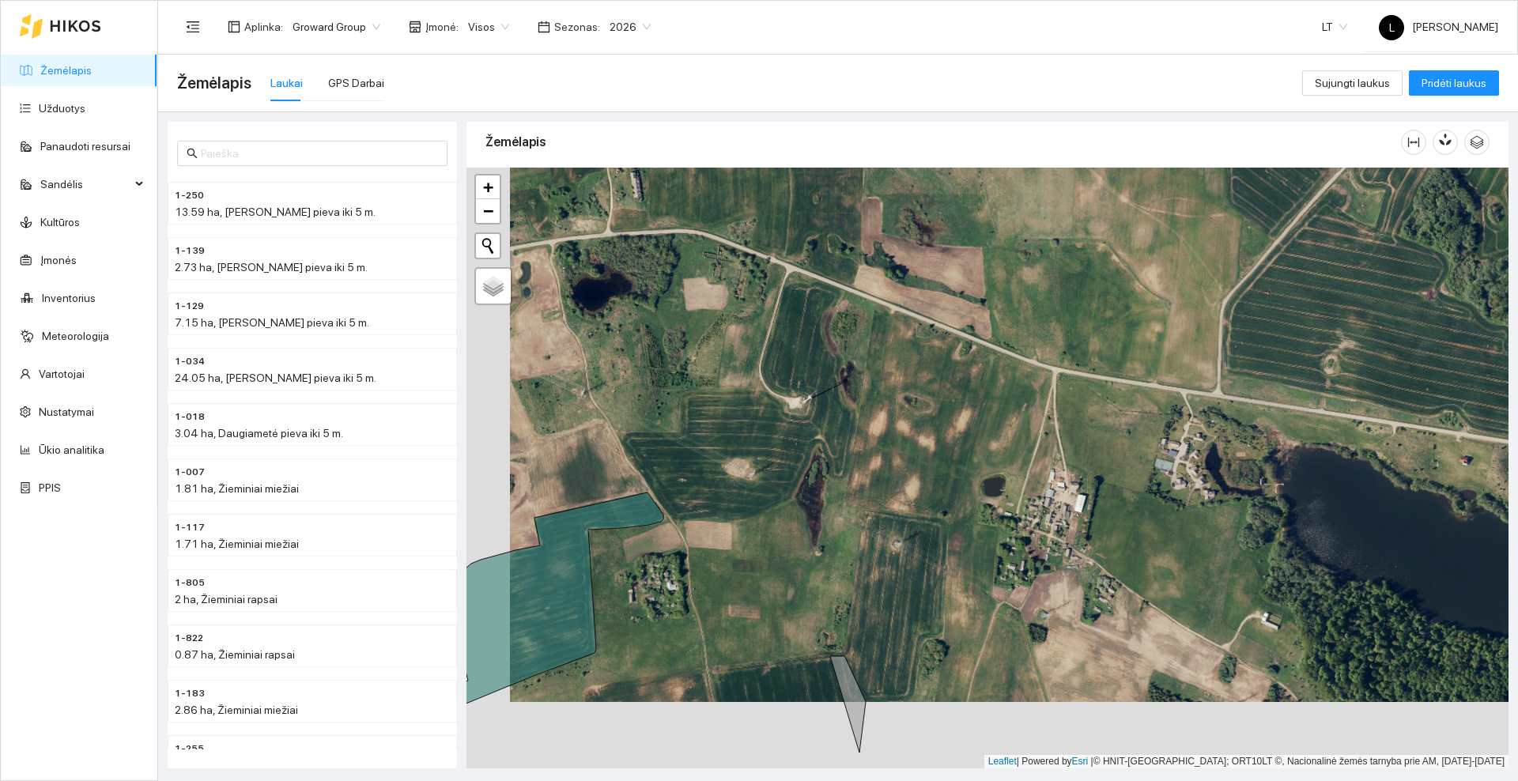
drag, startPoint x: 887, startPoint y: 417, endPoint x: 931, endPoint y: 350, distance: 79.4
click at [931, 350] on div at bounding box center [988, 468] width 1042 height 601
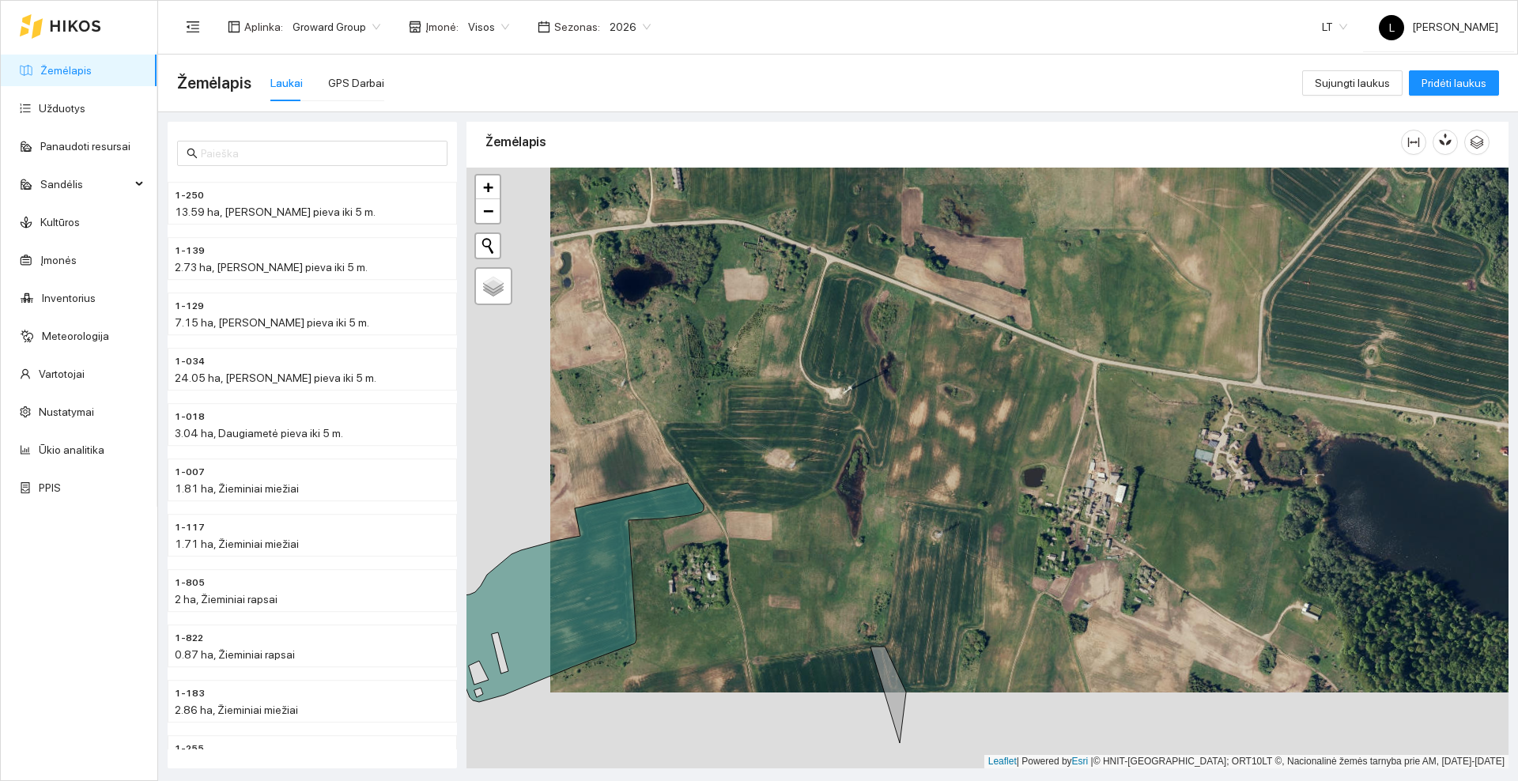
drag, startPoint x: 912, startPoint y: 371, endPoint x: 952, endPoint y: 361, distance: 41.4
click at [952, 361] on div at bounding box center [988, 468] width 1042 height 601
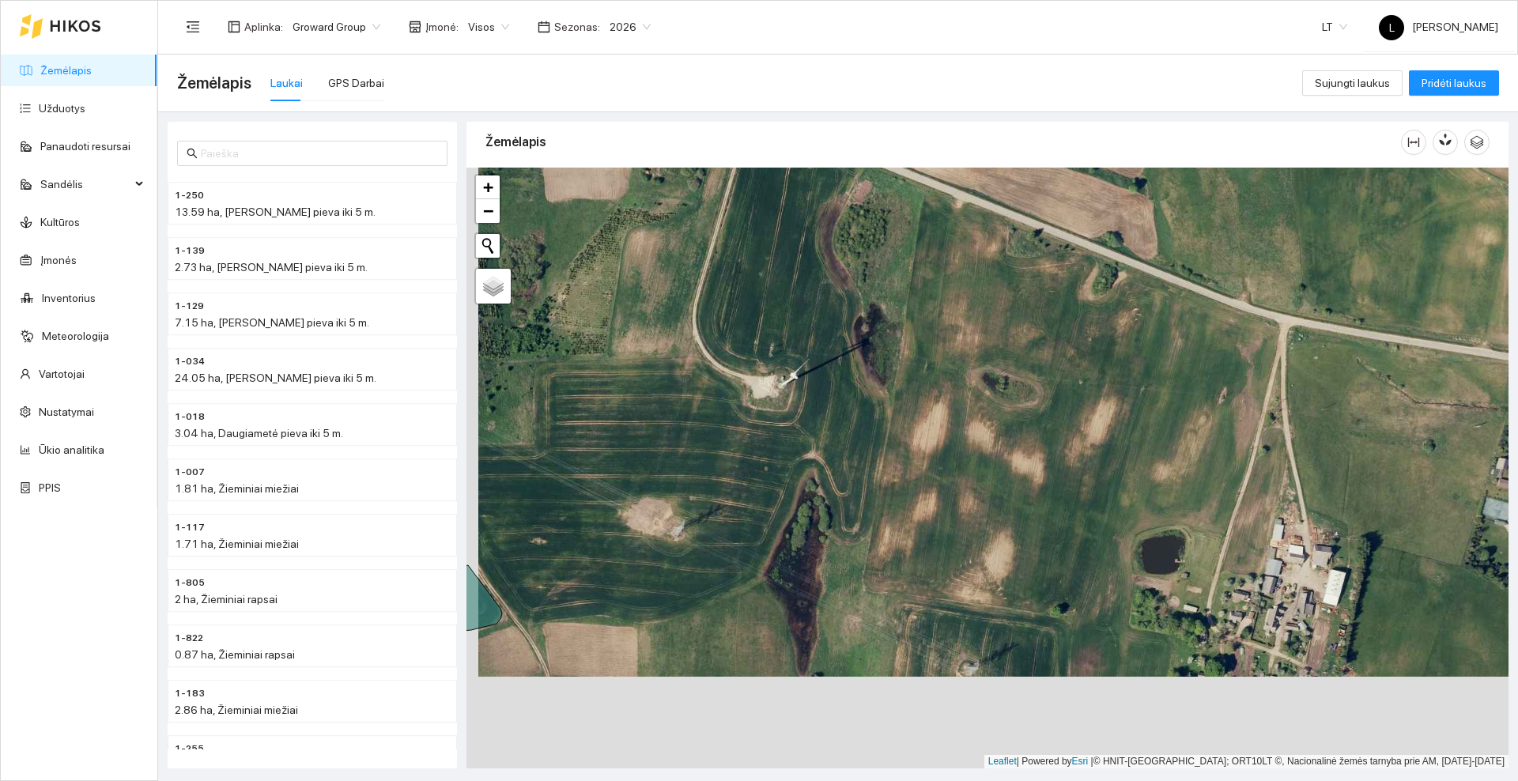
drag, startPoint x: 952, startPoint y: 555, endPoint x: 964, endPoint y: 464, distance: 91.7
click at [964, 464] on div at bounding box center [988, 468] width 1042 height 601
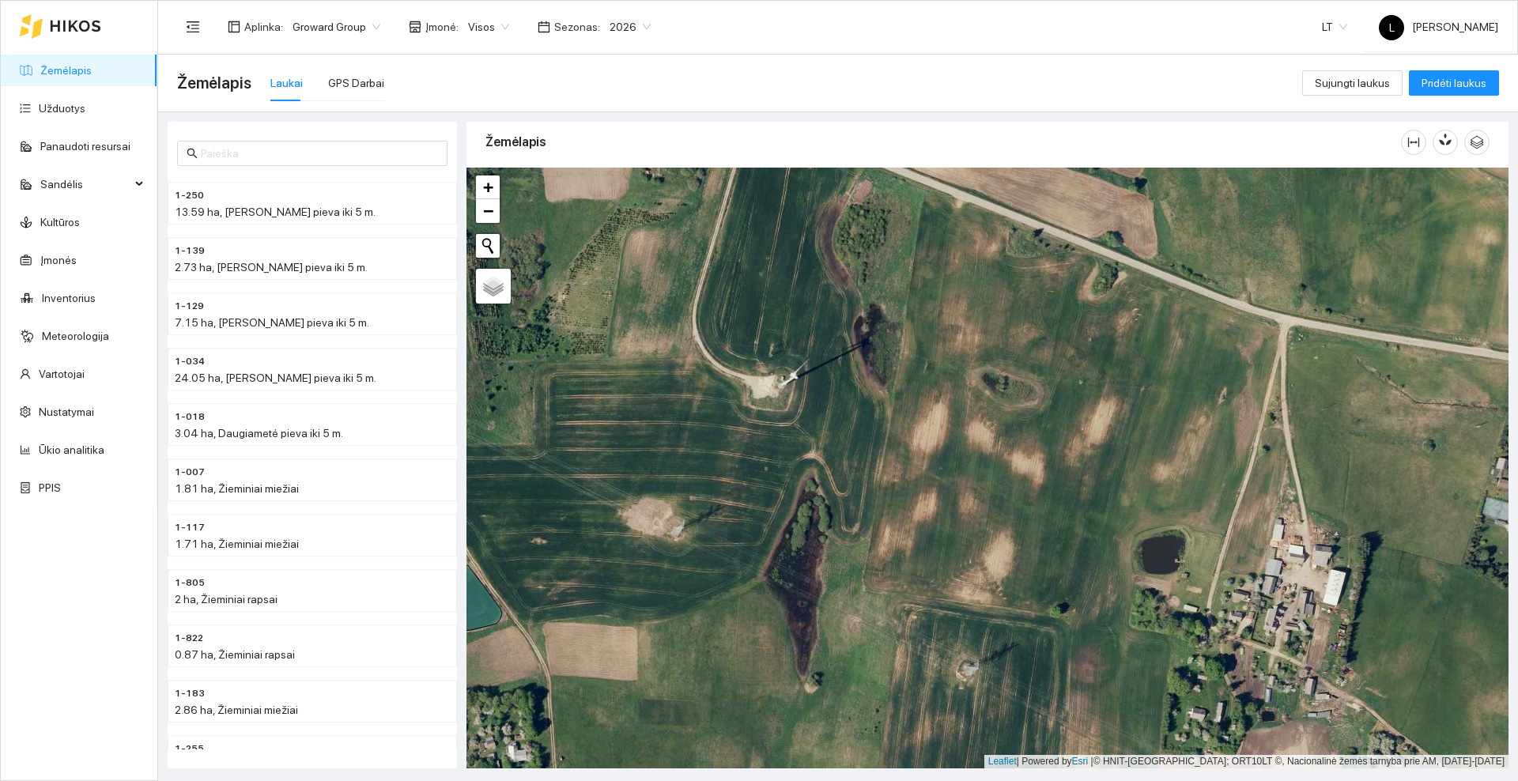
drag, startPoint x: 922, startPoint y: 396, endPoint x: 956, endPoint y: 374, distance: 40.6
click at [956, 374] on div at bounding box center [988, 468] width 1042 height 601
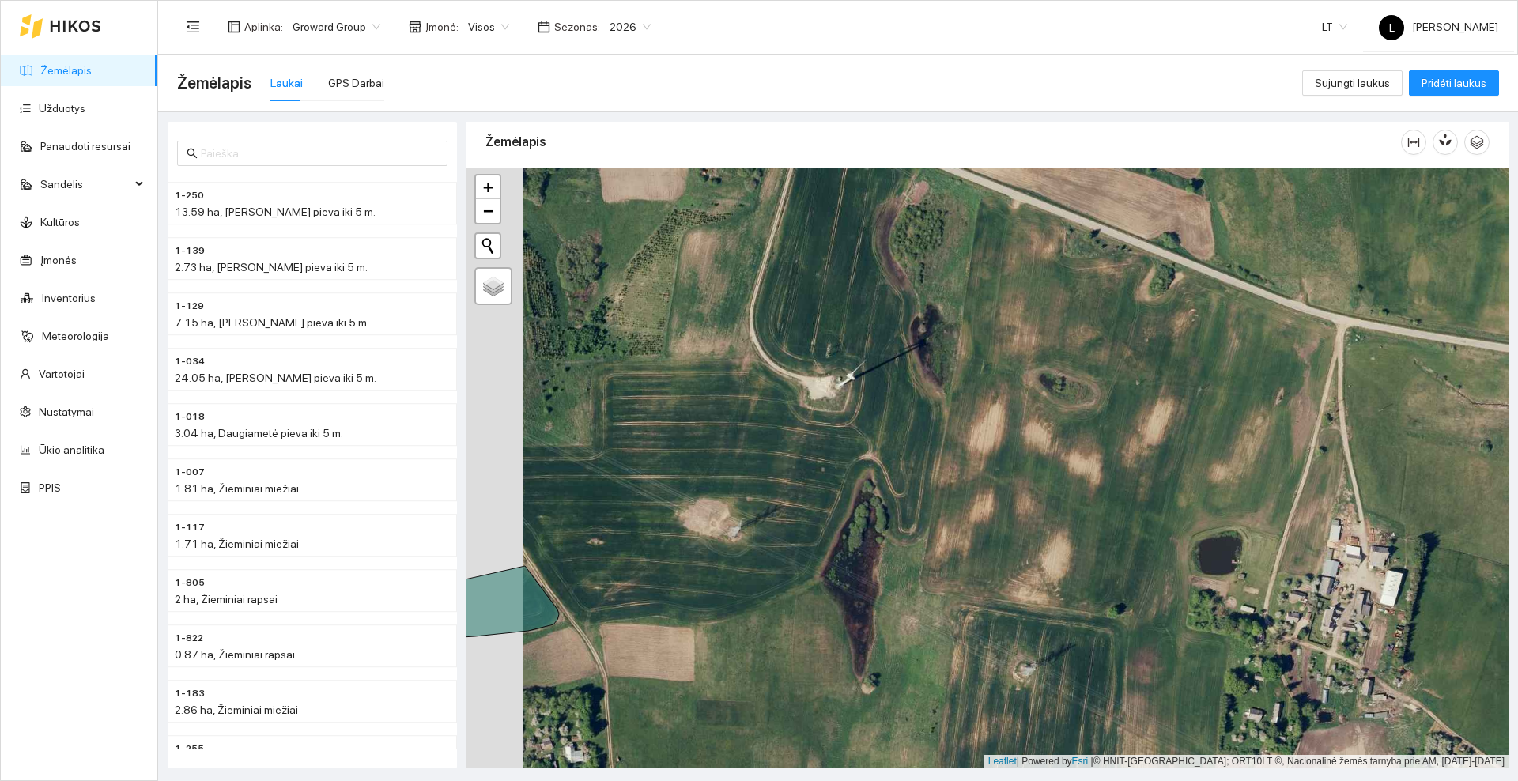
drag, startPoint x: 864, startPoint y: 327, endPoint x: 974, endPoint y: 446, distance: 162.8
click at [974, 448] on div at bounding box center [988, 468] width 1042 height 601
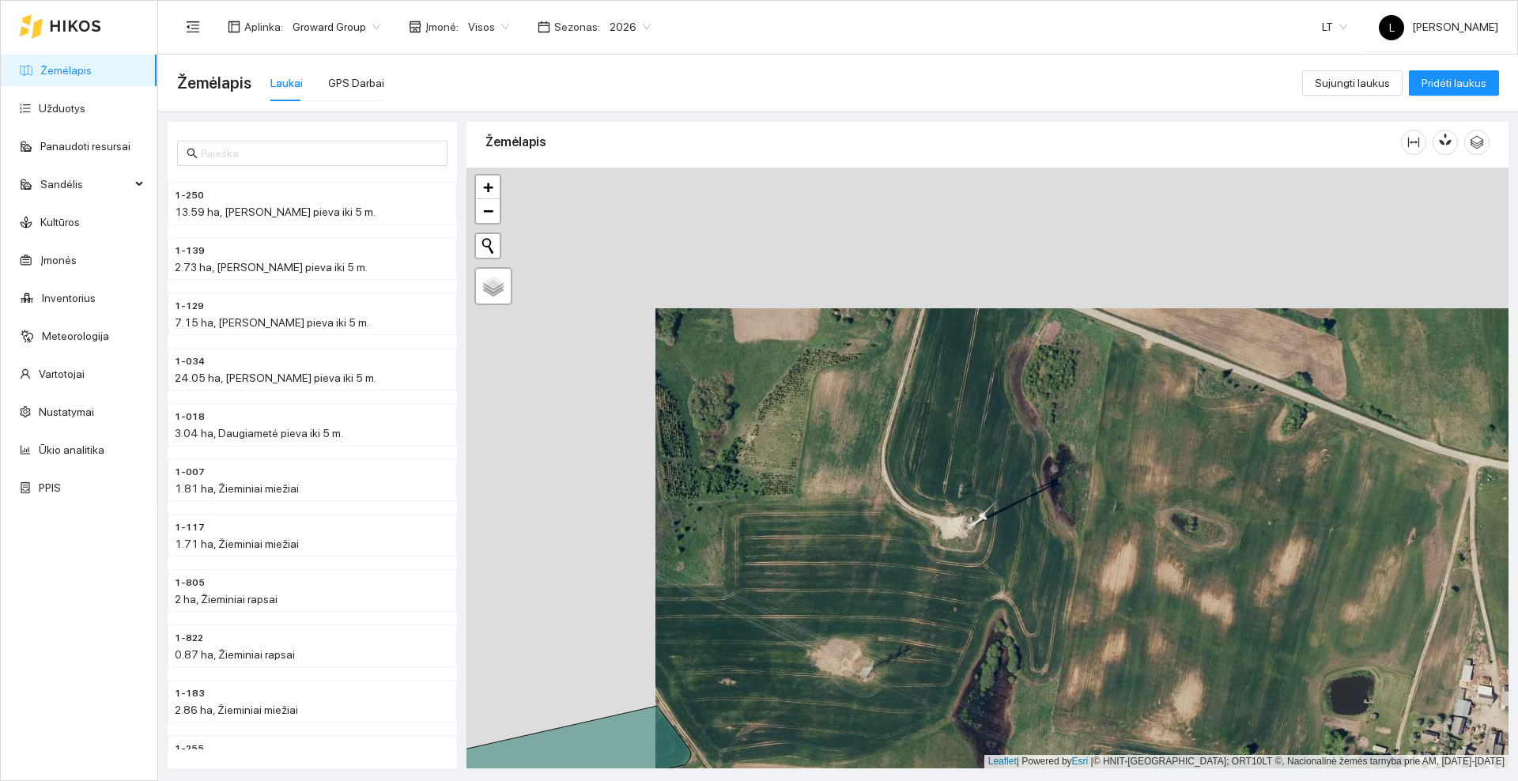
drag, startPoint x: 908, startPoint y: 449, endPoint x: 947, endPoint y: 499, distance: 63.6
click at [947, 499] on div at bounding box center [988, 468] width 1042 height 601
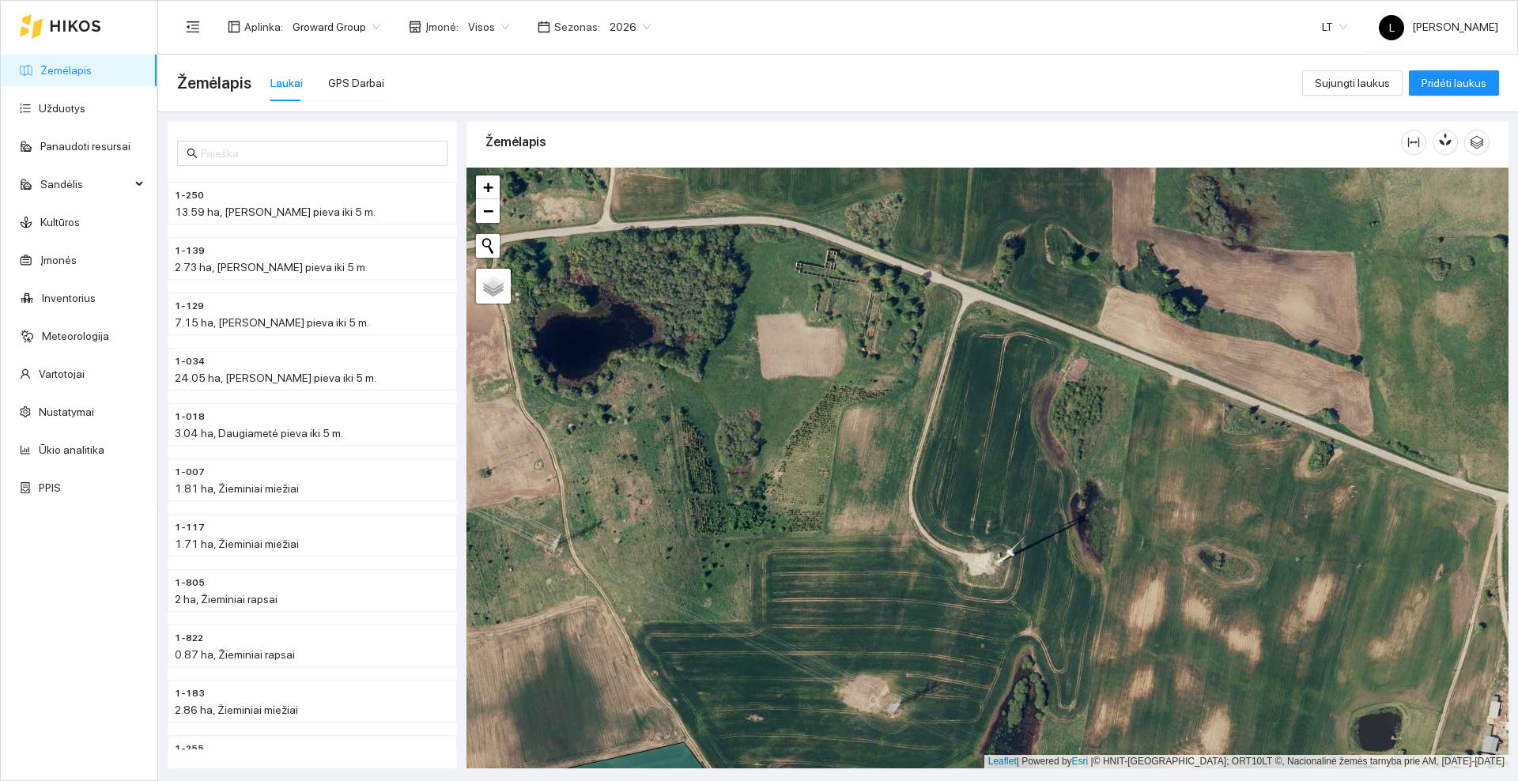
drag, startPoint x: 992, startPoint y: 425, endPoint x: 1007, endPoint y: 436, distance: 18.2
click at [1006, 439] on div at bounding box center [988, 468] width 1042 height 601
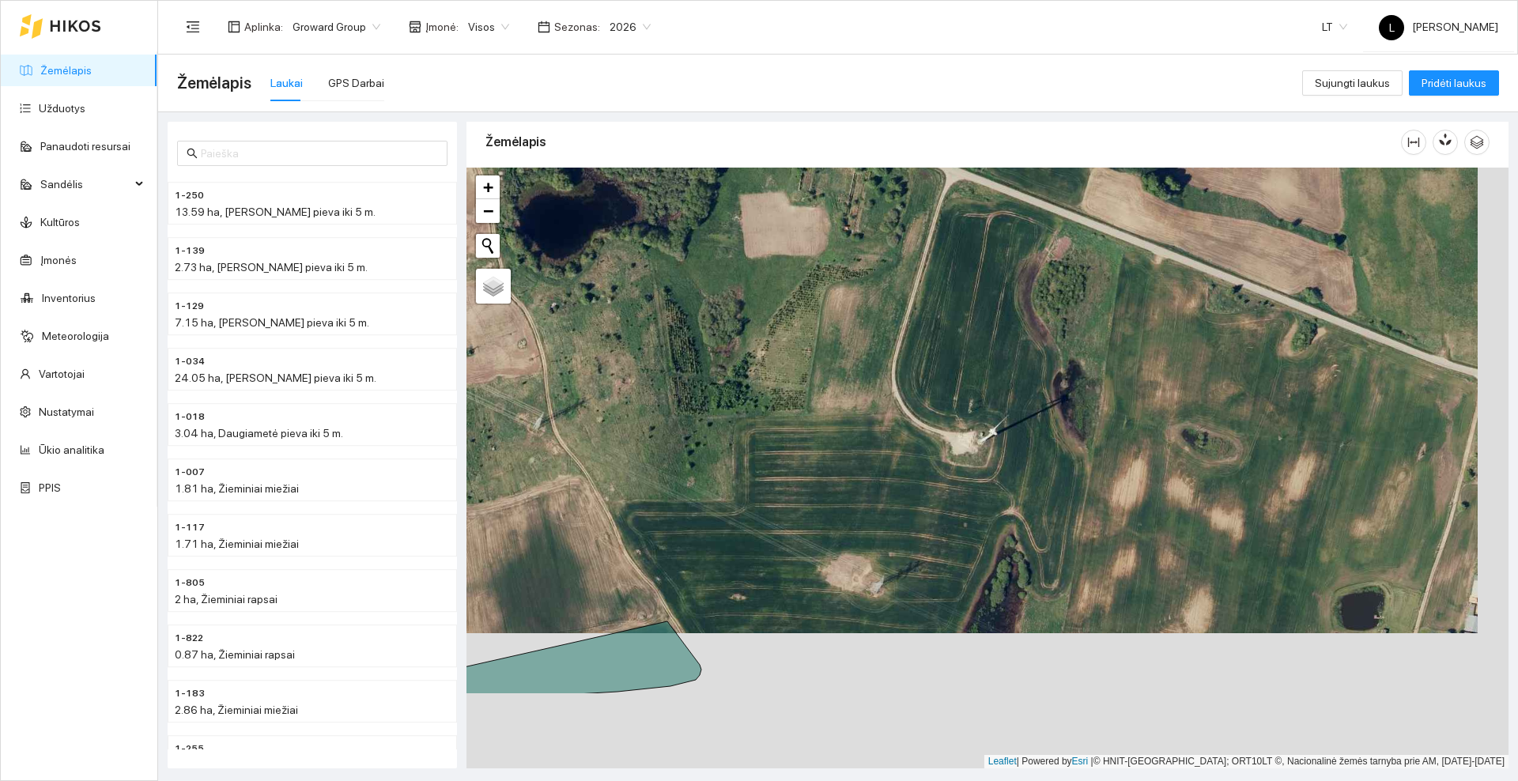
drag, startPoint x: 989, startPoint y: 414, endPoint x: 989, endPoint y: 403, distance: 11.9
click at [989, 403] on div at bounding box center [988, 468] width 1042 height 601
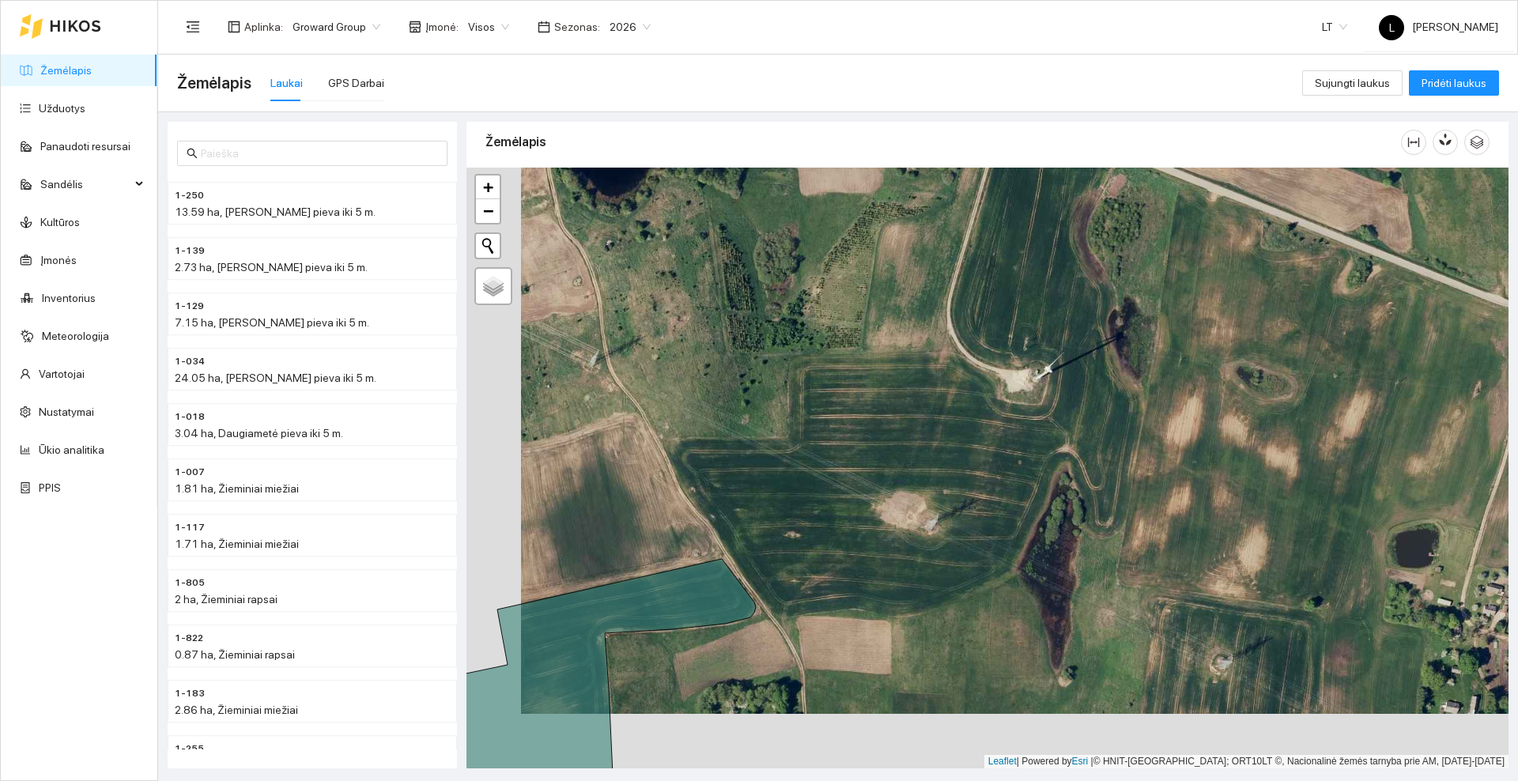
drag, startPoint x: 656, startPoint y: 625, endPoint x: 710, endPoint y: 570, distance: 77.2
click at [710, 570] on icon at bounding box center [586, 667] width 340 height 216
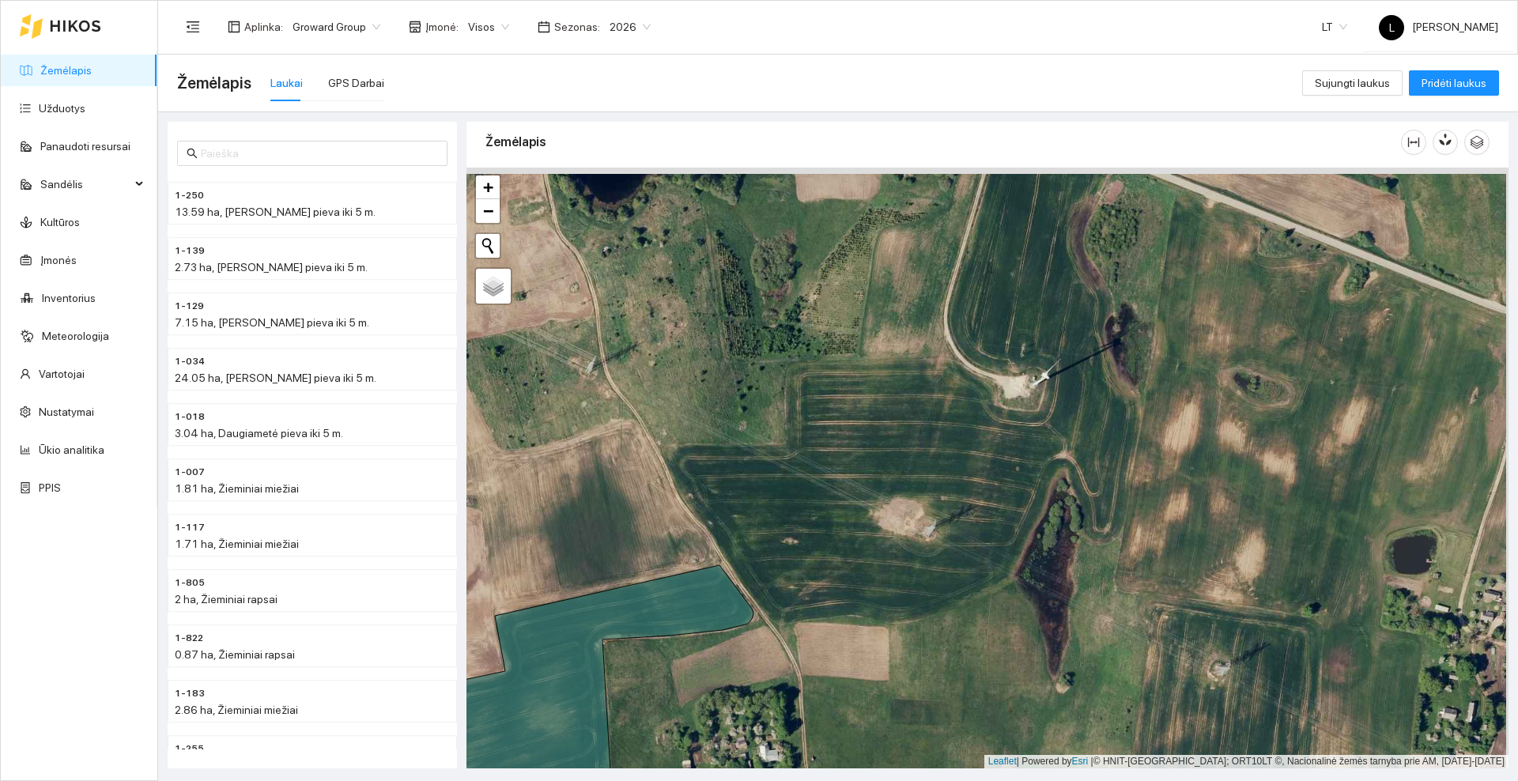
drag, startPoint x: 954, startPoint y: 292, endPoint x: 951, endPoint y: 307, distance: 15.4
click at [951, 307] on div at bounding box center [988, 468] width 1042 height 601
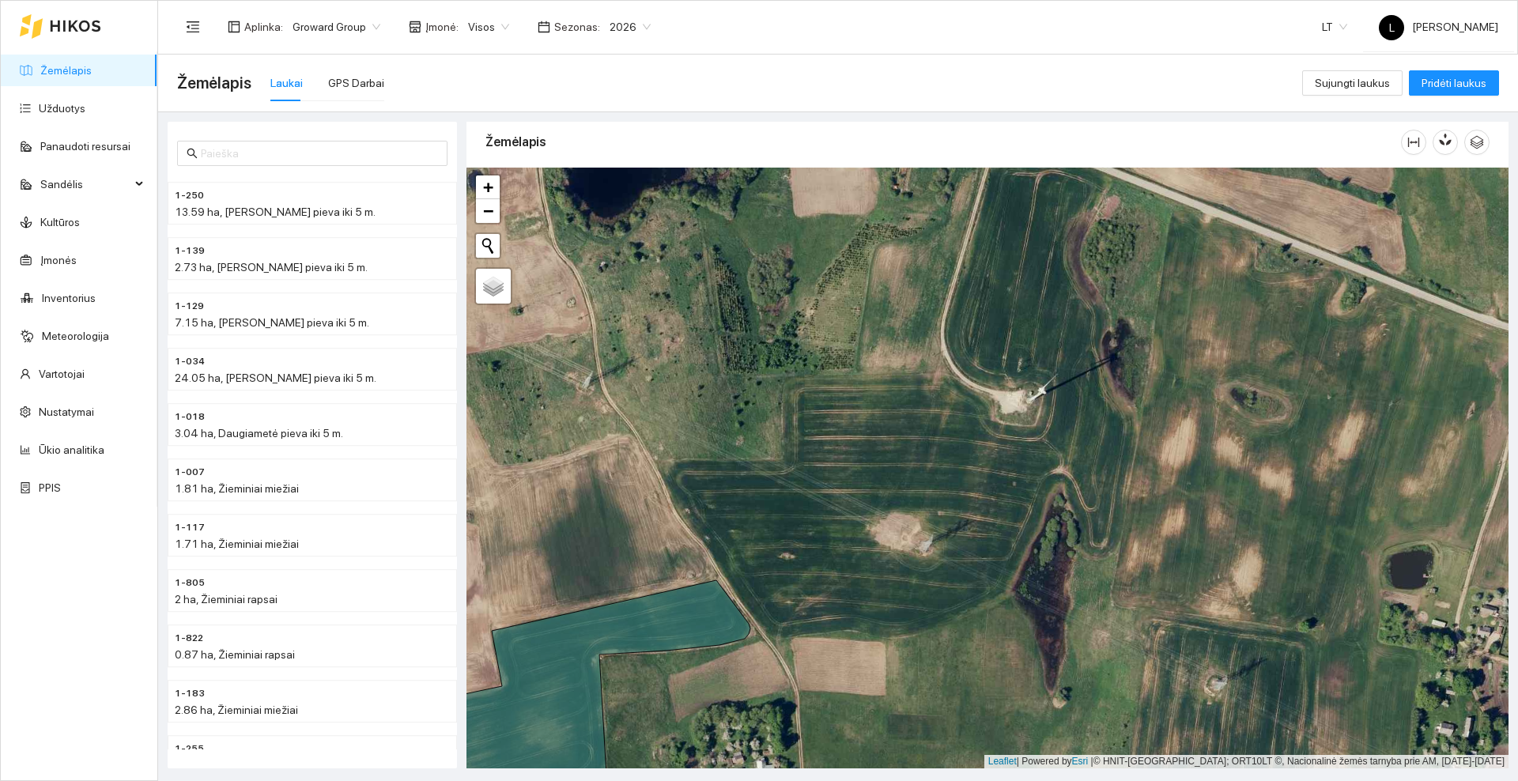
drag, startPoint x: 717, startPoint y: 497, endPoint x: 915, endPoint y: 313, distance: 270.3
click at [915, 313] on div at bounding box center [988, 468] width 1042 height 601
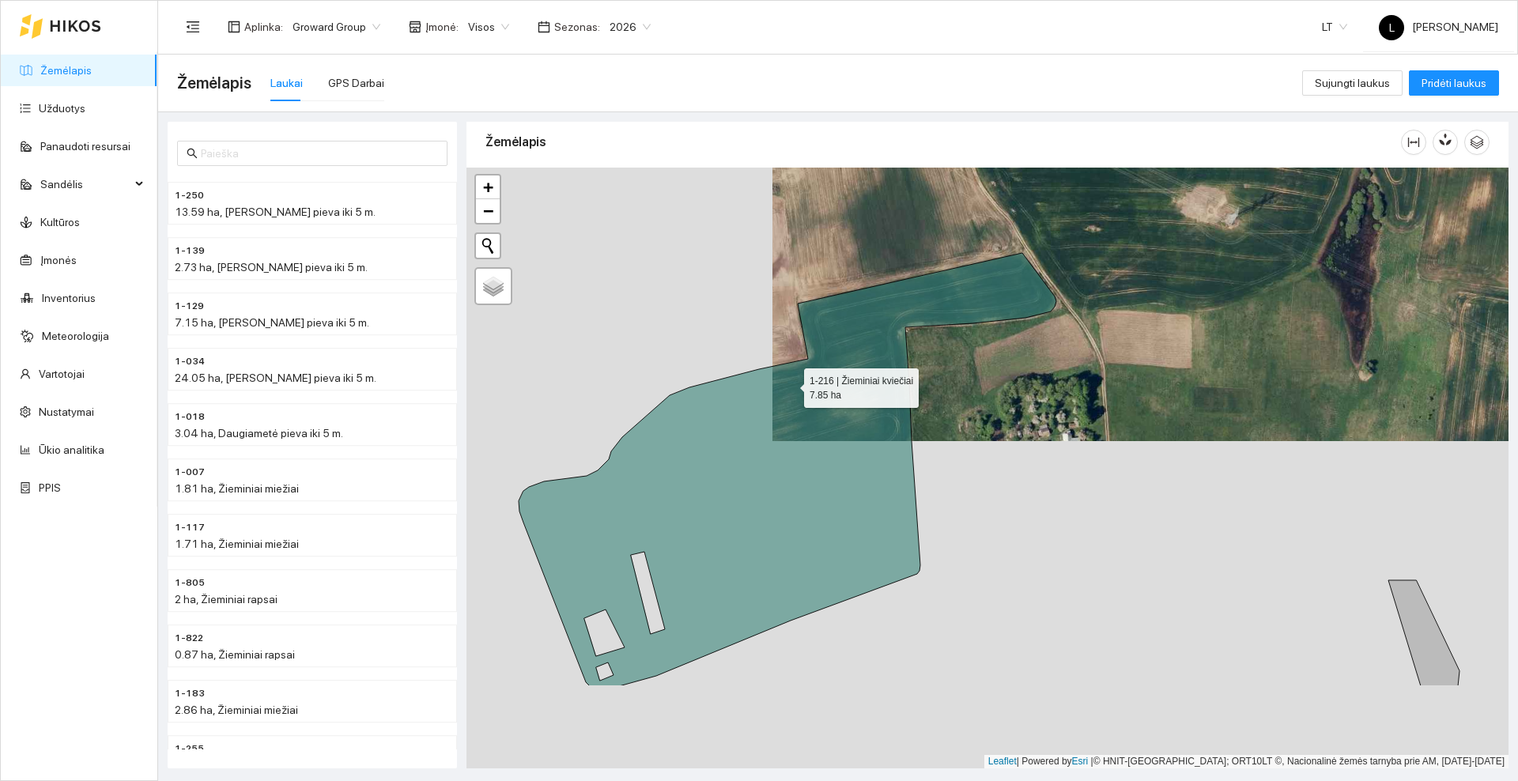
drag, startPoint x: 768, startPoint y: 409, endPoint x: 796, endPoint y: 372, distance: 45.7
click at [796, 372] on icon at bounding box center [788, 469] width 538 height 433
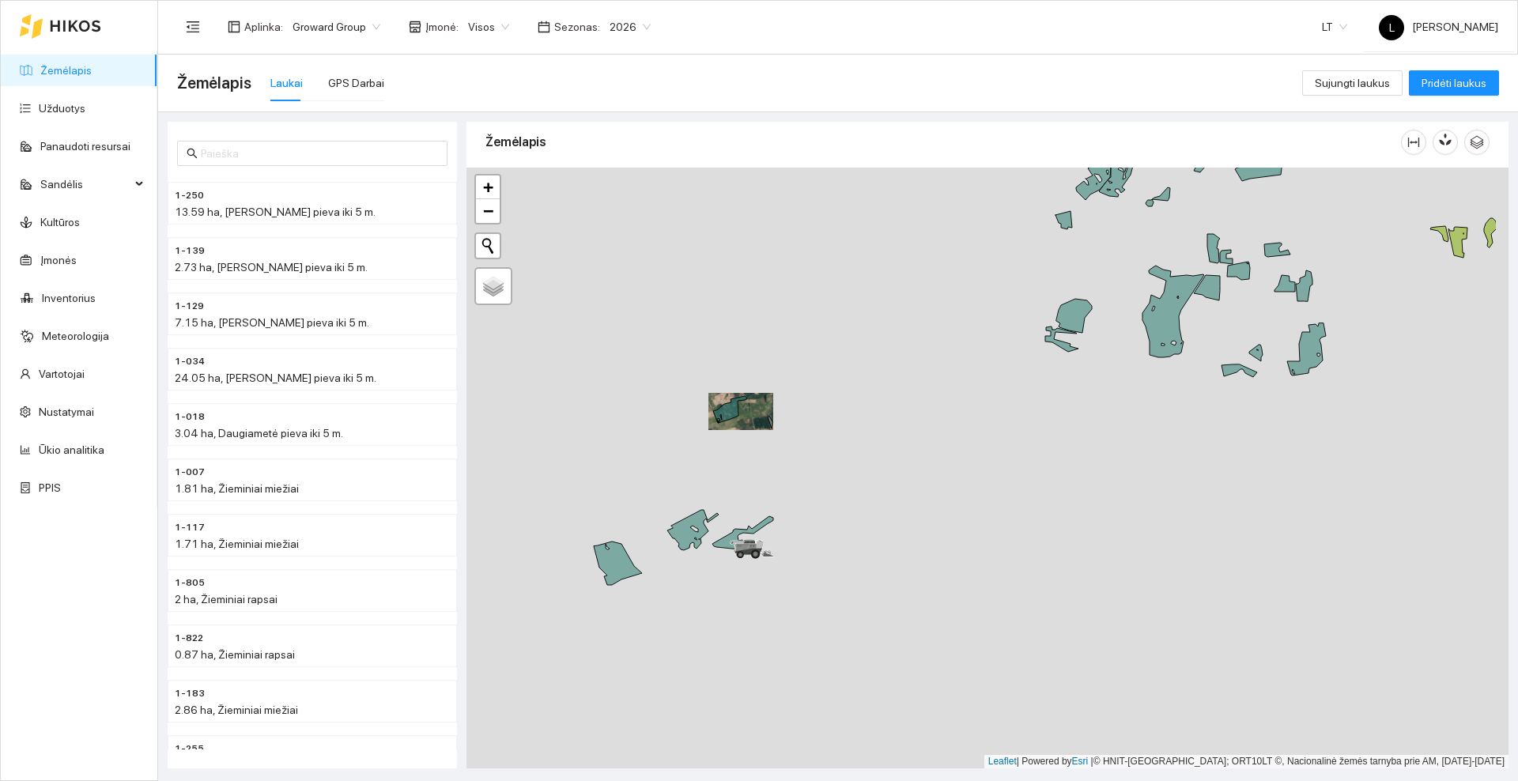
drag, startPoint x: 895, startPoint y: 445, endPoint x: 735, endPoint y: 480, distance: 164.3
click at [735, 480] on div at bounding box center [988, 468] width 1042 height 601
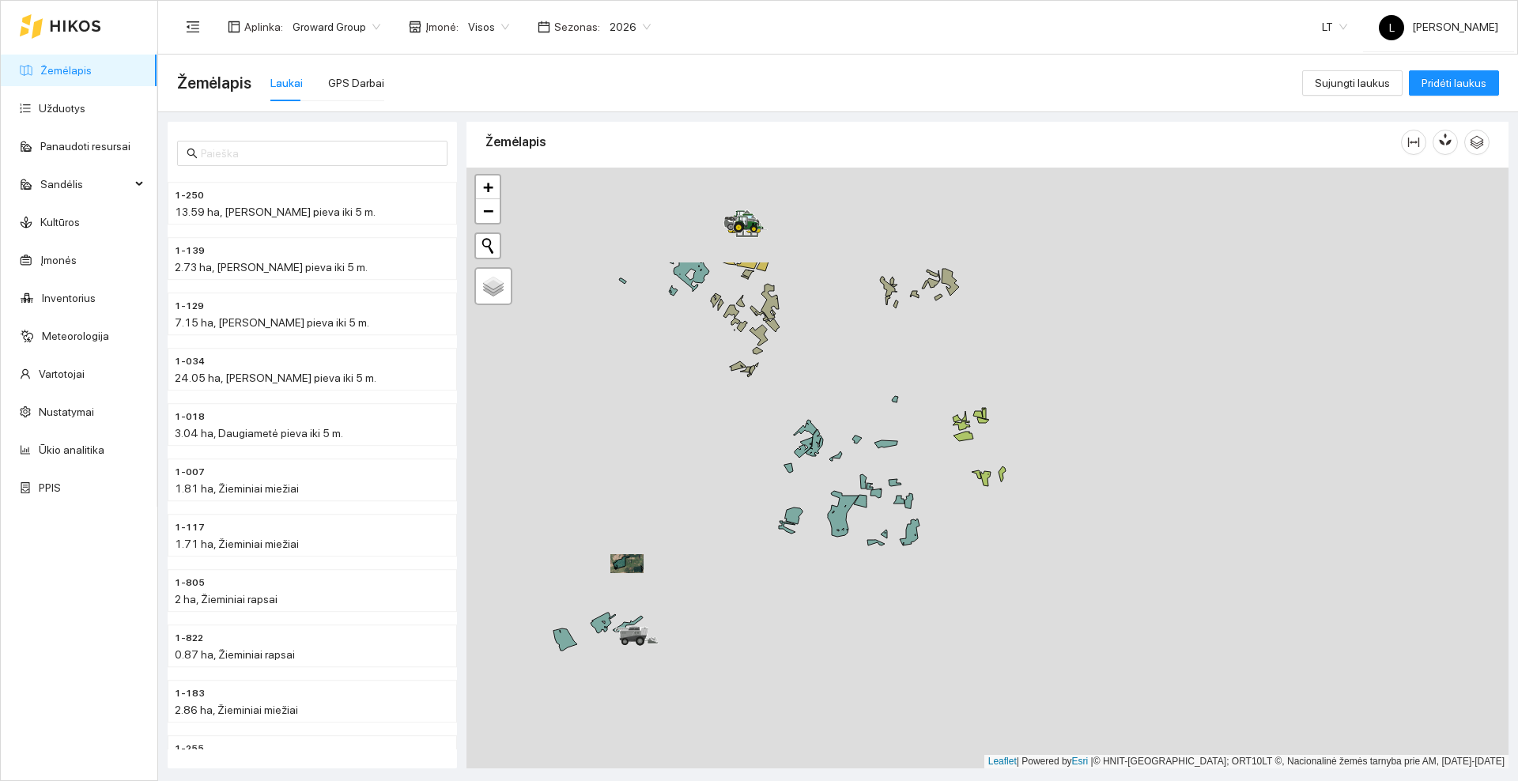
drag, startPoint x: 715, startPoint y: 490, endPoint x: 692, endPoint y: 509, distance: 30.3
click at [692, 509] on div at bounding box center [988, 468] width 1042 height 601
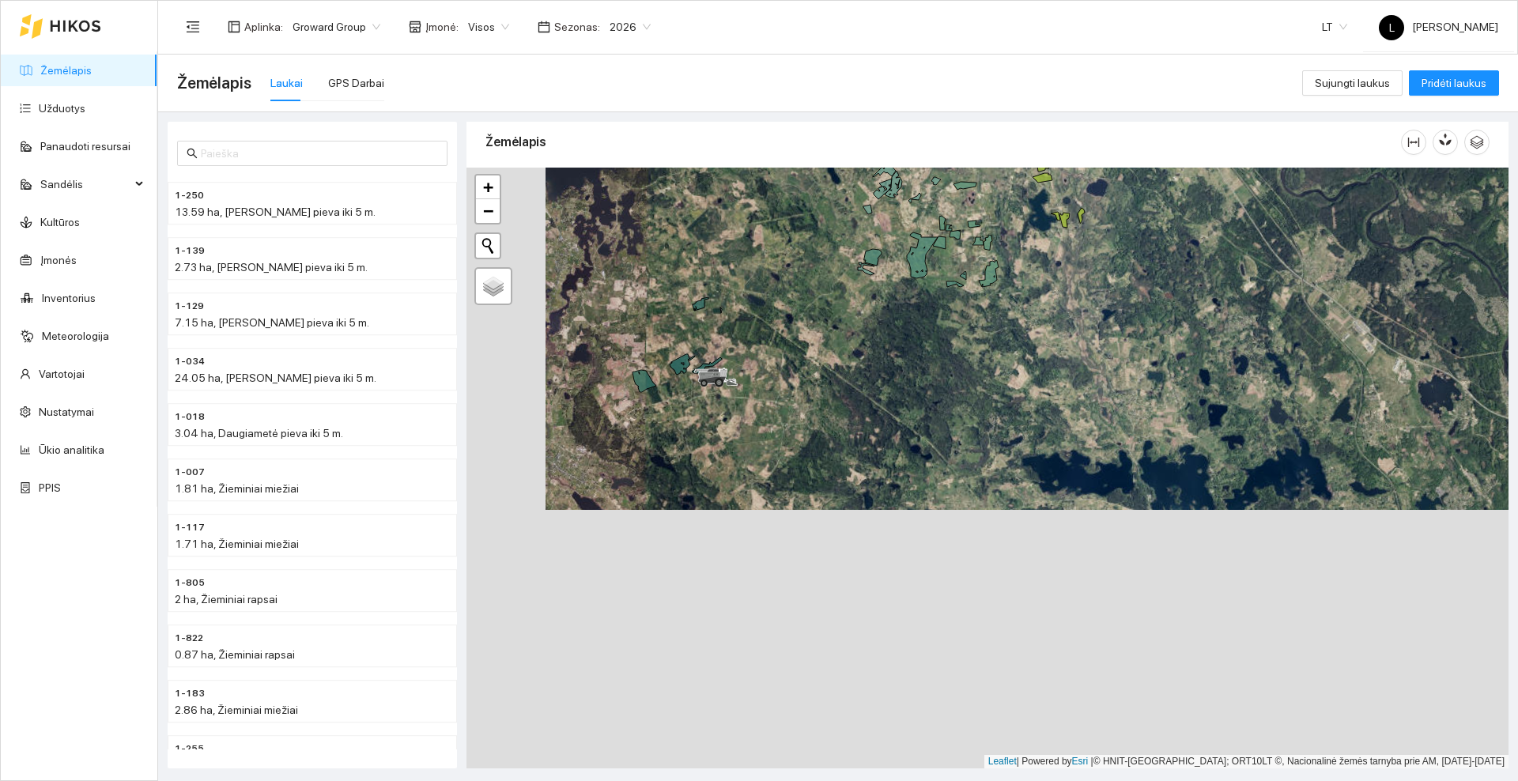
drag, startPoint x: 754, startPoint y: 611, endPoint x: 839, endPoint y: 356, distance: 269.1
click at [839, 356] on div at bounding box center [988, 468] width 1042 height 601
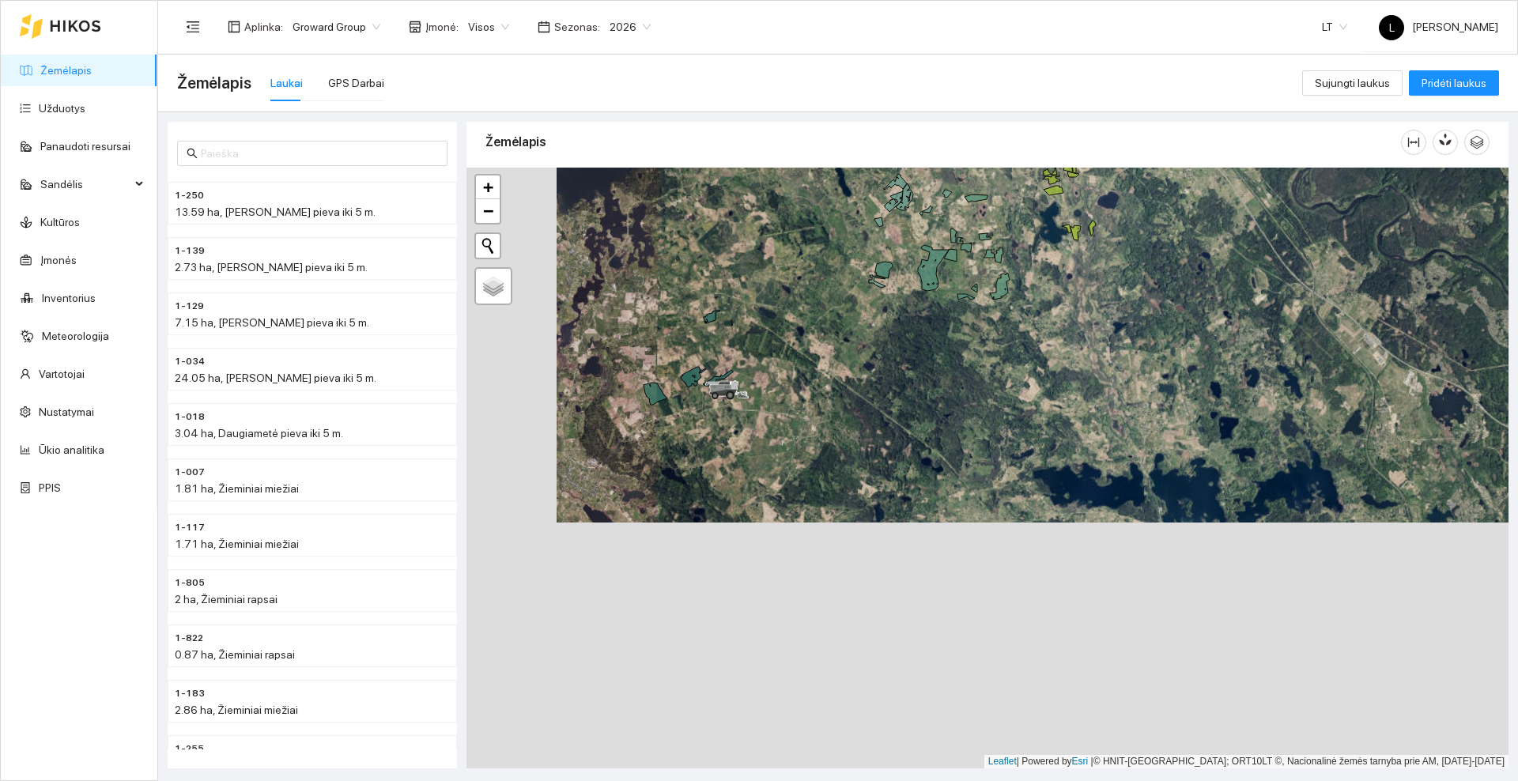
drag, startPoint x: 801, startPoint y: 365, endPoint x: 816, endPoint y: 418, distance: 54.3
click at [816, 418] on div at bounding box center [988, 468] width 1042 height 601
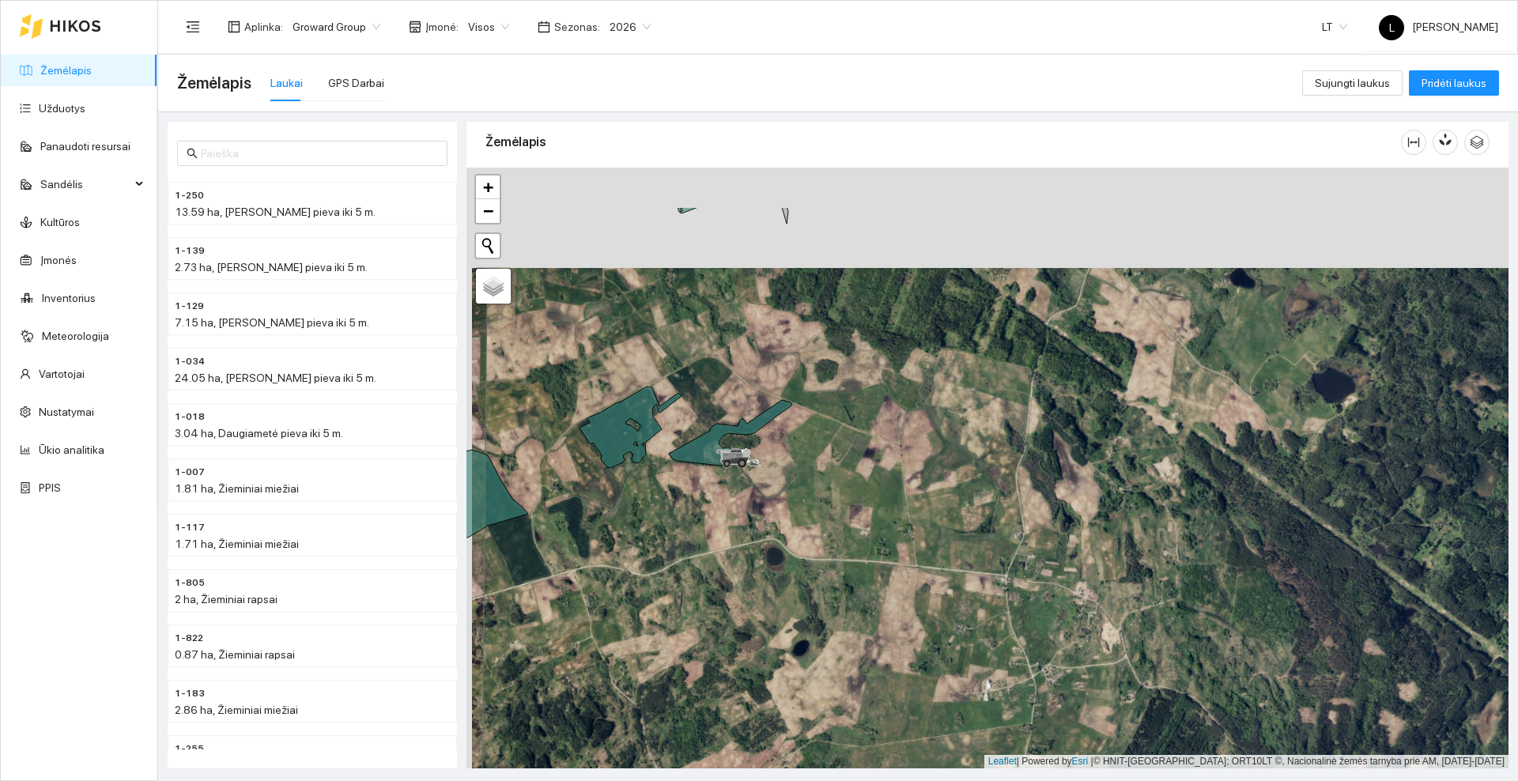
drag, startPoint x: 822, startPoint y: 371, endPoint x: 848, endPoint y: 602, distance: 232.3
click at [848, 602] on div at bounding box center [988, 468] width 1042 height 601
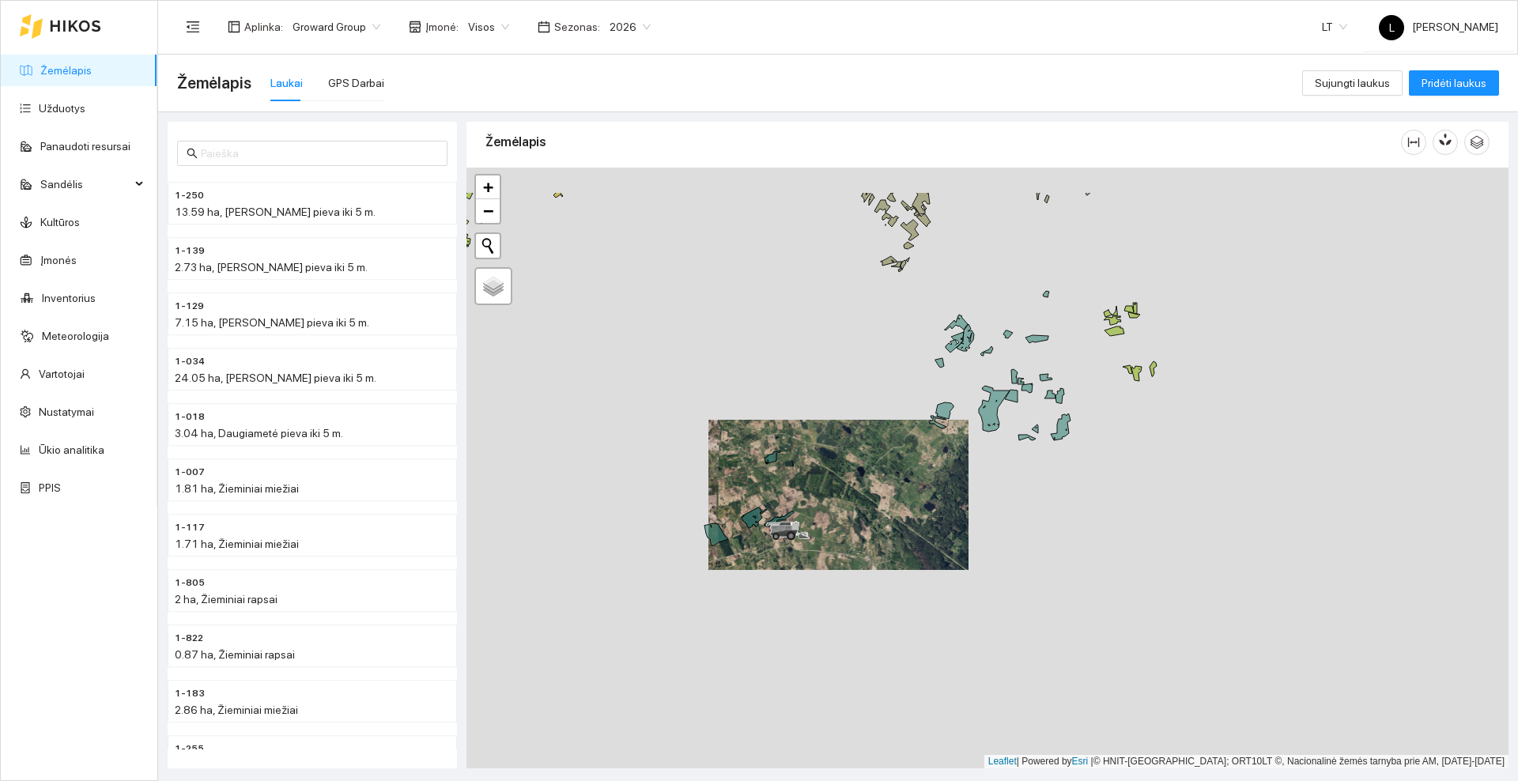
drag, startPoint x: 893, startPoint y: 414, endPoint x: 767, endPoint y: 492, distance: 148.1
click at [767, 492] on div at bounding box center [988, 468] width 1042 height 601
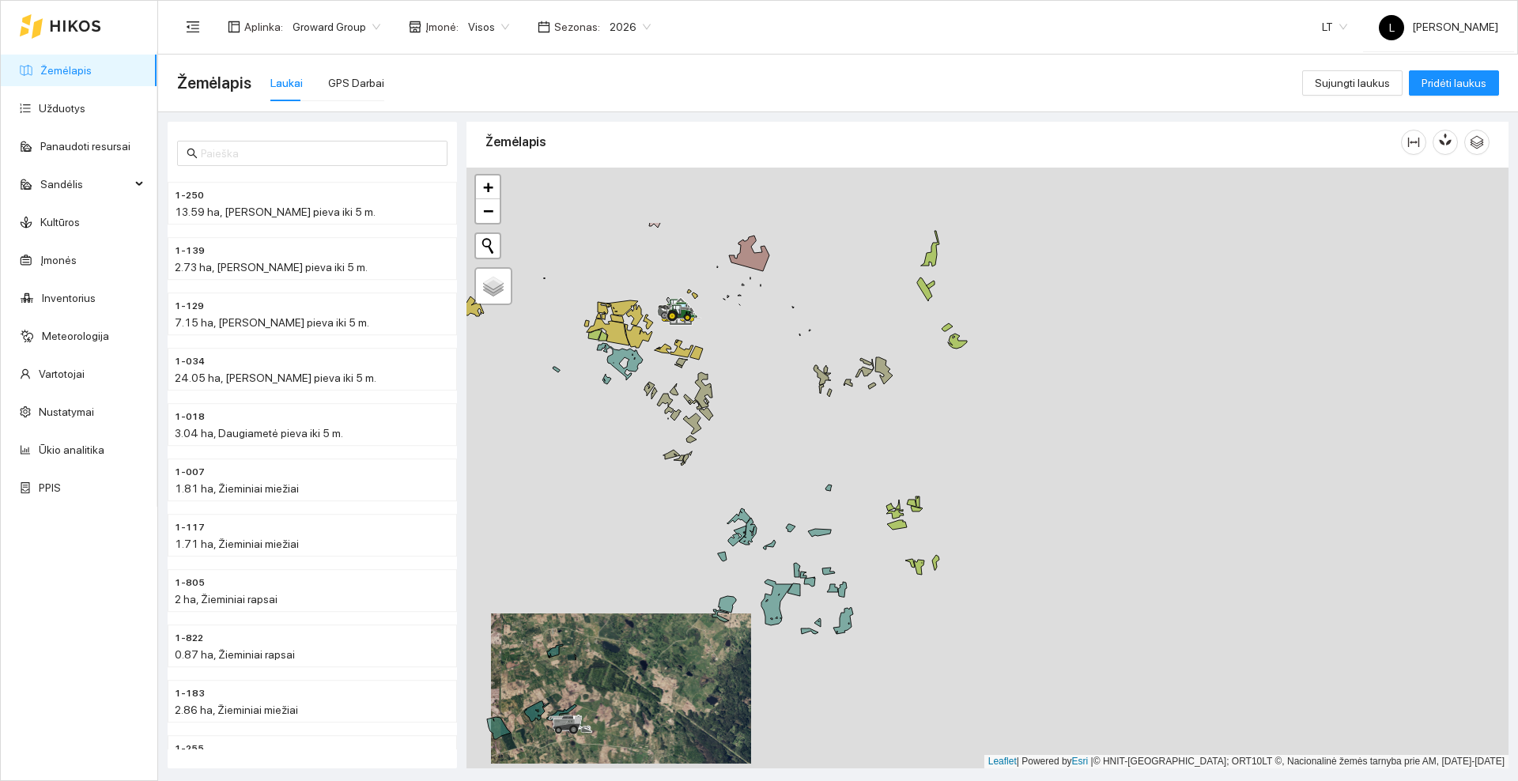
drag, startPoint x: 850, startPoint y: 342, endPoint x: 751, endPoint y: 463, distance: 155.6
click at [747, 467] on div at bounding box center [988, 468] width 1042 height 601
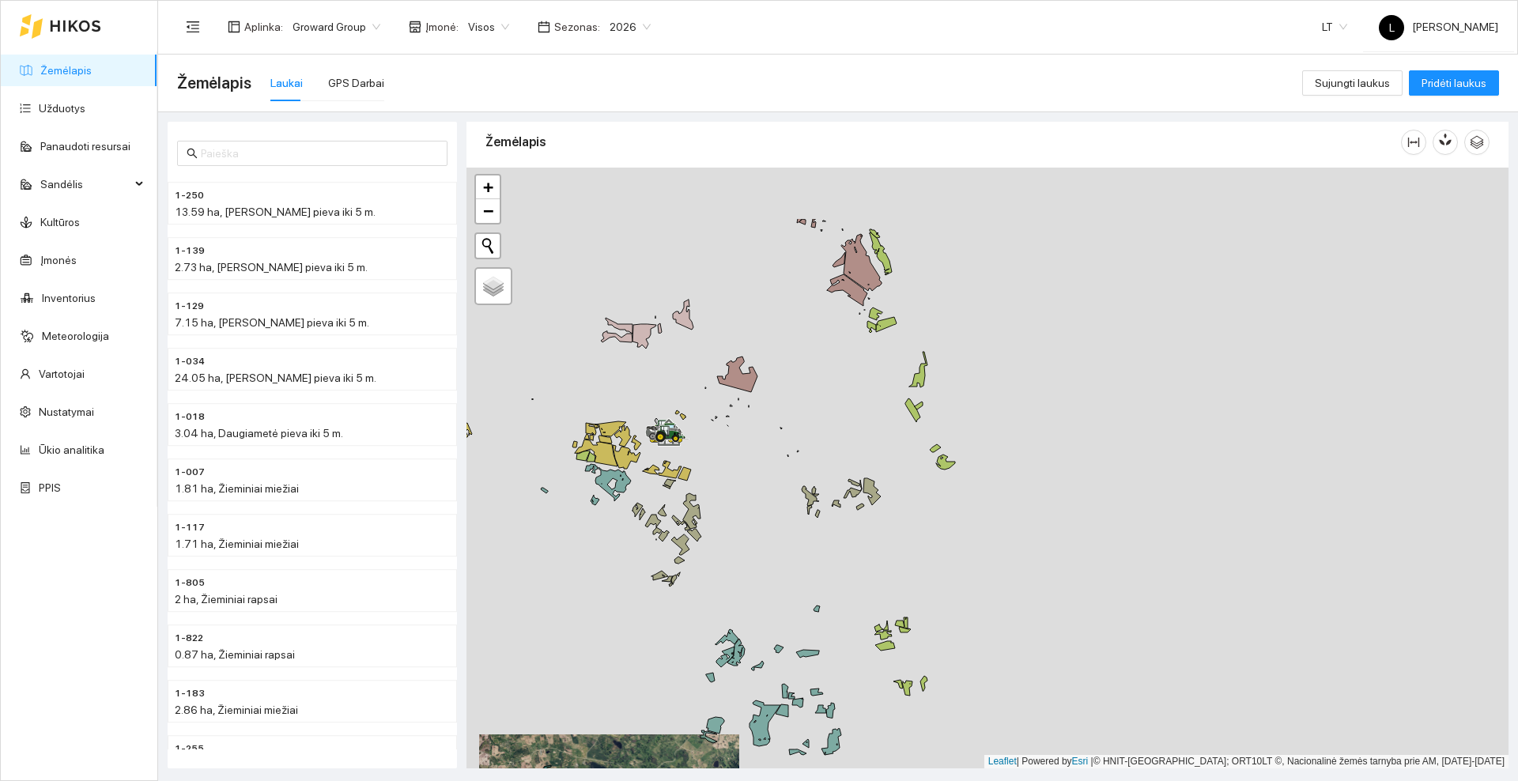
drag, startPoint x: 888, startPoint y: 293, endPoint x: 887, endPoint y: 338, distance: 44.3
click at [887, 338] on div at bounding box center [988, 468] width 1042 height 601
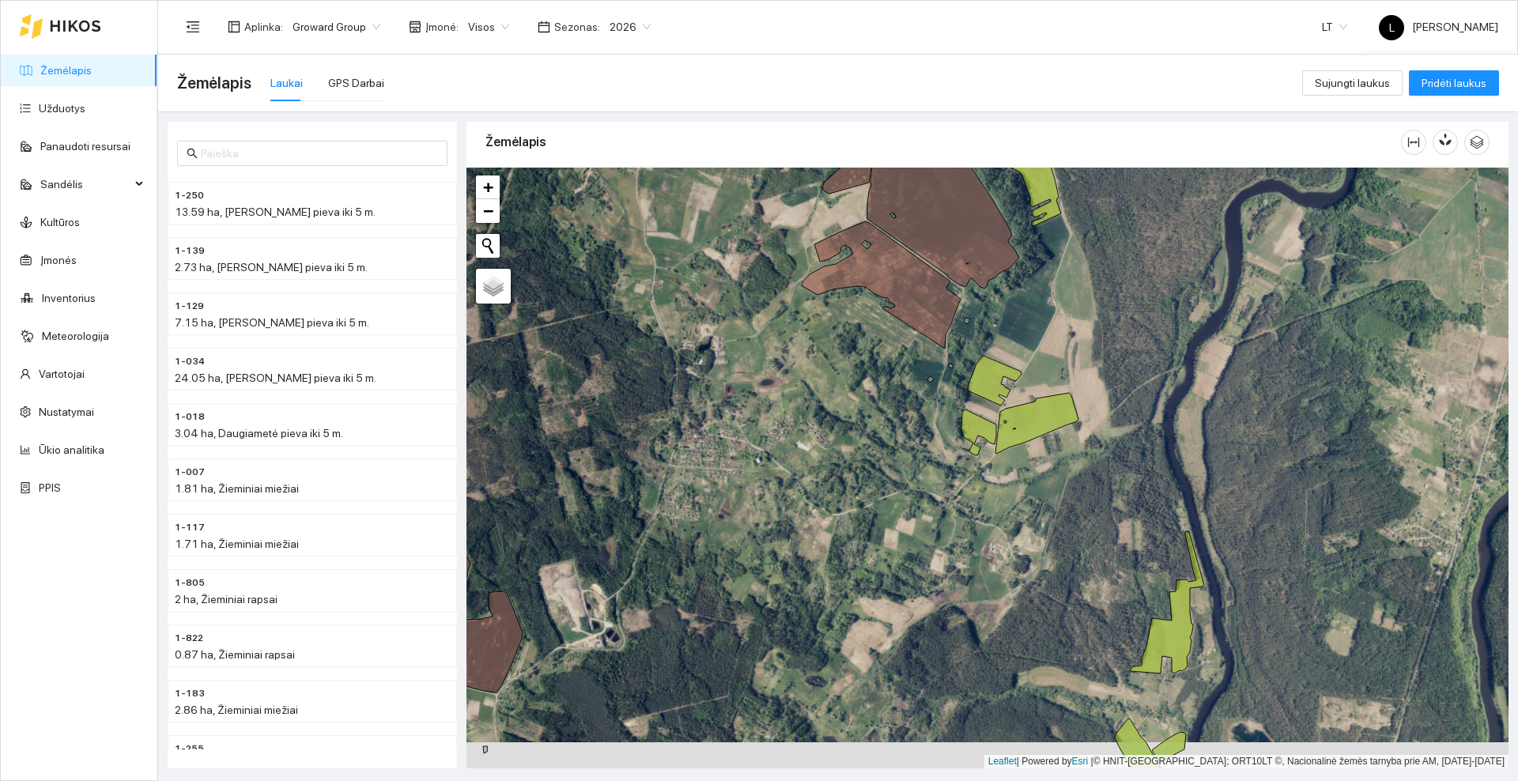
drag, startPoint x: 930, startPoint y: 605, endPoint x: 965, endPoint y: 396, distance: 211.7
click at [965, 396] on div at bounding box center [988, 468] width 1042 height 601
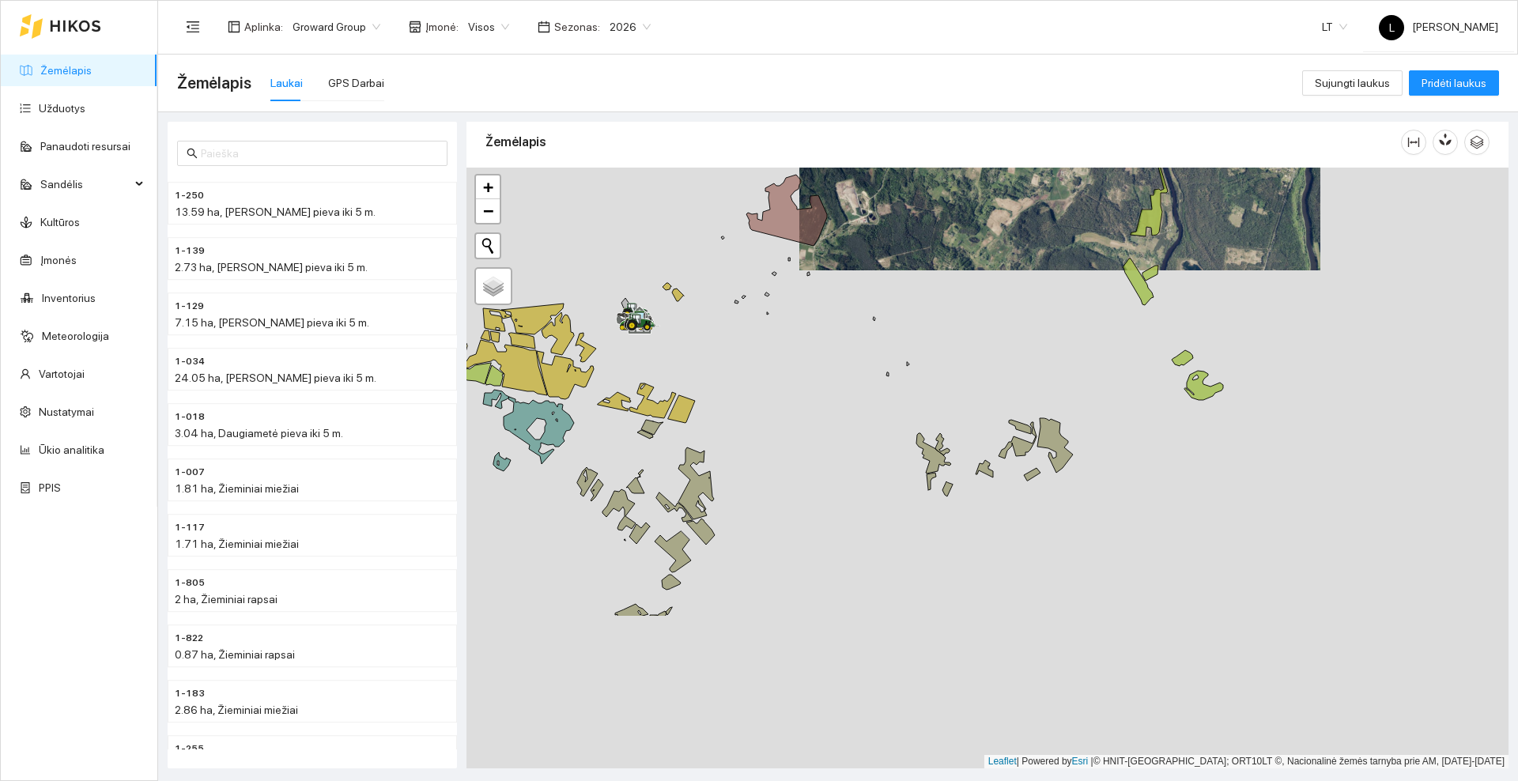
drag, startPoint x: 910, startPoint y: 574, endPoint x: 992, endPoint y: 361, distance: 227.8
click at [992, 361] on div at bounding box center [988, 468] width 1042 height 601
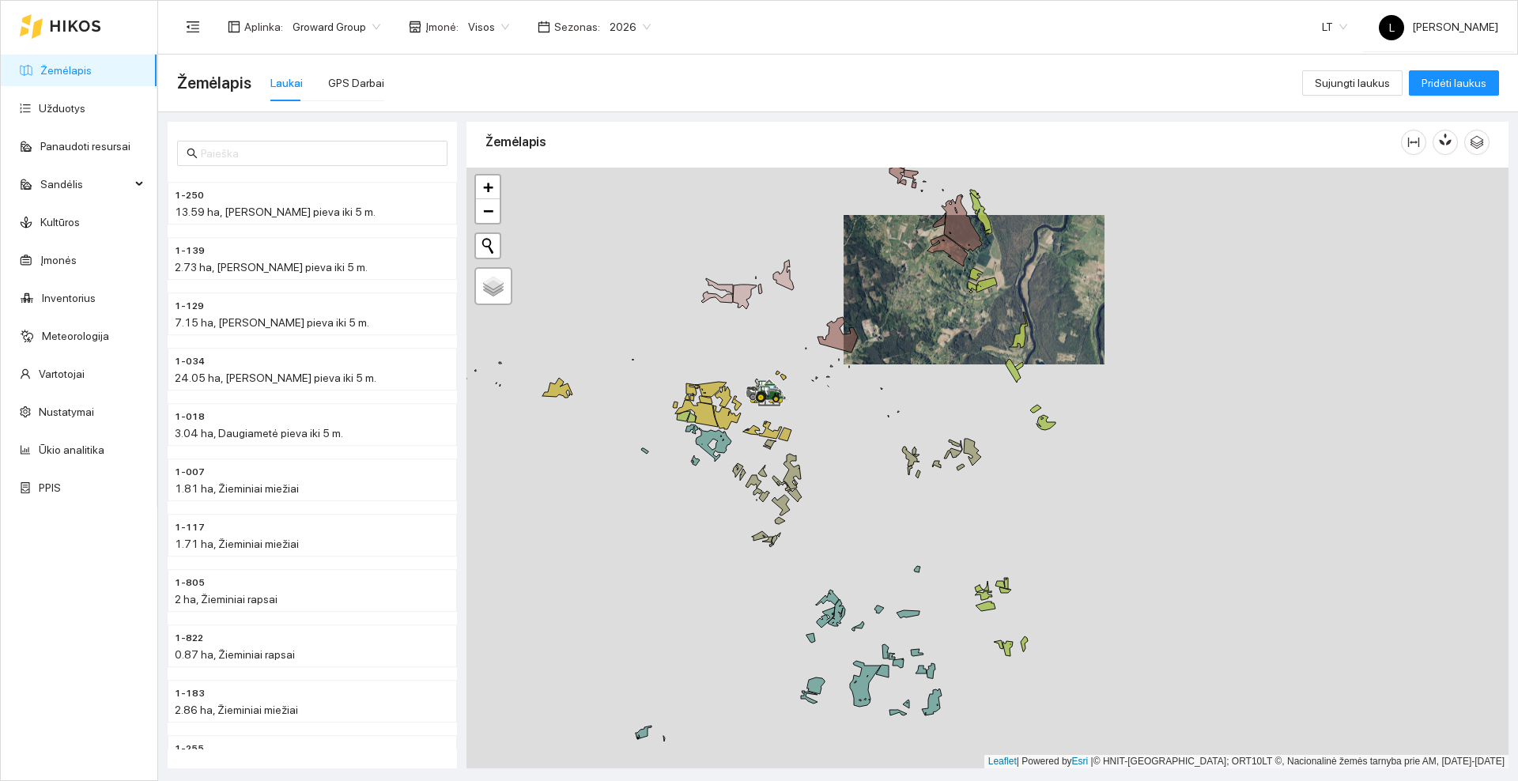
drag, startPoint x: 868, startPoint y: 512, endPoint x: 910, endPoint y: 338, distance: 179.7
click at [910, 338] on div at bounding box center [988, 468] width 1042 height 601
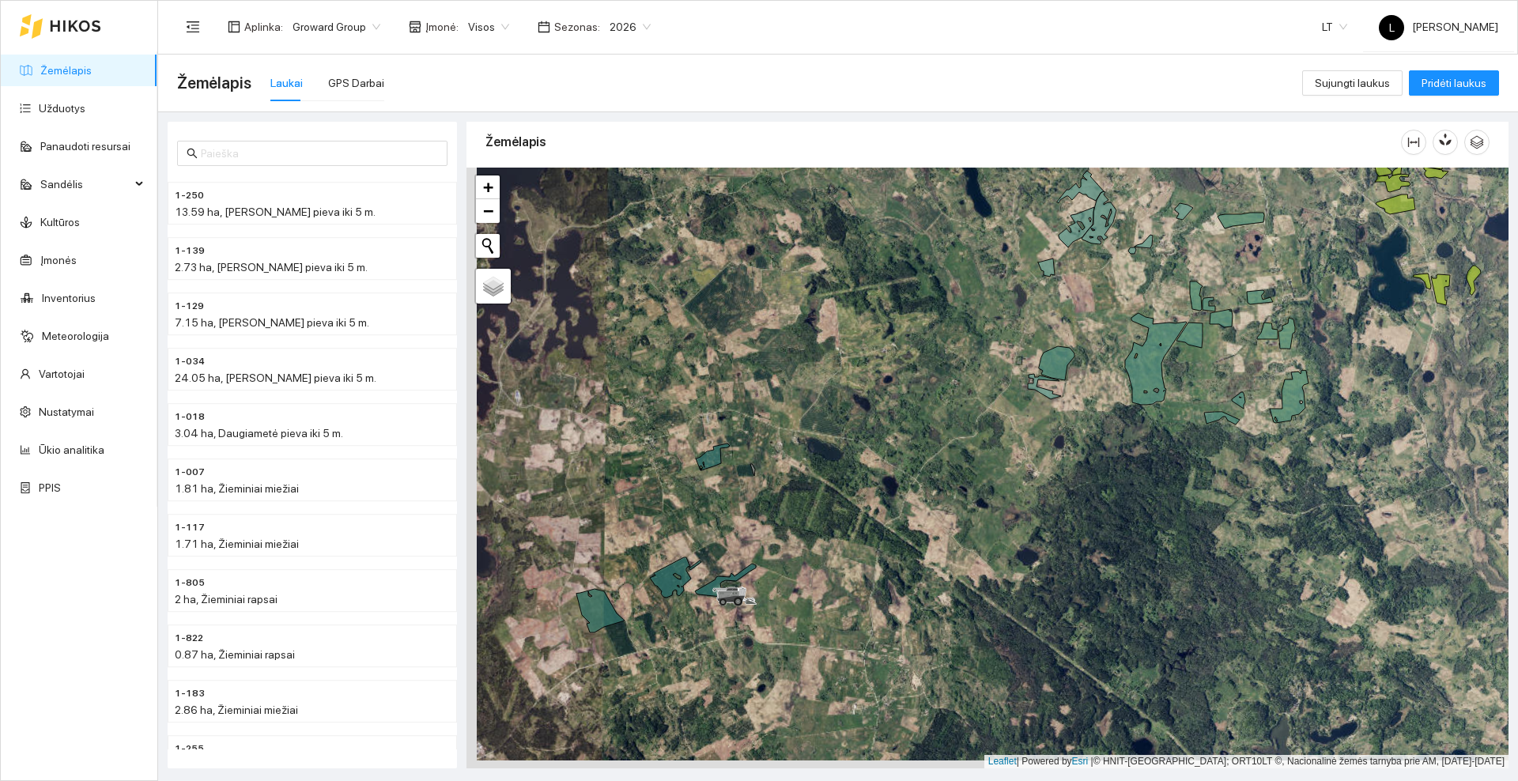
drag, startPoint x: 672, startPoint y: 527, endPoint x: 858, endPoint y: 414, distance: 217.5
click at [858, 414] on div at bounding box center [988, 468] width 1042 height 601
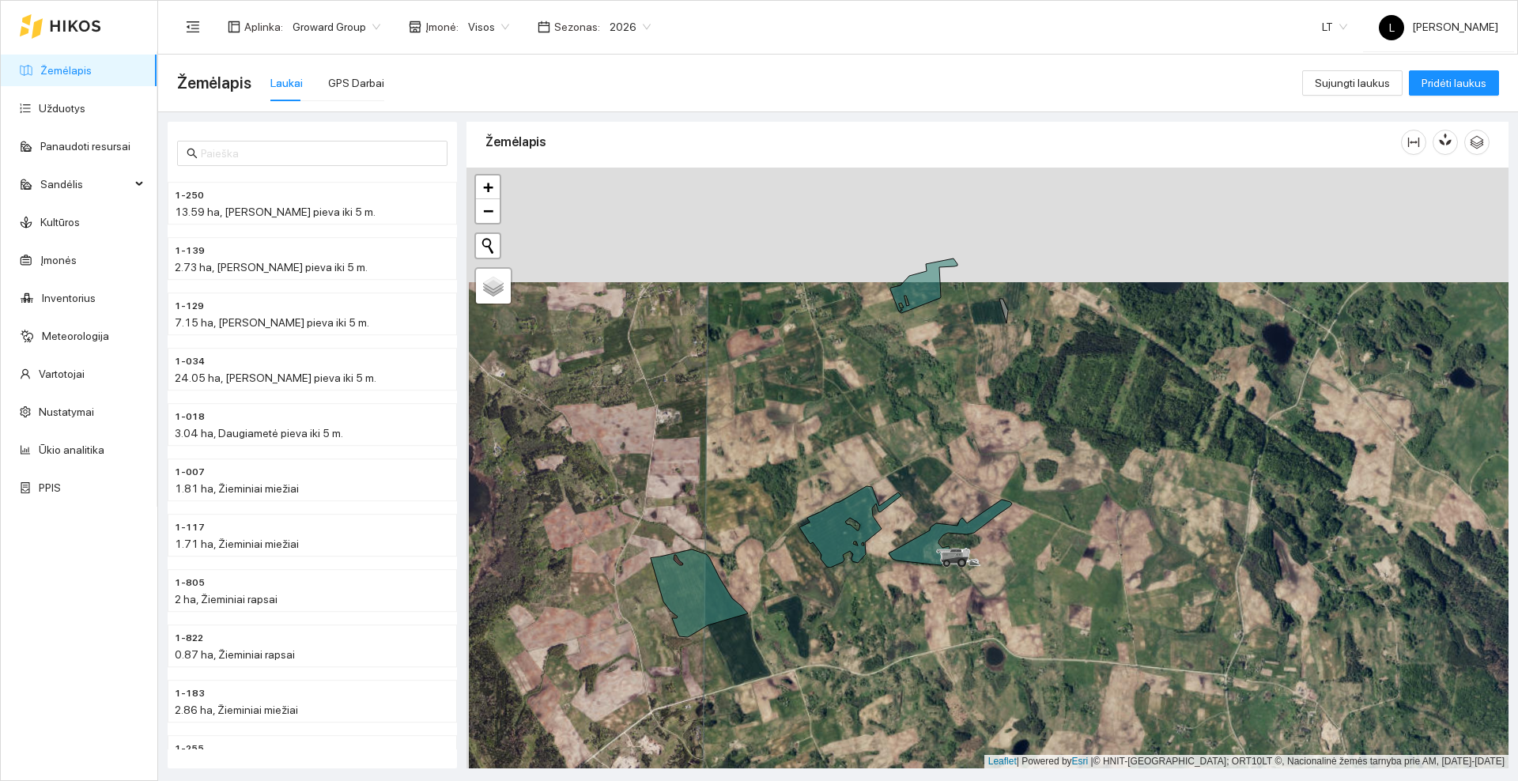
drag, startPoint x: 981, startPoint y: 371, endPoint x: 944, endPoint y: 312, distance: 70.0
click at [981, 370] on div at bounding box center [988, 468] width 1042 height 601
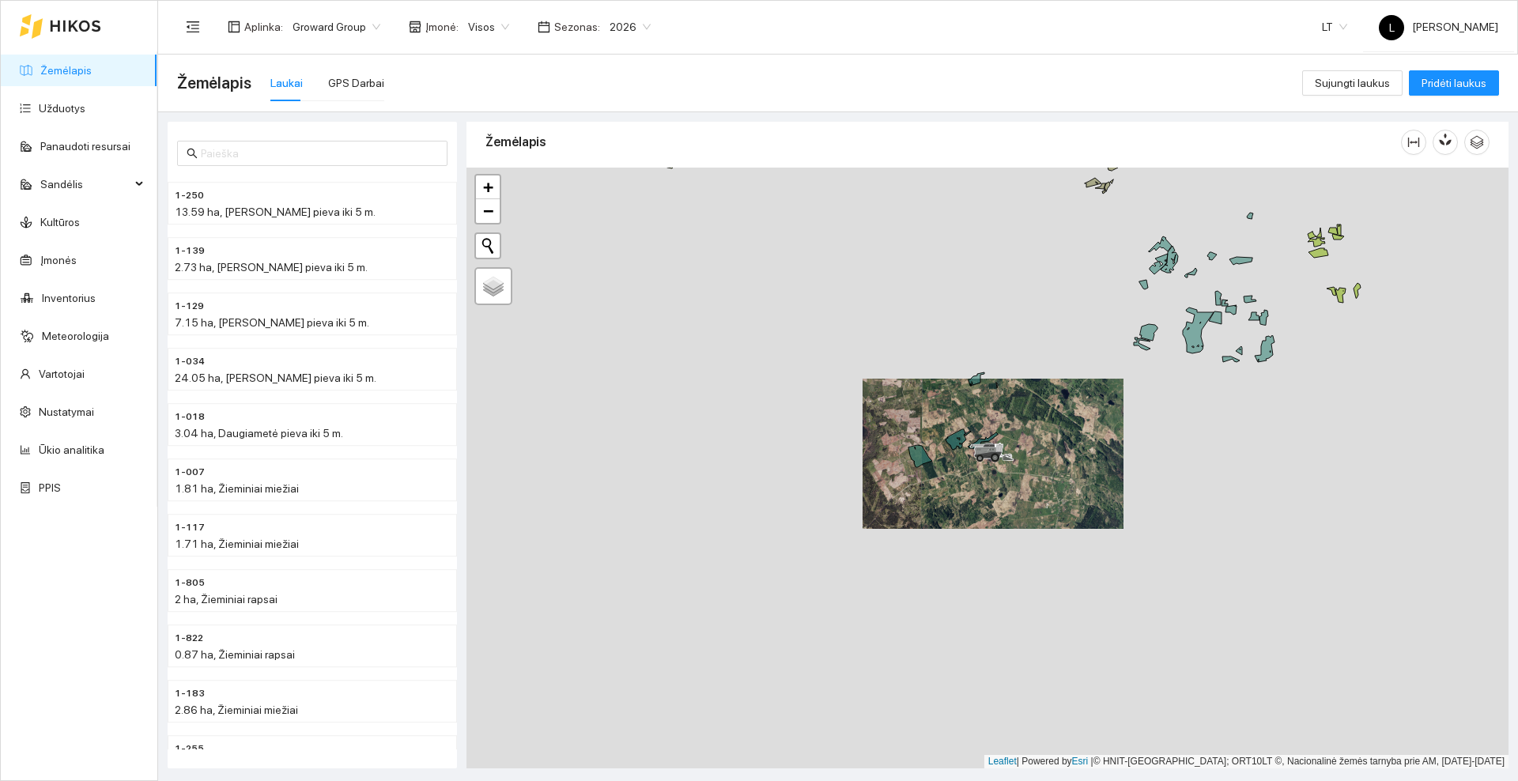
drag, startPoint x: 1013, startPoint y: 403, endPoint x: 890, endPoint y: 482, distance: 146.5
click at [890, 482] on div at bounding box center [988, 468] width 1042 height 601
